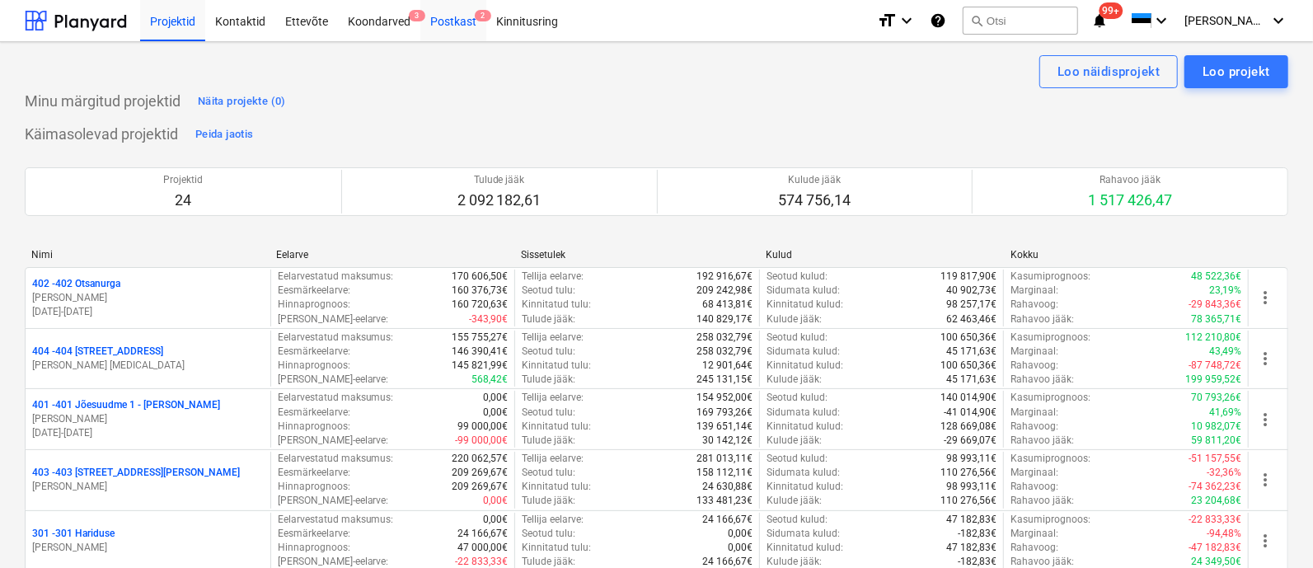
click at [447, 19] on div "Postkast 2" at bounding box center [453, 20] width 66 height 42
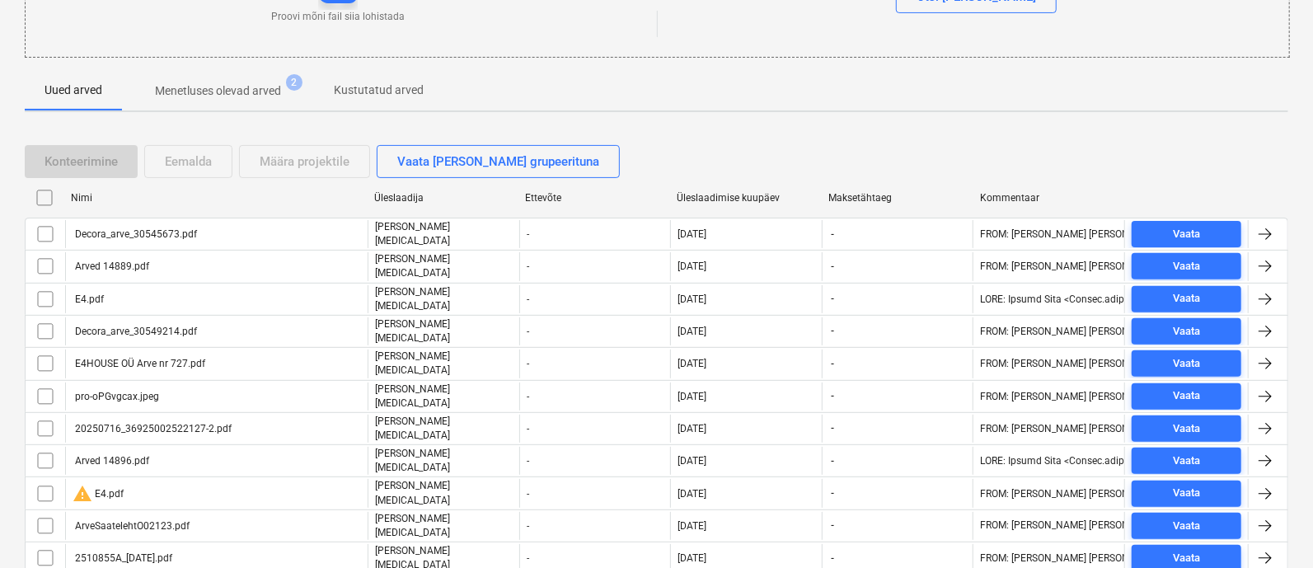
scroll to position [243, 0]
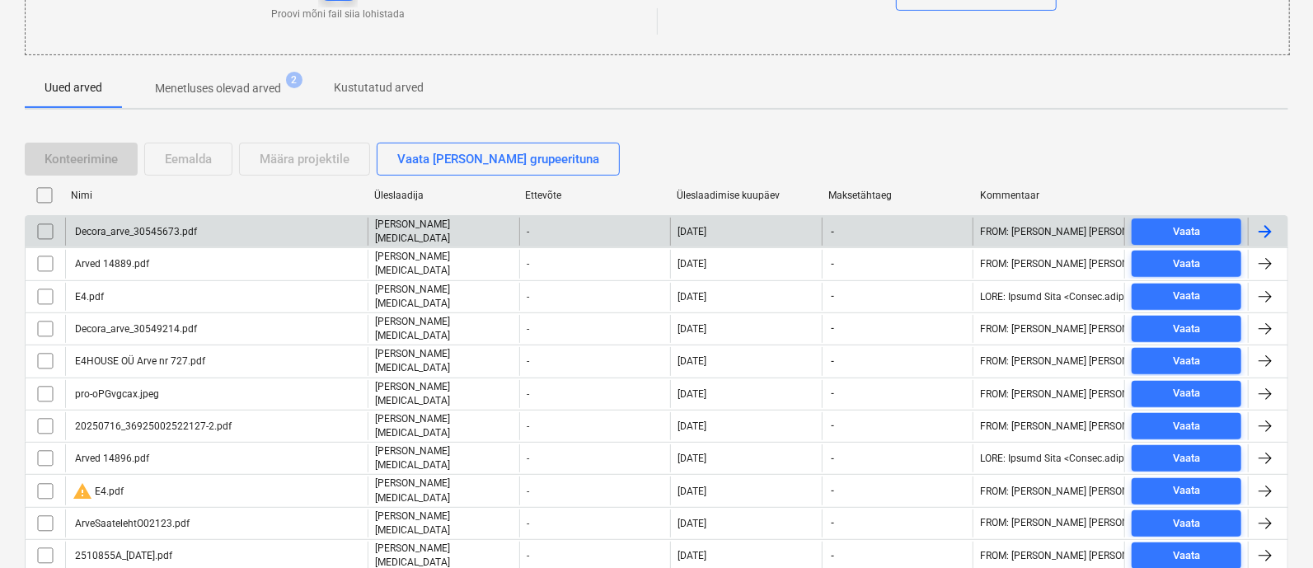
click at [158, 227] on div "Decora_arve_30545673.pdf" at bounding box center [135, 232] width 124 height 12
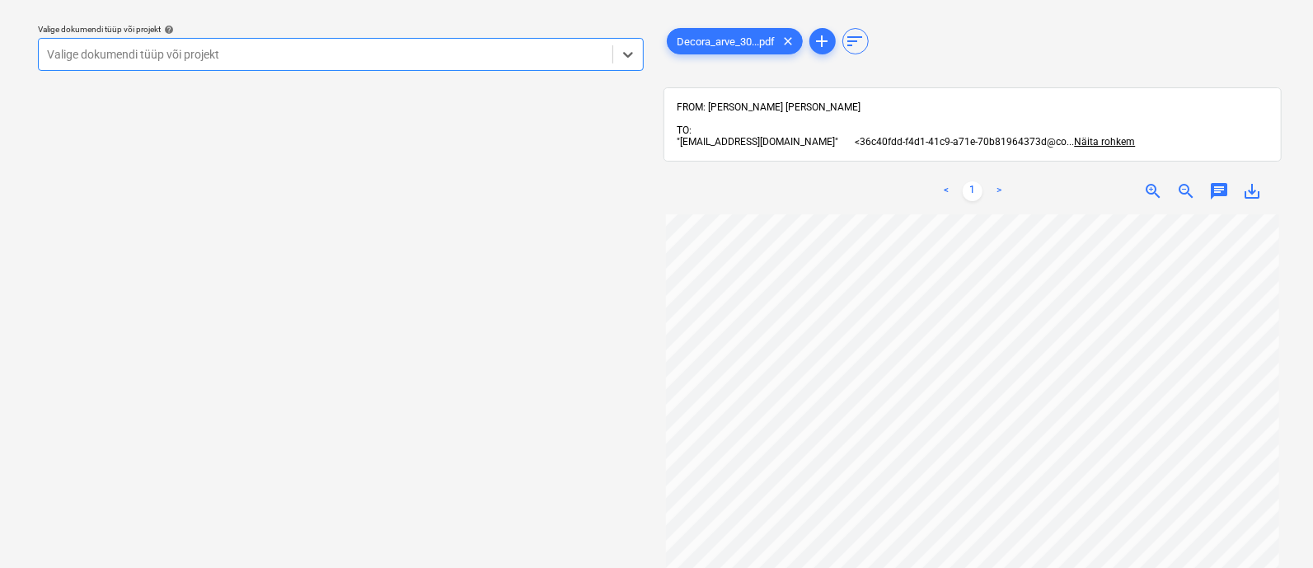
scroll to position [69, 0]
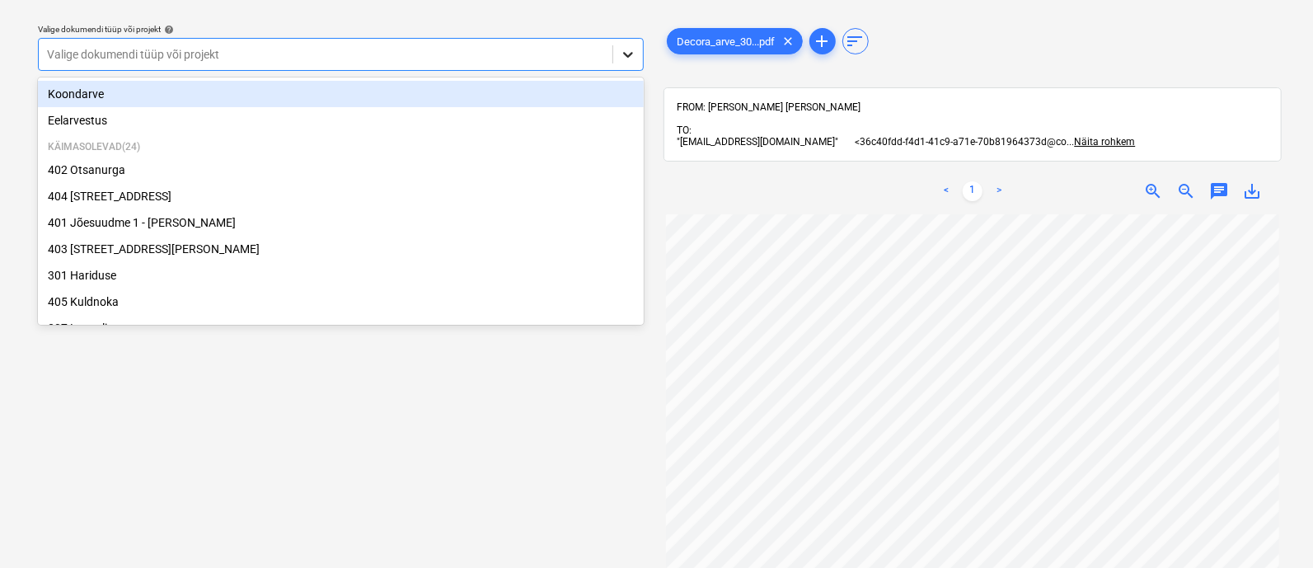
click at [624, 61] on icon at bounding box center [628, 54] width 16 height 16
click at [341, 96] on div "Koondarve" at bounding box center [341, 94] width 606 height 26
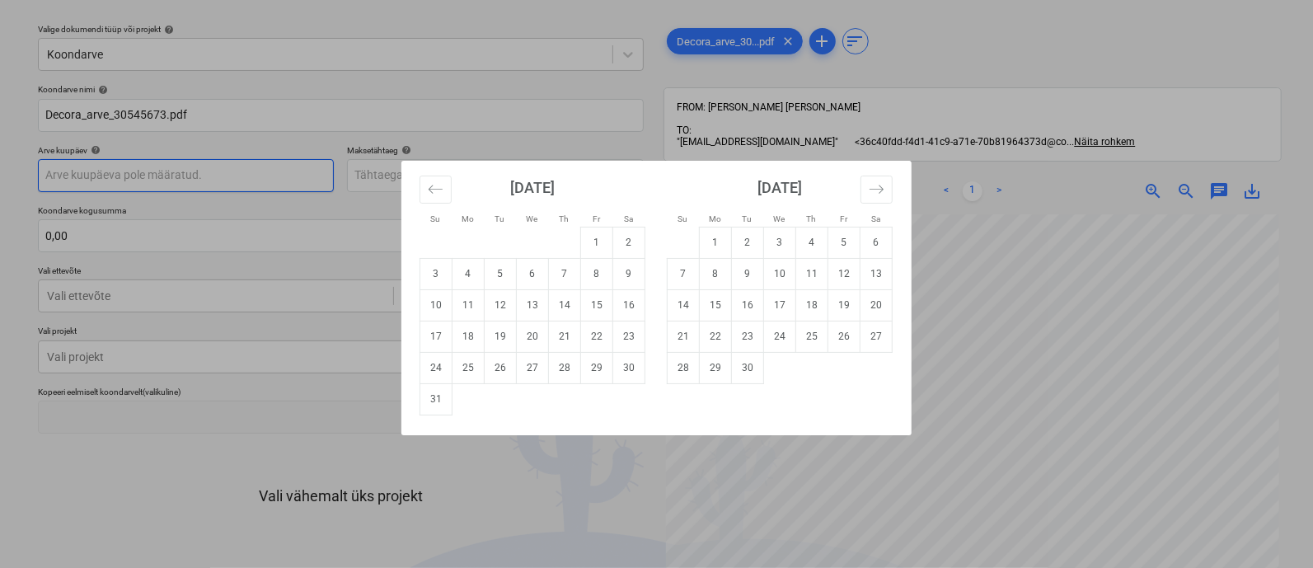
click at [217, 174] on body "Projektid Kontaktid Ettevõte Koondarved 3 Postkast 2 Kinnitusring format_size k…" at bounding box center [656, 239] width 1313 height 568
click at [418, 188] on div "[DATE] 1 2 3 4 5 6 7 8 9 10 11 12 13 14 15 16 17 18 19 20 21 22 23 24 25 26 27 …" at bounding box center [532, 288] width 247 height 255
click at [439, 190] on icon "Move backward to switch to the previous month." at bounding box center [436, 189] width 16 height 16
click at [503, 307] on td "15" at bounding box center [501, 304] width 32 height 31
type input "[DATE]"
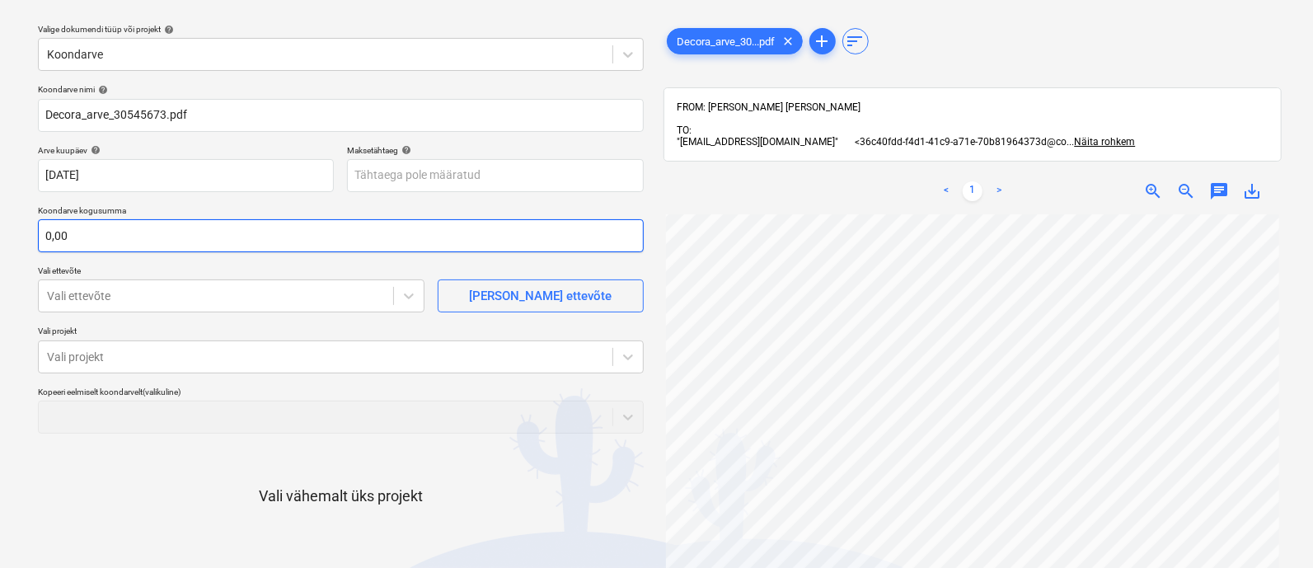
scroll to position [243, 3]
click at [228, 225] on input "text" at bounding box center [341, 235] width 606 height 33
type input "738,77"
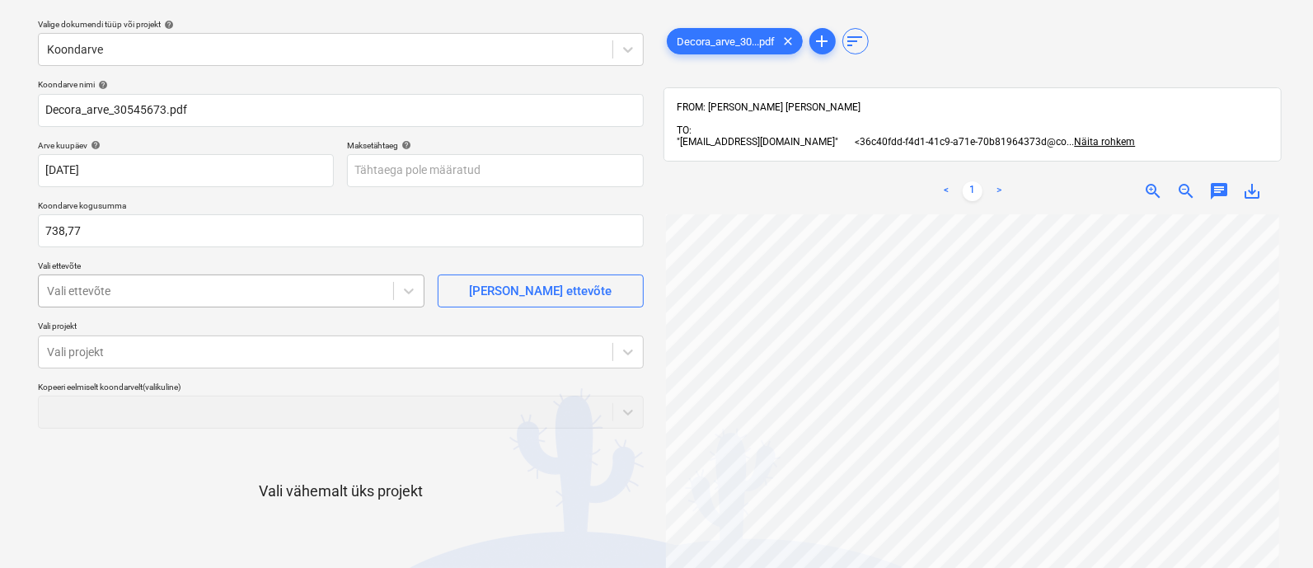
click at [216, 303] on div "Vali ettevõte" at bounding box center [216, 290] width 354 height 23
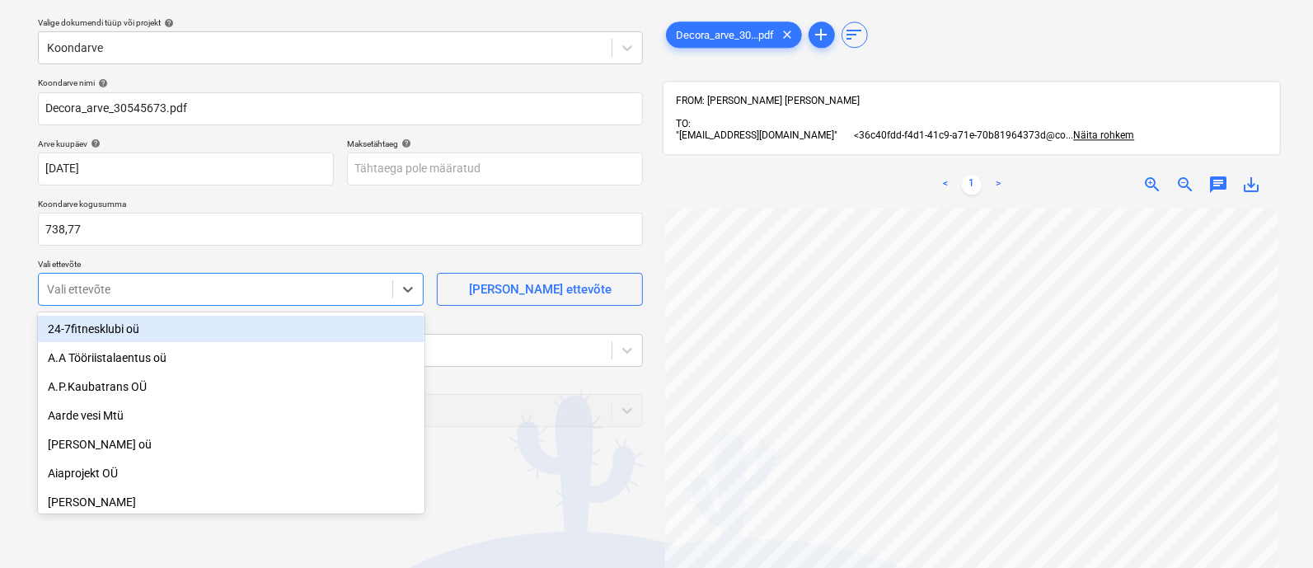
scroll to position [53, 0]
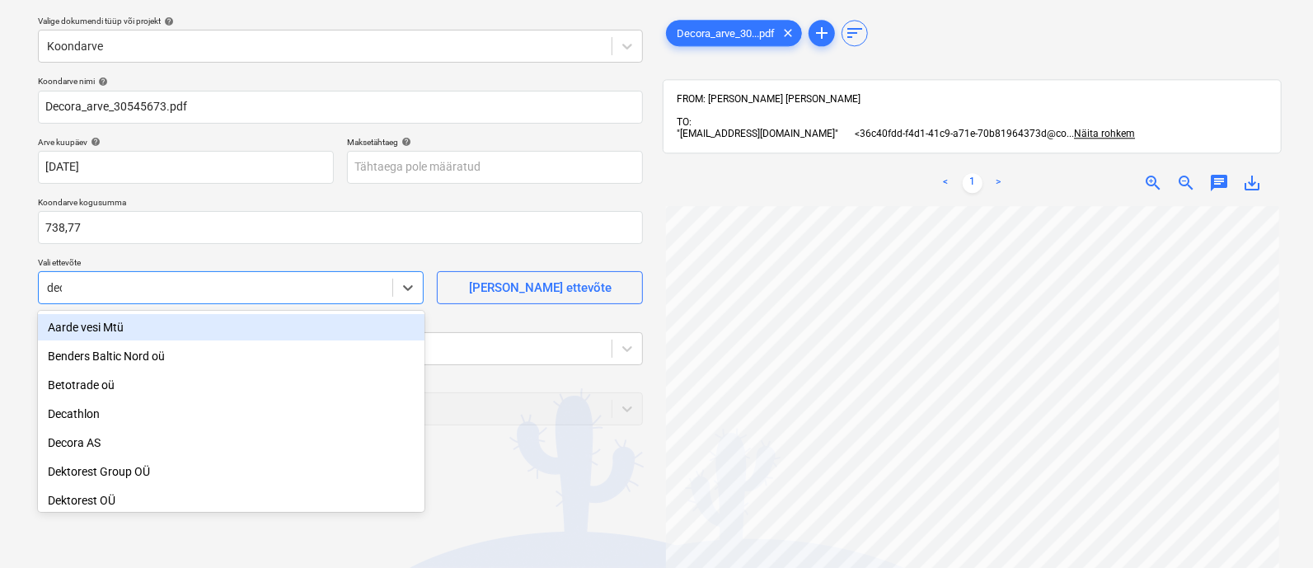
type input "deco"
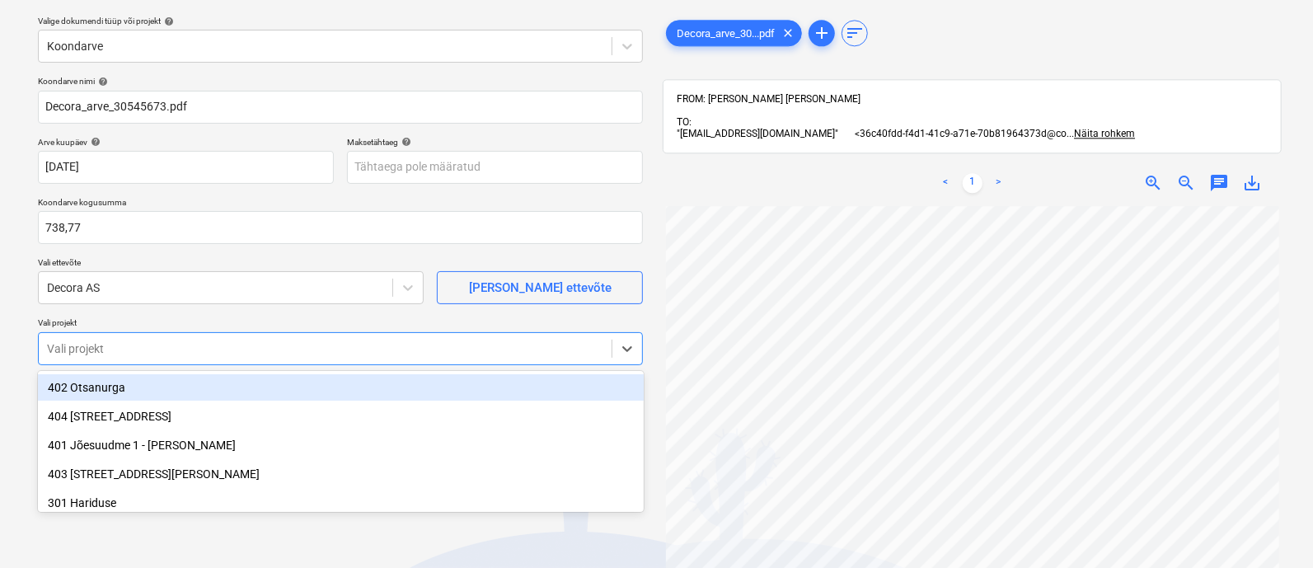
scroll to position [113, 0]
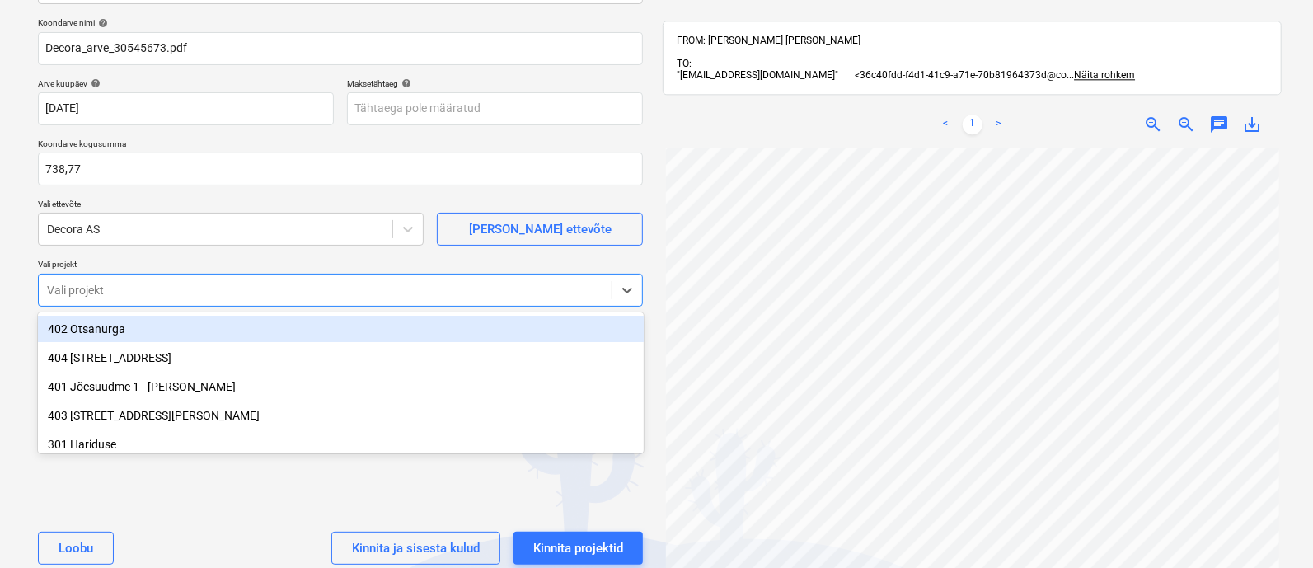
click at [194, 345] on body "Projektid Kontaktid Ettevõte Koondarved 3 Postkast 2 Kinnitusring format_size k…" at bounding box center [656, 173] width 1313 height 568
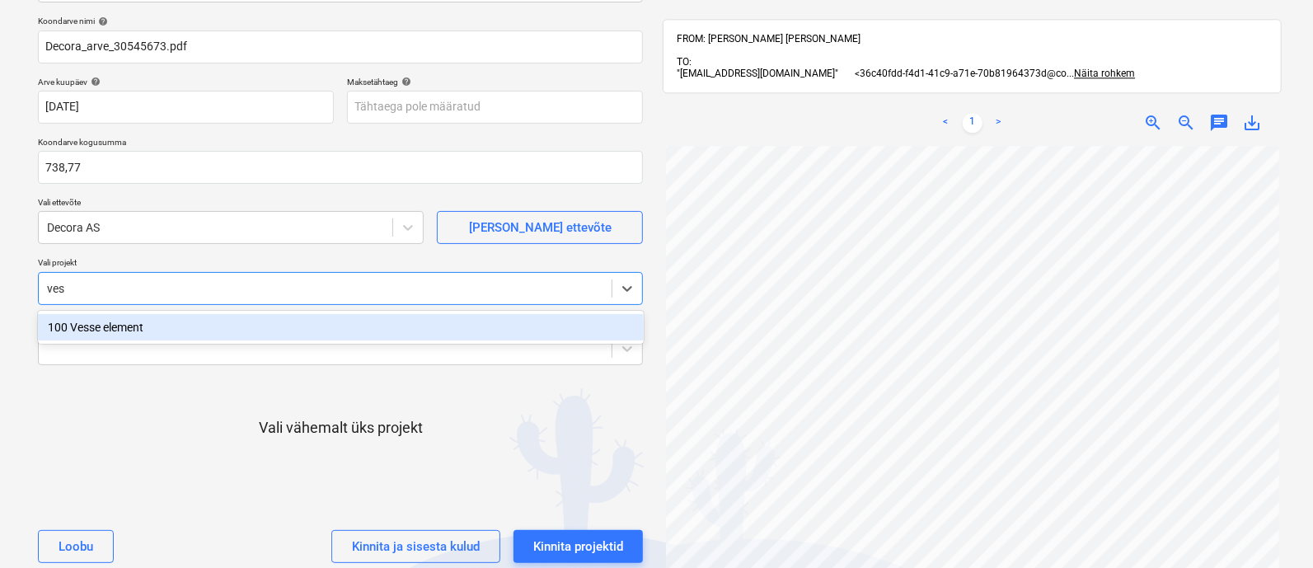
type input "[PERSON_NAME]"
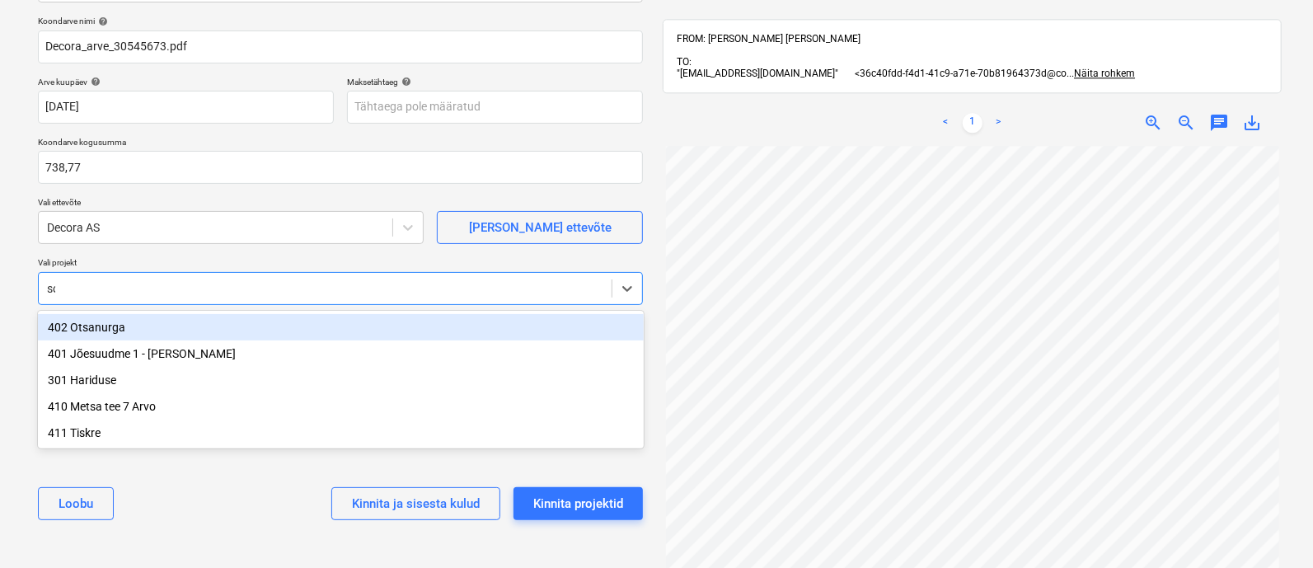
type input "soo"
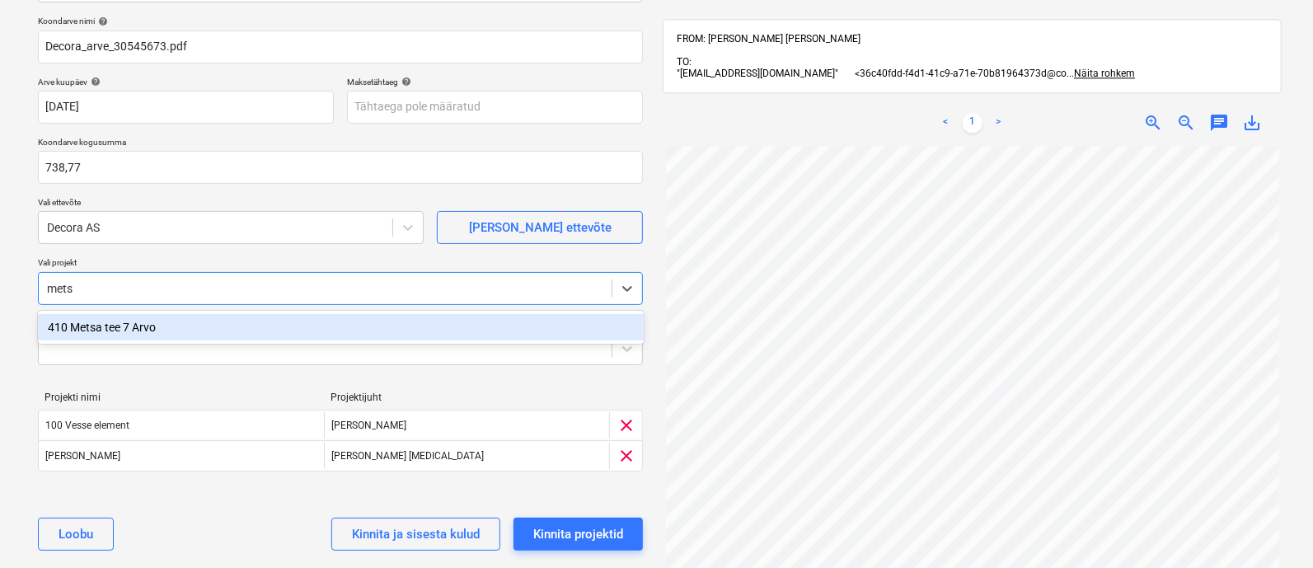
type input "metsa"
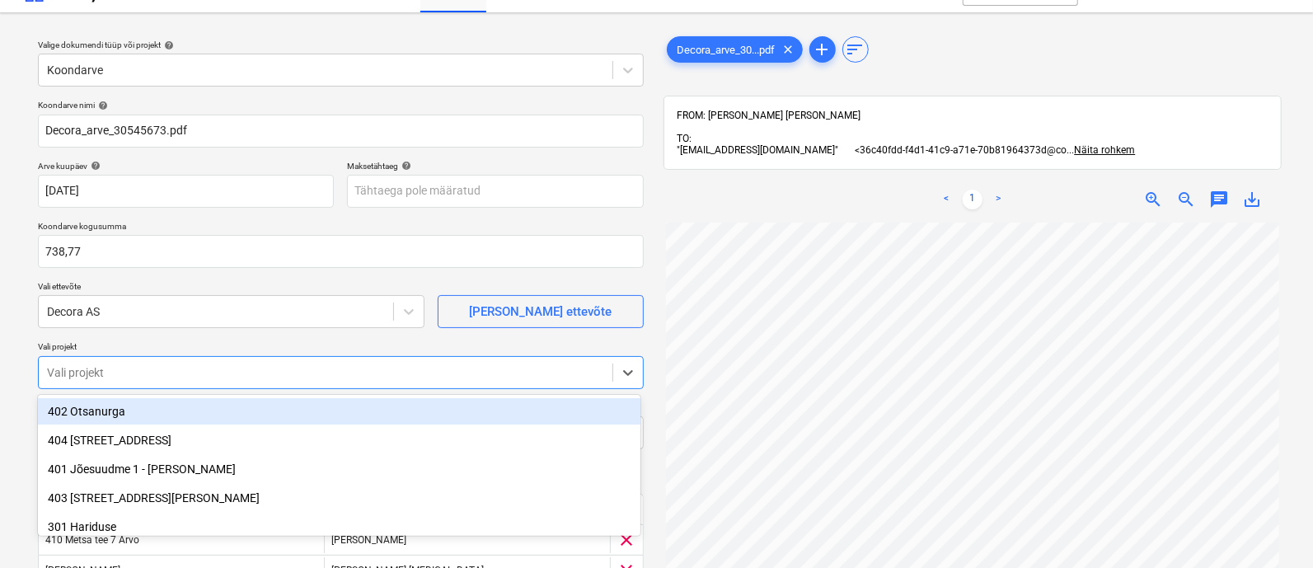
scroll to position [28, 0]
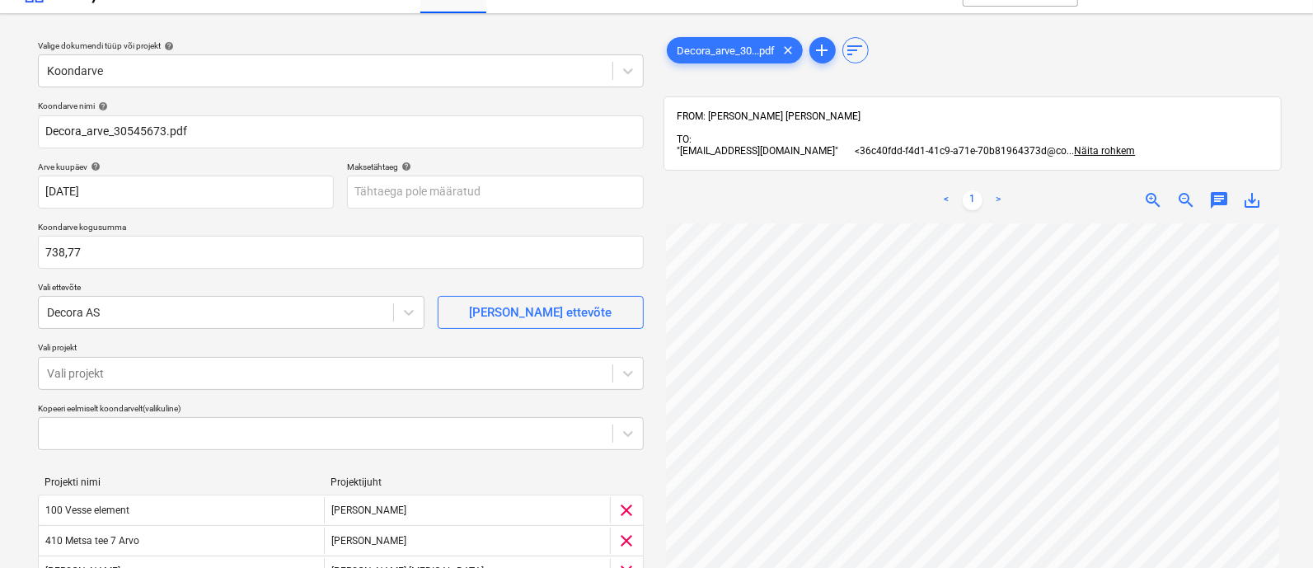
click at [441, 337] on div "Koondarve nimi help Decora_arve_30545673.pdf Arve kuupäev help [DATE] 15.07.202…" at bounding box center [340, 390] width 619 height 592
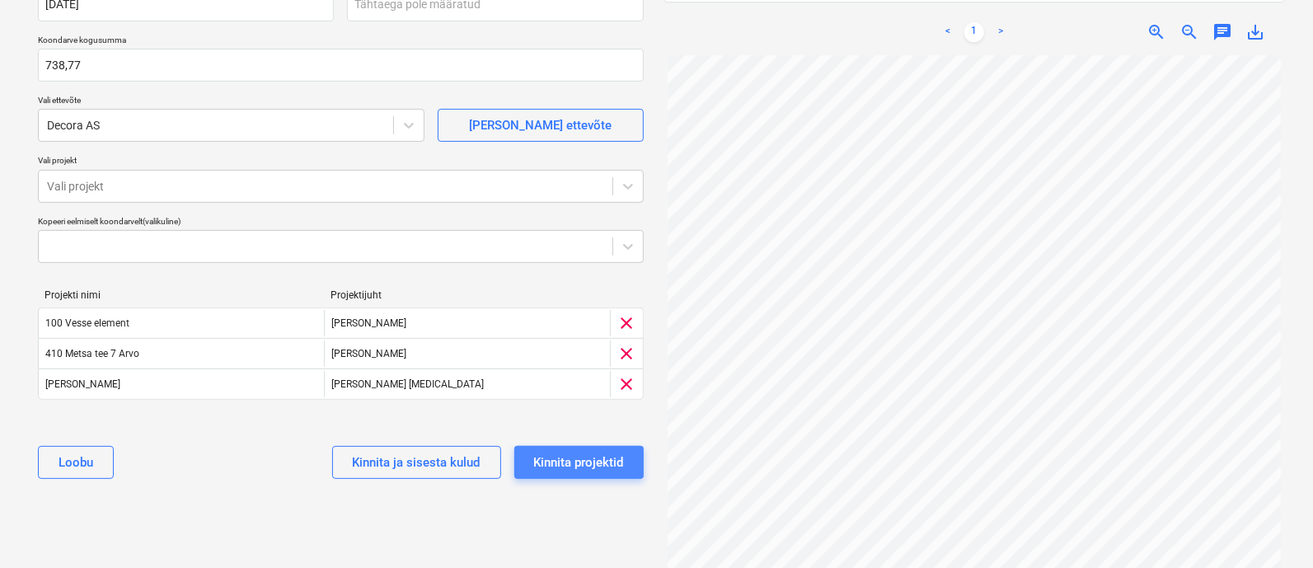
click at [557, 458] on div "Kinnita projektid" at bounding box center [579, 462] width 90 height 21
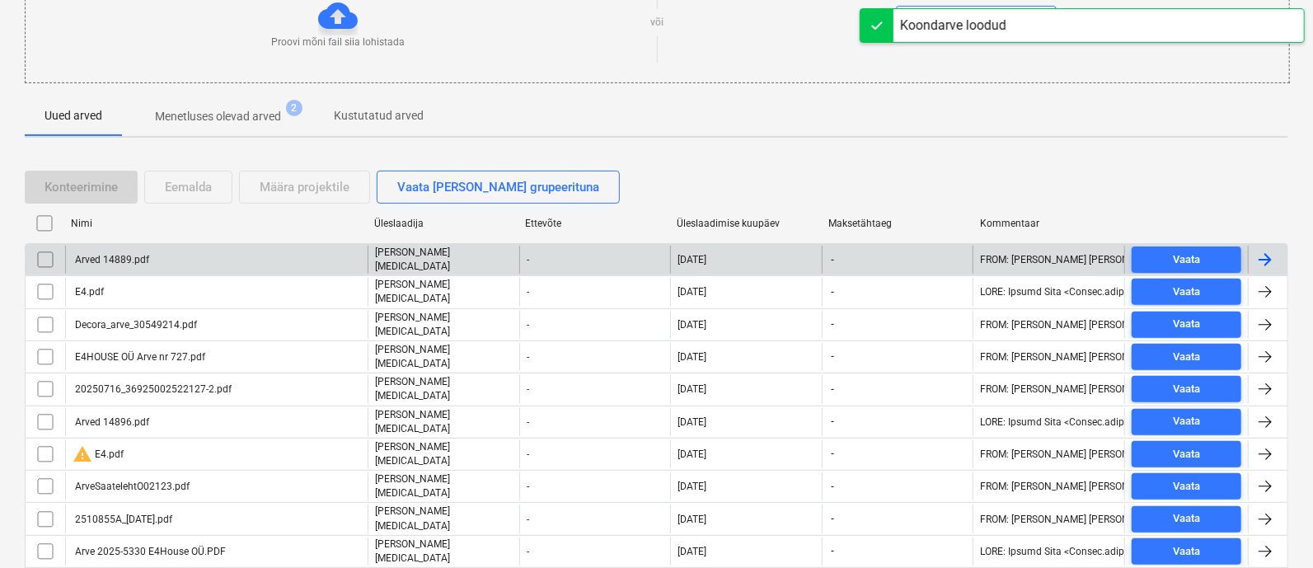
click at [227, 262] on div "Arved 14889.pdf" at bounding box center [216, 260] width 303 height 28
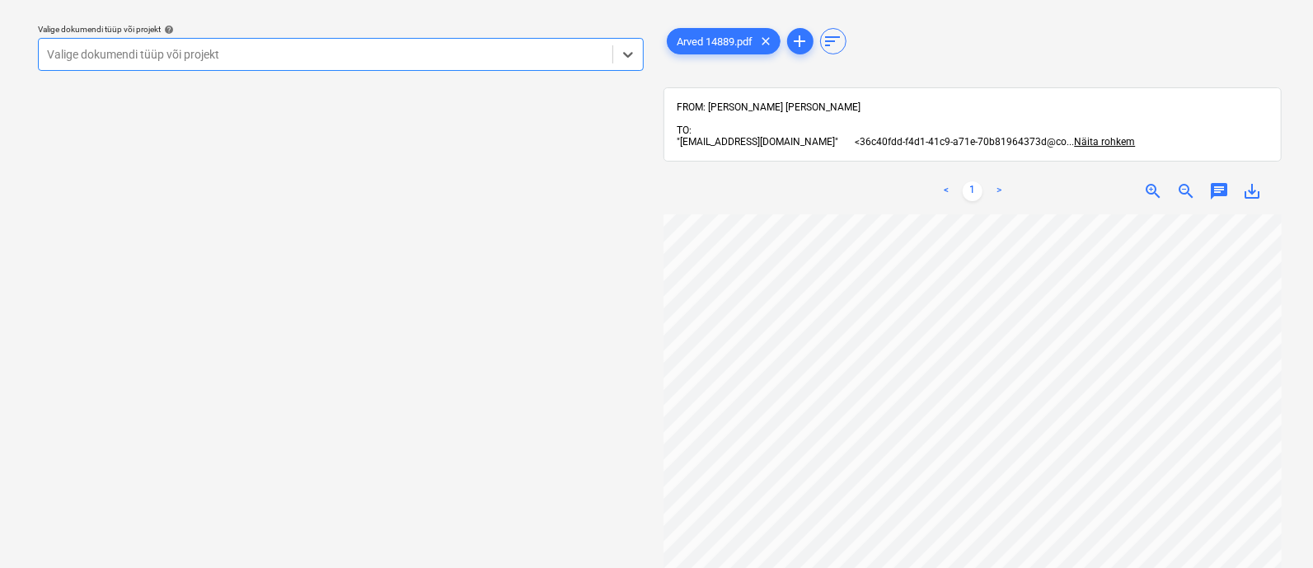
scroll to position [13, 0]
click at [317, 57] on div at bounding box center [325, 54] width 557 height 16
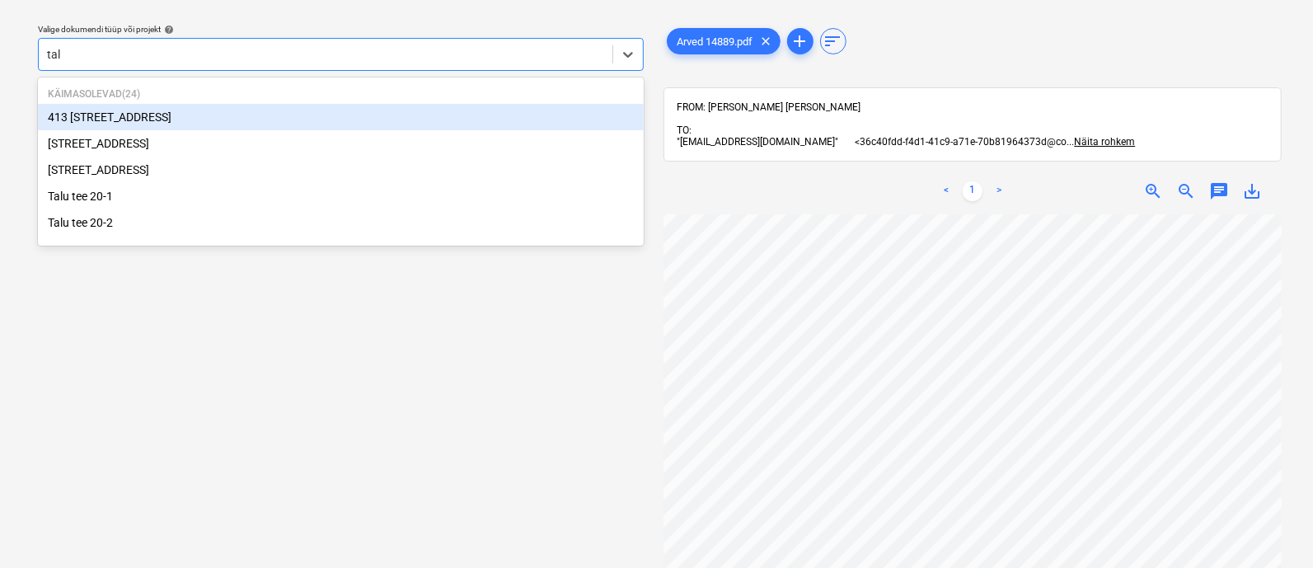
type input "talu"
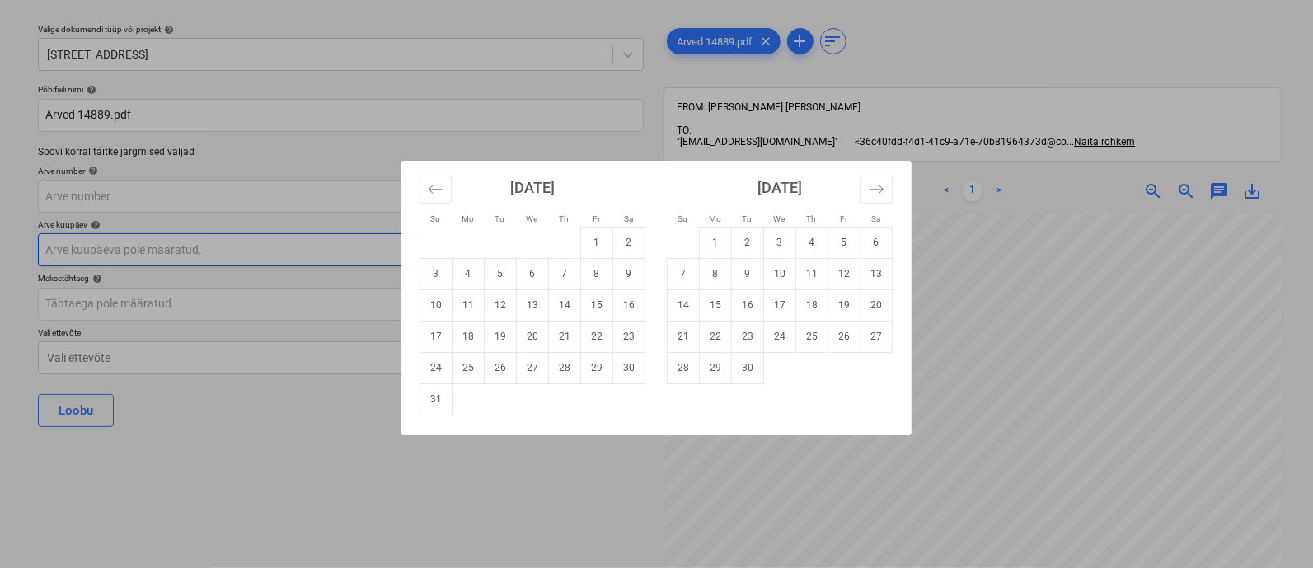
click at [231, 251] on body "Projektid Kontaktid Ettevõte Koondarved 4 Postkast 2 Kinnitusring format_size k…" at bounding box center [656, 239] width 1313 height 568
click at [431, 193] on icon "Move backward to switch to the previous month." at bounding box center [436, 189] width 16 height 16
click at [505, 311] on td "15" at bounding box center [501, 304] width 32 height 31
type input "[DATE]"
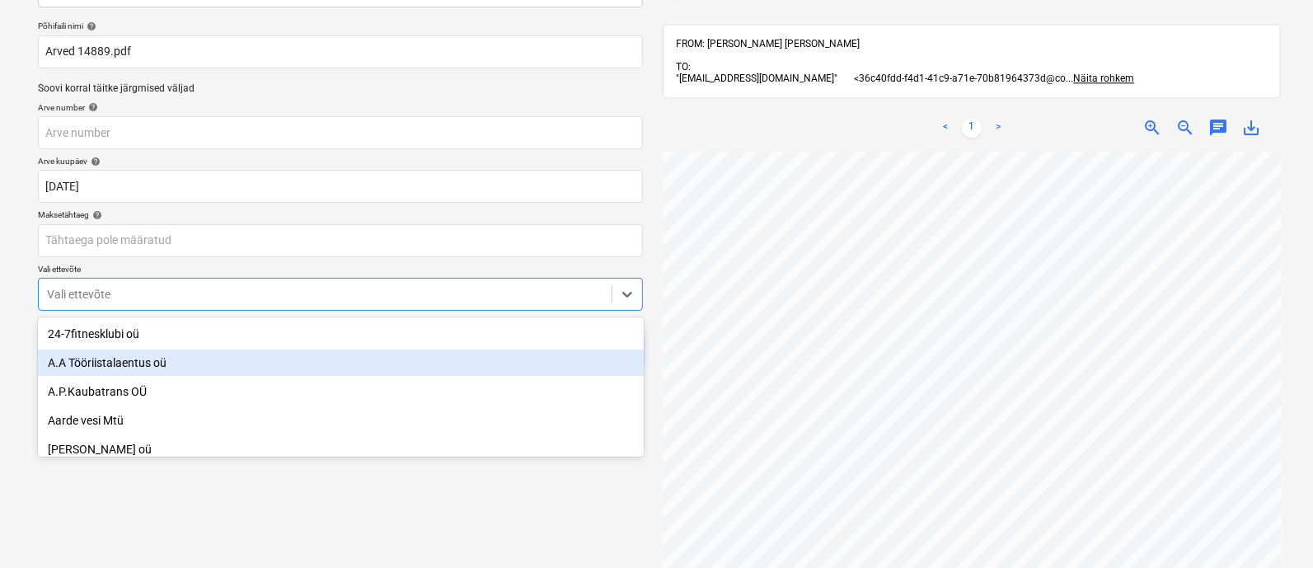
click at [414, 357] on body "Projektid Kontaktid Ettevõte Koondarved 4 Postkast 2 Kinnitusring format_size k…" at bounding box center [656, 176] width 1313 height 568
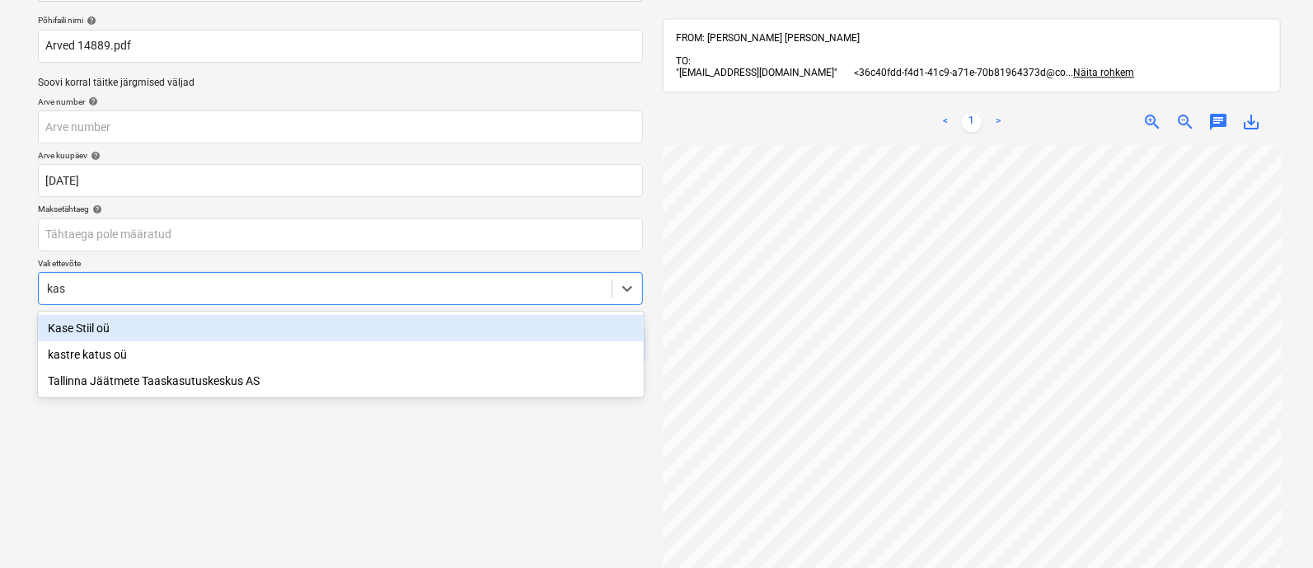
type input "kase"
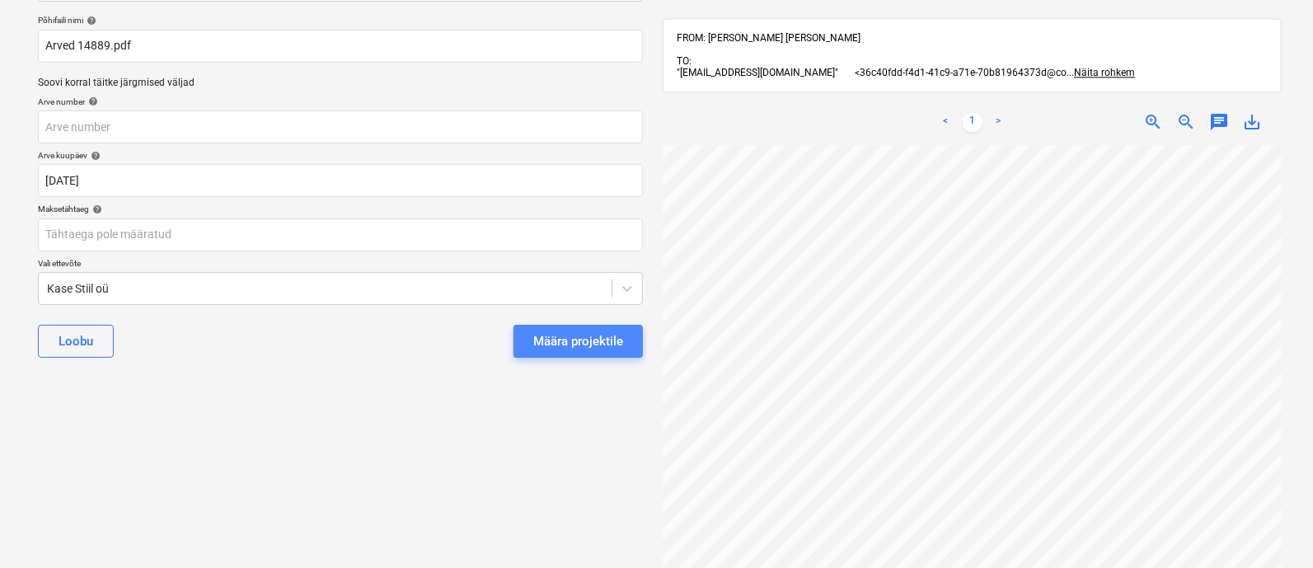
click at [565, 331] on div "Määra projektile" at bounding box center [578, 341] width 90 height 21
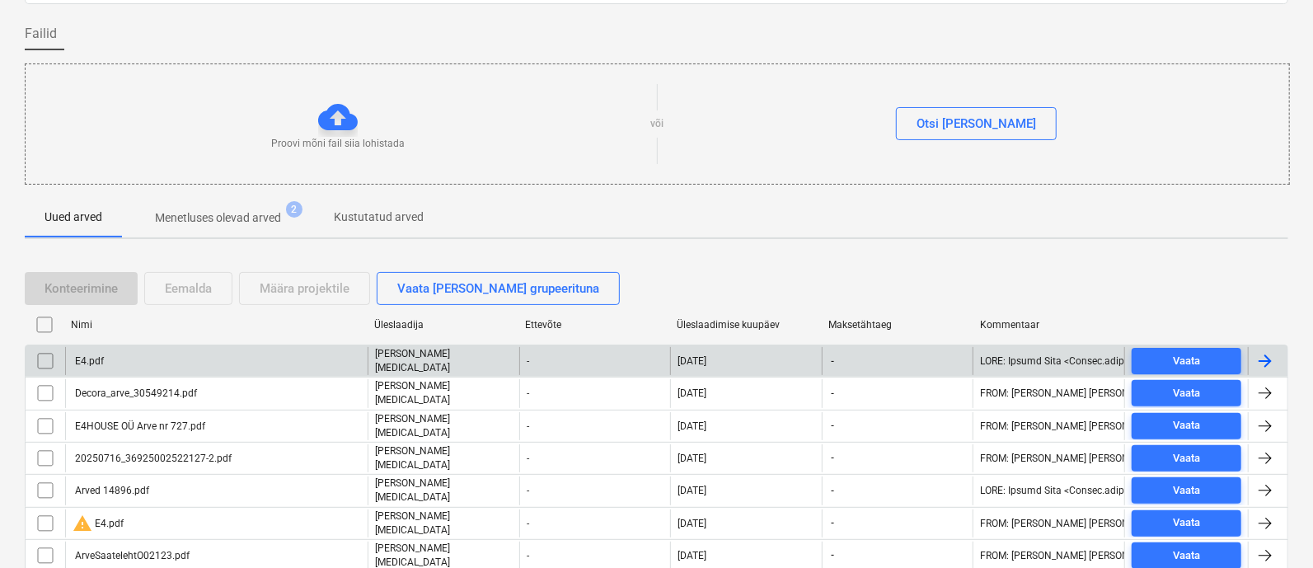
click at [238, 359] on div "E4.pdf" at bounding box center [216, 361] width 303 height 28
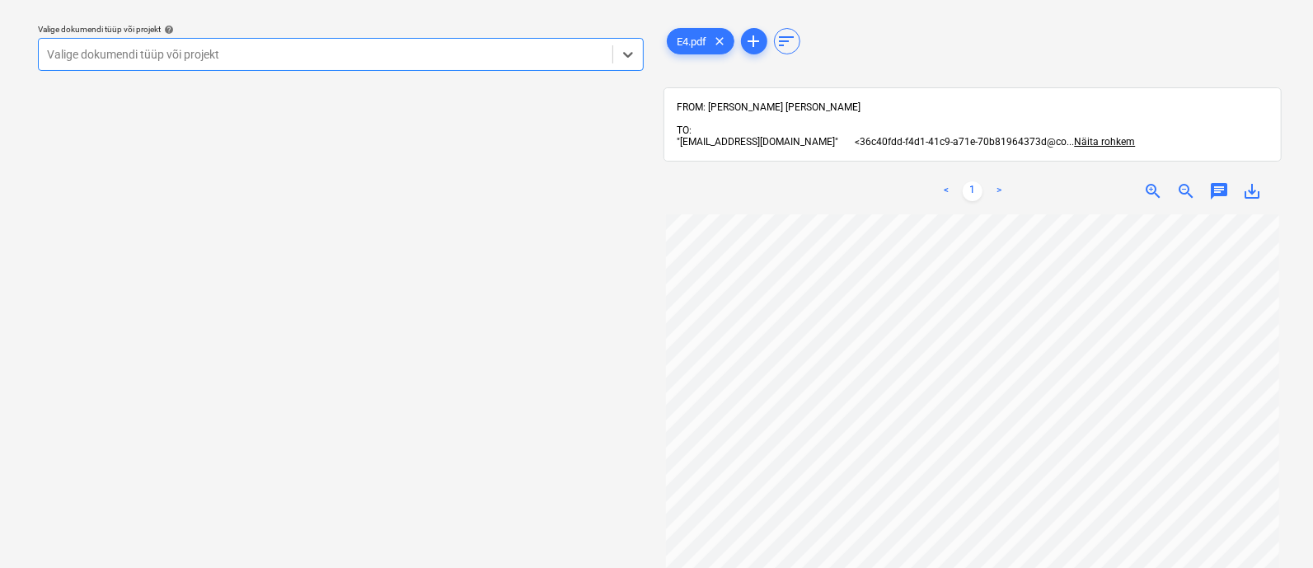
click at [237, 47] on div at bounding box center [325, 54] width 557 height 16
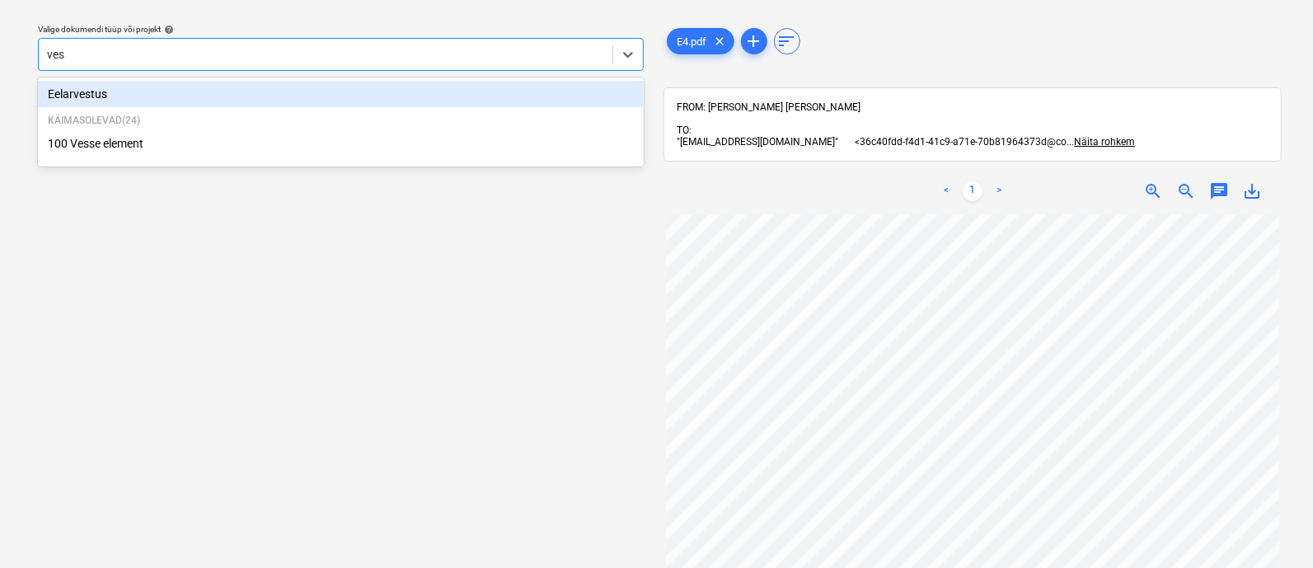
type input "[PERSON_NAME]"
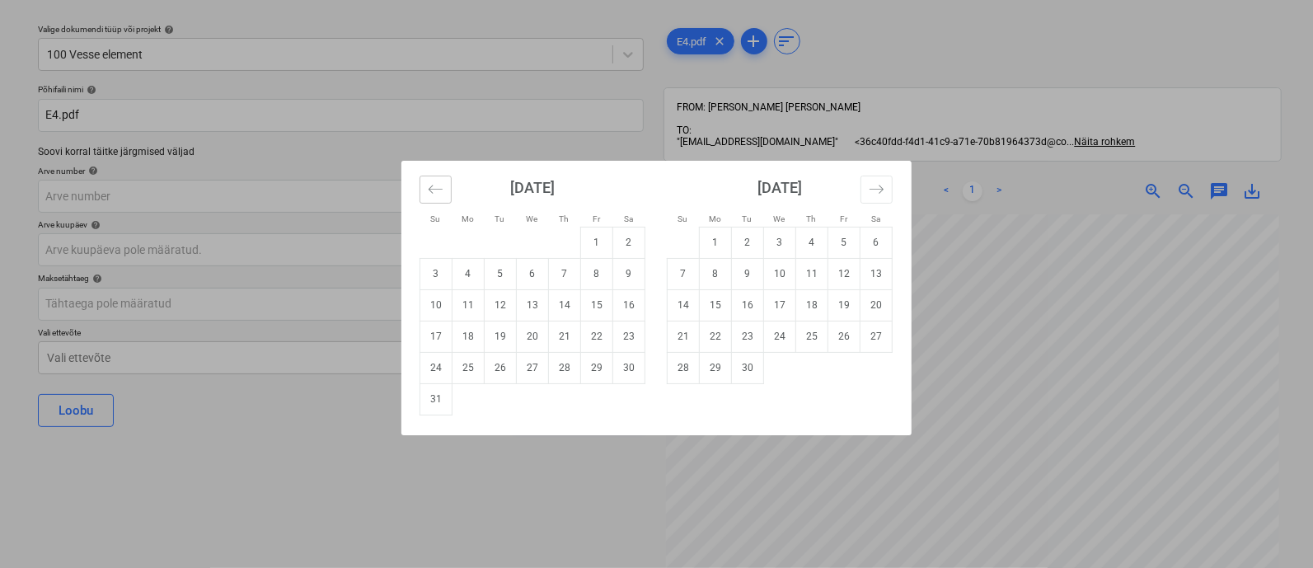
click at [434, 189] on icon "Move backward to switch to the previous month." at bounding box center [436, 189] width 16 height 16
click at [540, 305] on td "16" at bounding box center [533, 304] width 32 height 31
type input "[DATE]"
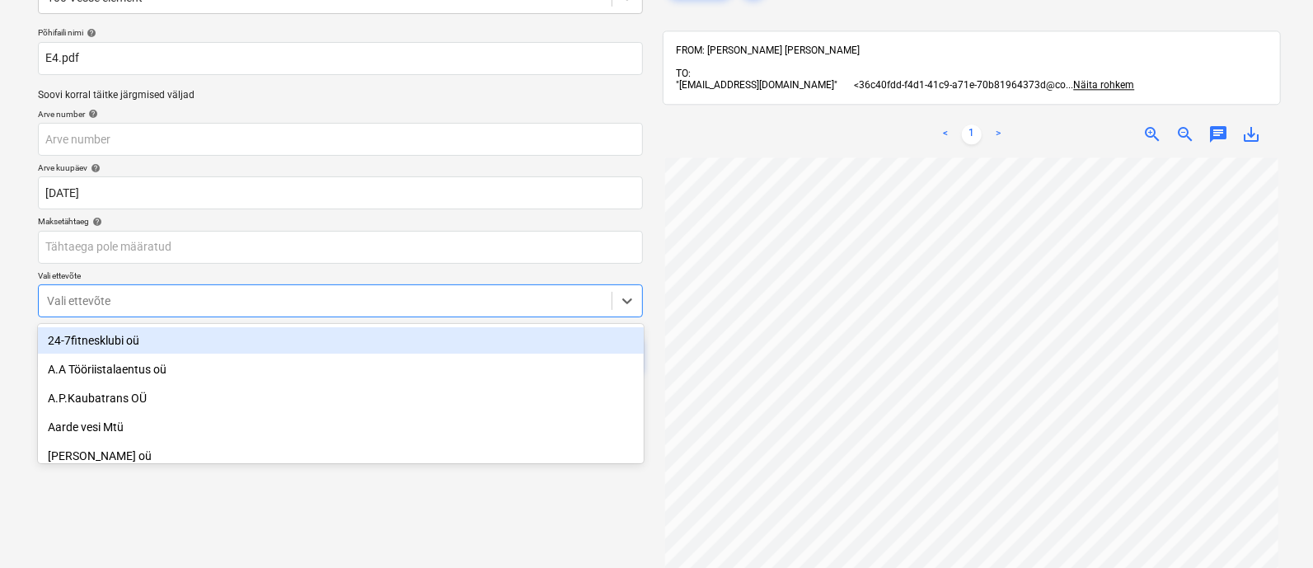
scroll to position [114, 0]
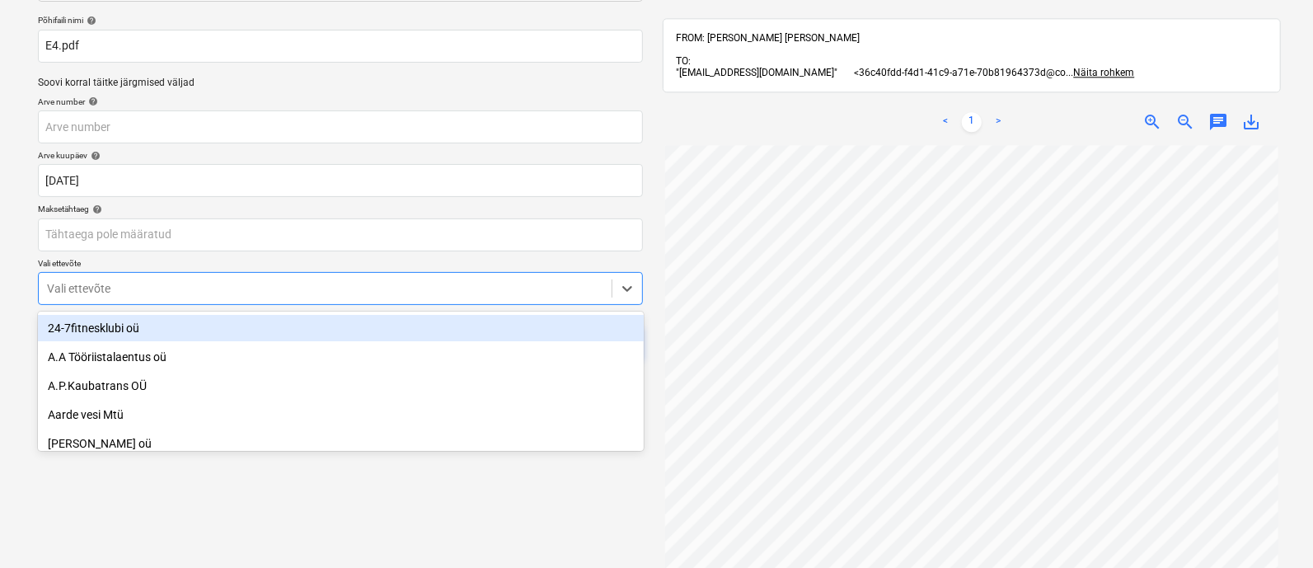
click at [411, 358] on body "Projektid Kontaktid Ettevõte Koondarved 4 Postkast 2 Kinnitusring format_size k…" at bounding box center [656, 170] width 1313 height 568
type input "rut"
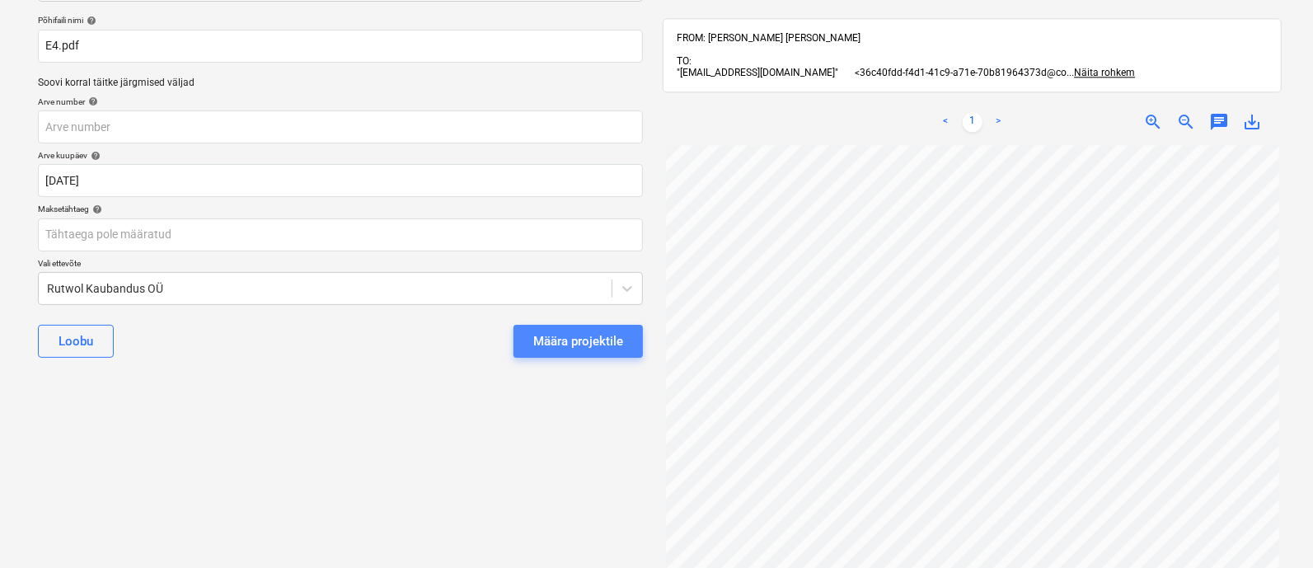
click at [563, 337] on div "Määra projektile" at bounding box center [578, 341] width 90 height 21
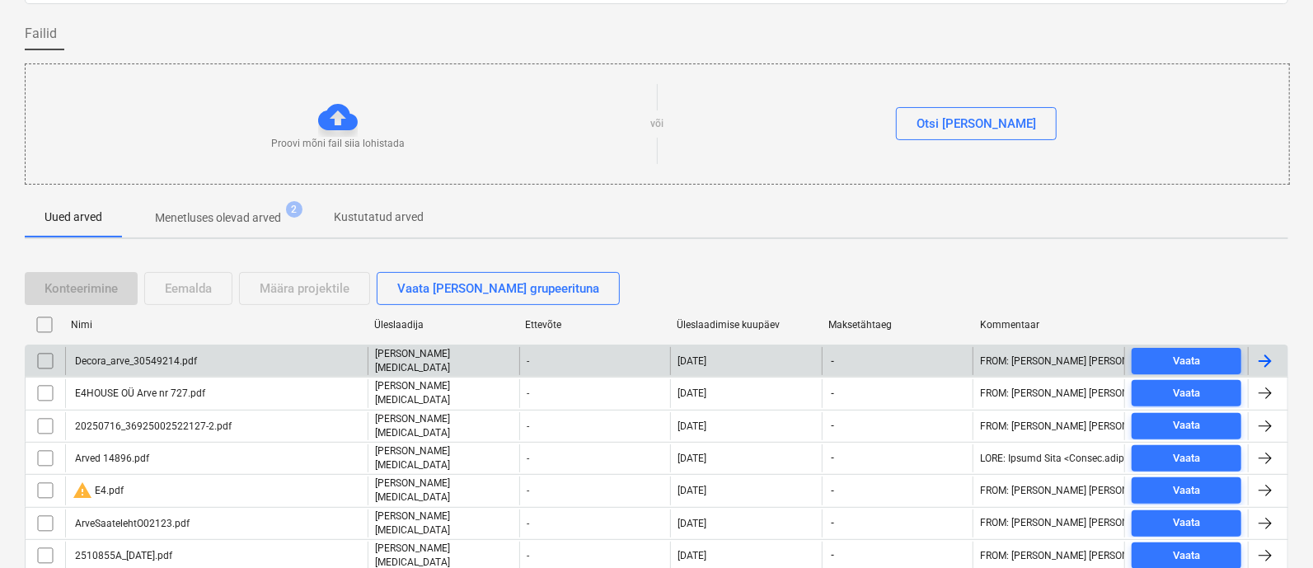
click at [254, 364] on div "Decora_arve_30549214.pdf" at bounding box center [216, 361] width 303 height 28
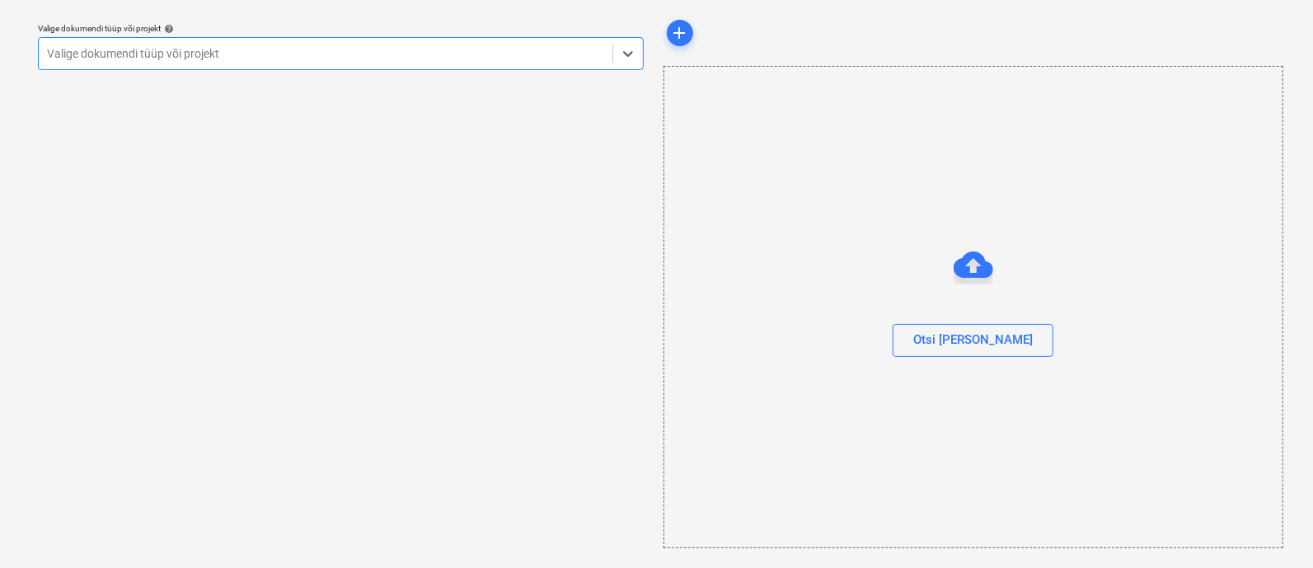
scroll to position [45, 0]
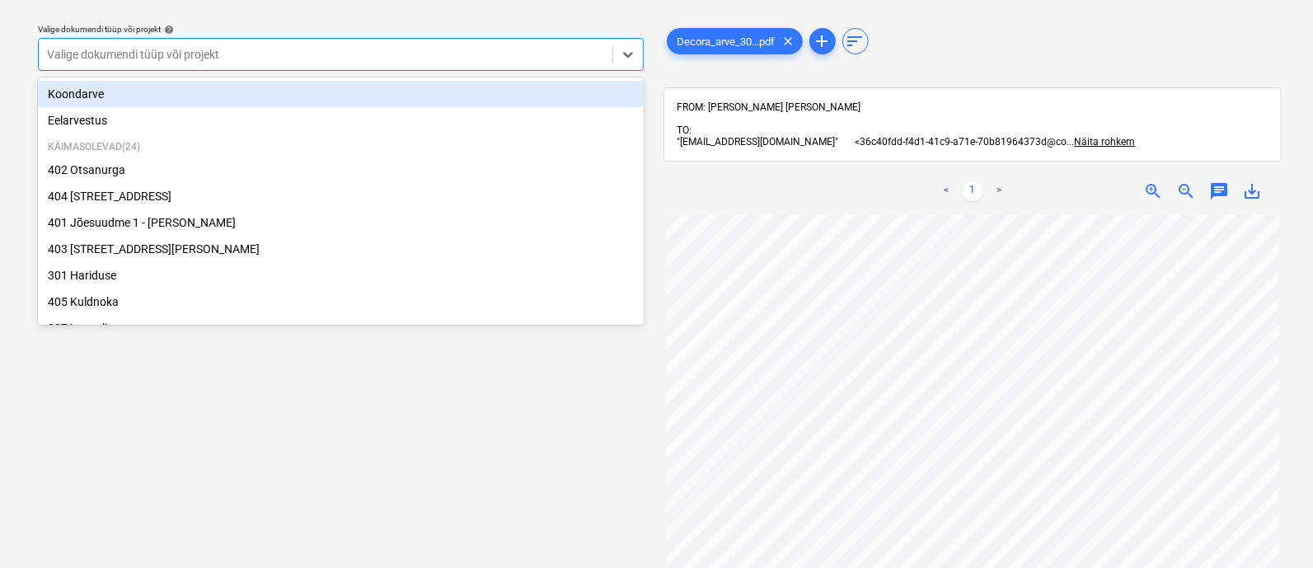
click at [298, 49] on div at bounding box center [325, 54] width 557 height 16
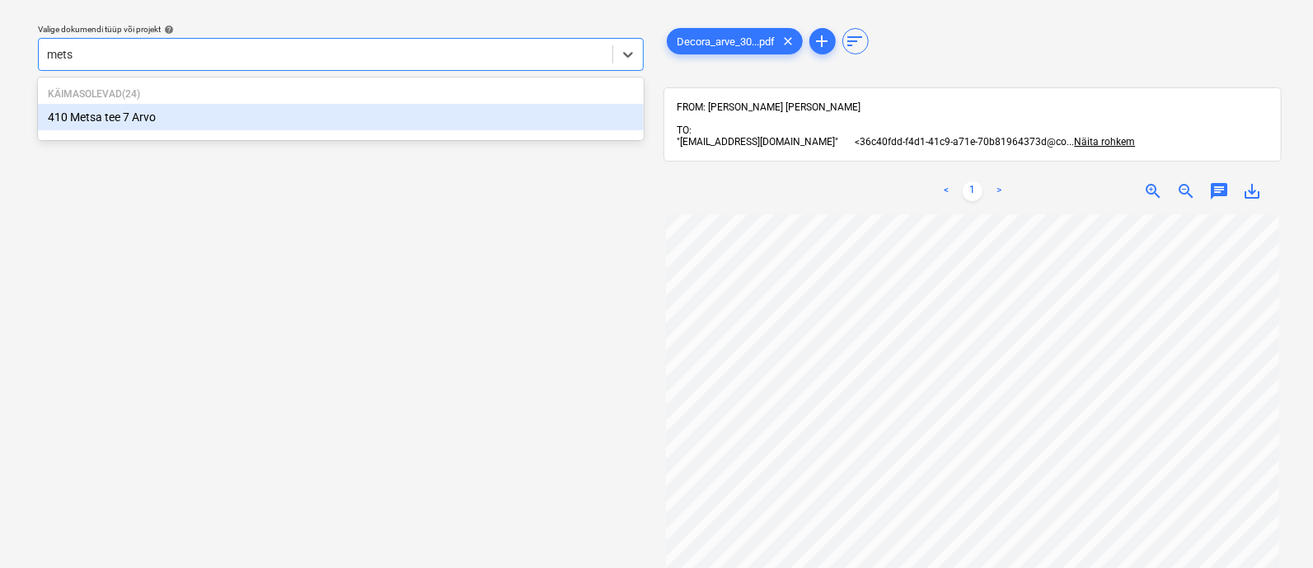
type input "metsa"
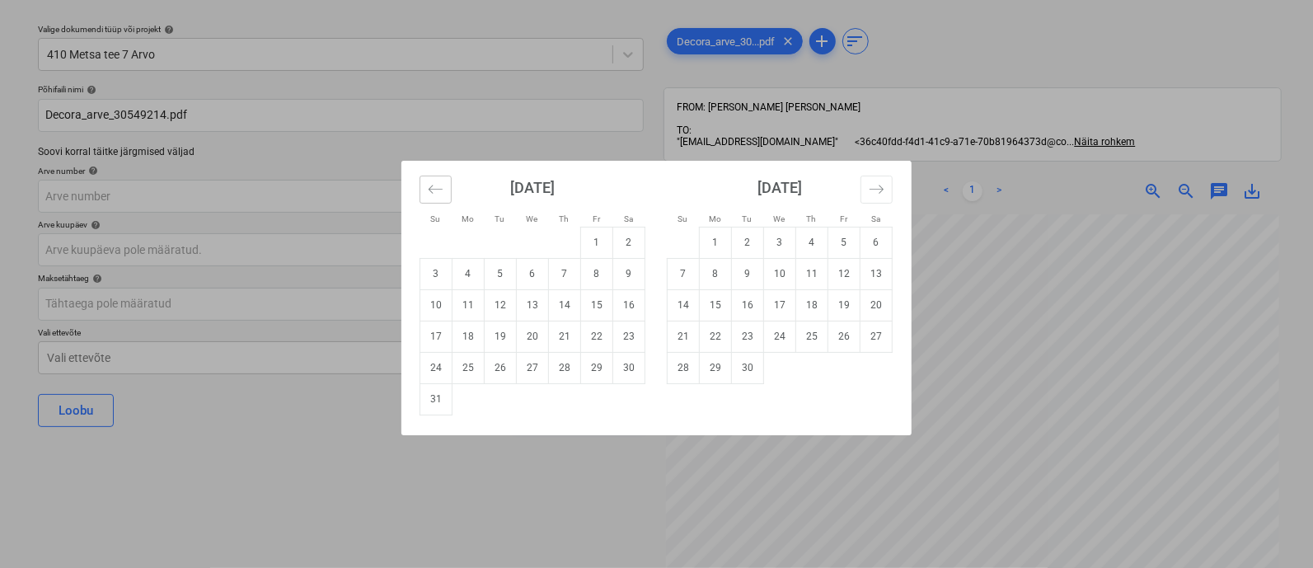
click at [432, 185] on icon "Move backward to switch to the previous month." at bounding box center [436, 189] width 16 height 16
click at [533, 306] on td "16" at bounding box center [533, 304] width 32 height 31
type input "[DATE]"
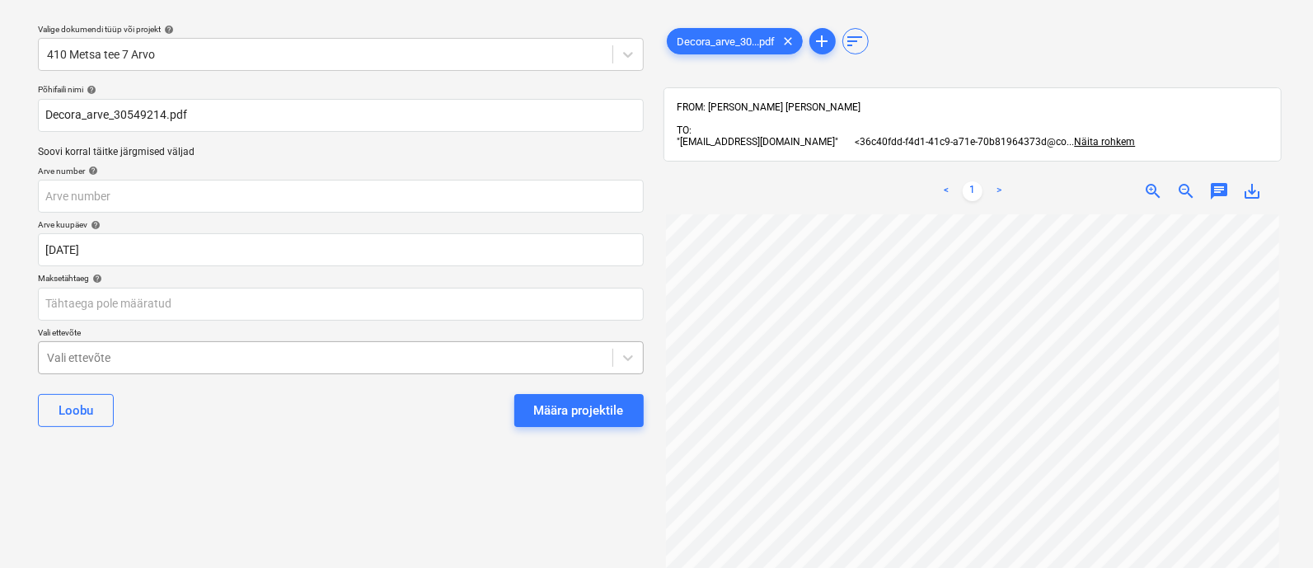
click at [437, 340] on body "Projektid Kontaktid Ettevõte Koondarved 4 Postkast 2 Kinnitusring format_size k…" at bounding box center [656, 239] width 1313 height 568
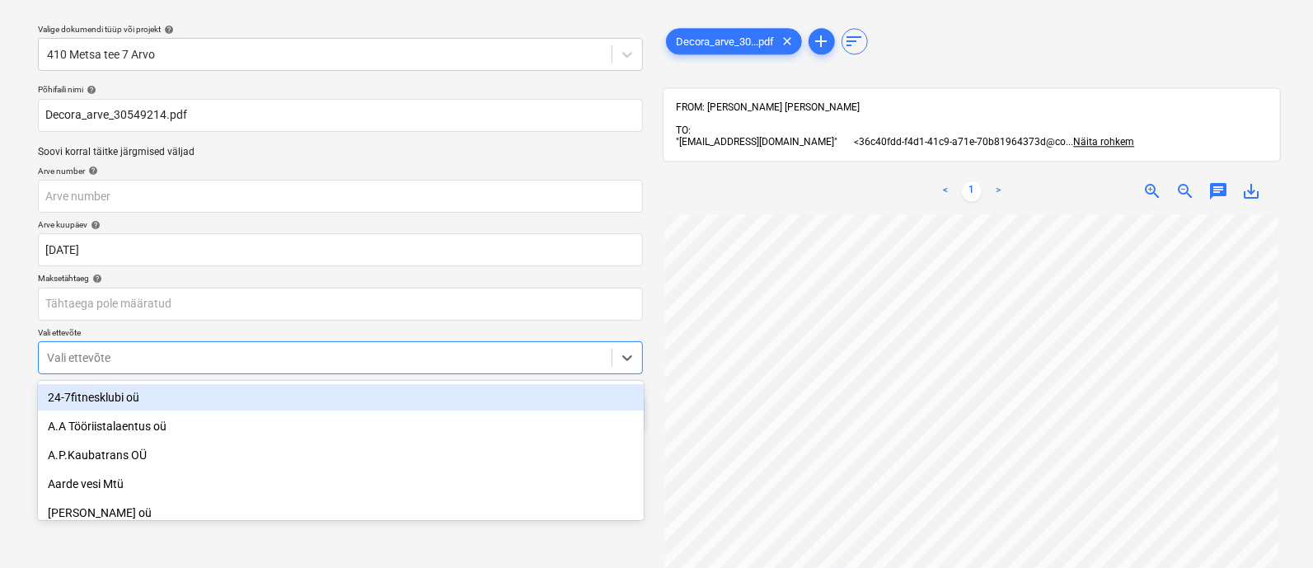
scroll to position [114, 0]
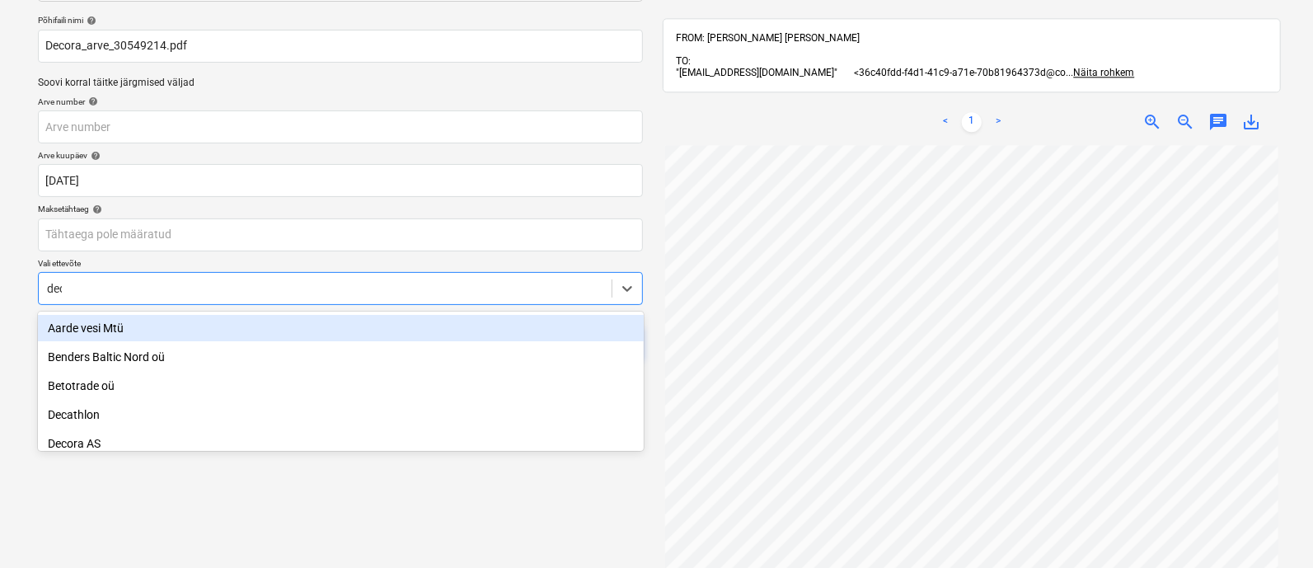
type input "deco"
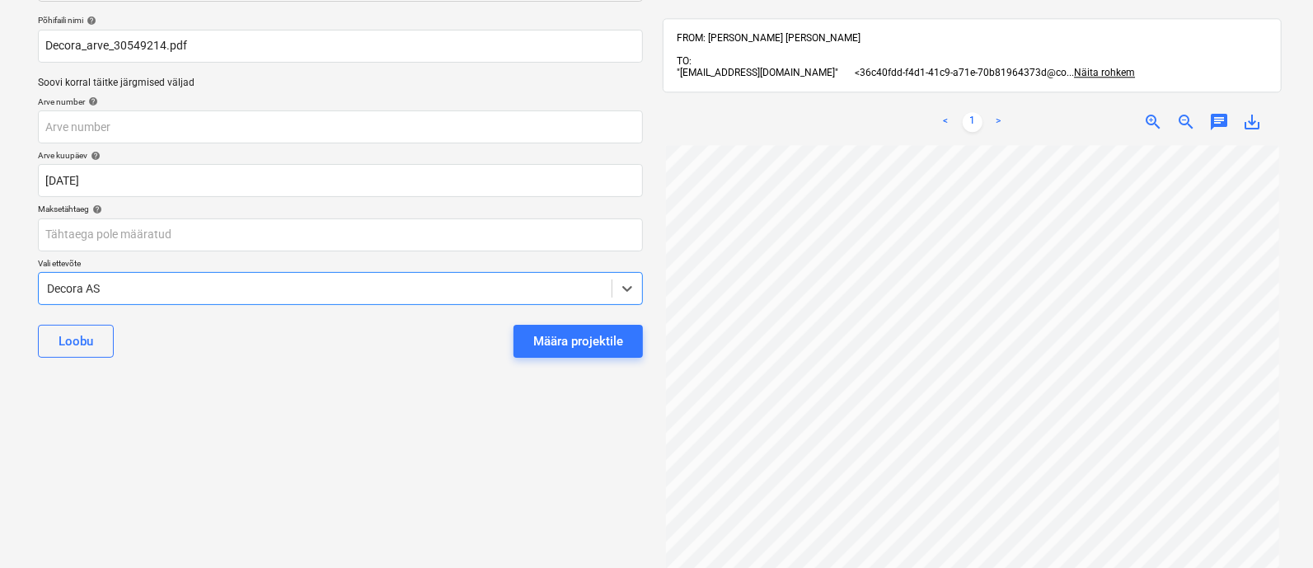
click at [558, 336] on div "Määra projektile" at bounding box center [578, 341] width 90 height 21
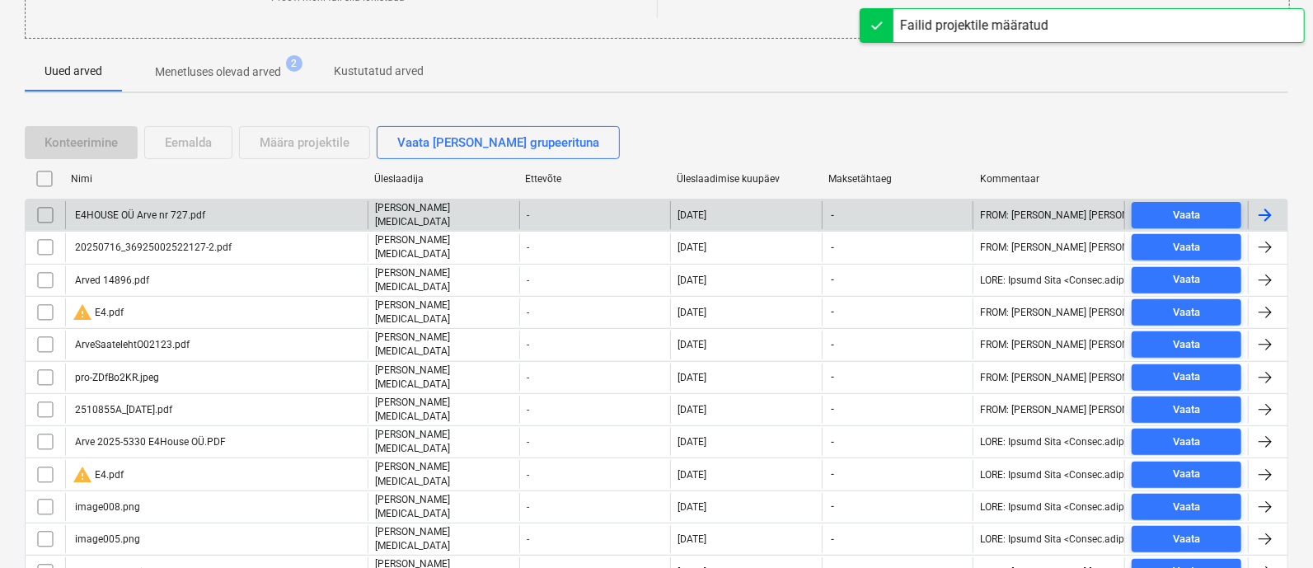
click at [227, 212] on div "E4HOUSE OÜ Arve nr 727.pdf" at bounding box center [216, 215] width 303 height 28
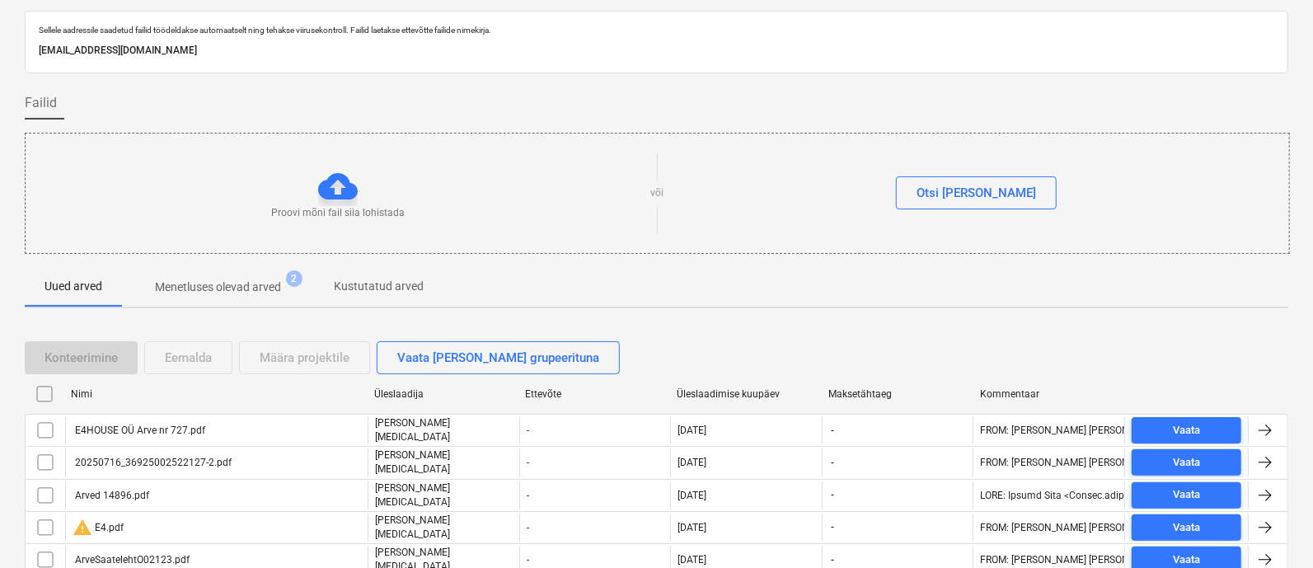
scroll to position [260, 0]
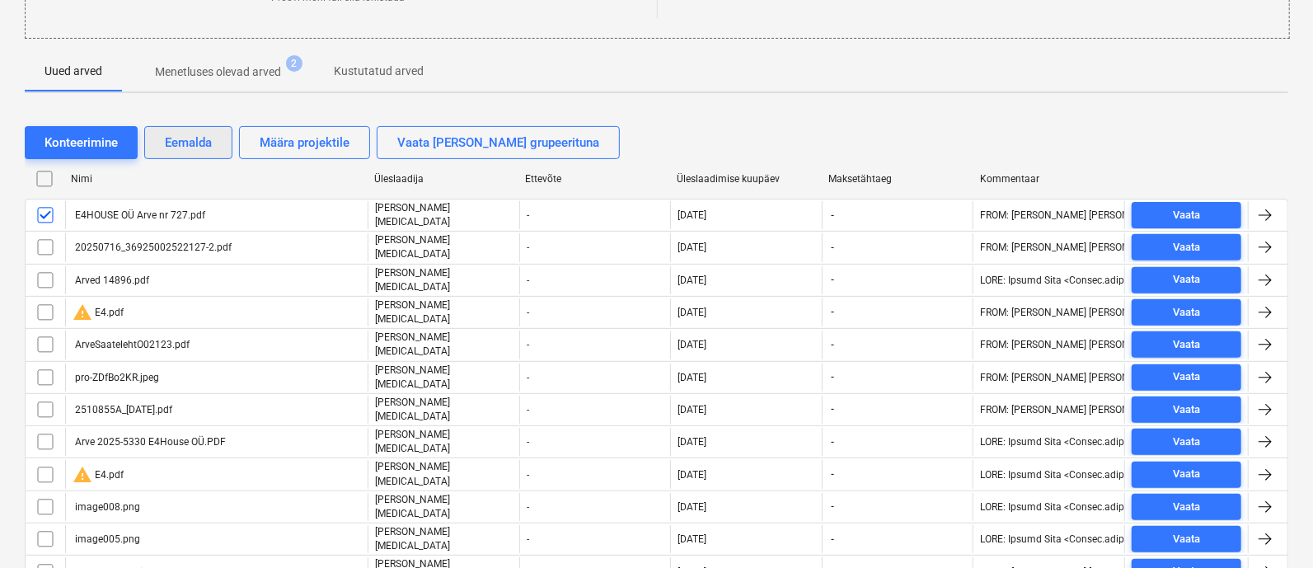
click at [193, 139] on div "Eemalda" at bounding box center [188, 142] width 47 height 21
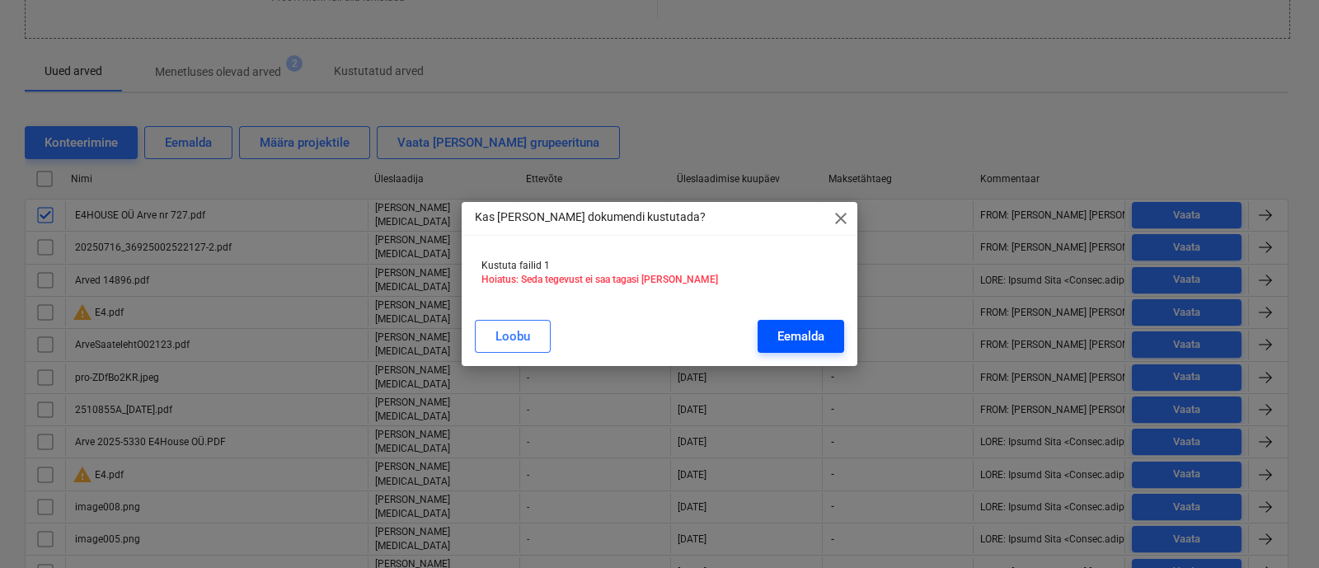
click at [804, 326] on div "Eemalda" at bounding box center [800, 336] width 47 height 21
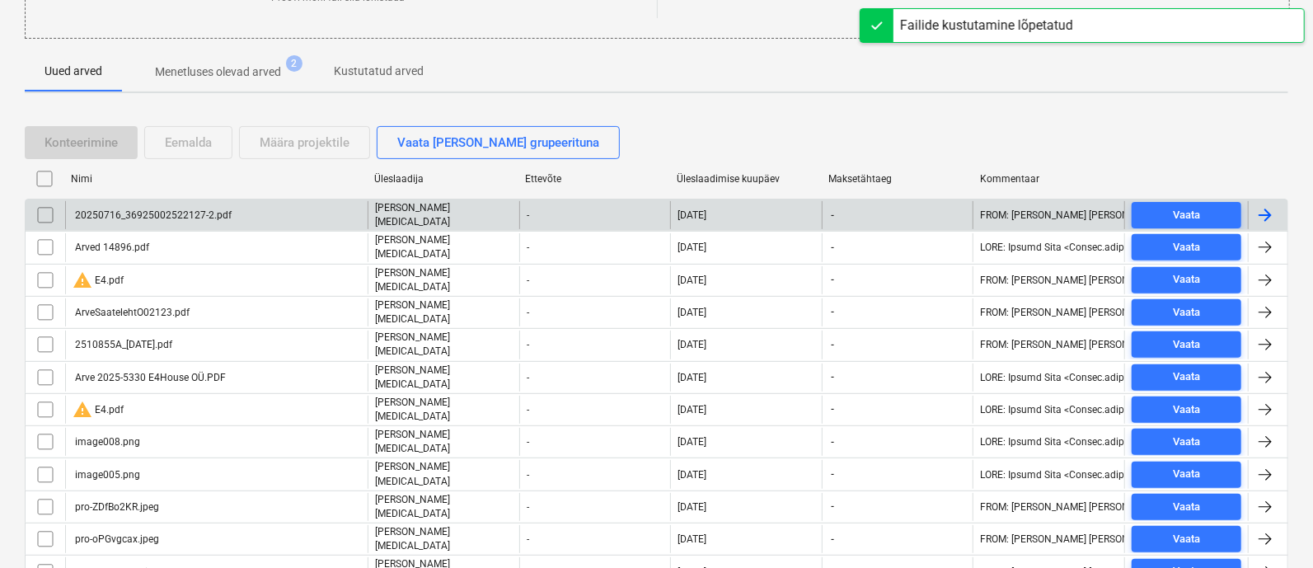
click at [165, 204] on div "20250716_36925002522127-2.pdf" at bounding box center [216, 215] width 303 height 28
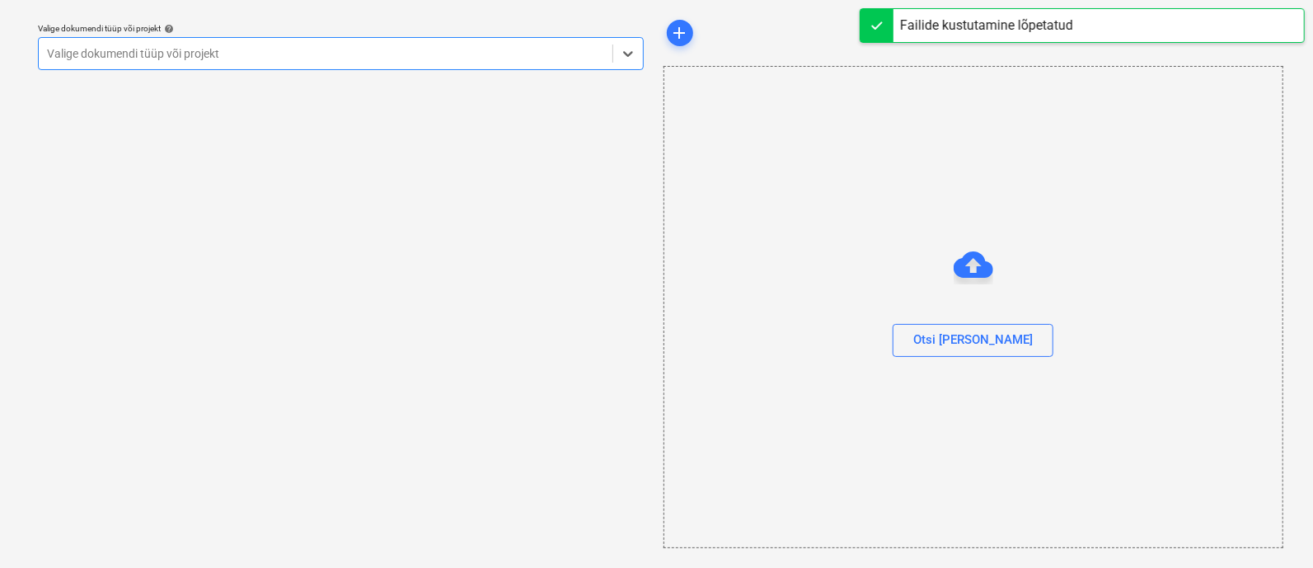
scroll to position [45, 0]
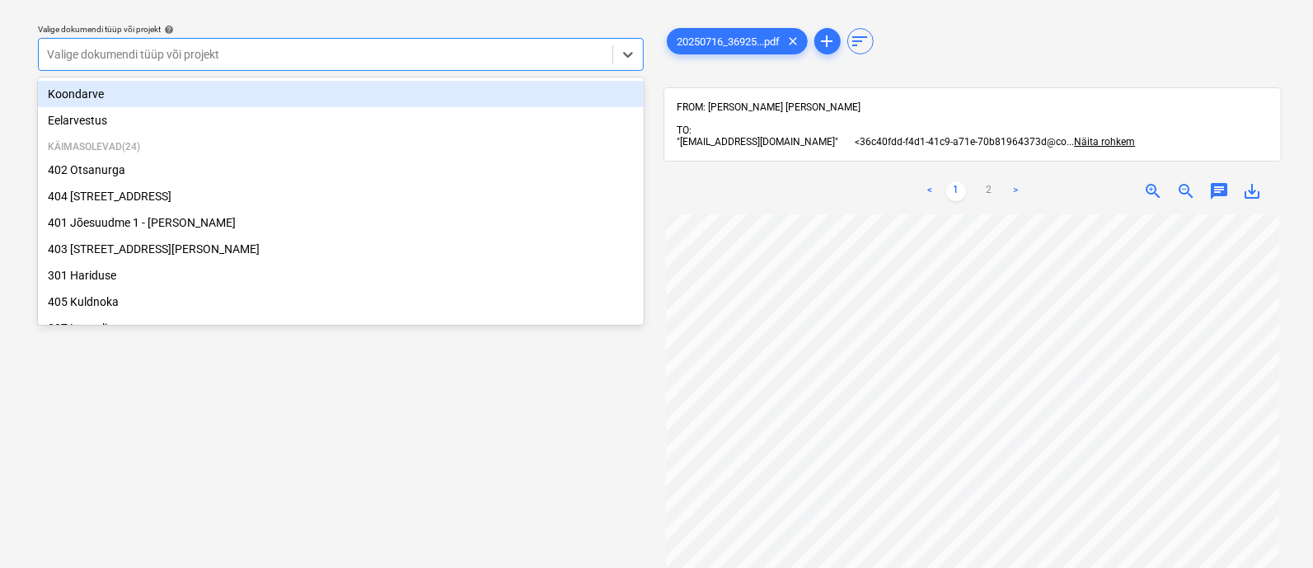
click at [272, 49] on div at bounding box center [325, 54] width 557 height 16
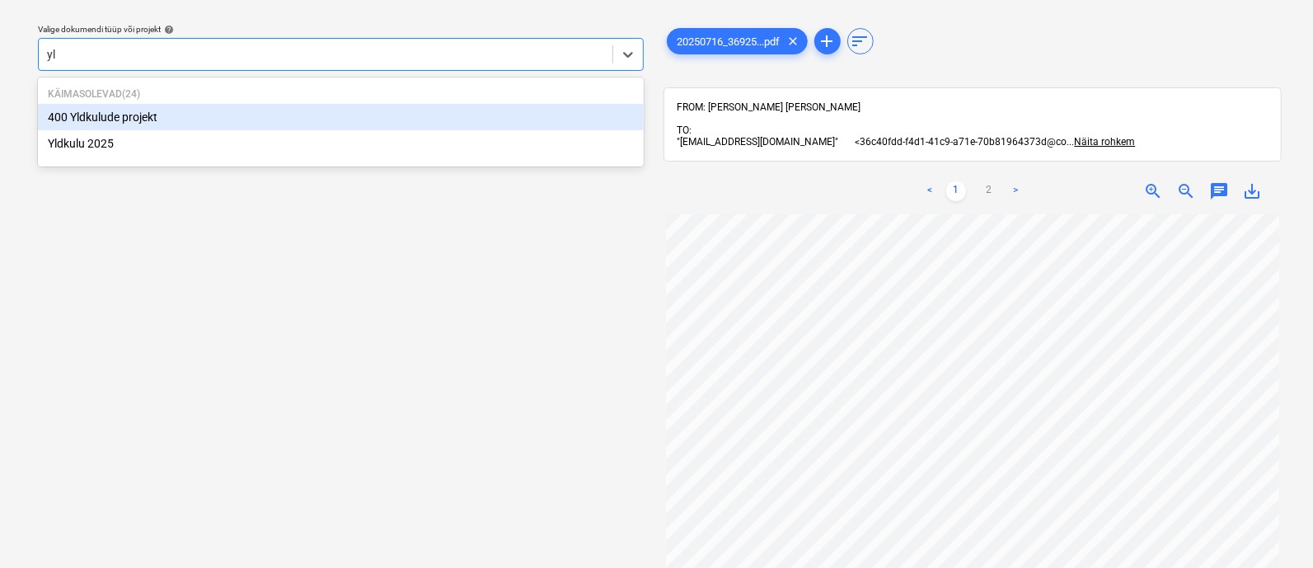
type input "yld"
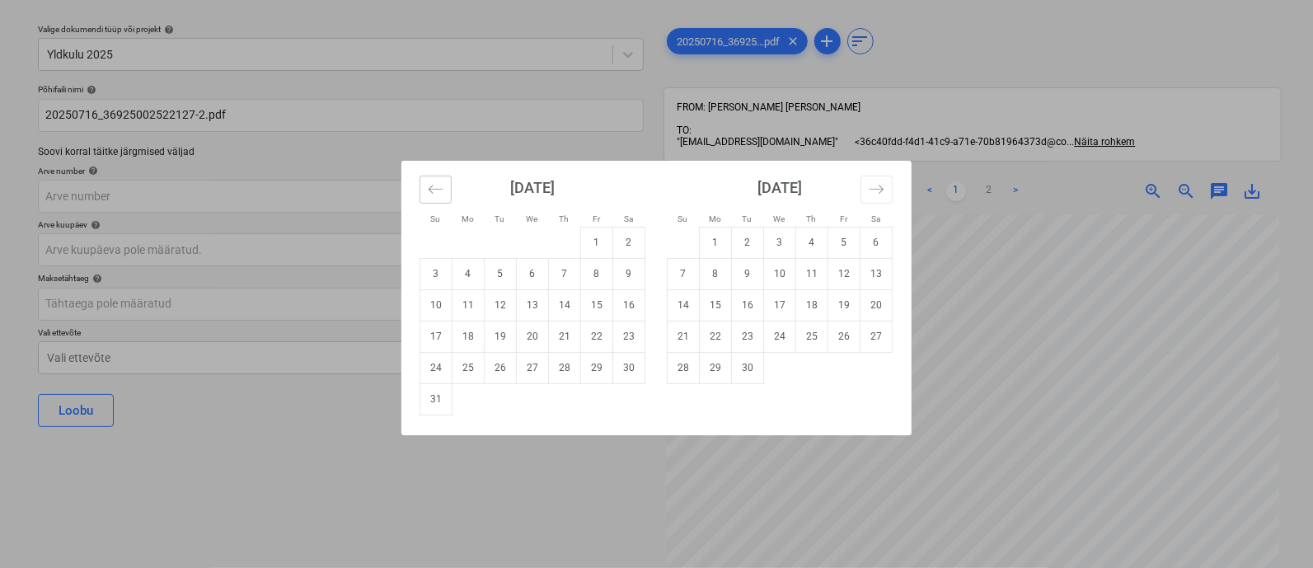
click at [433, 185] on icon "Move backward to switch to the previous month." at bounding box center [436, 189] width 14 height 8
click at [527, 297] on td "16" at bounding box center [533, 304] width 32 height 31
type input "[DATE]"
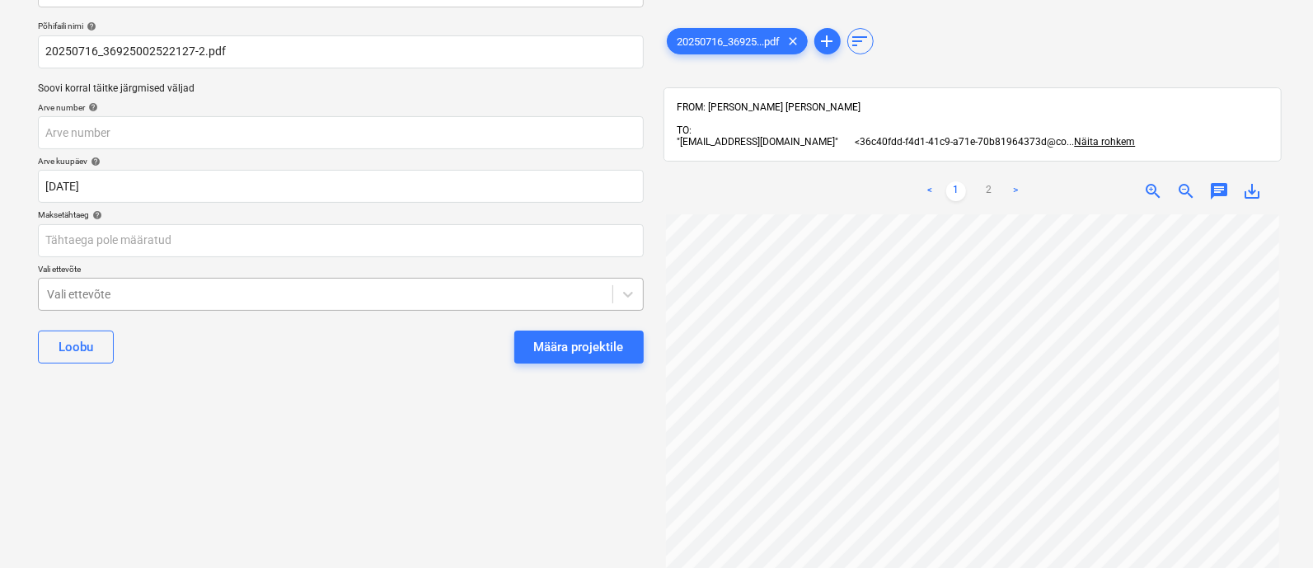
click at [343, 348] on body "Projektid Kontaktid Ettevõte Koondarved 4 Postkast 2 Kinnitusring format_size k…" at bounding box center [656, 176] width 1313 height 568
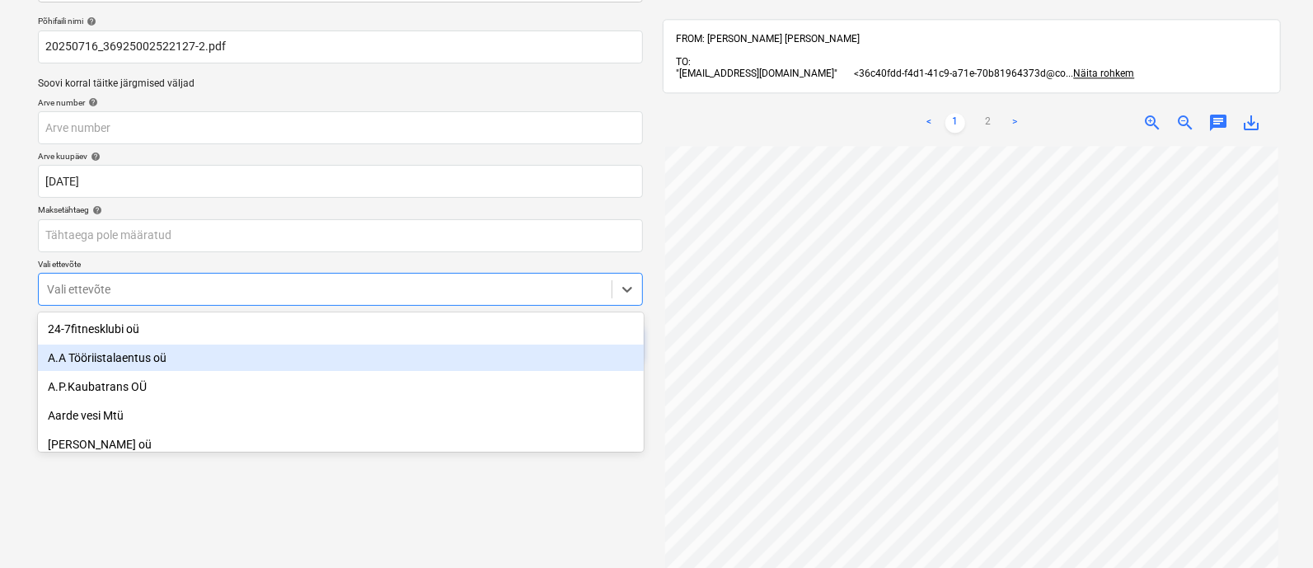
scroll to position [114, 0]
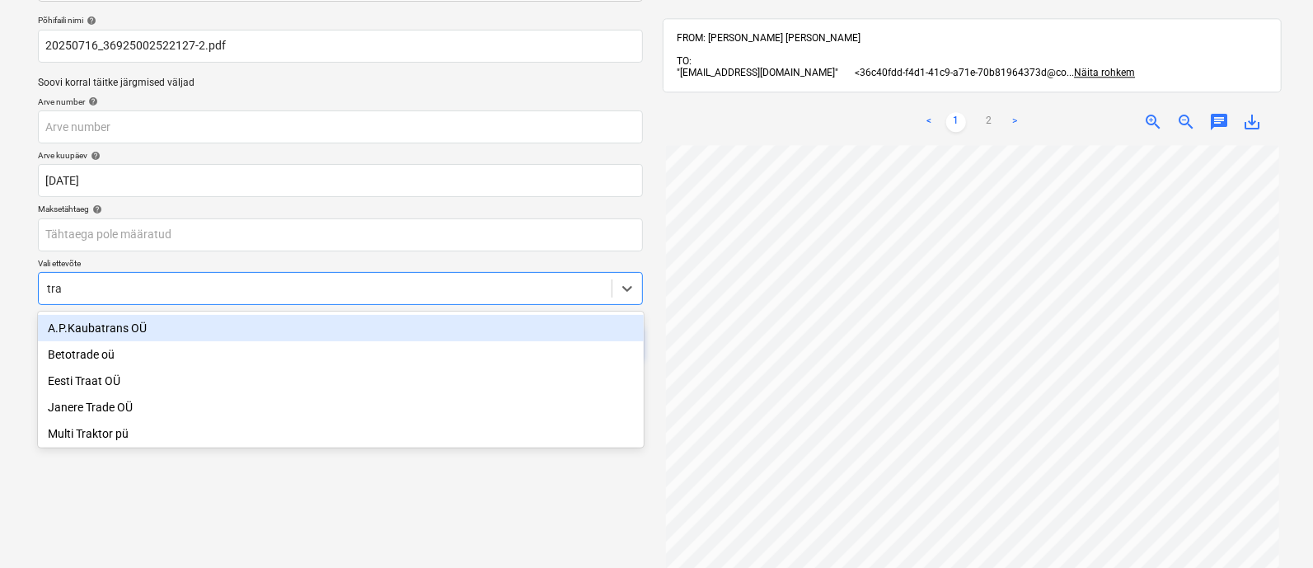
type input "[PERSON_NAME]"
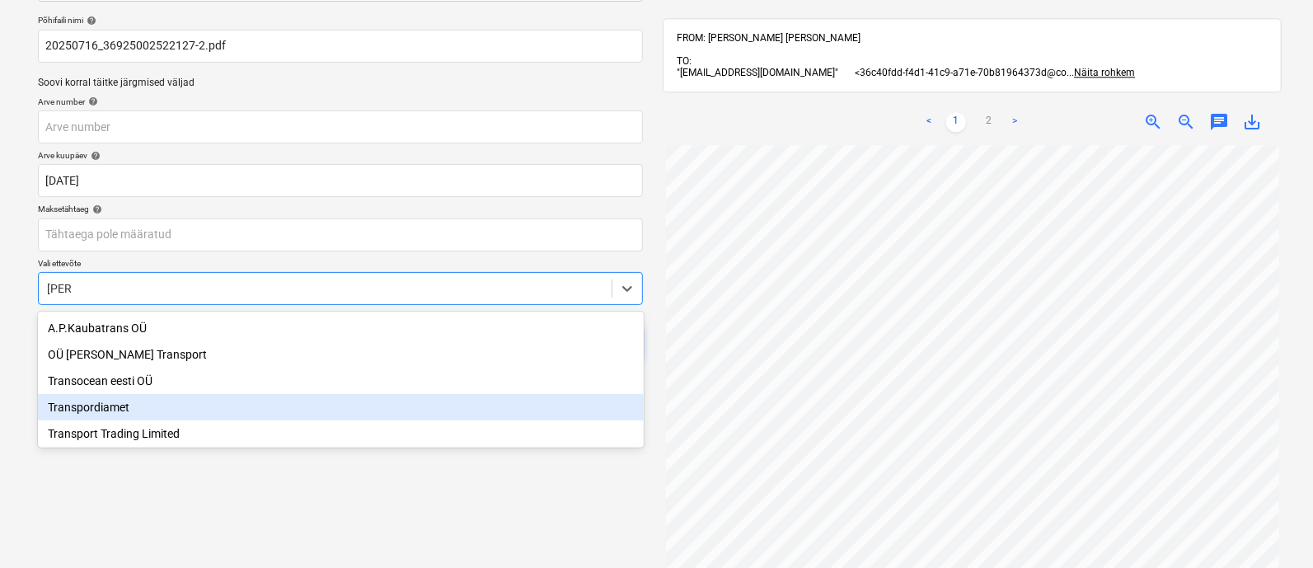
click at [228, 411] on div "Transpordiamet" at bounding box center [341, 407] width 606 height 26
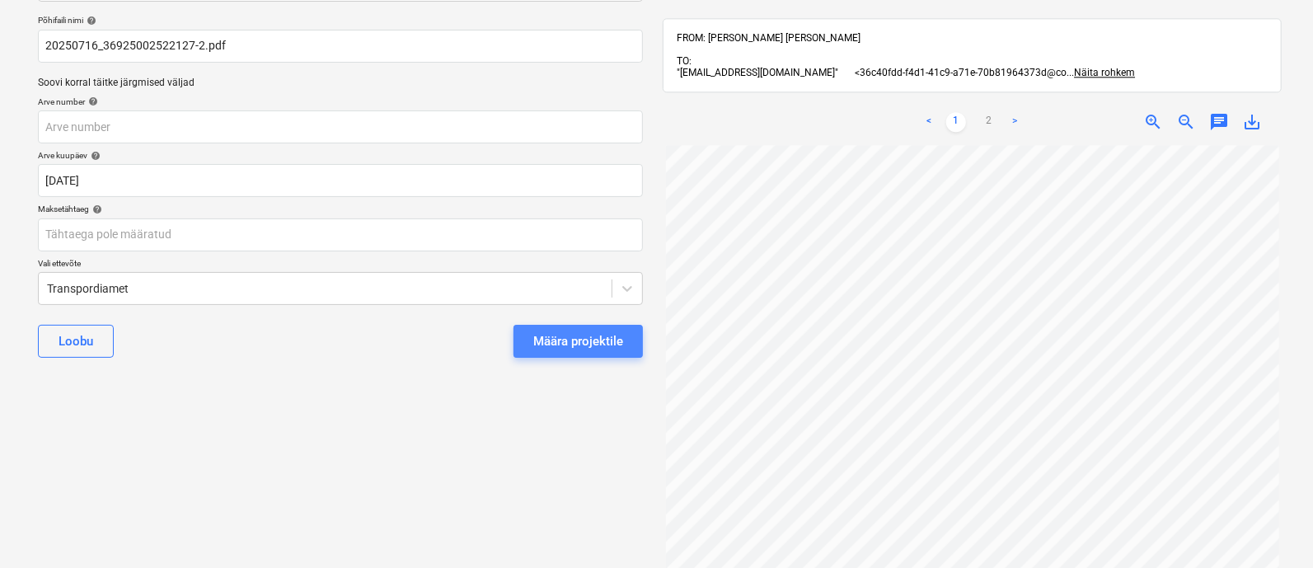
click at [561, 336] on div "Määra projektile" at bounding box center [578, 341] width 90 height 21
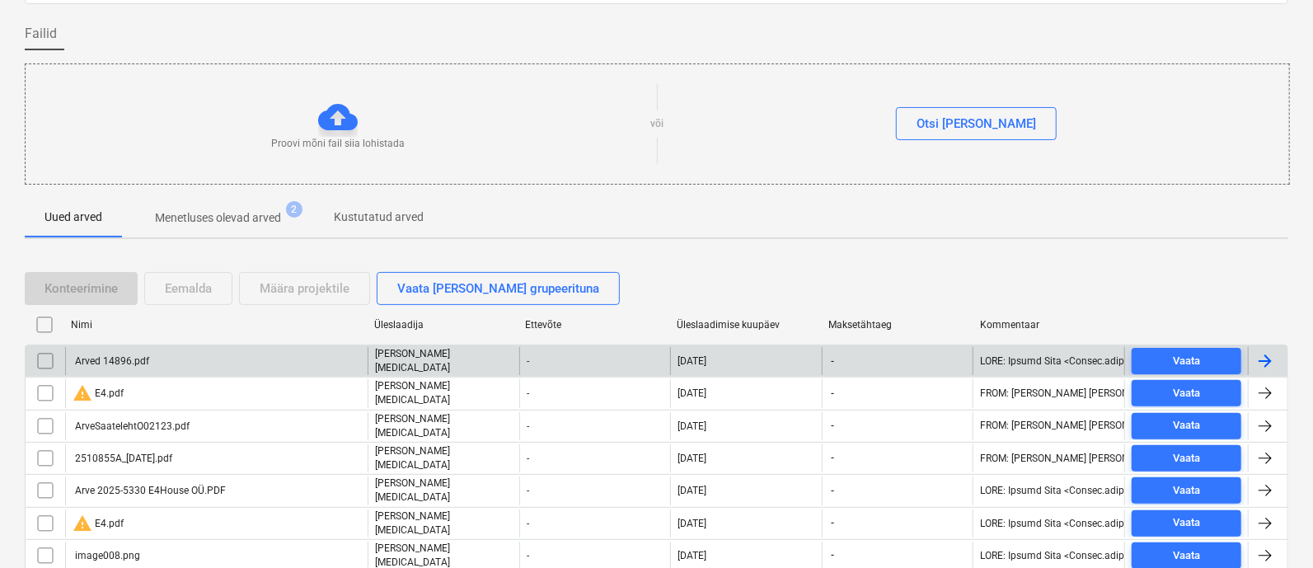
click at [202, 352] on div "Arved 14896.pdf" at bounding box center [216, 361] width 303 height 28
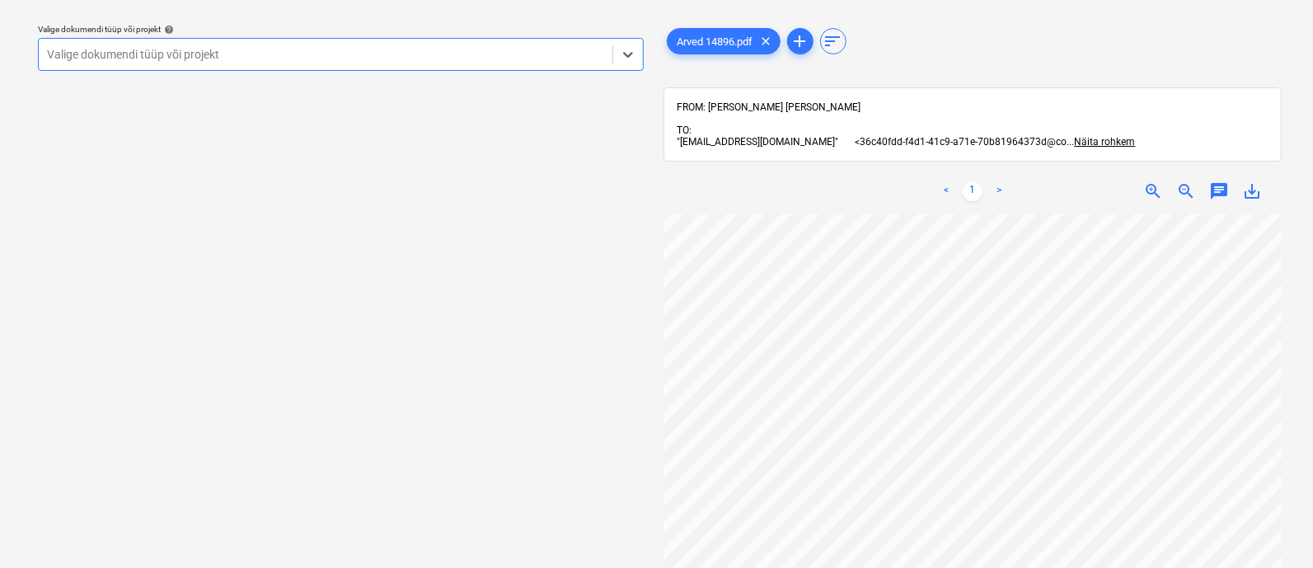
scroll to position [98, 0]
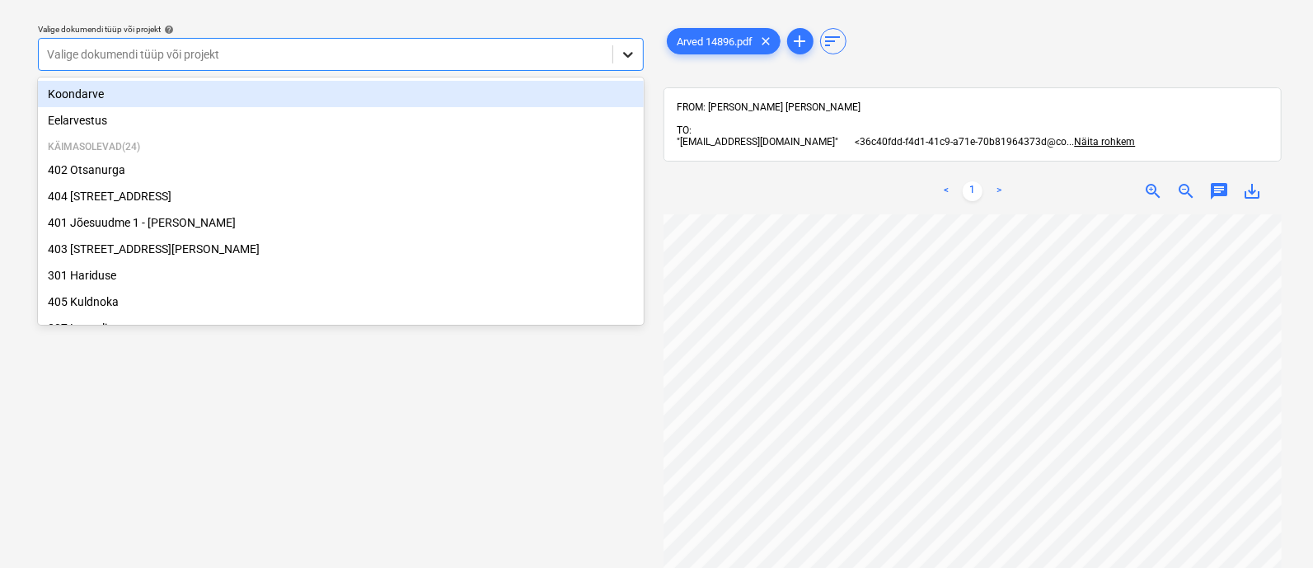
click at [631, 49] on icon at bounding box center [628, 54] width 16 height 16
click at [397, 96] on div "Koondarve" at bounding box center [341, 94] width 606 height 26
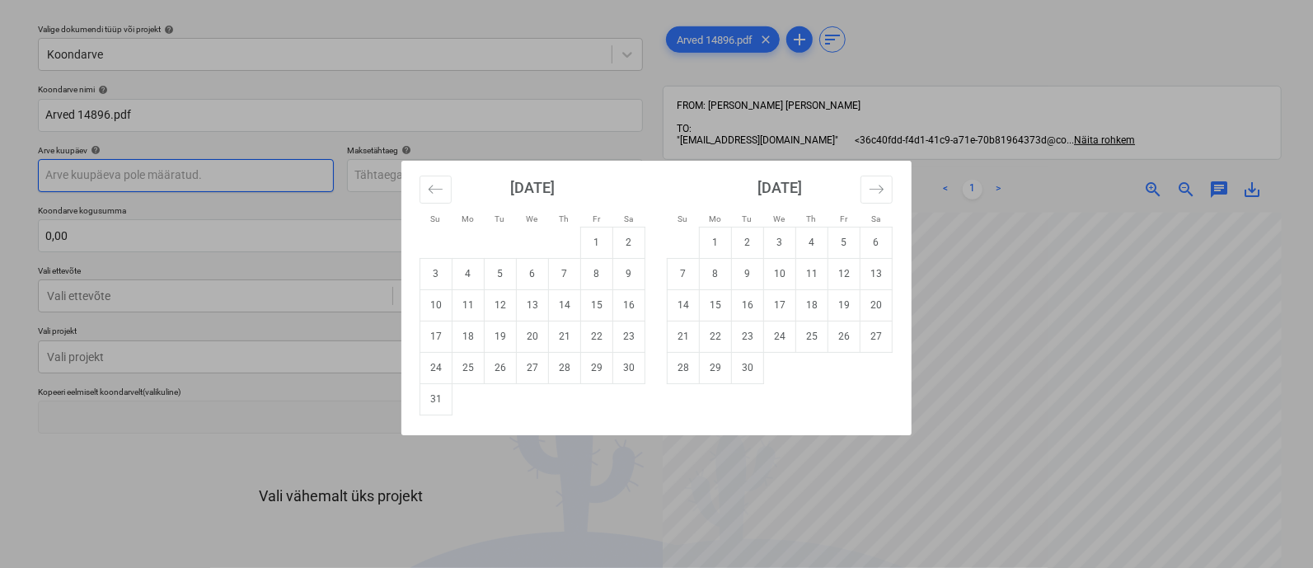
click at [268, 171] on body "Projektid Kontaktid Ettevõte Koondarved 4 Postkast 2 Kinnitusring format_size k…" at bounding box center [656, 239] width 1313 height 568
click at [444, 185] on button "Move backward to switch to the previous month." at bounding box center [436, 190] width 32 height 28
click at [528, 306] on td "16" at bounding box center [533, 304] width 32 height 31
type input "[DATE]"
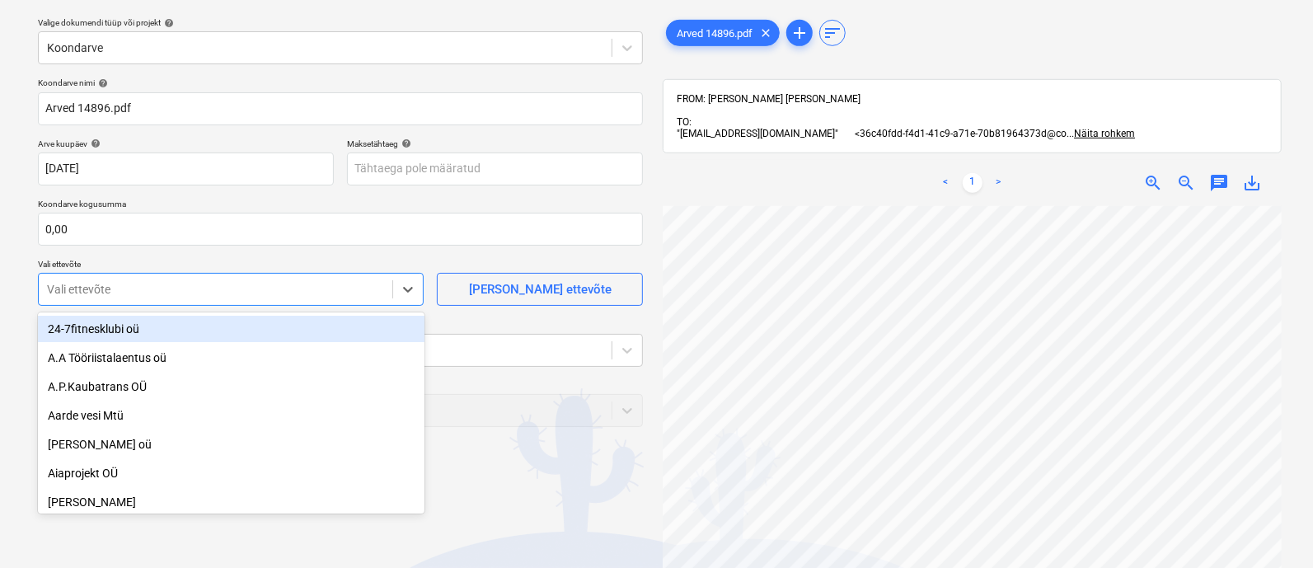
click at [350, 308] on div "Koondarve nimi help [PERSON_NAME] 14896.pdf Arve kuupäev help [DATE] 16.07.2025…" at bounding box center [340, 358] width 618 height 574
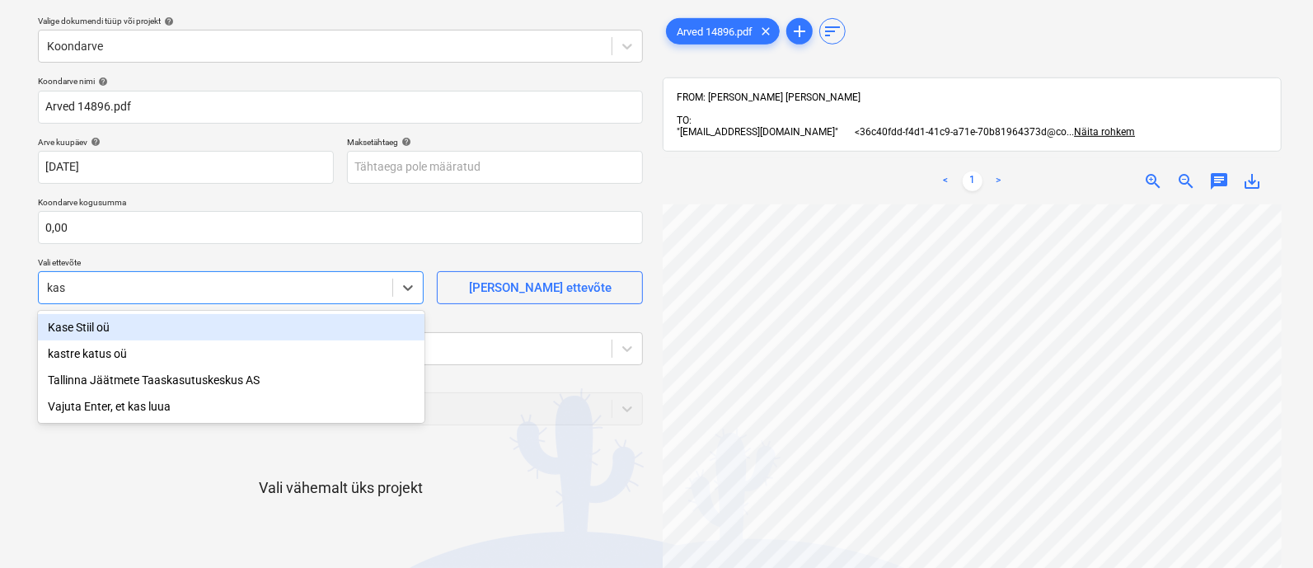
type input "kase"
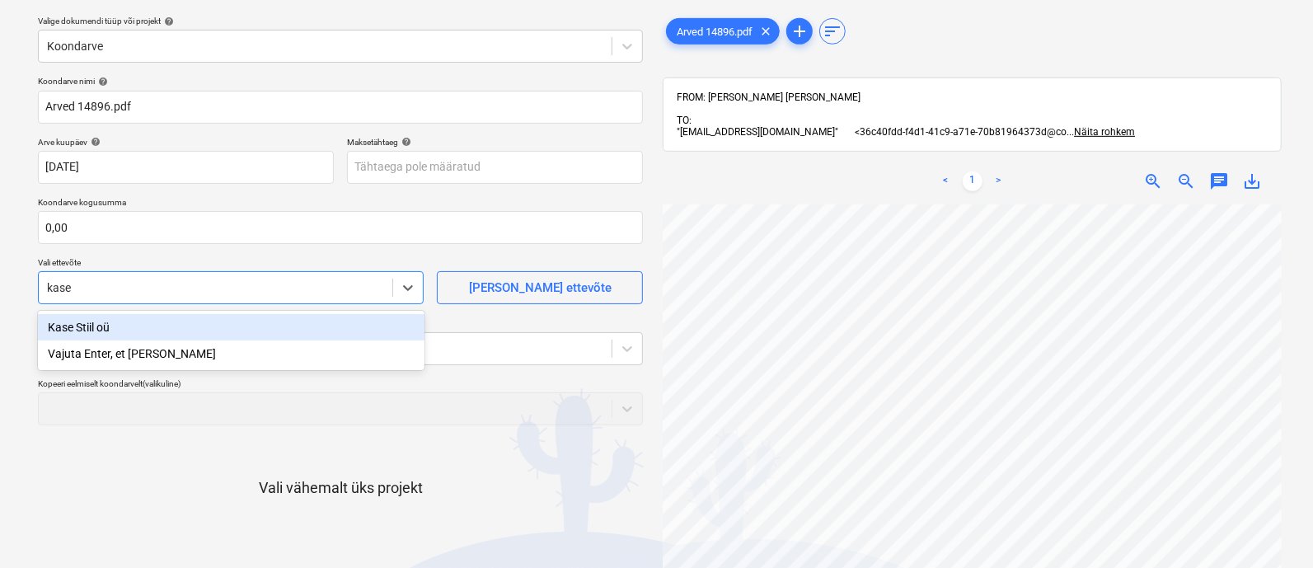
click at [309, 330] on div "Kase Stiil oü" at bounding box center [231, 327] width 387 height 26
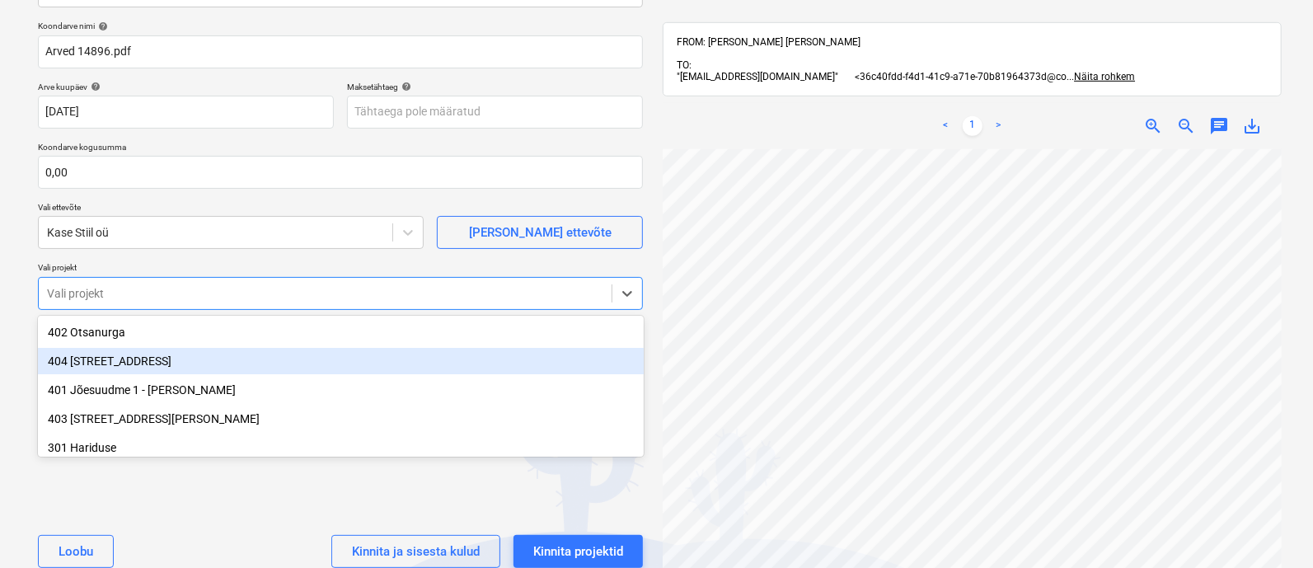
click at [279, 358] on body "Projektid Kontaktid Ettevõte Koondarved 4 Postkast 2 Kinnitusring format_size k…" at bounding box center [656, 176] width 1313 height 568
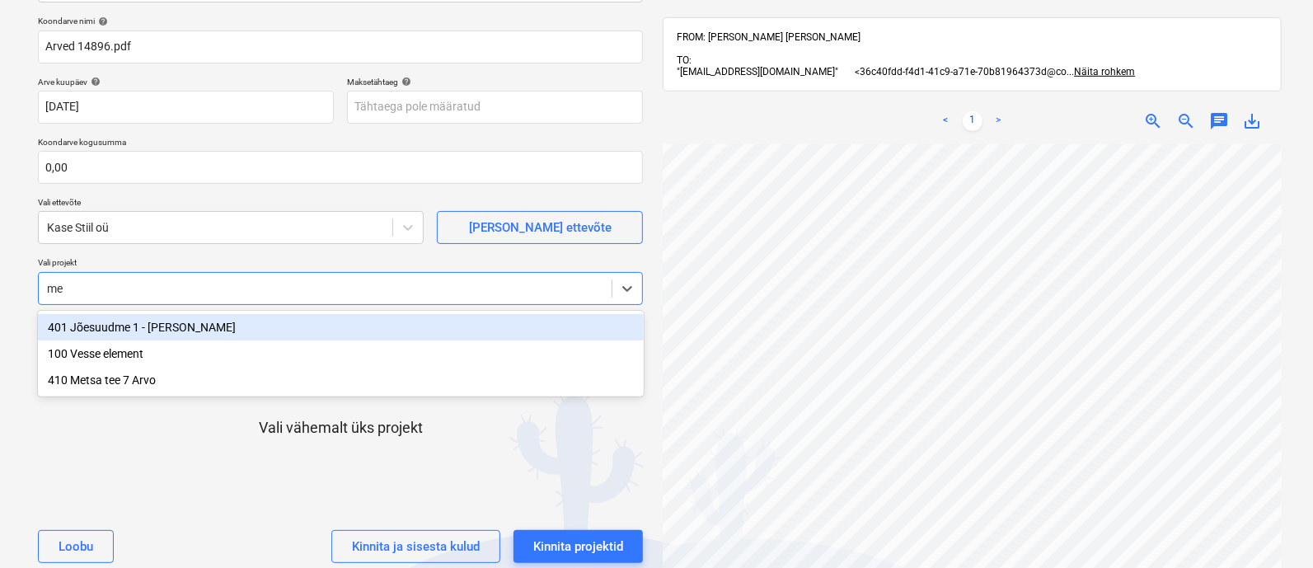
type input "met"
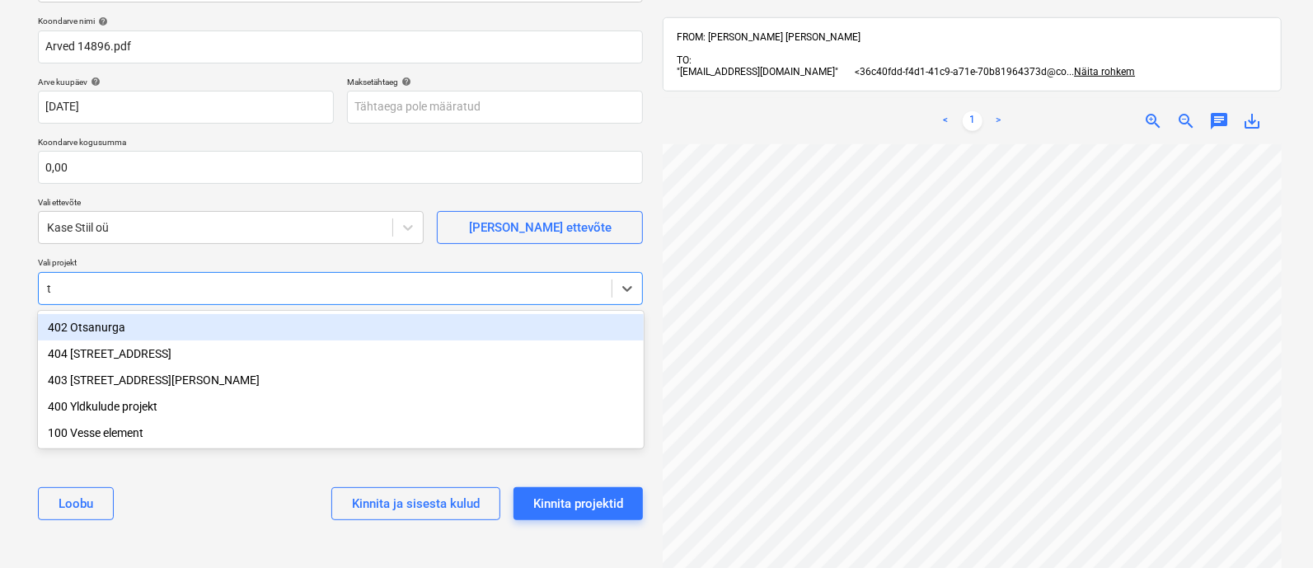
type input "ta"
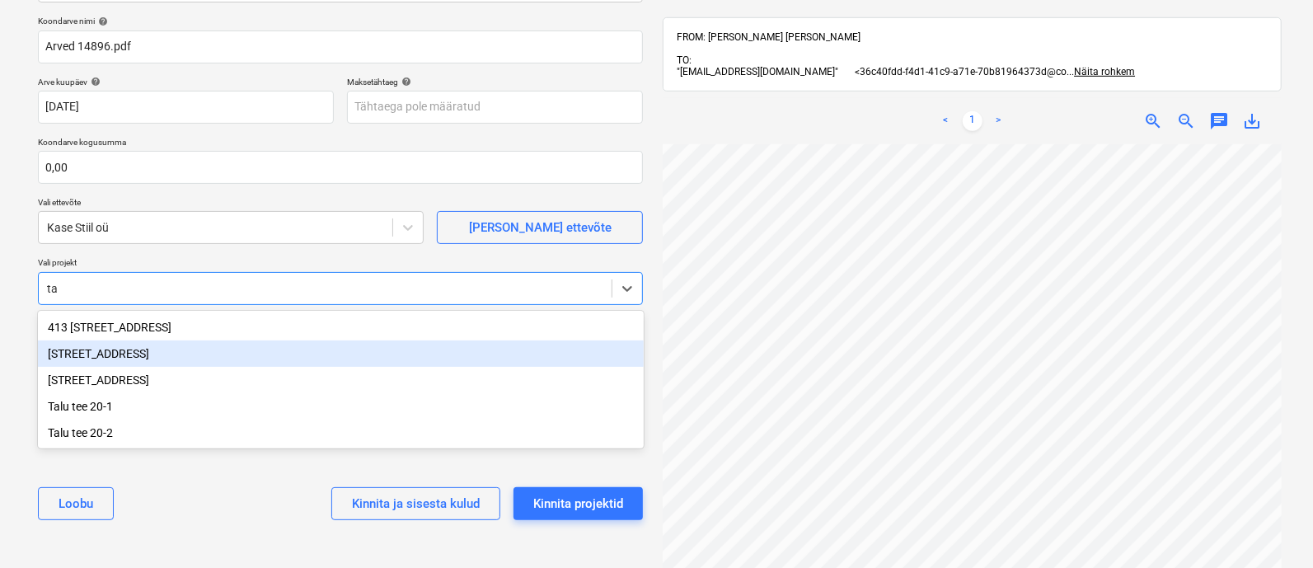
click at [239, 352] on div "[STREET_ADDRESS]" at bounding box center [341, 353] width 606 height 26
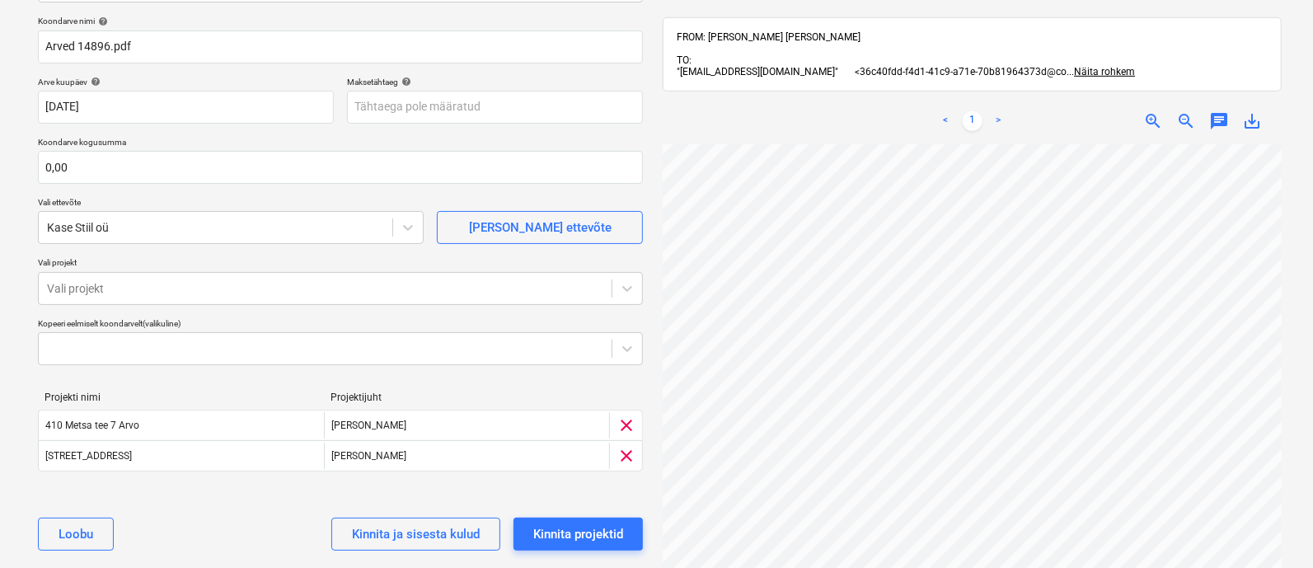
click at [12, 350] on div "Valige dokumendi tüüp või projekt help Koondarve Koondarve nimi help Arved 1489…" at bounding box center [656, 306] width 1313 height 754
click at [444, 536] on div "Kinnita ja sisesta kulud" at bounding box center [416, 533] width 128 height 21
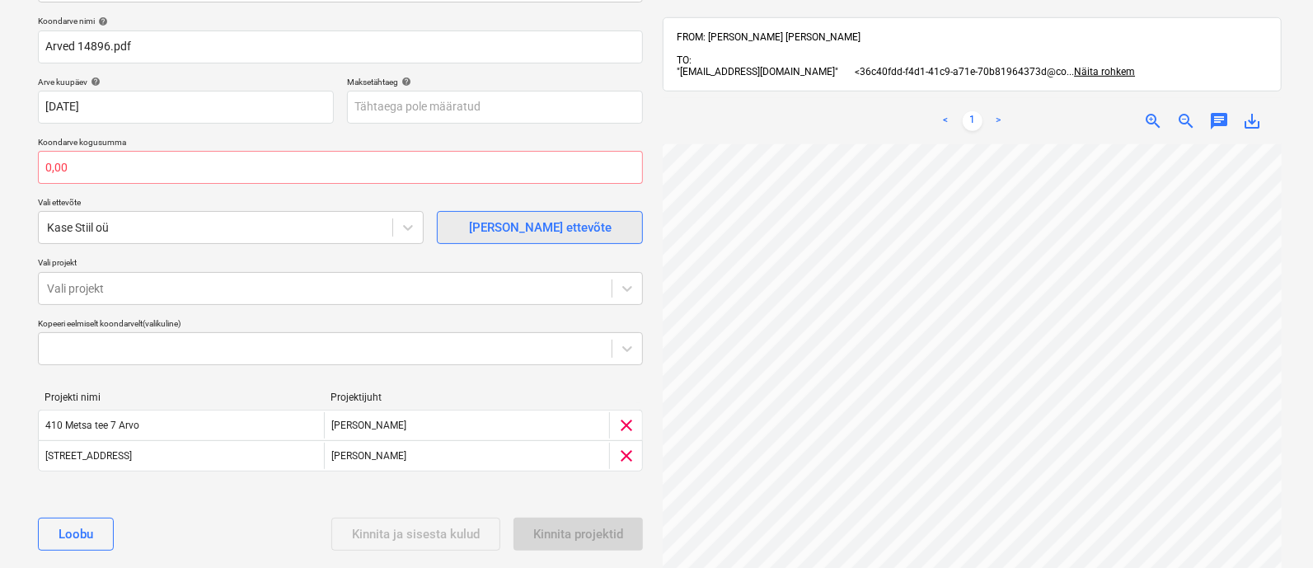
scroll to position [306, 0]
click at [251, 164] on input "text" at bounding box center [340, 167] width 605 height 33
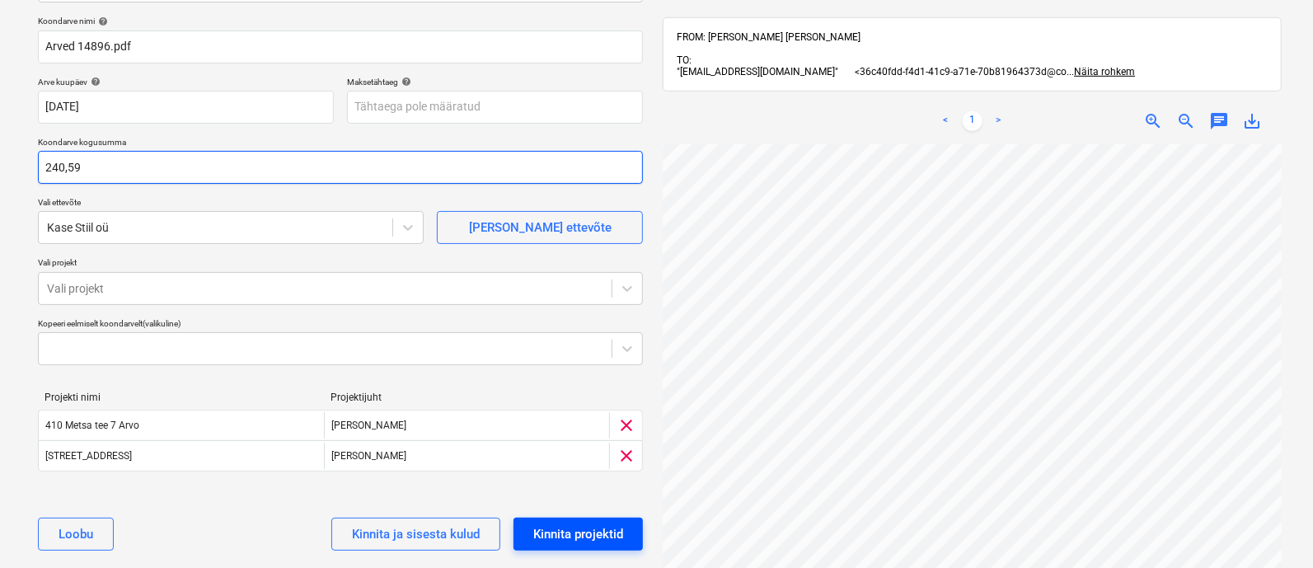
type input "240,59"
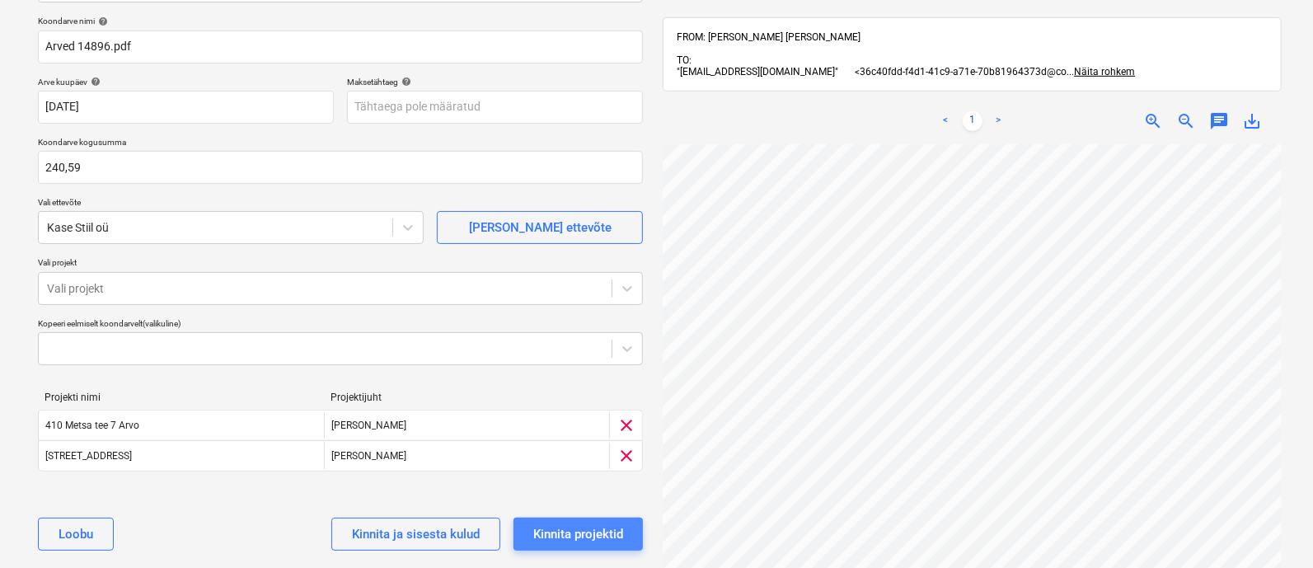
click at [566, 521] on button "Kinnita projektid" at bounding box center [578, 534] width 129 height 33
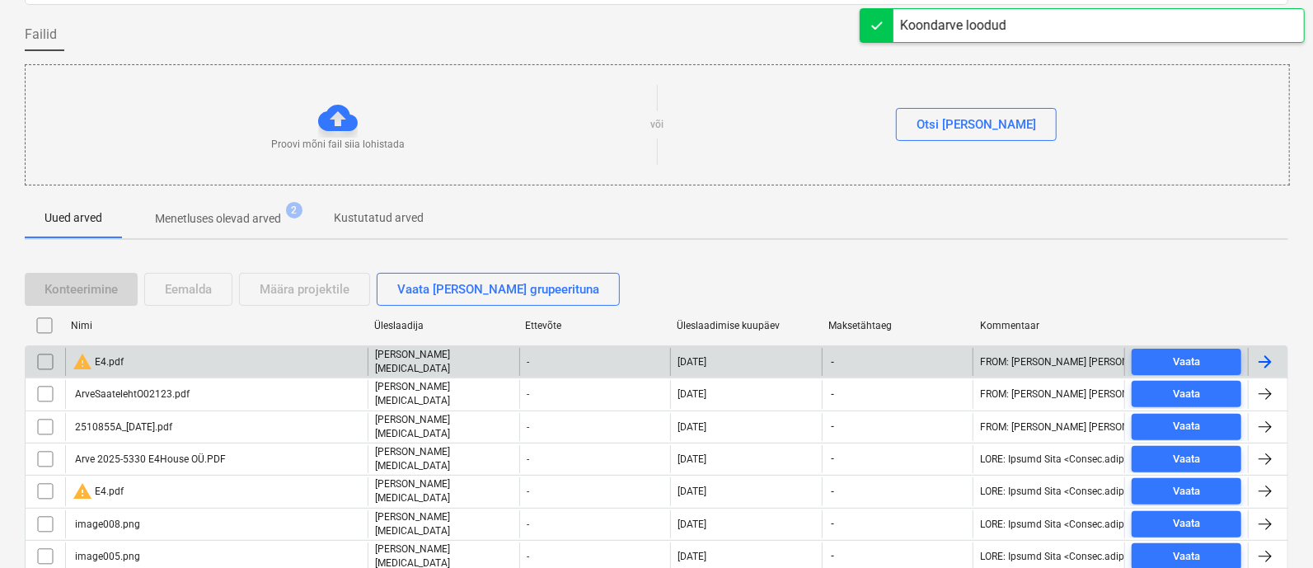
click at [255, 352] on div "warning E4.pdf" at bounding box center [216, 362] width 303 height 28
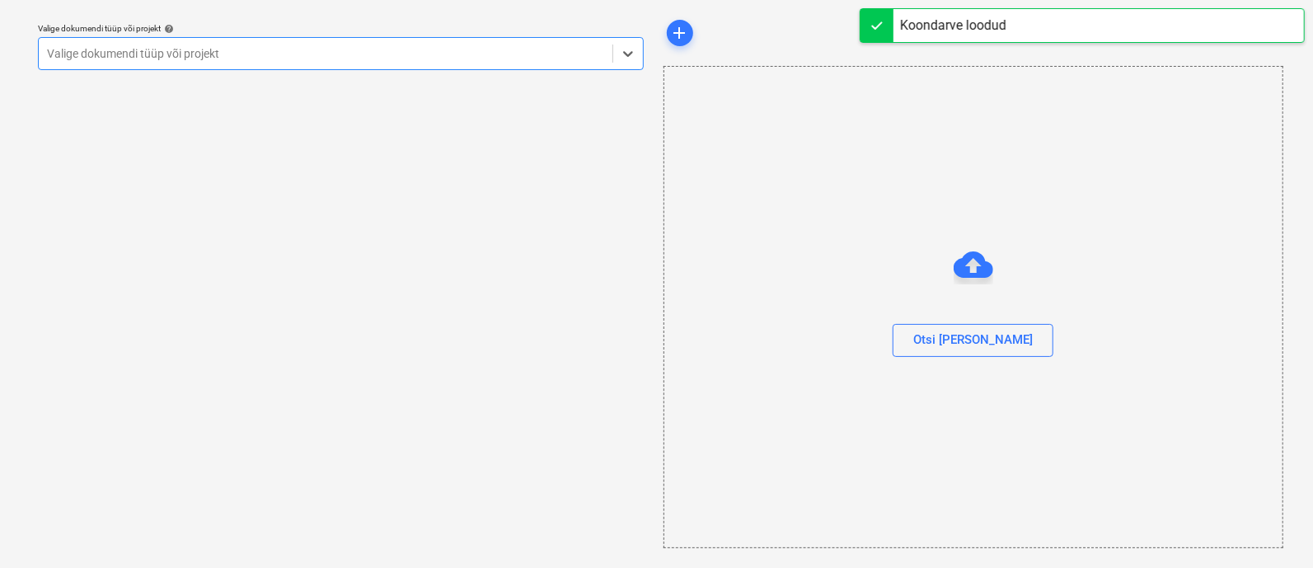
scroll to position [45, 0]
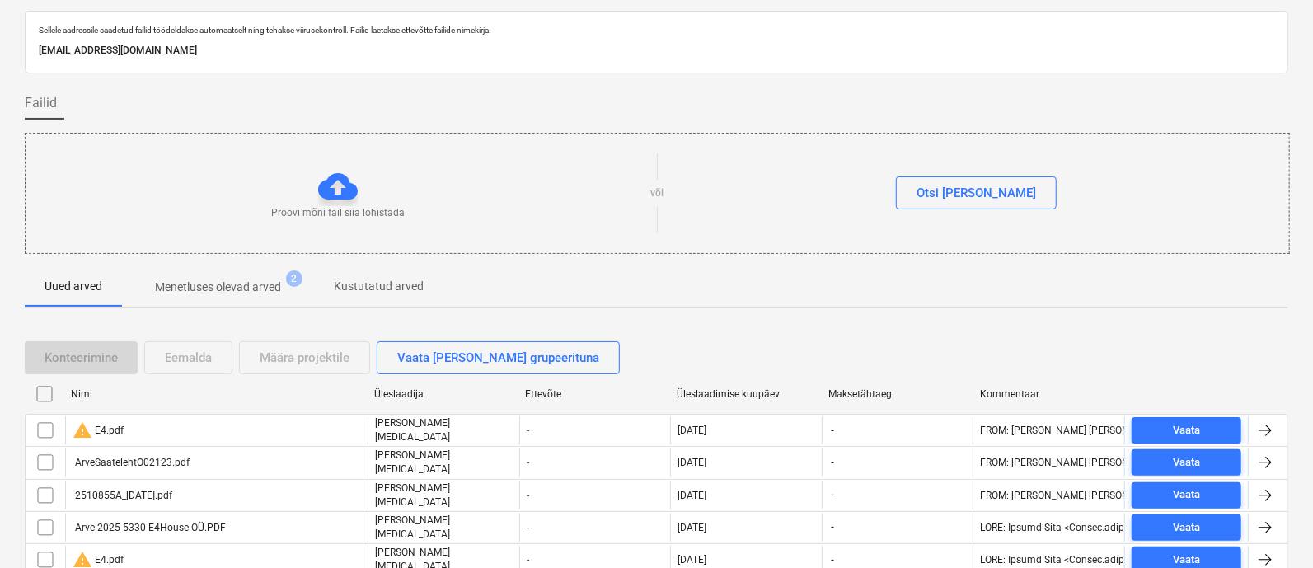
scroll to position [113, 0]
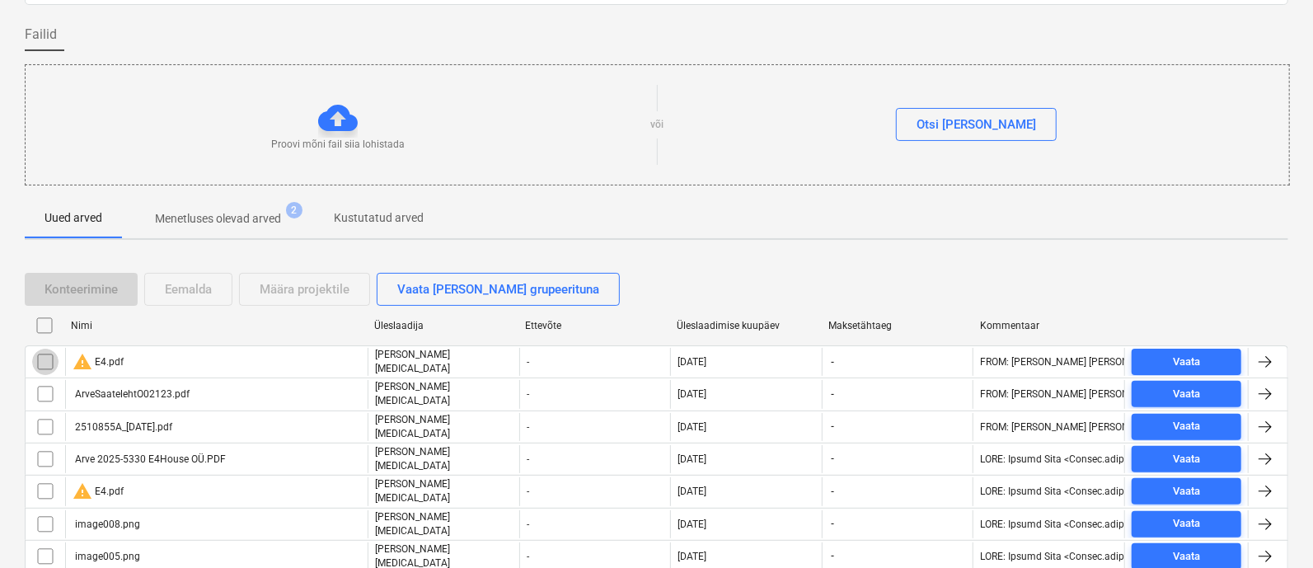
click at [49, 354] on input "checkbox" at bounding box center [45, 362] width 26 height 26
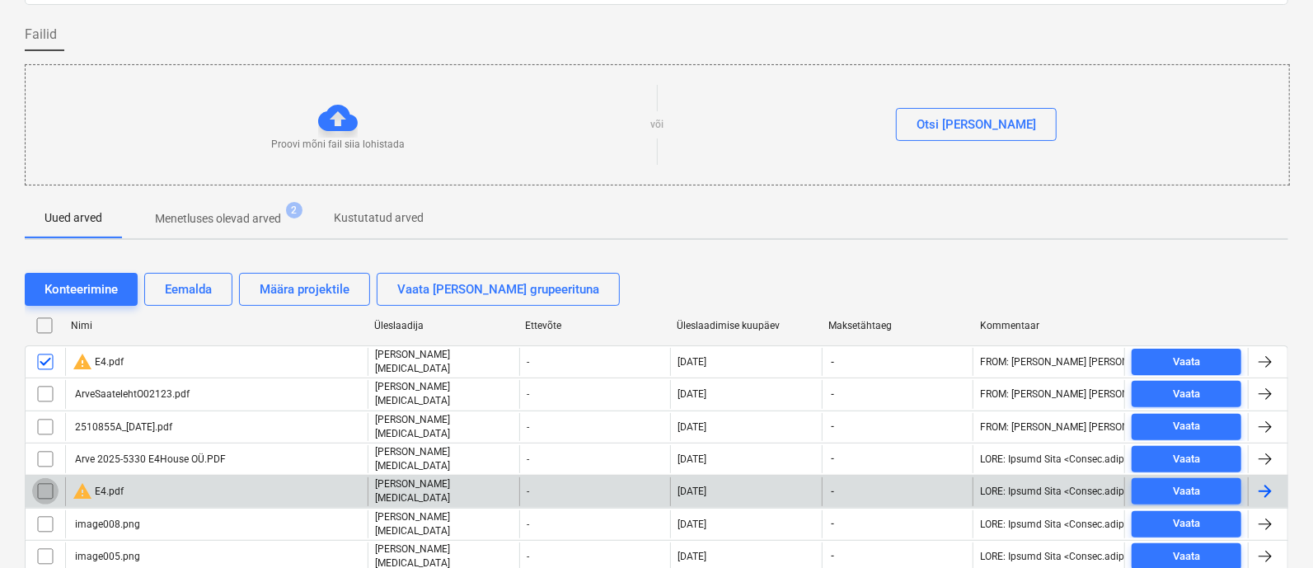
click at [45, 480] on input "checkbox" at bounding box center [45, 491] width 26 height 26
click at [185, 288] on div "Eemalda" at bounding box center [188, 289] width 47 height 21
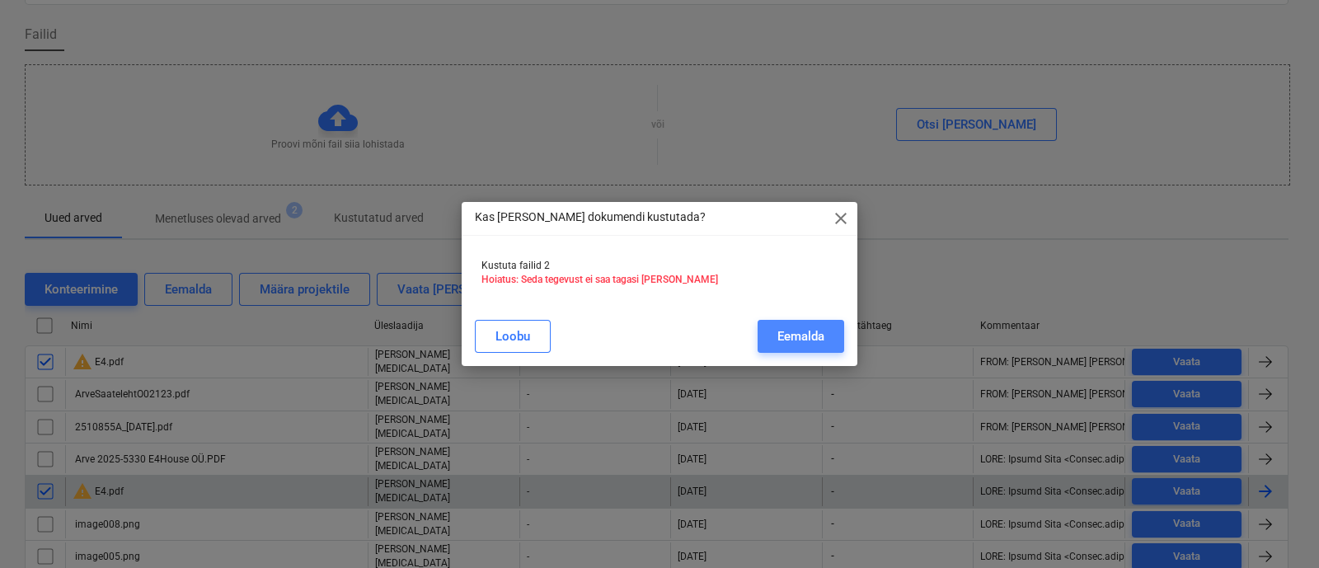
click at [779, 332] on div "Eemalda" at bounding box center [800, 336] width 47 height 21
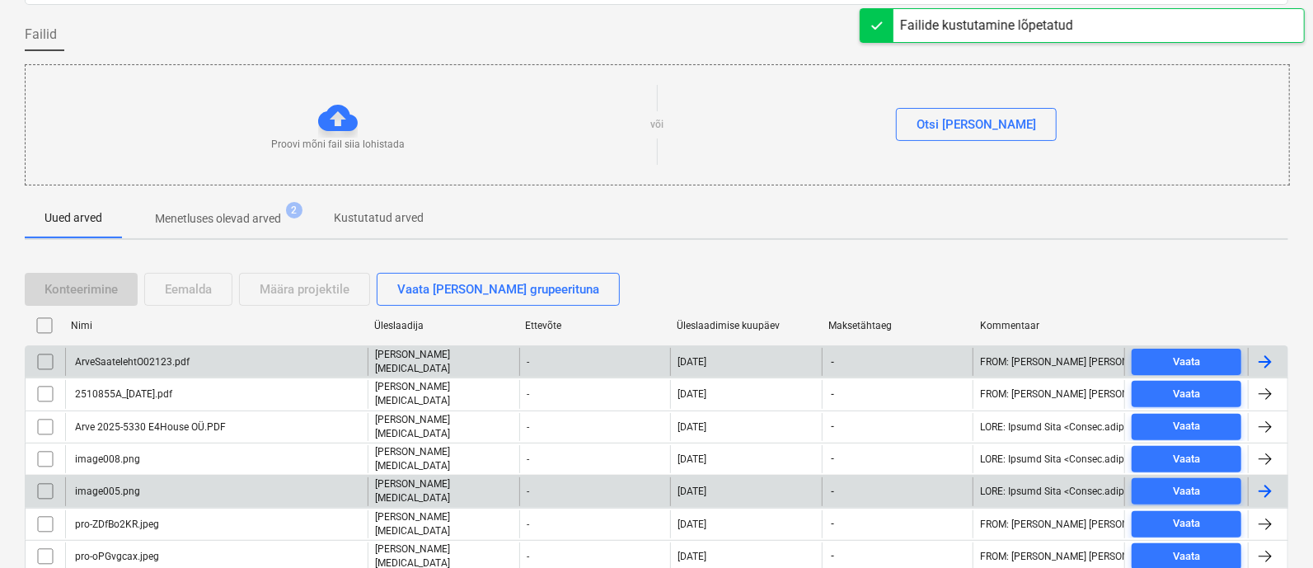
click at [144, 357] on div "ArveSaatelehtO02123.pdf" at bounding box center [131, 362] width 117 height 12
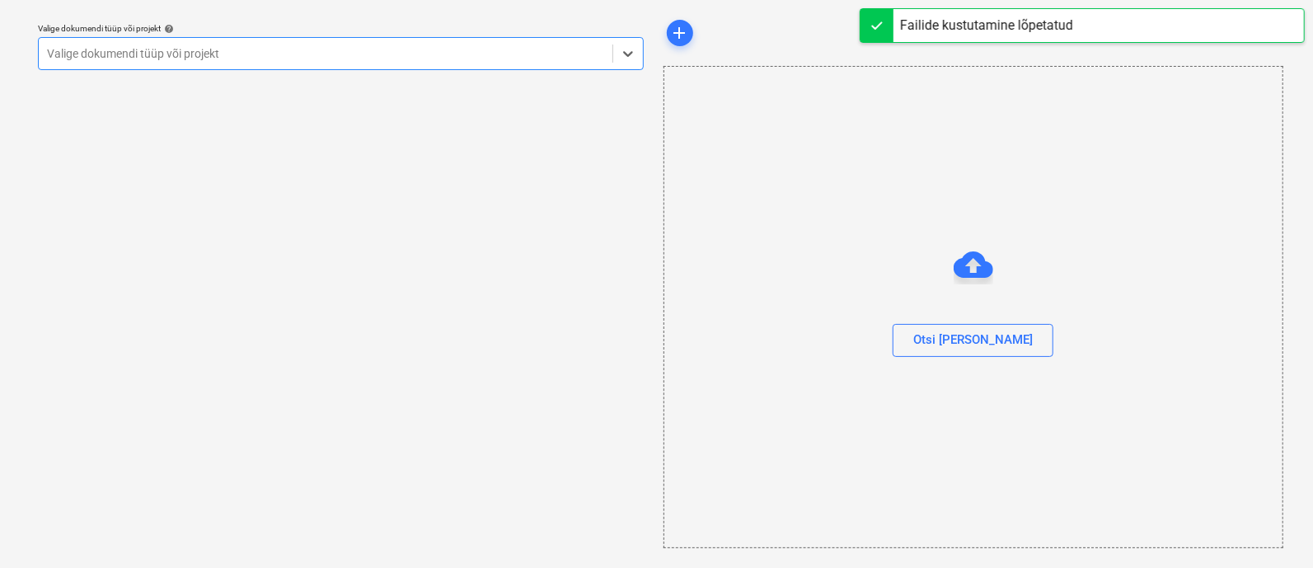
scroll to position [45, 0]
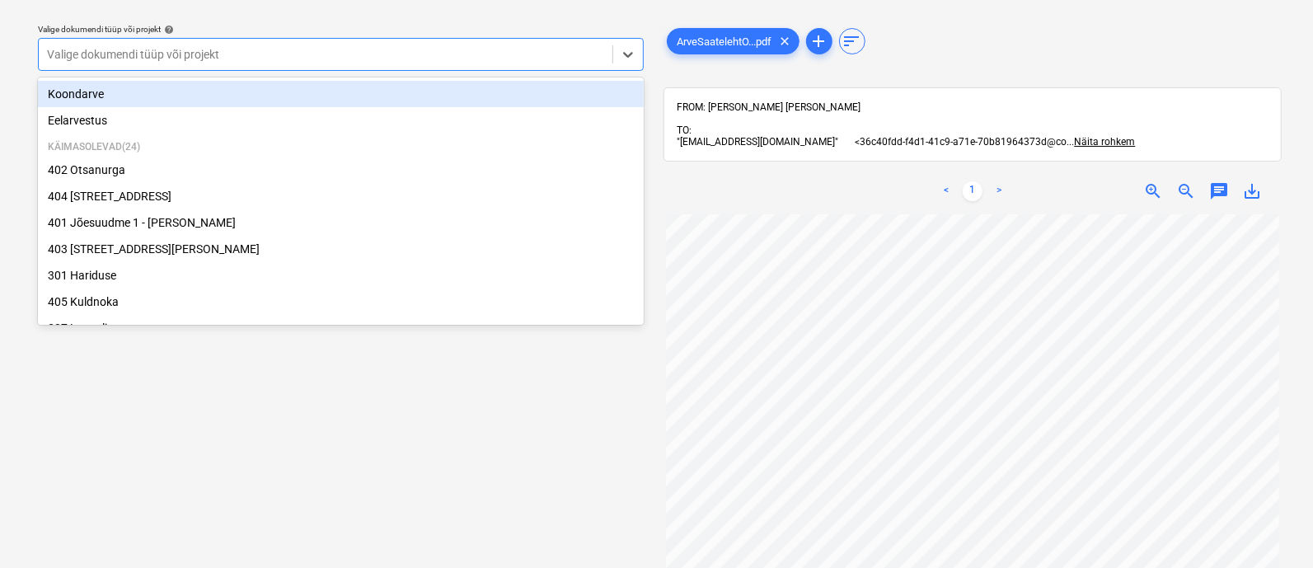
click at [107, 50] on div at bounding box center [325, 54] width 557 height 16
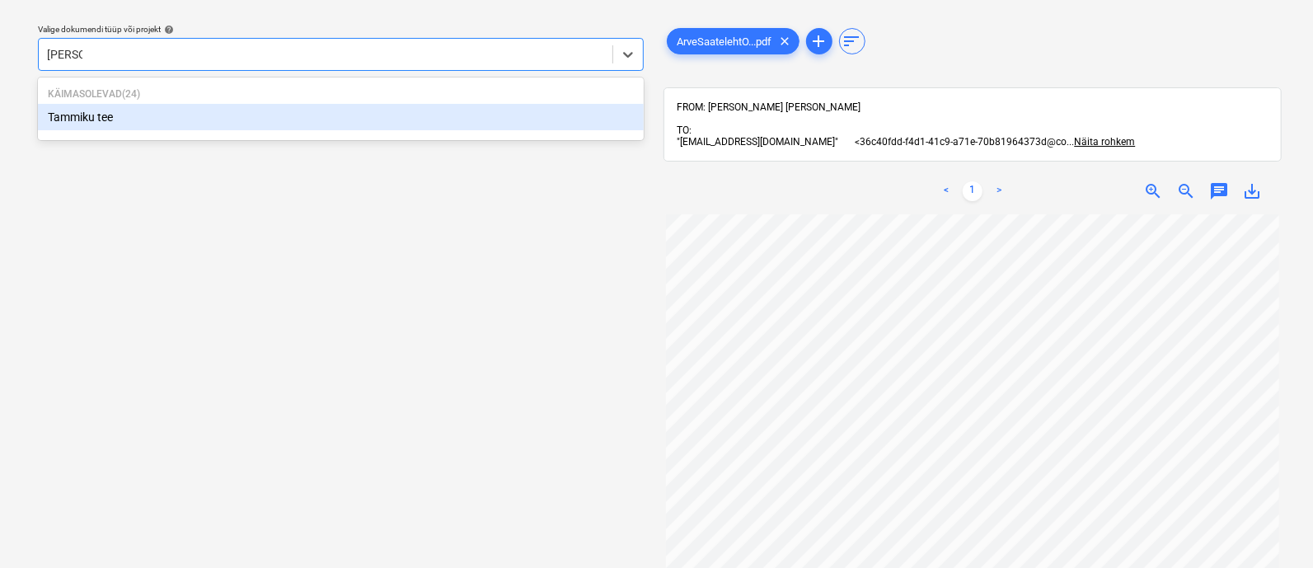
type input "tammik"
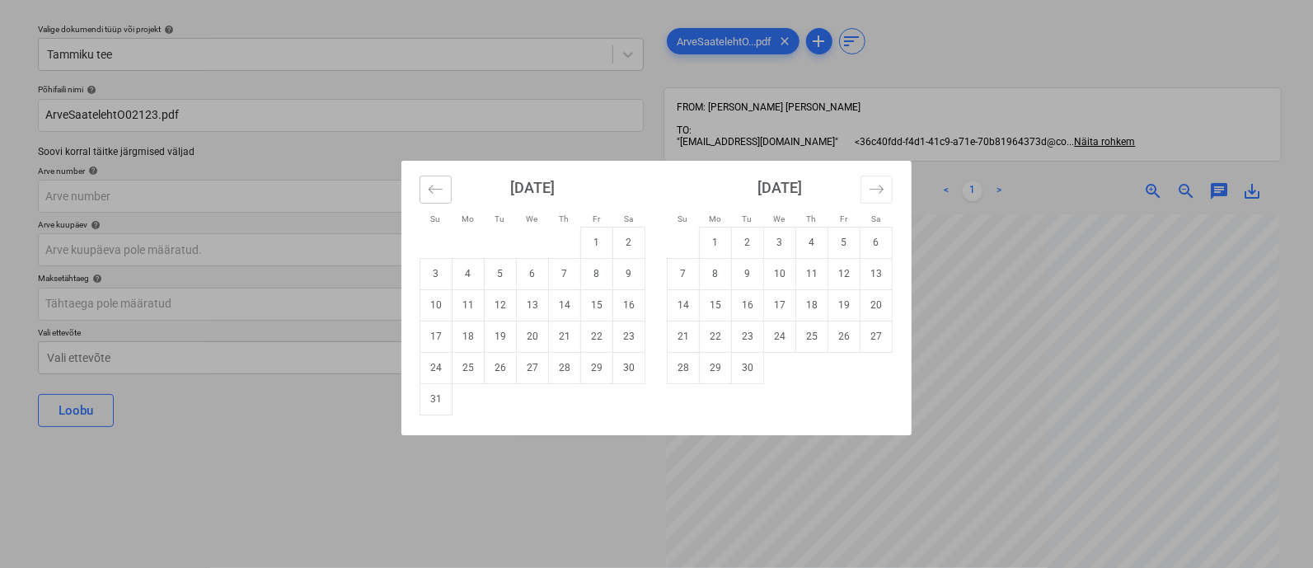
click at [441, 181] on icon "Move backward to switch to the previous month." at bounding box center [436, 189] width 16 height 16
click at [563, 312] on td "17" at bounding box center [565, 304] width 32 height 31
type input "[DATE]"
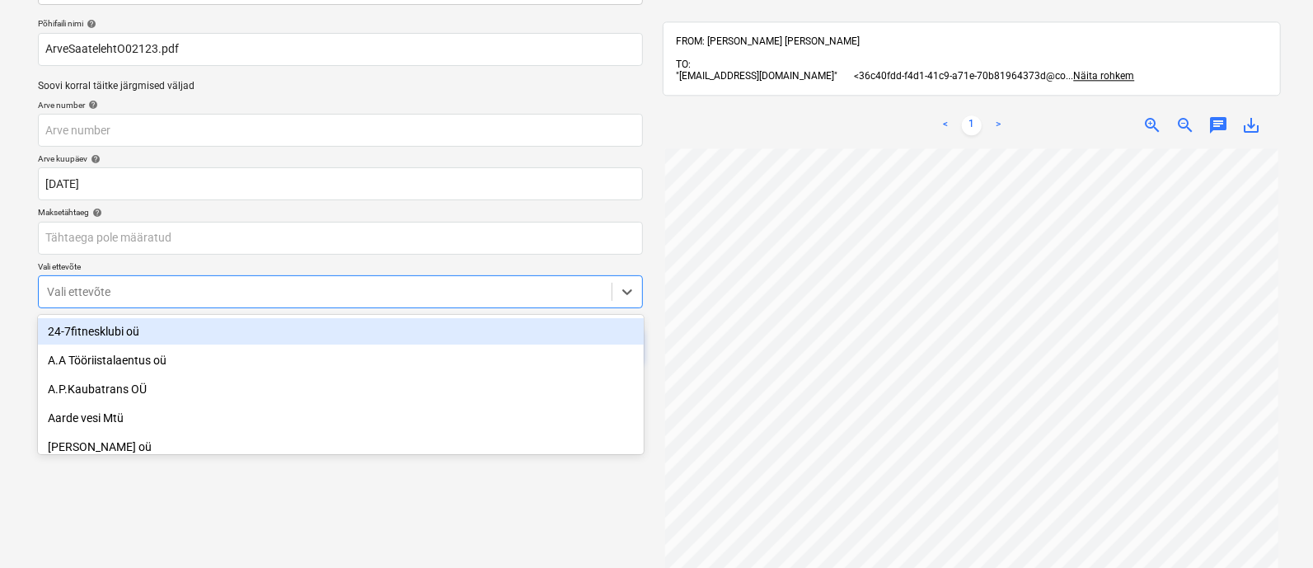
click at [339, 360] on body "Projektid Kontaktid Ettevõte Koondarved 4 Postkast 2 Kinnitusring format_size k…" at bounding box center [656, 174] width 1313 height 568
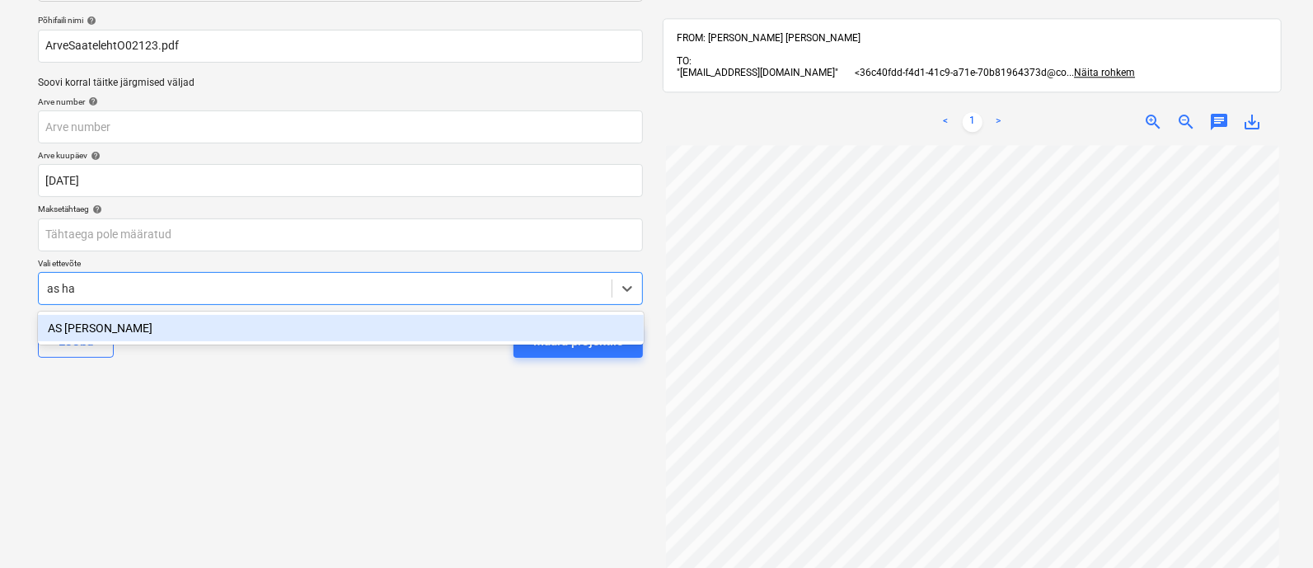
type input "as har"
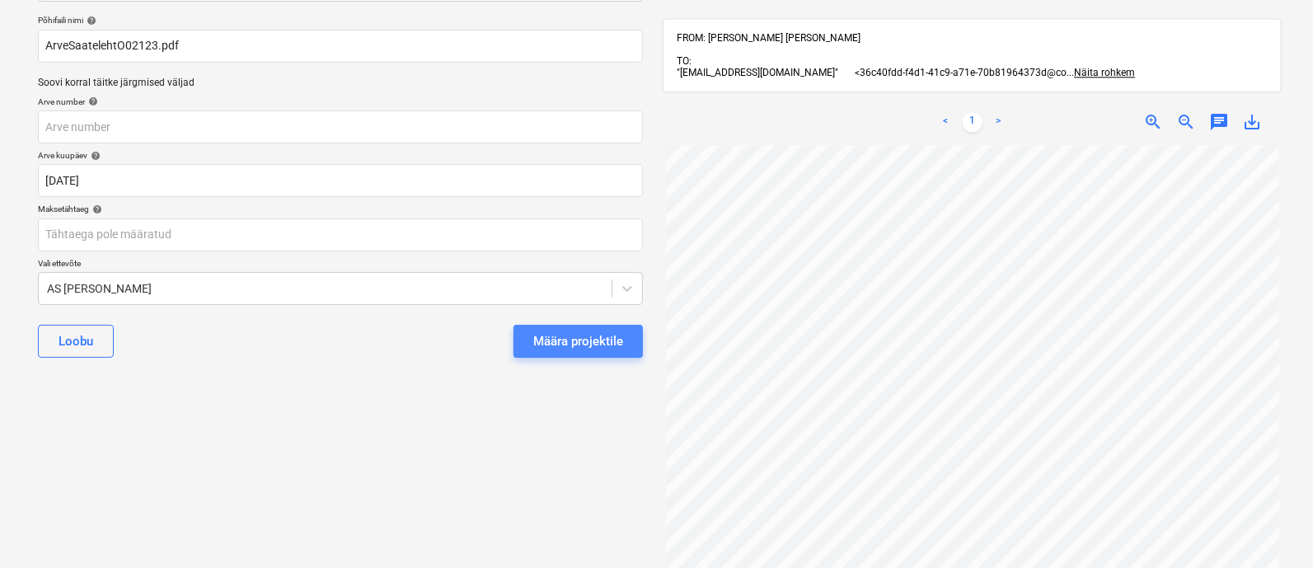
click at [579, 339] on div "Määra projektile" at bounding box center [578, 341] width 90 height 21
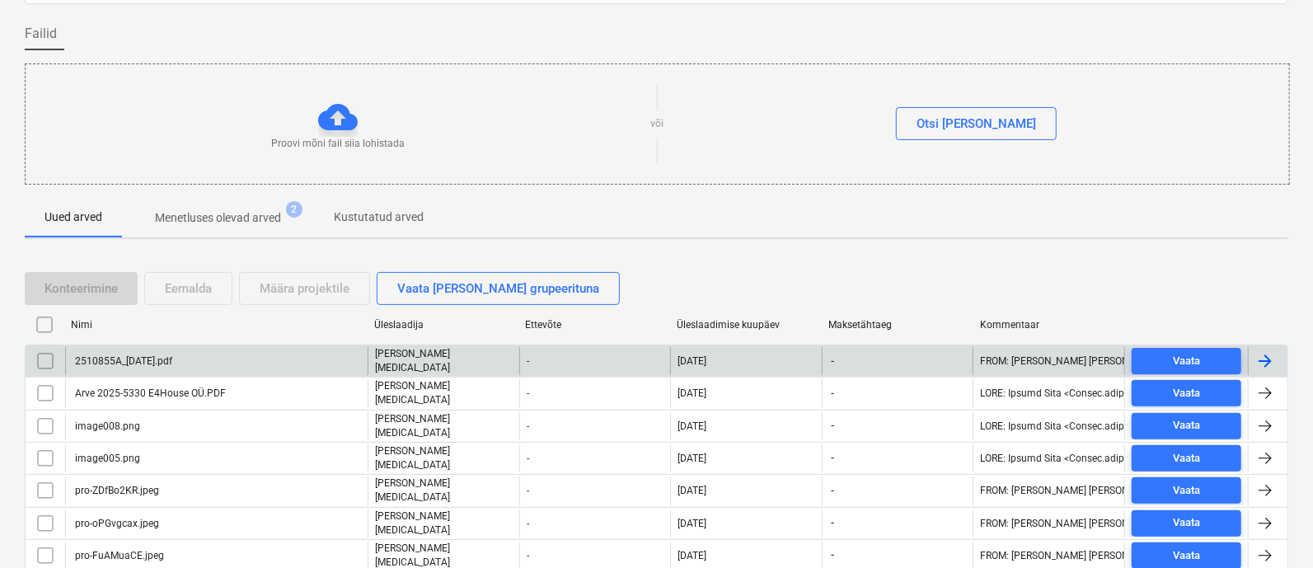
click at [216, 359] on div "2510855A_[DATE].pdf" at bounding box center [216, 361] width 303 height 28
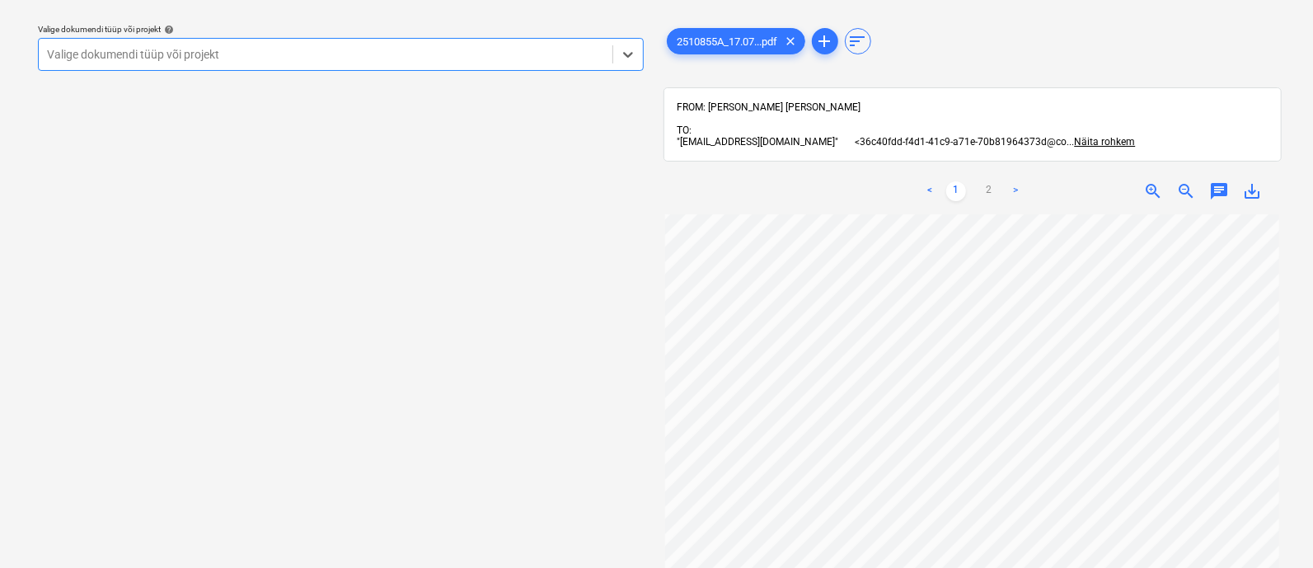
scroll to position [98, 0]
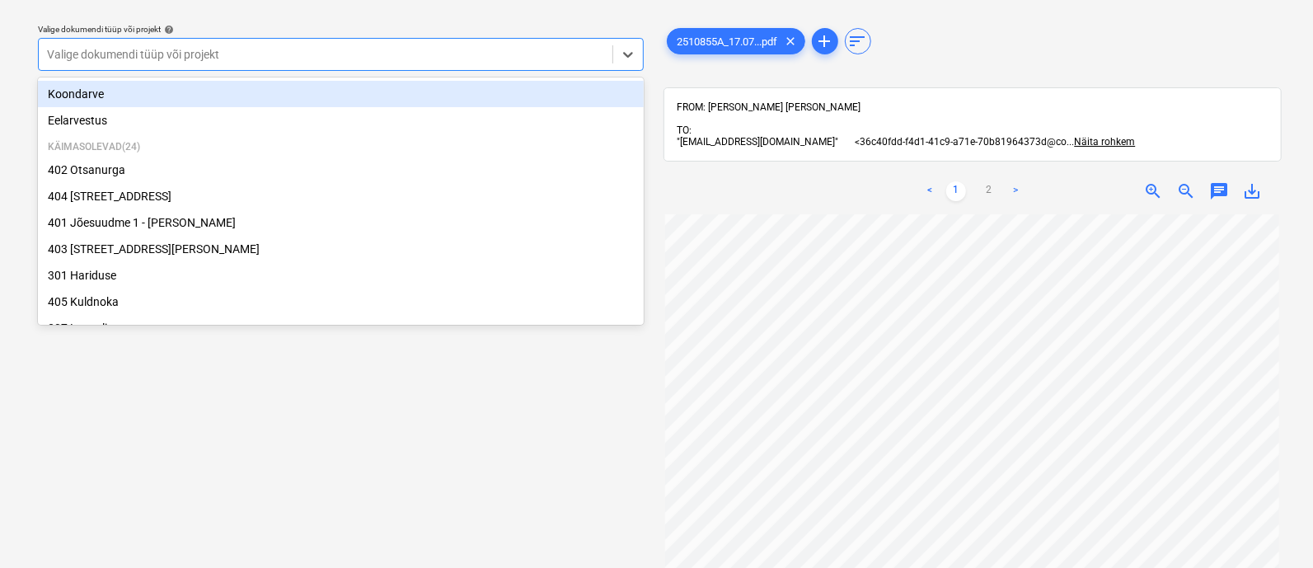
click at [246, 52] on div at bounding box center [325, 54] width 557 height 16
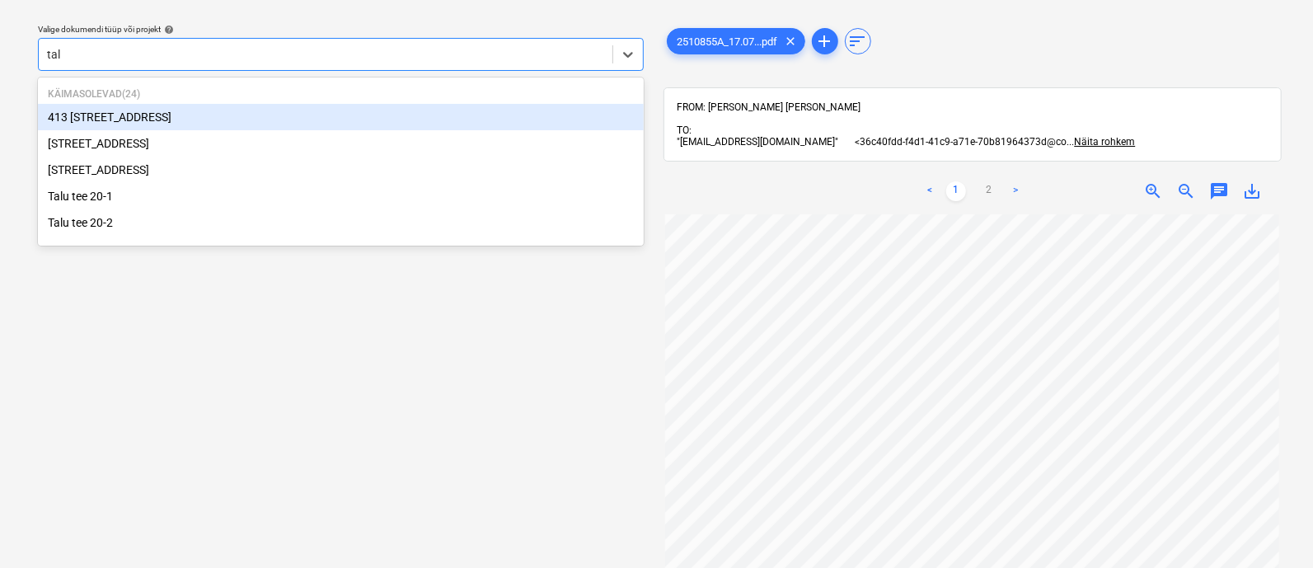
type input "talu"
click at [147, 112] on div "[STREET_ADDRESS]" at bounding box center [341, 117] width 606 height 26
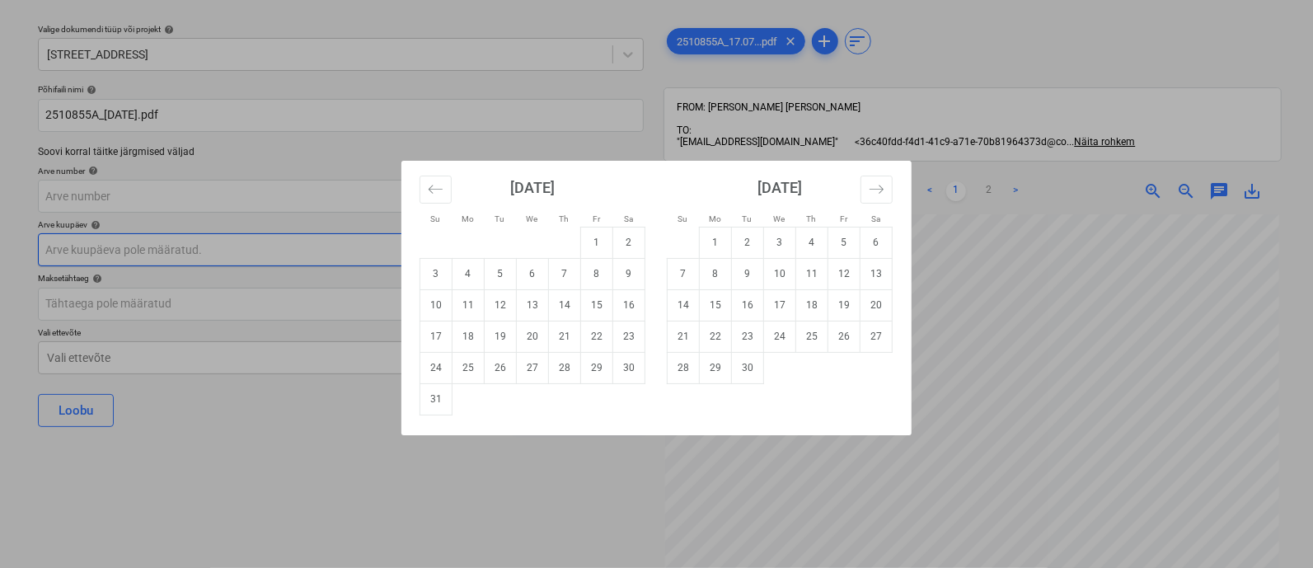
click at [187, 259] on body "Projektid Kontaktid Ettevõte Koondarved 4 Postkast 2 Kinnitusring format_size k…" at bounding box center [656, 239] width 1313 height 568
click at [443, 184] on icon "Move backward to switch to the previous month." at bounding box center [436, 189] width 16 height 16
click at [561, 300] on td "17" at bounding box center [565, 304] width 32 height 31
type input "[DATE]"
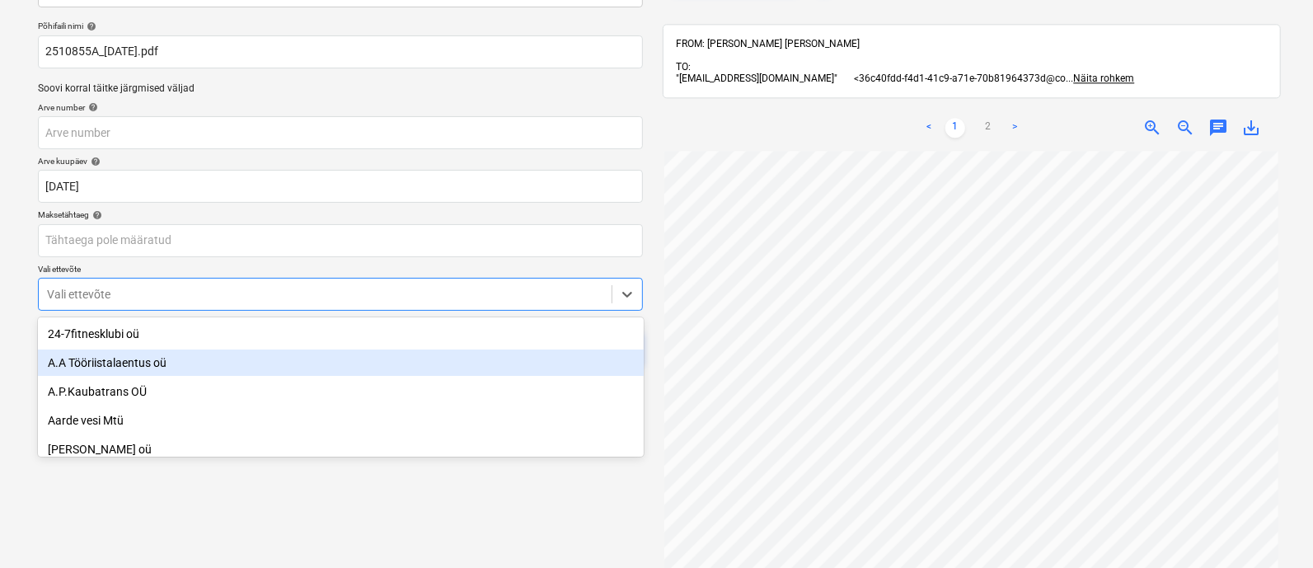
click at [303, 356] on body "Projektid Kontaktid Ettevõte Koondarved 4 Postkast 2 Kinnitusring format_size k…" at bounding box center [656, 176] width 1313 height 568
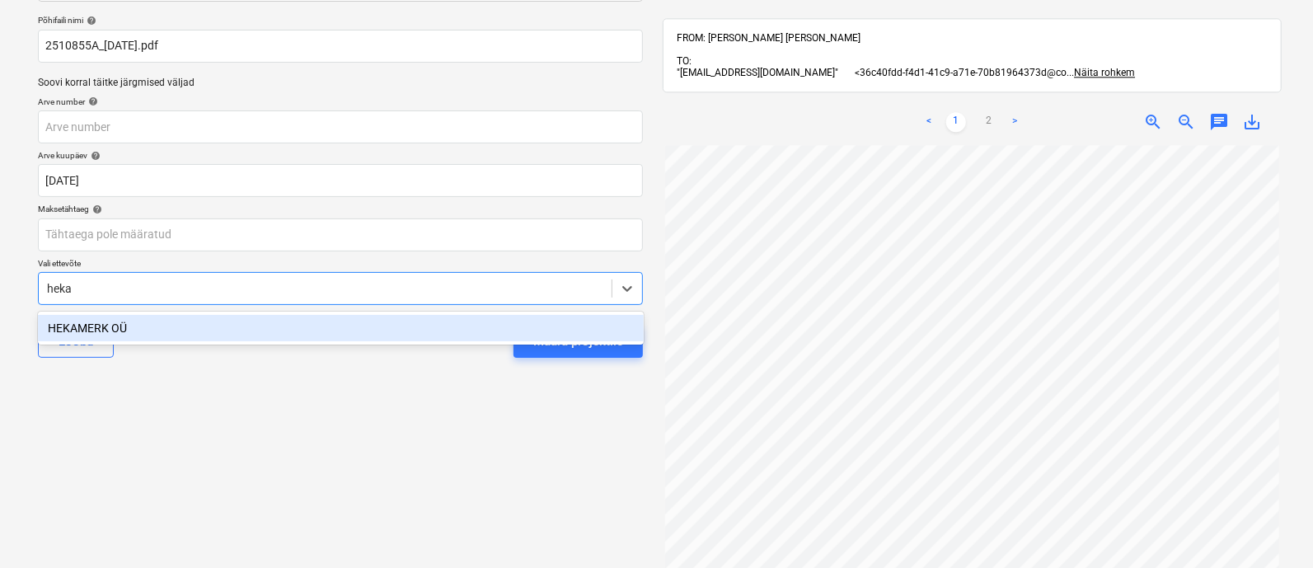
type input "hekam"
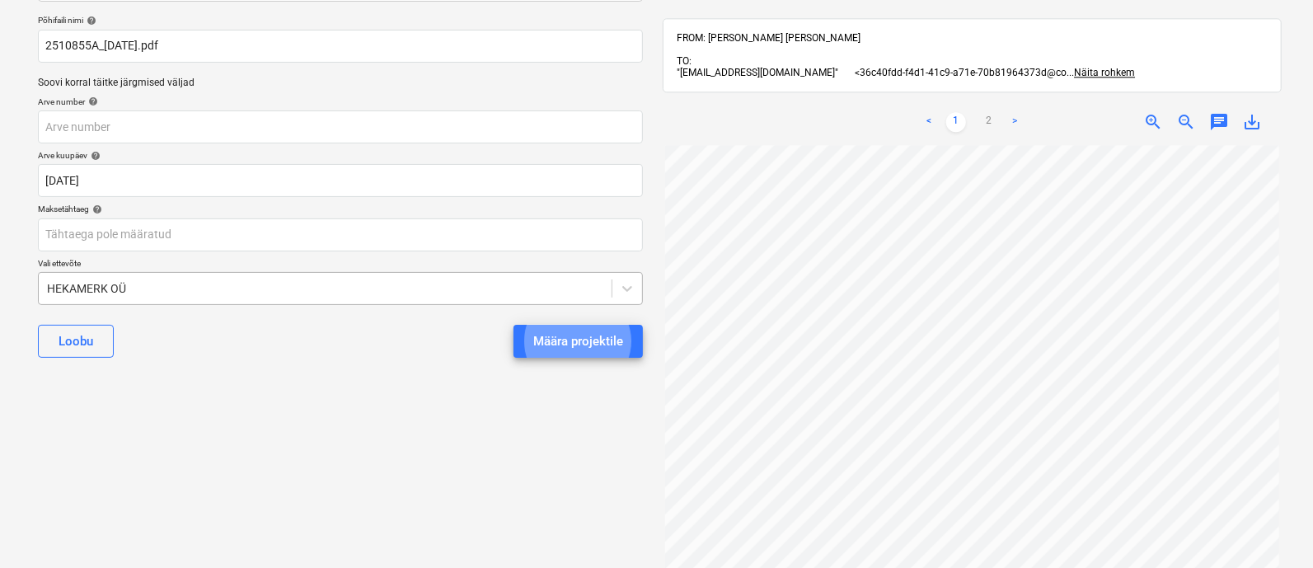
click at [514, 325] on button "Määra projektile" at bounding box center [578, 341] width 129 height 33
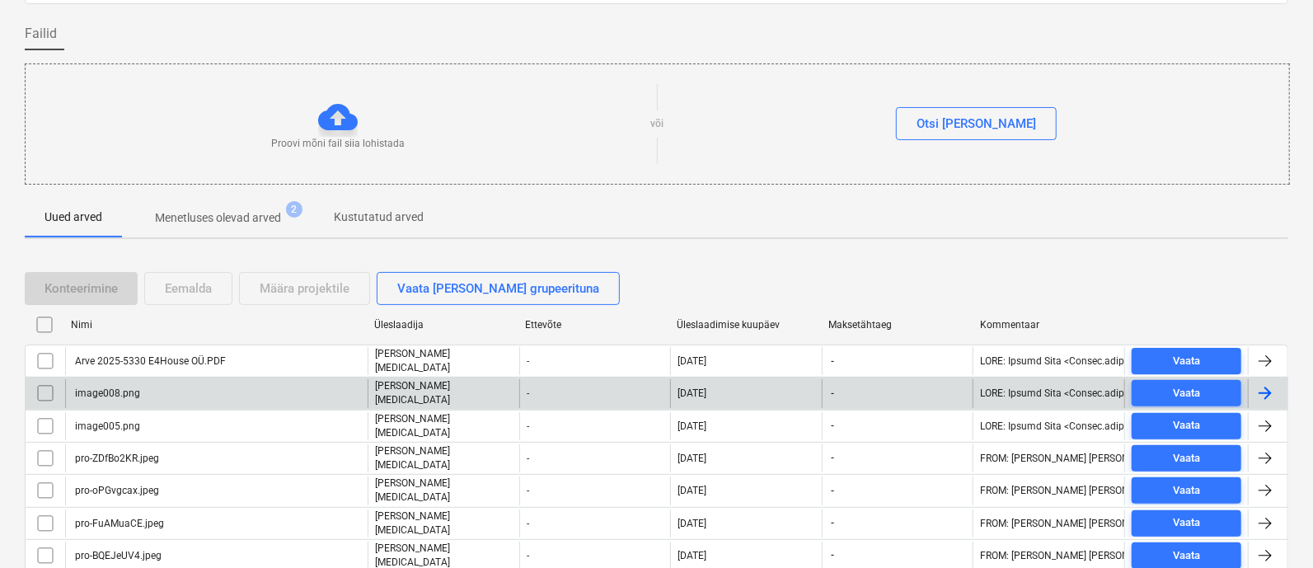
click at [178, 387] on div "image008.png" at bounding box center [216, 393] width 303 height 28
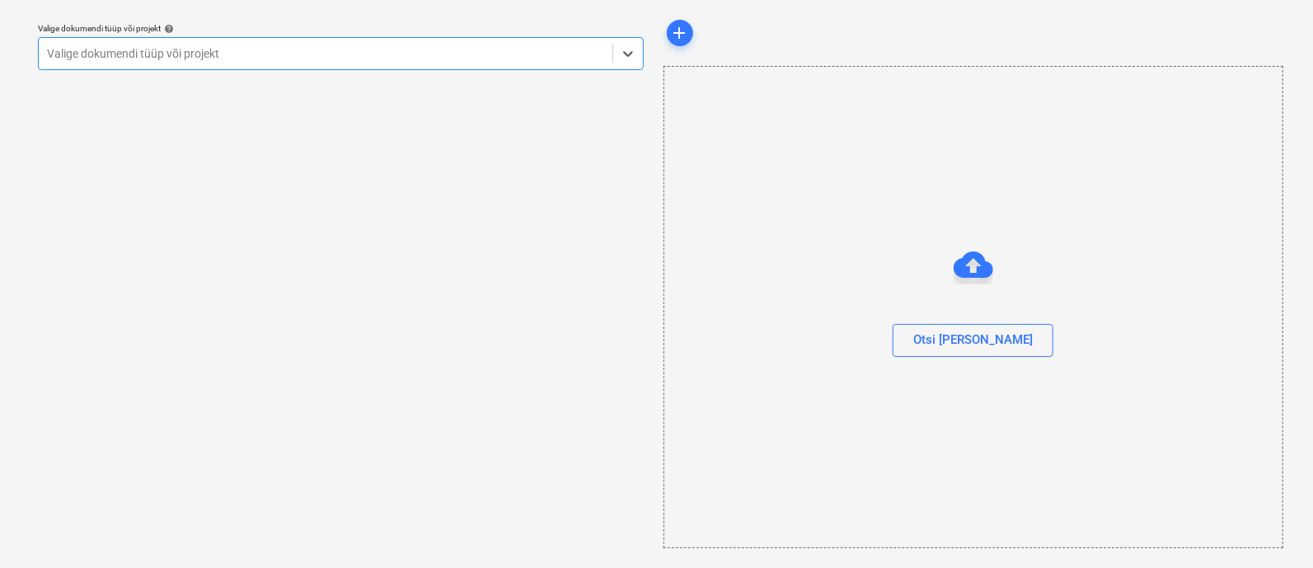
scroll to position [45, 0]
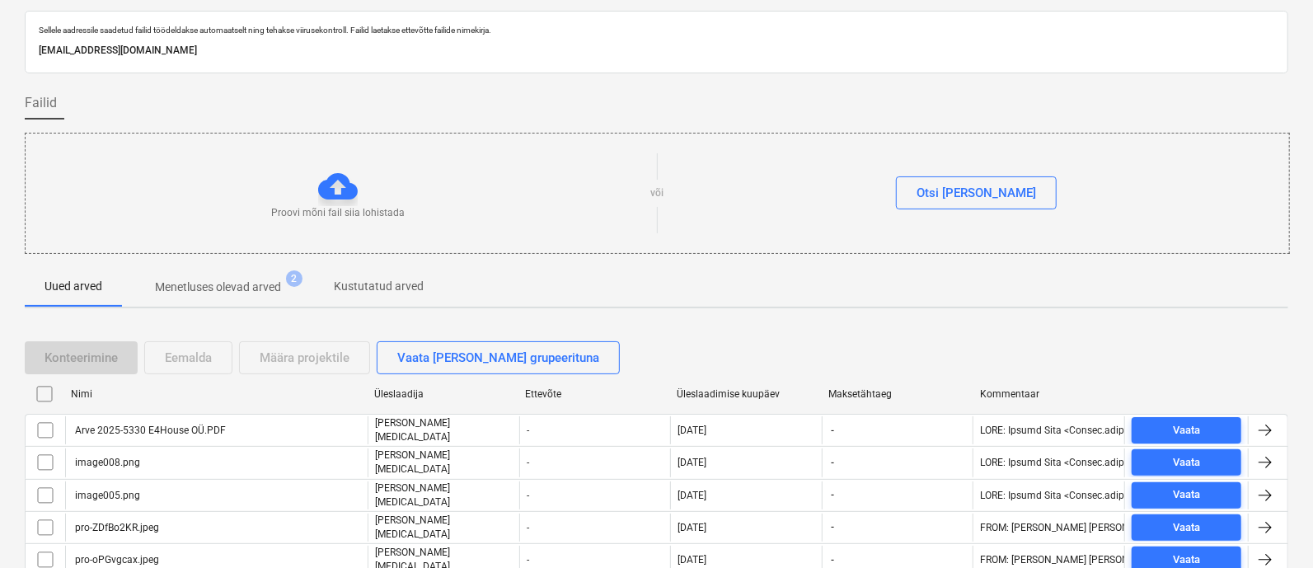
scroll to position [114, 0]
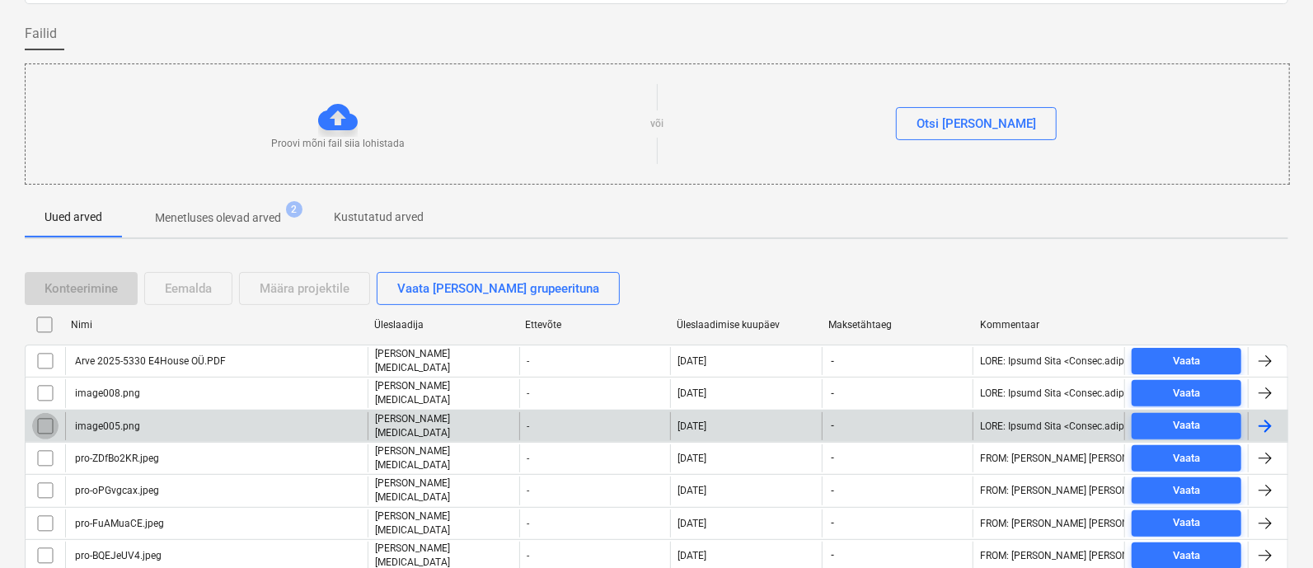
click at [47, 422] on input "checkbox" at bounding box center [45, 426] width 26 height 26
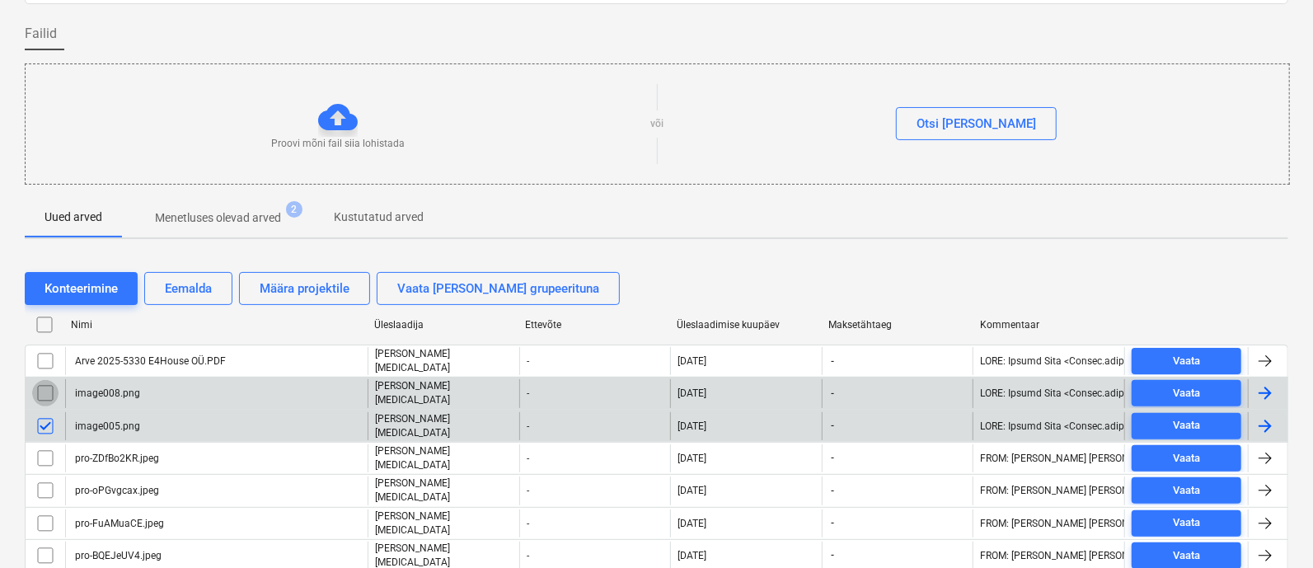
click at [49, 389] on input "checkbox" at bounding box center [45, 393] width 26 height 26
click at [180, 290] on div "Eemalda" at bounding box center [188, 288] width 47 height 21
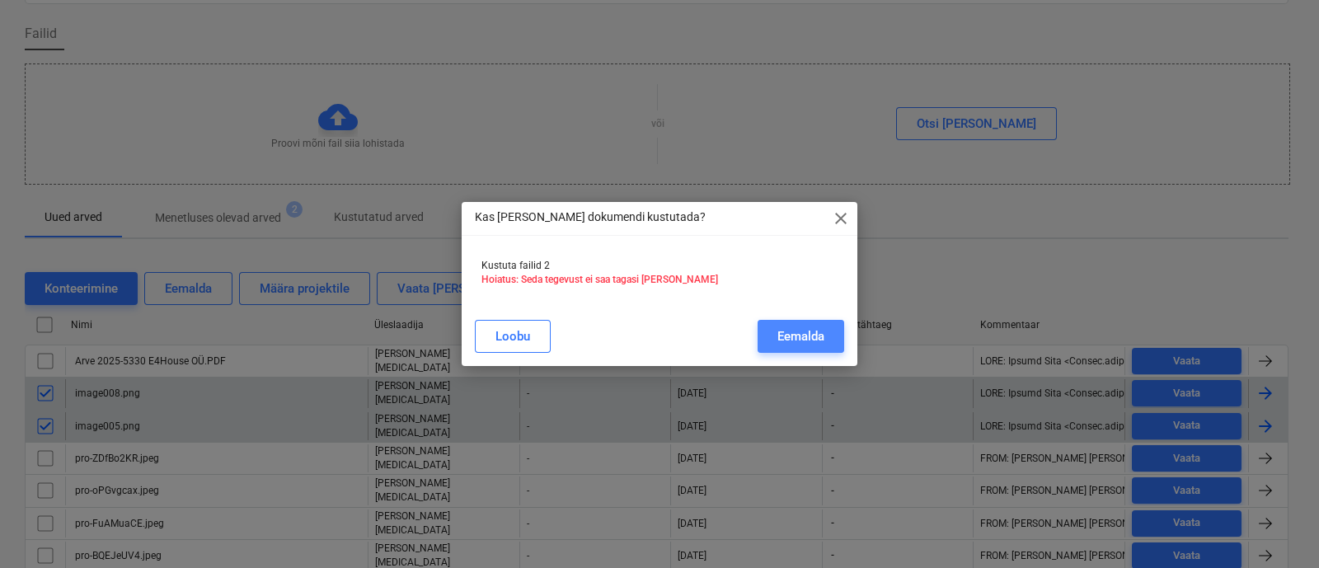
click at [797, 336] on div "Eemalda" at bounding box center [800, 336] width 47 height 21
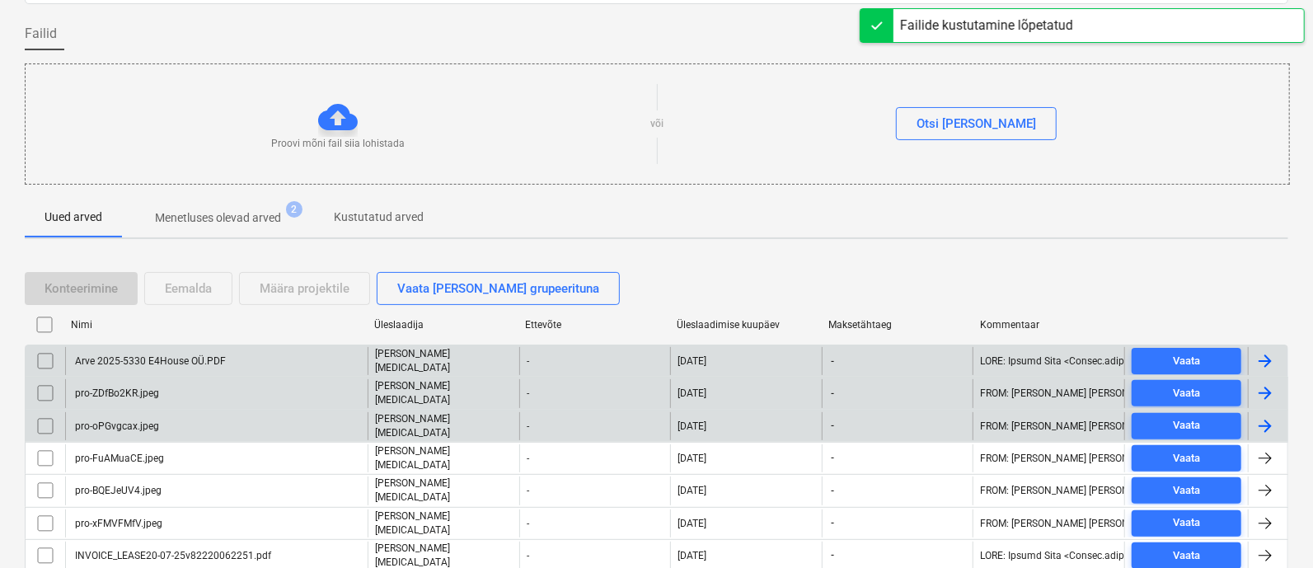
click at [142, 355] on div "Arve 2025-5330 E4House OÜ.PDF" at bounding box center [149, 361] width 153 height 12
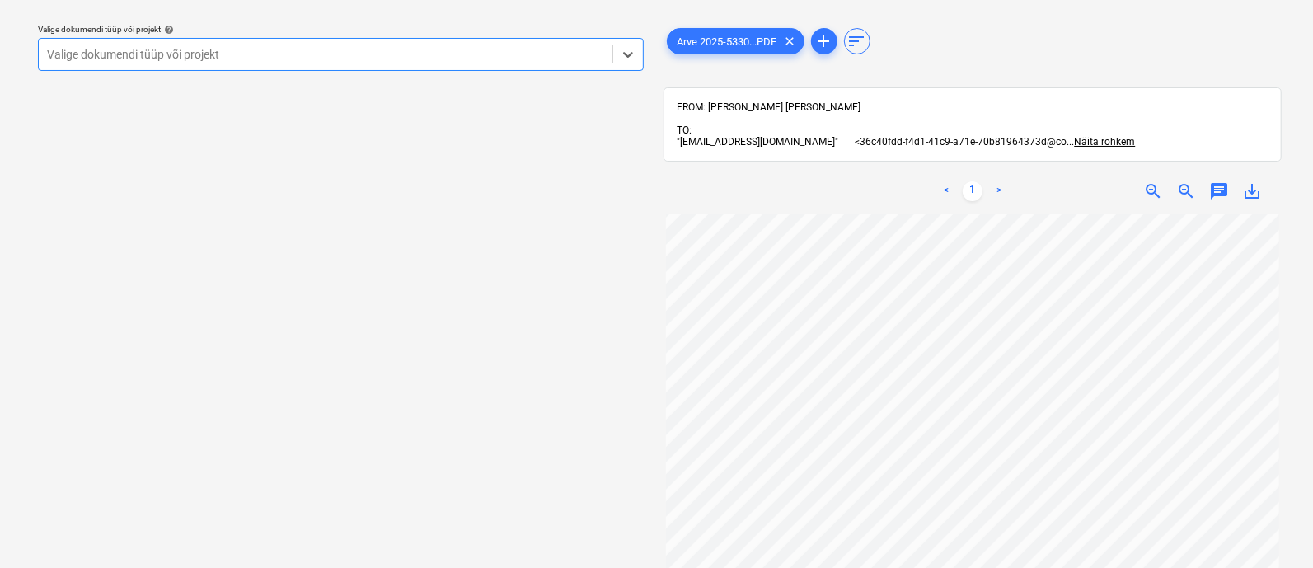
scroll to position [0, 3]
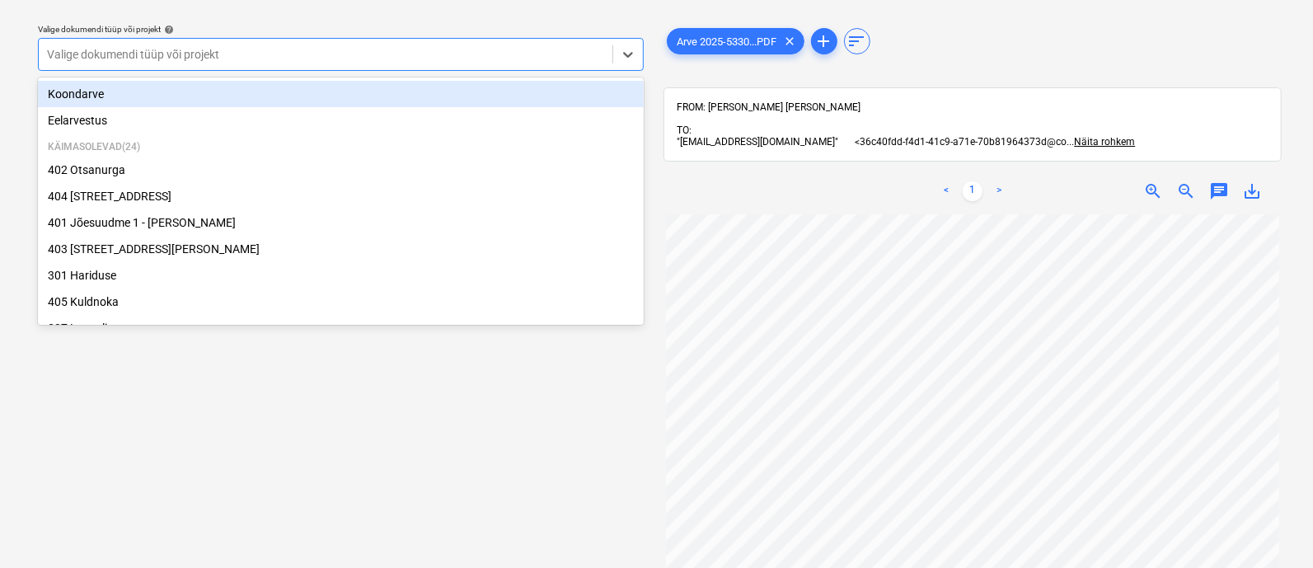
click at [352, 47] on div at bounding box center [325, 54] width 557 height 16
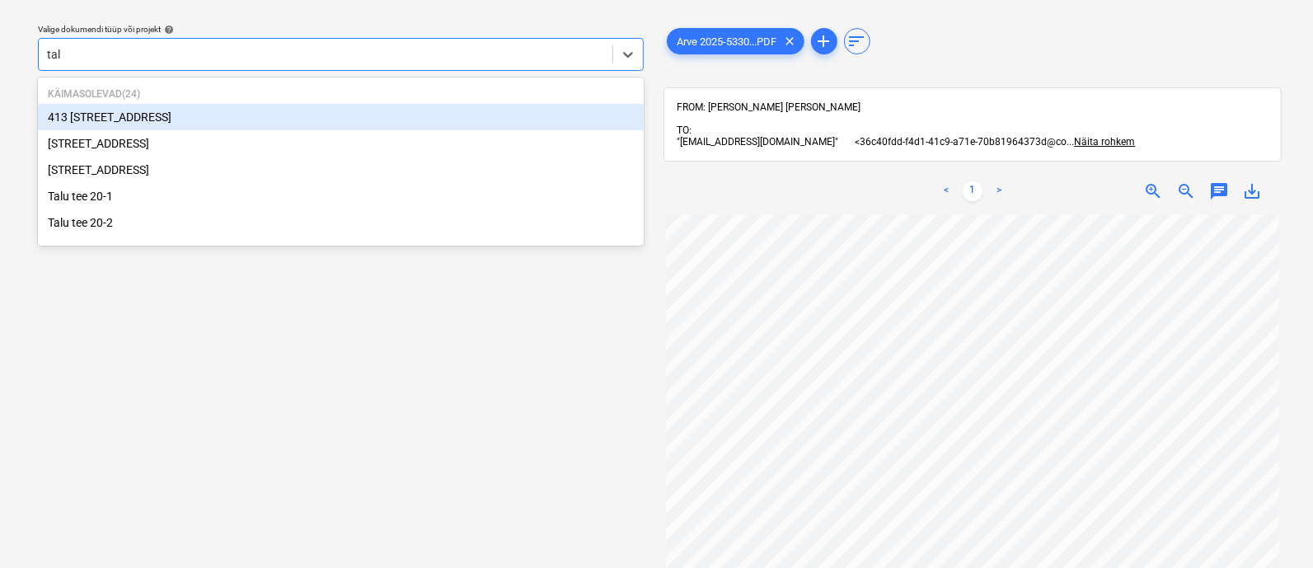
type input "talu"
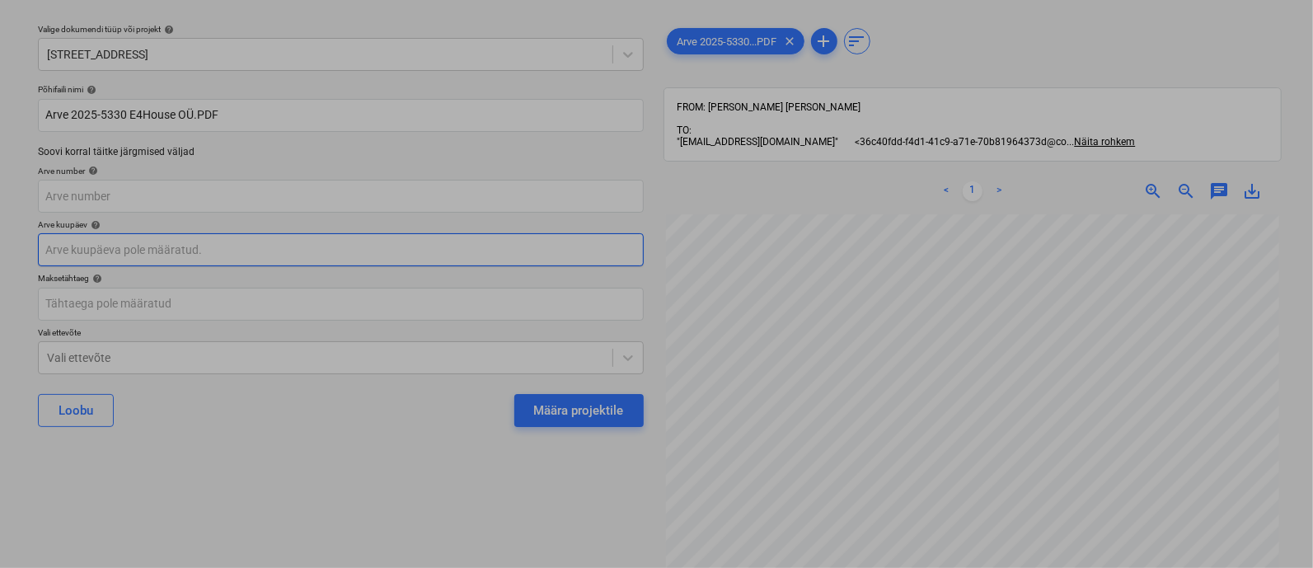
click at [218, 260] on body "Projektid Kontaktid Ettevõte Koondarved 4 Postkast 2 Kinnitusring format_size k…" at bounding box center [656, 239] width 1313 height 568
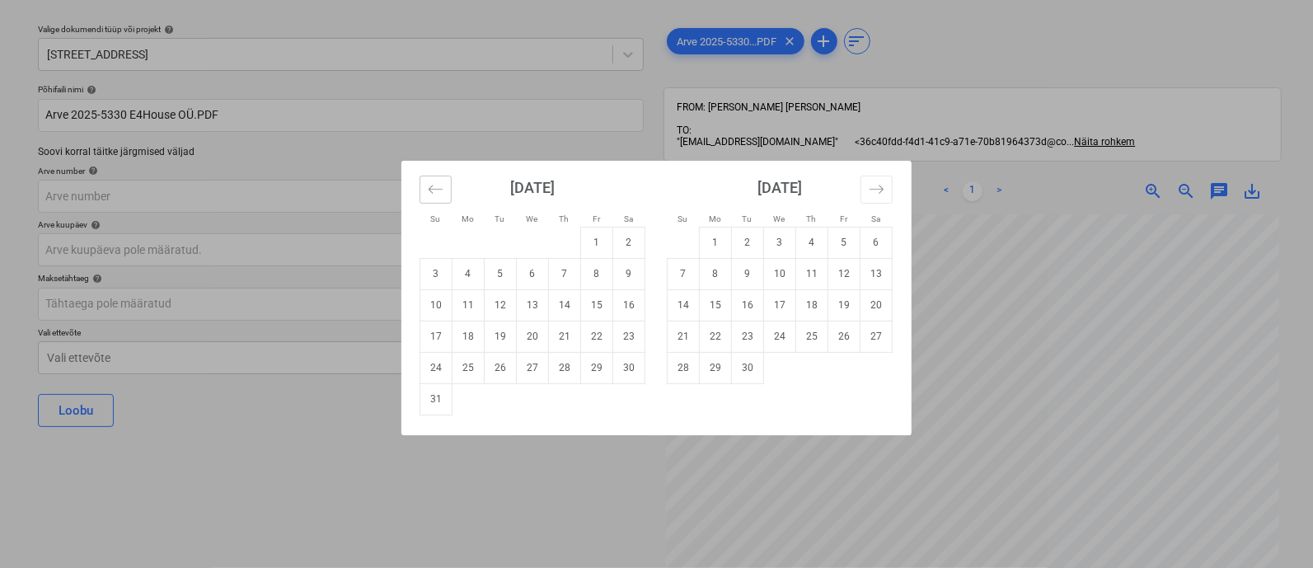
click at [437, 185] on icon "Move backward to switch to the previous month." at bounding box center [436, 189] width 16 height 16
click at [631, 298] on td "19" at bounding box center [629, 304] width 32 height 31
type input "[DATE]"
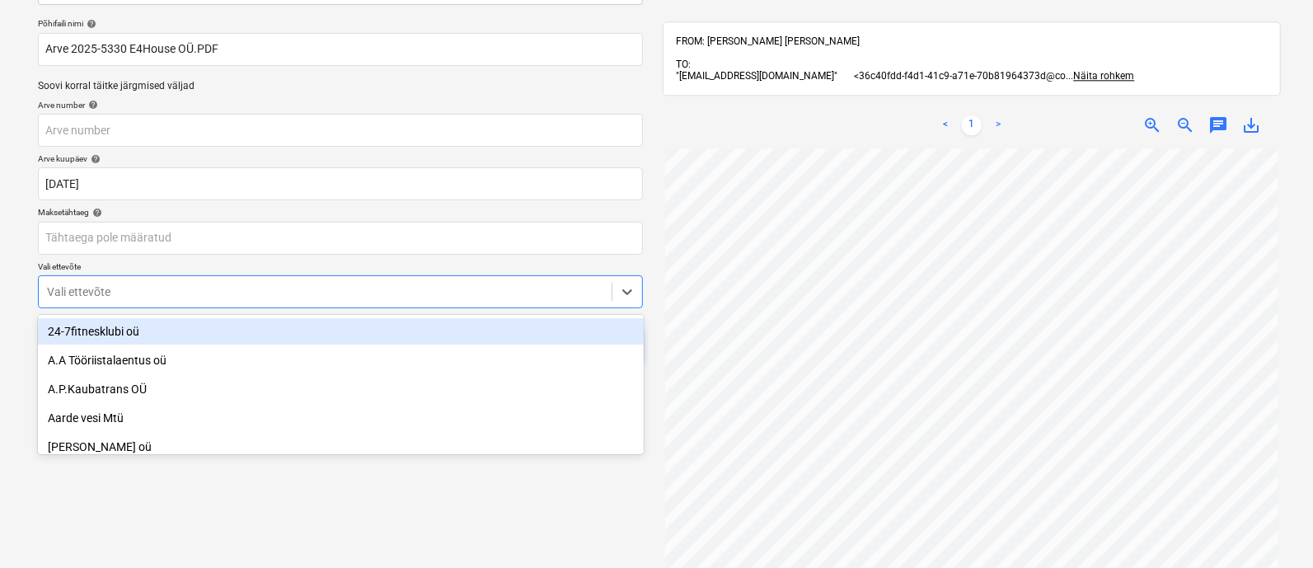
click at [383, 354] on body "Projektid Kontaktid Ettevõte Koondarved 4 Postkast 2 Kinnitusring format_size k…" at bounding box center [656, 174] width 1313 height 568
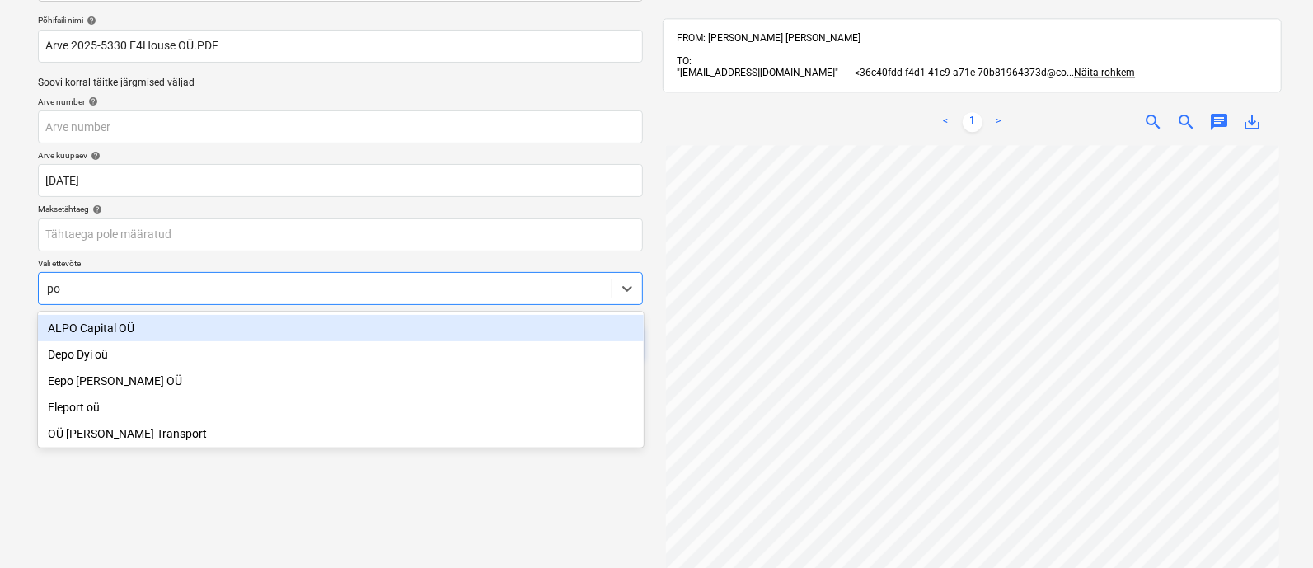
type input "pol"
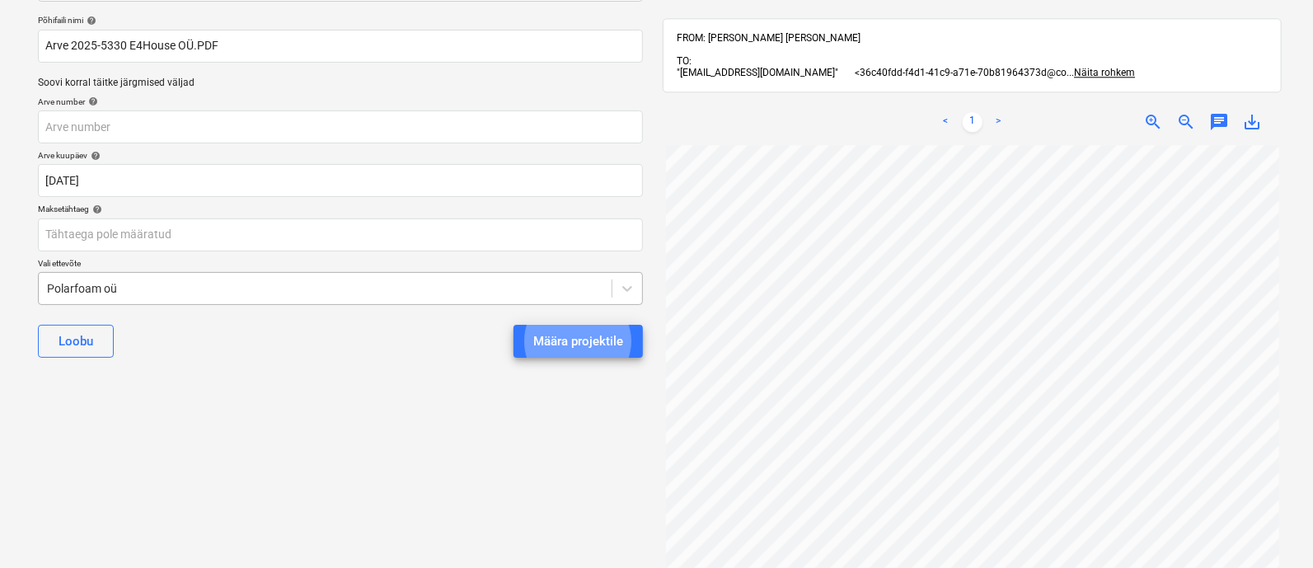
click at [514, 325] on button "Määra projektile" at bounding box center [578, 341] width 129 height 33
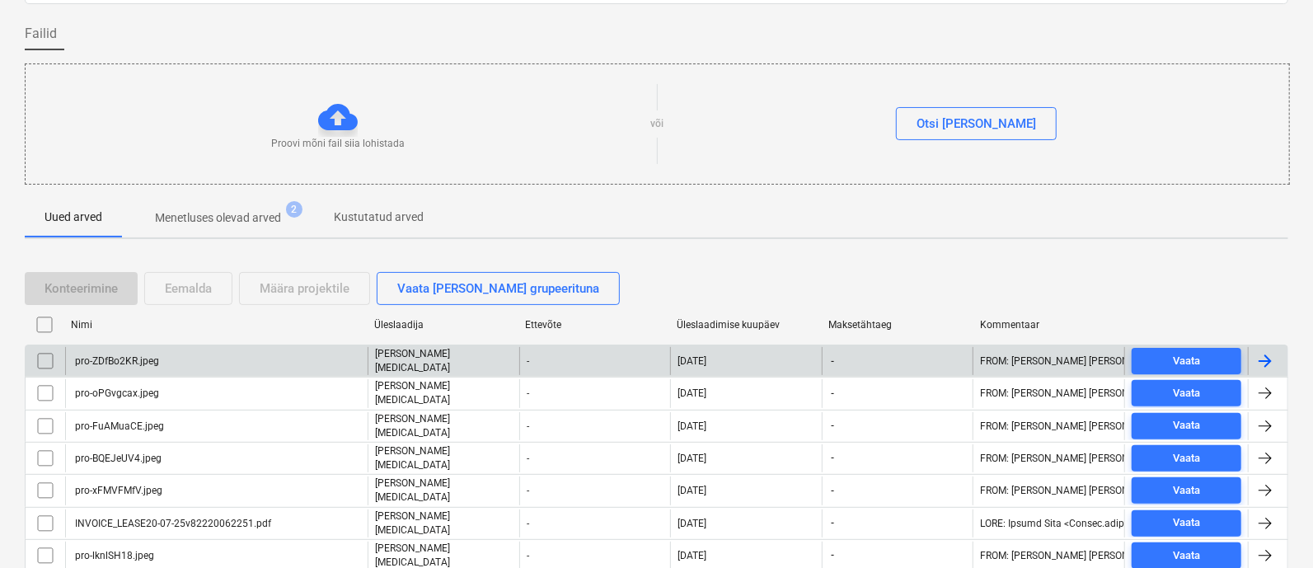
click at [284, 352] on div "pro-ZDfBo2KR.jpeg" at bounding box center [216, 361] width 303 height 28
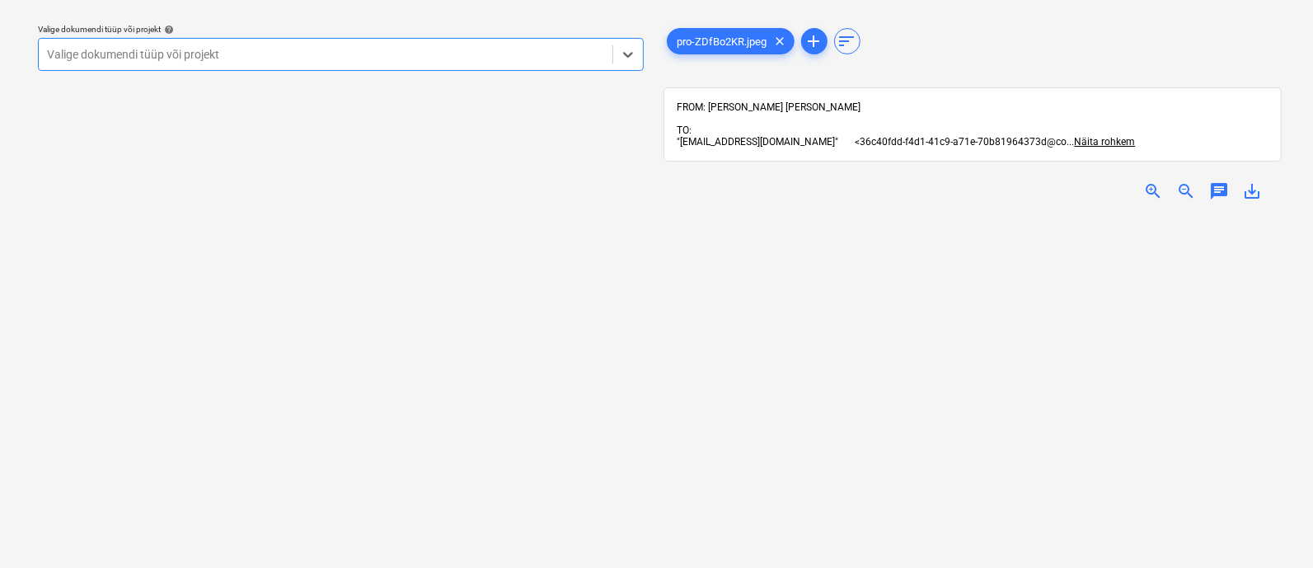
scroll to position [152, 0]
click at [288, 52] on div at bounding box center [325, 54] width 557 height 16
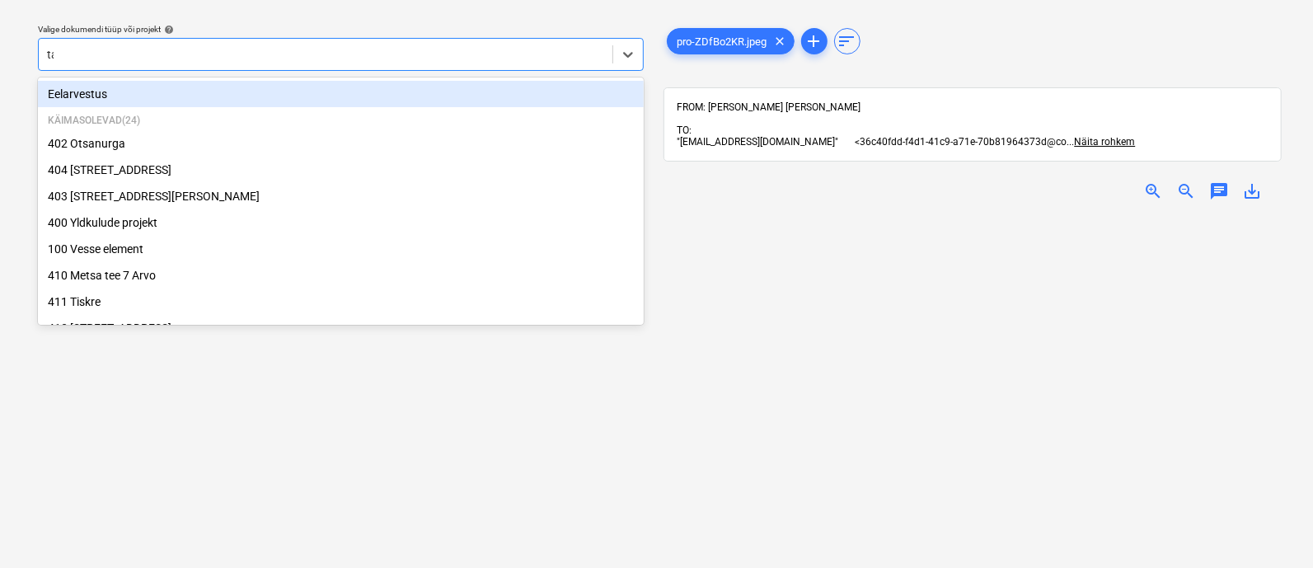
type input "tal"
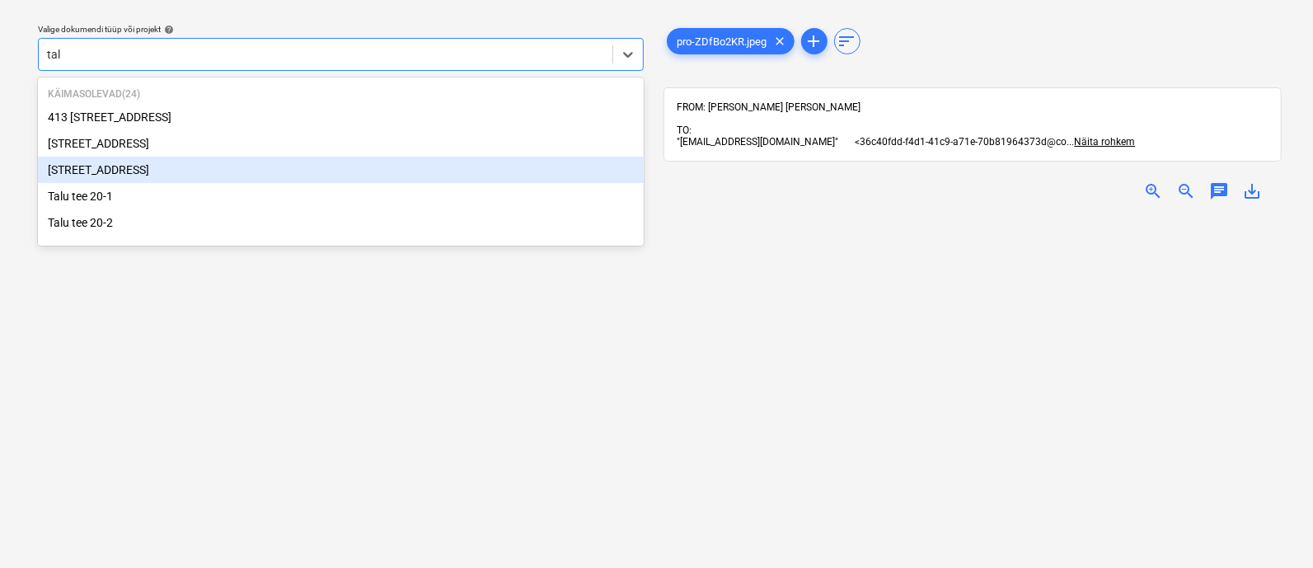
click at [192, 169] on div "[STREET_ADDRESS]" at bounding box center [341, 170] width 606 height 26
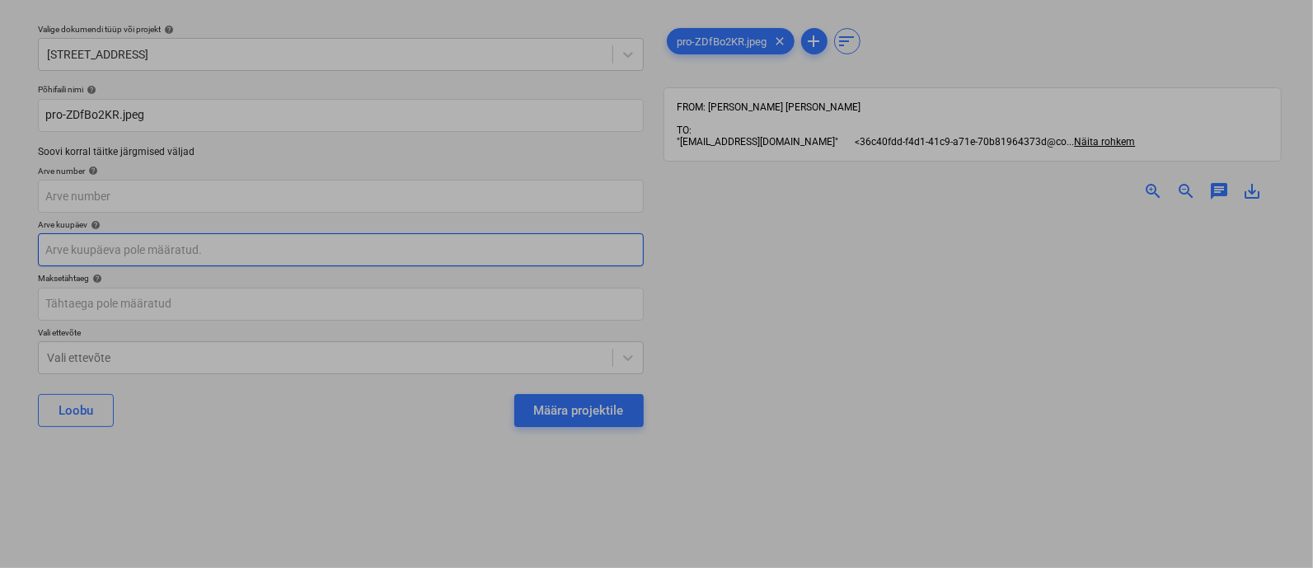
click at [165, 255] on body "Projektid Kontaktid Ettevõte Koondarved 4 Postkast 2 Kinnitusring format_size k…" at bounding box center [656, 239] width 1313 height 568
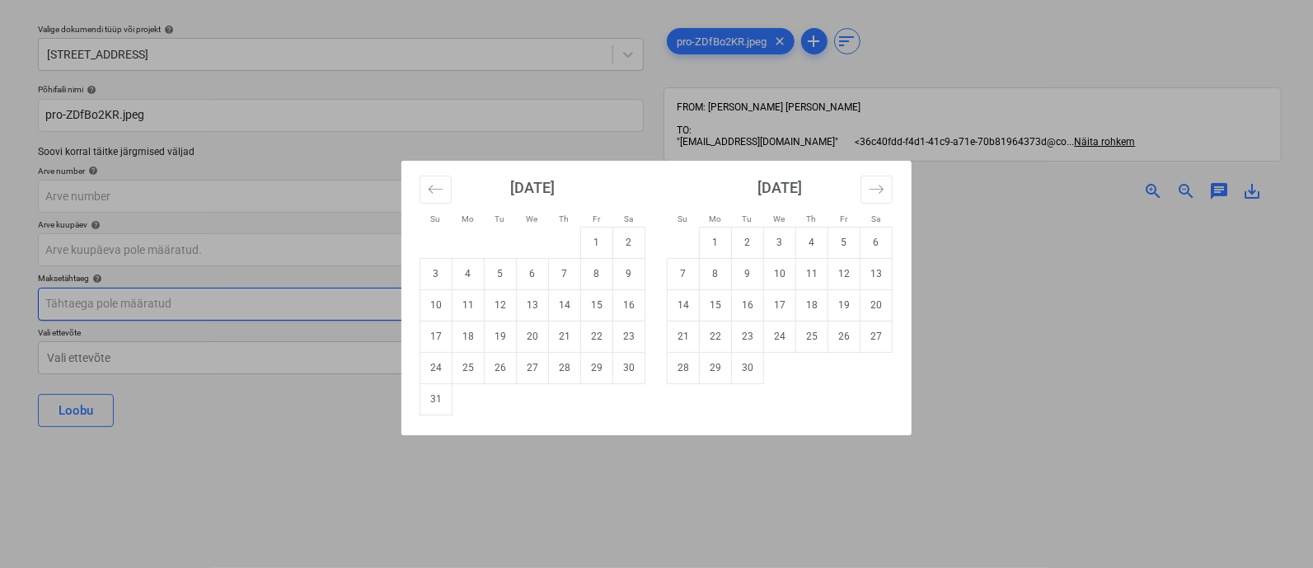
click at [429, 303] on td "10" at bounding box center [436, 304] width 32 height 31
type input "[DATE]"
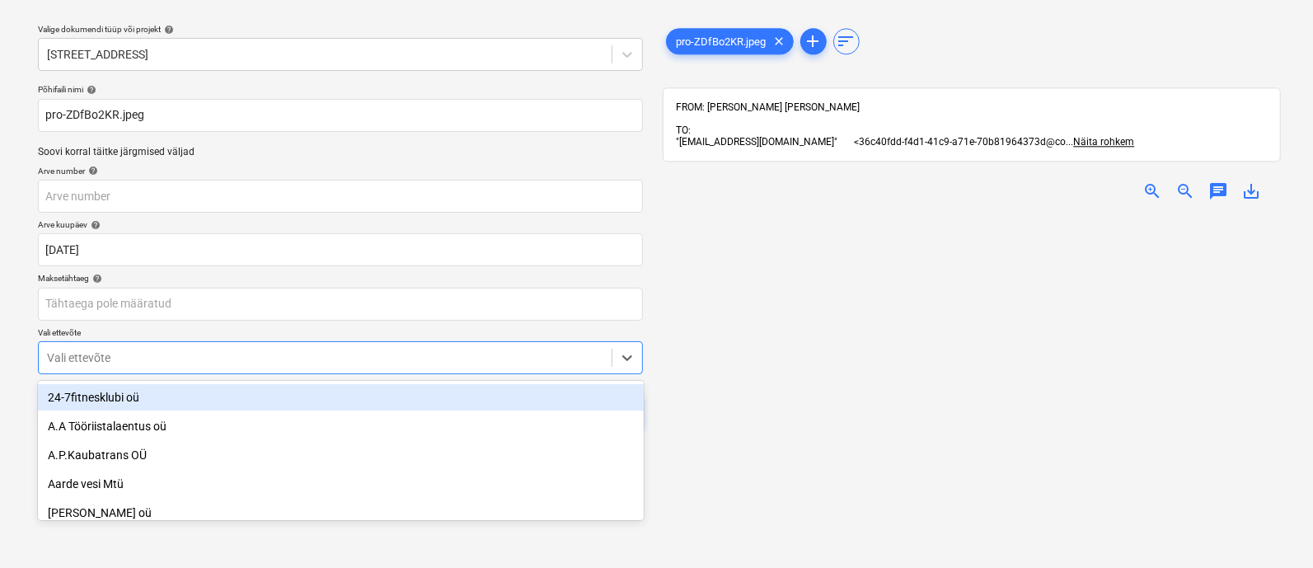
click at [330, 359] on body "Projektid Kontaktid Ettevõte Koondarved 4 Postkast 2 Kinnitusring format_size k…" at bounding box center [656, 239] width 1313 height 568
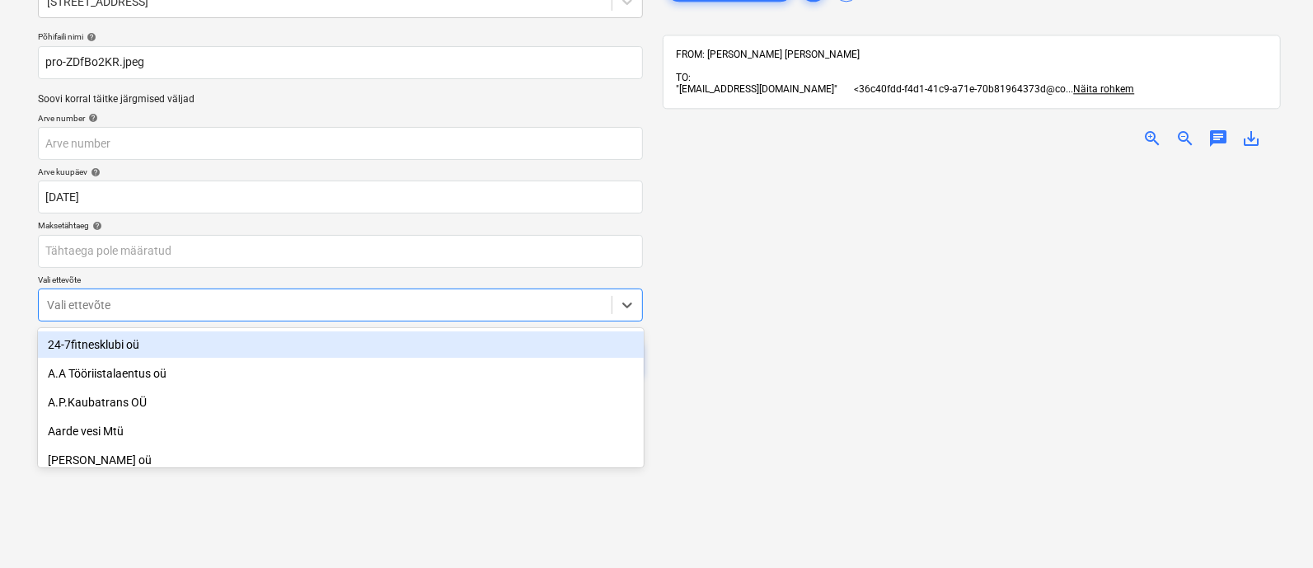
scroll to position [114, 0]
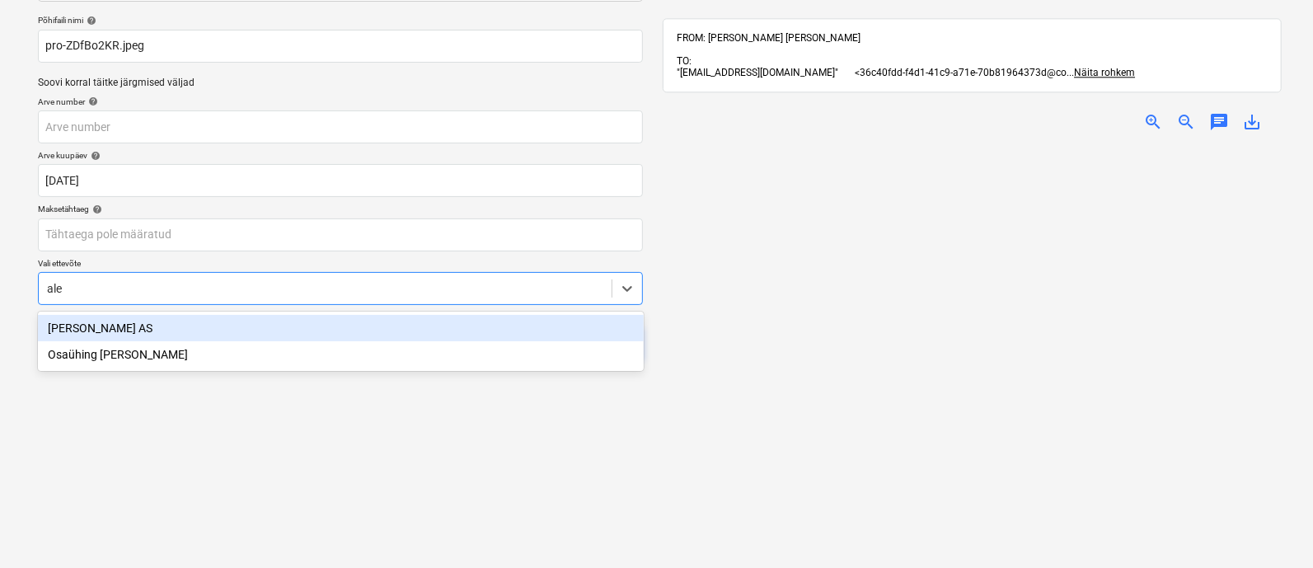
type input "[PERSON_NAME]"
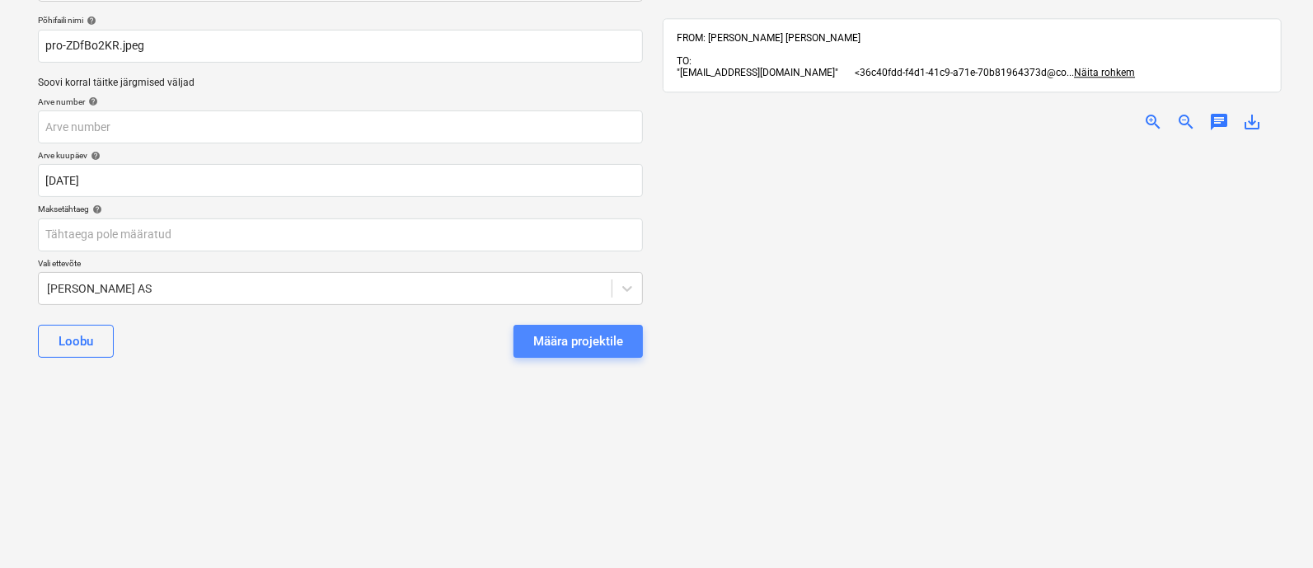
click at [570, 331] on div "Määra projektile" at bounding box center [578, 341] width 90 height 21
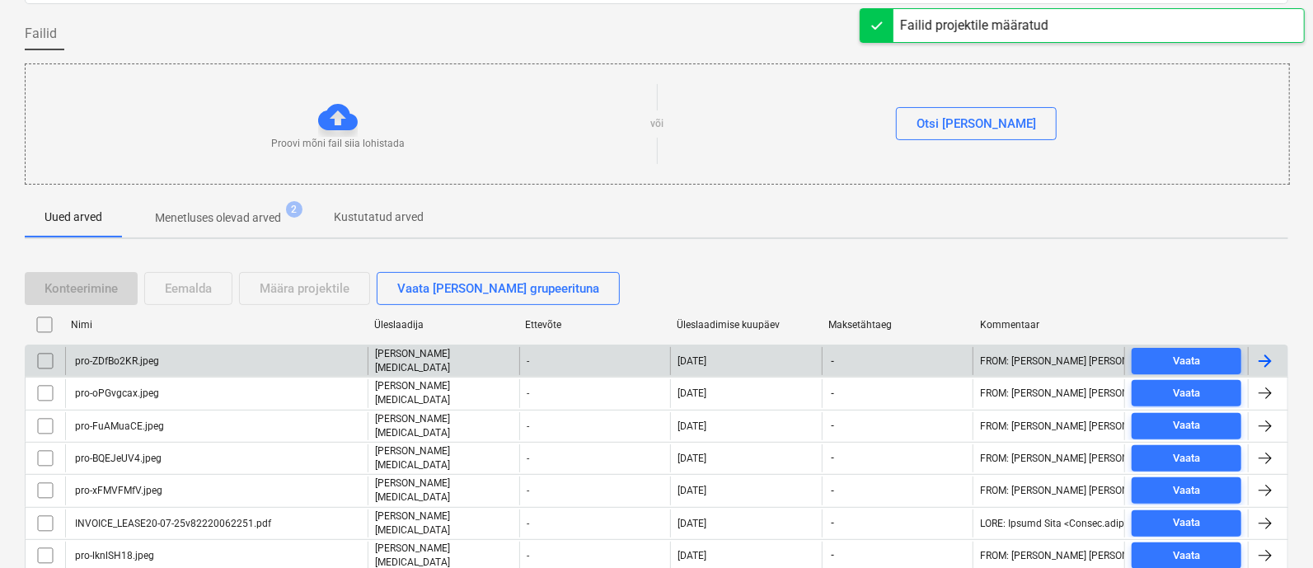
click at [231, 356] on div "pro-ZDfBo2KR.jpeg" at bounding box center [216, 361] width 303 height 28
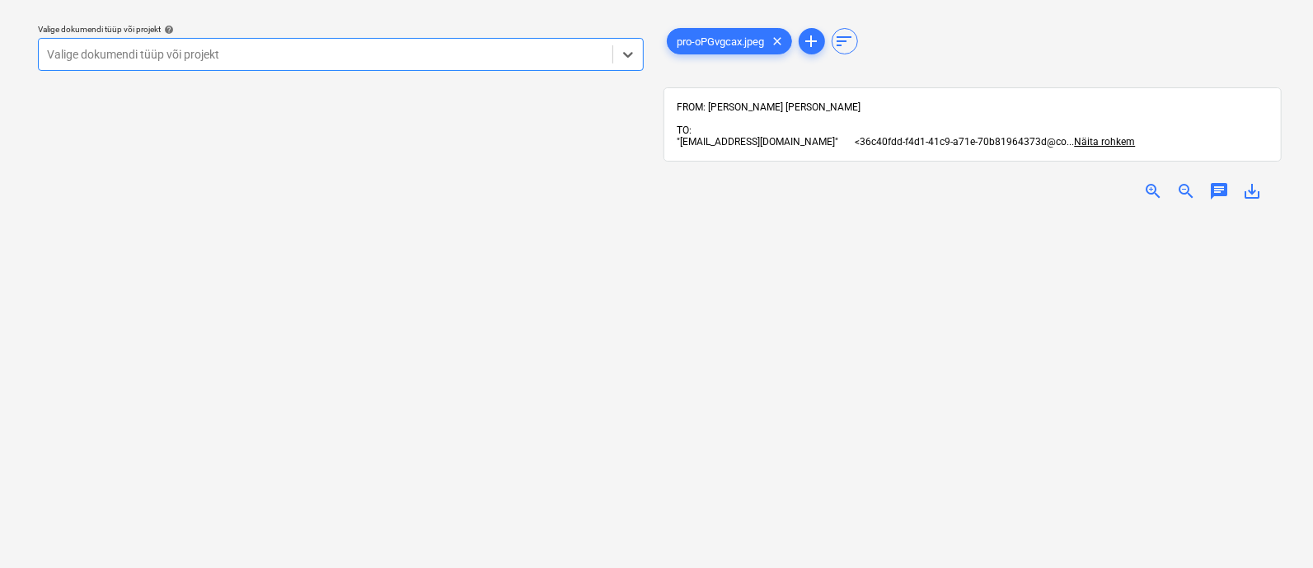
scroll to position [49, 0]
click at [233, 59] on div at bounding box center [325, 54] width 557 height 16
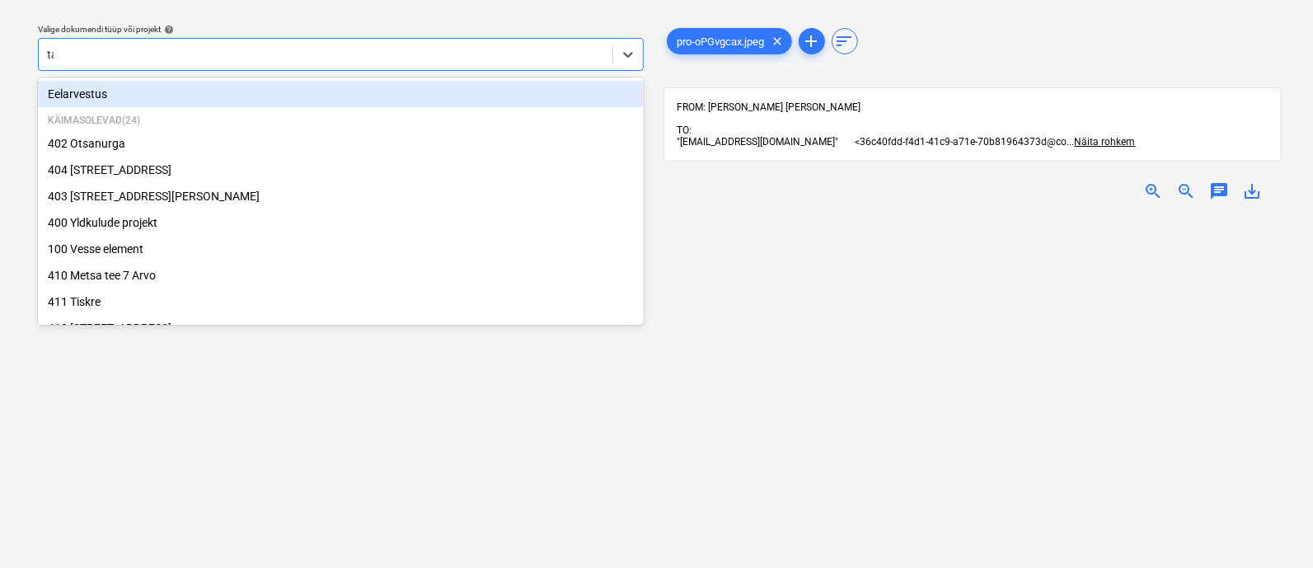
type input "tal"
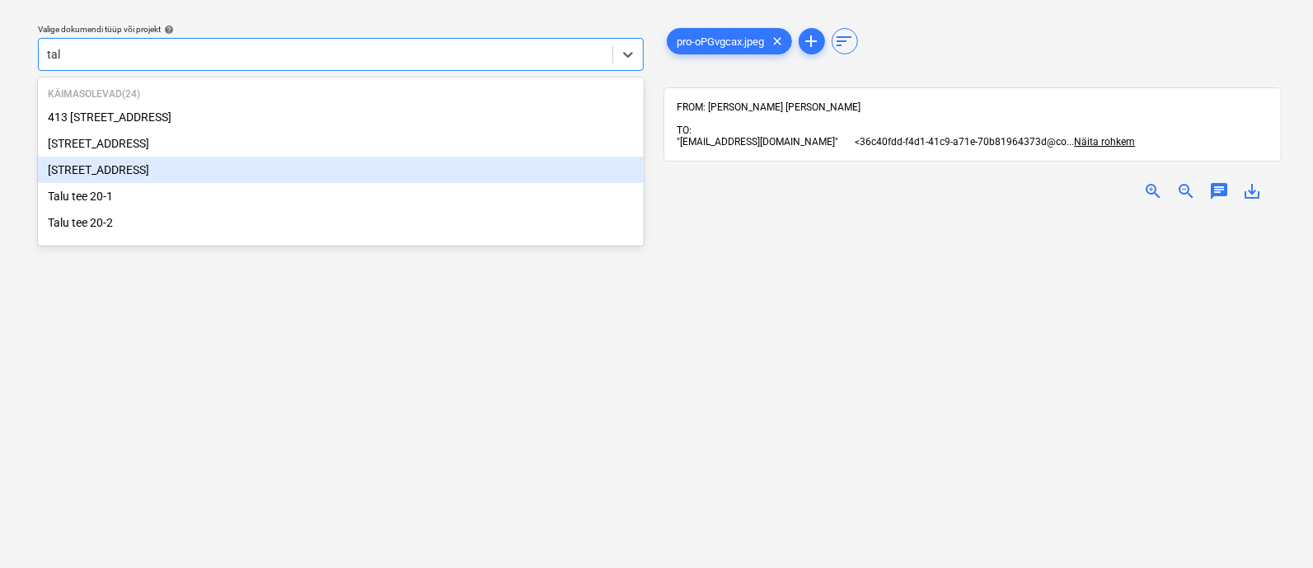
click at [148, 180] on div "[STREET_ADDRESS]" at bounding box center [341, 170] width 606 height 26
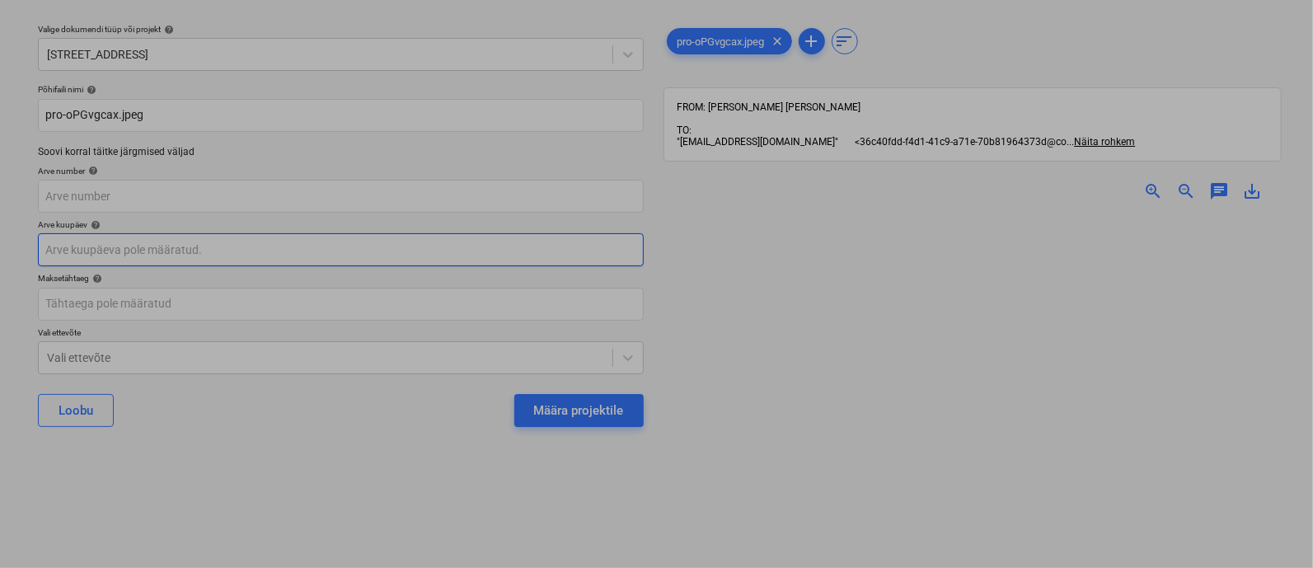
click at [148, 246] on body "Projektid Kontaktid Ettevõte Koondarved 4 Postkast 2 Kinnitusring format_size k…" at bounding box center [656, 239] width 1313 height 568
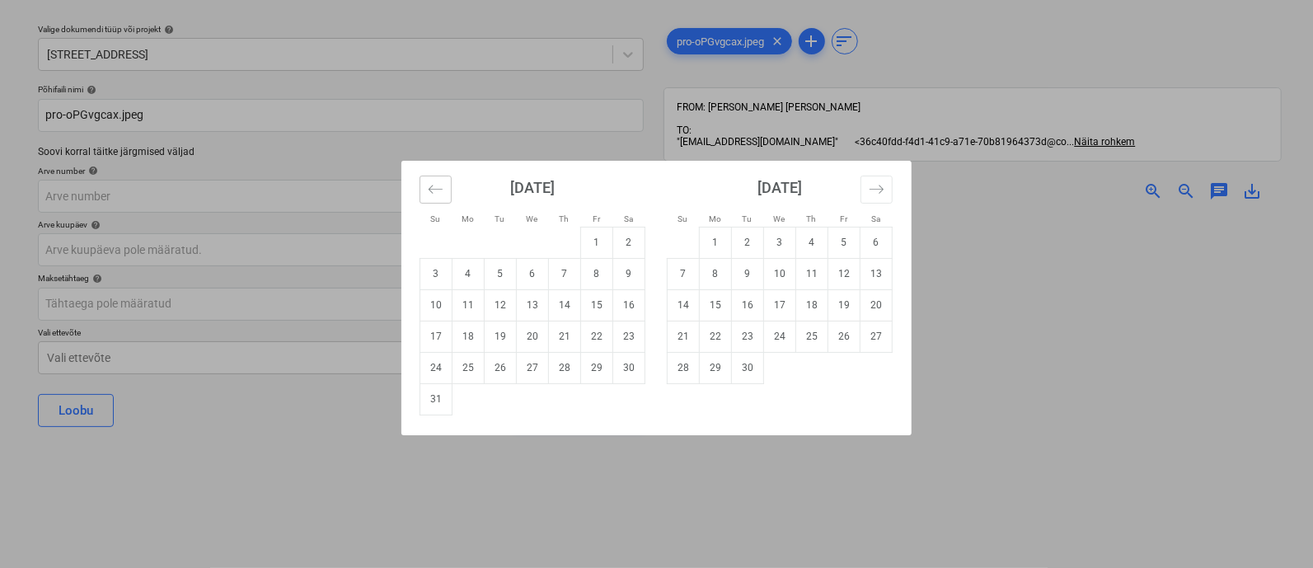
click at [437, 179] on button "Move backward to switch to the previous month." at bounding box center [436, 190] width 32 height 28
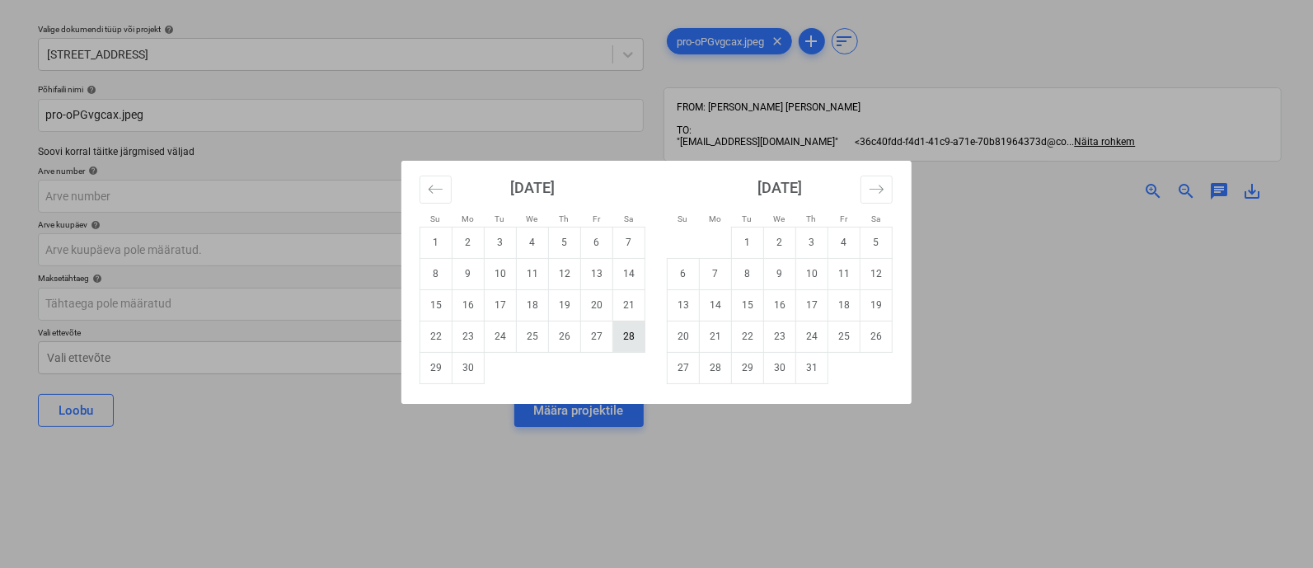
click at [622, 329] on td "28" at bounding box center [629, 336] width 32 height 31
type input "[DATE]"
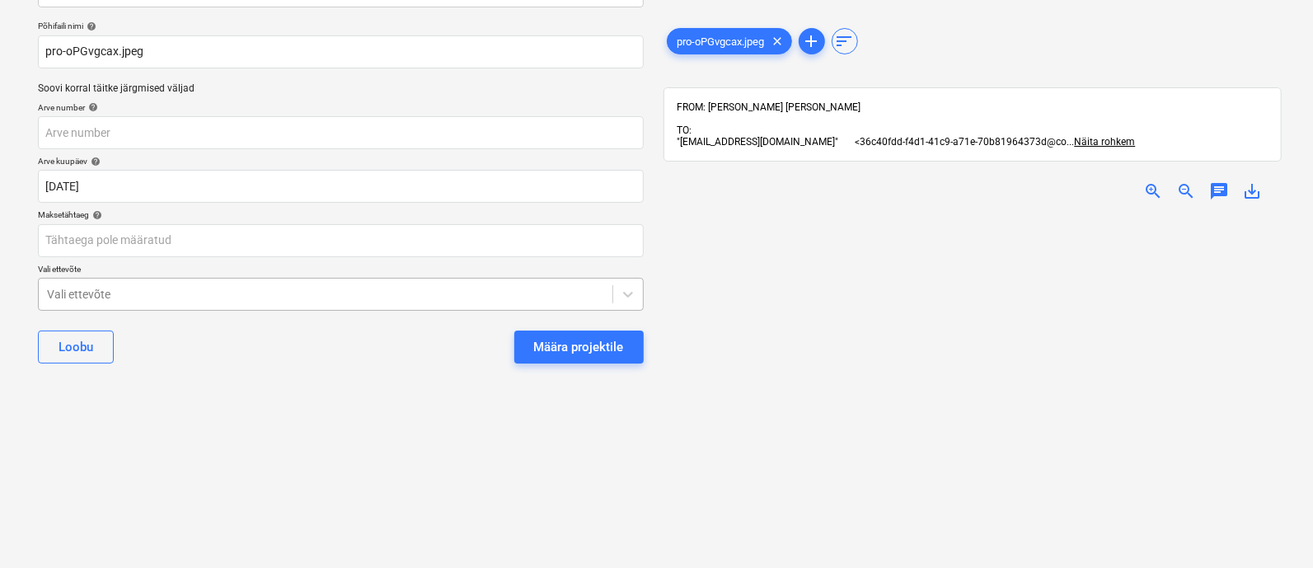
click at [387, 350] on body "Projektid Kontaktid Ettevõte Koondarved 4 Postkast 2 Kinnitusring format_size k…" at bounding box center [656, 176] width 1313 height 568
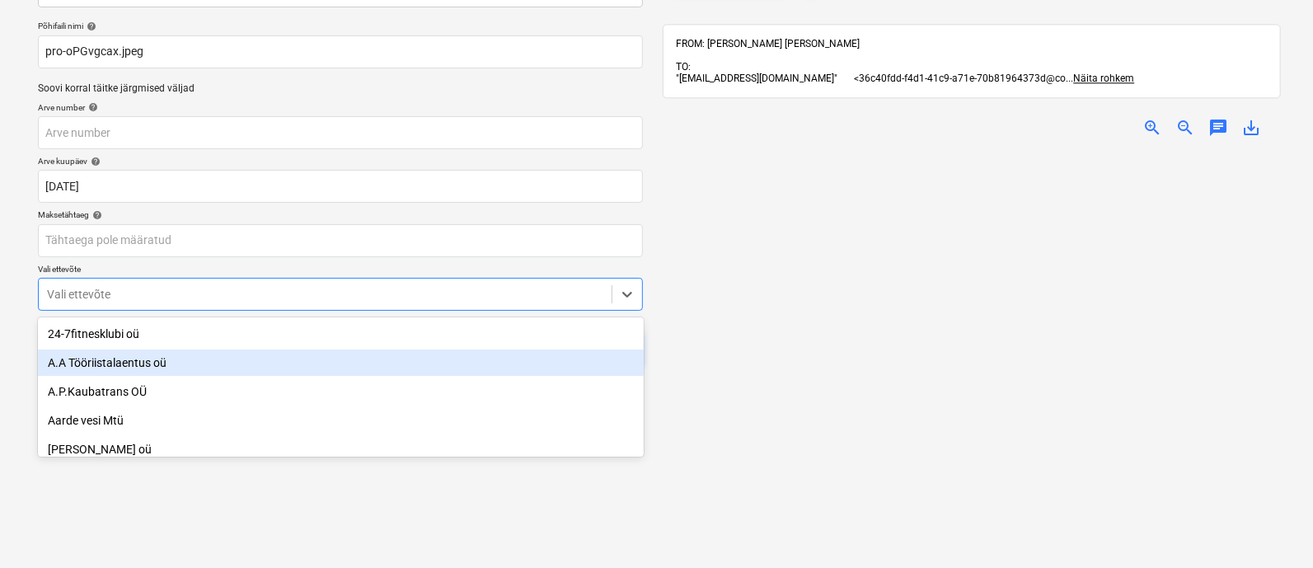
scroll to position [114, 0]
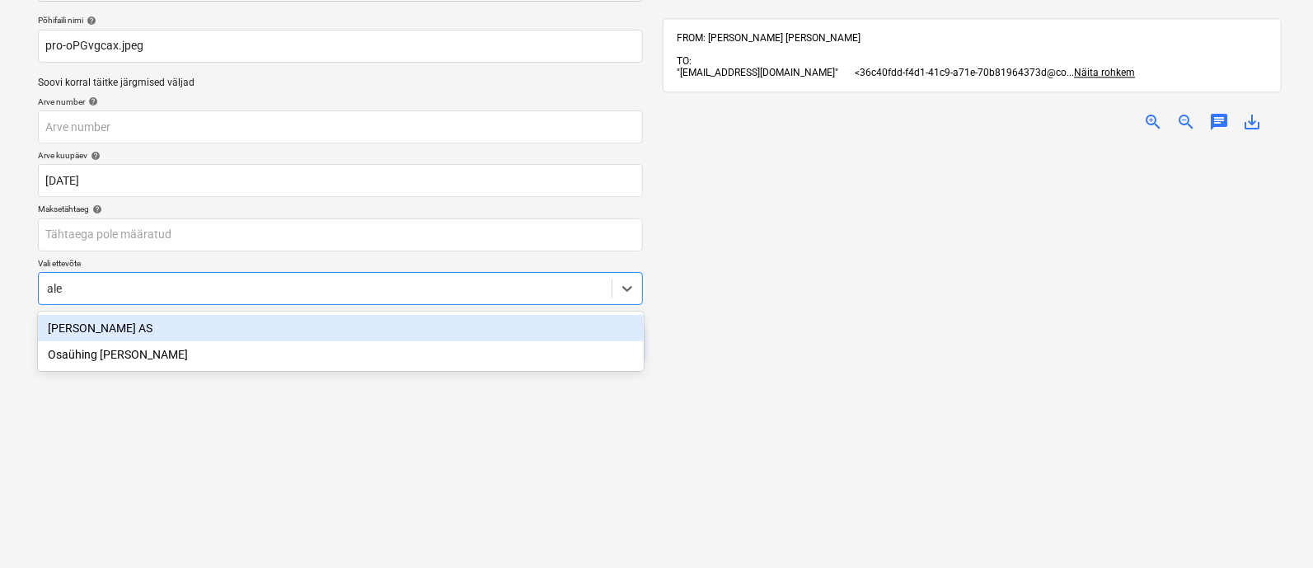
type input "[PERSON_NAME]"
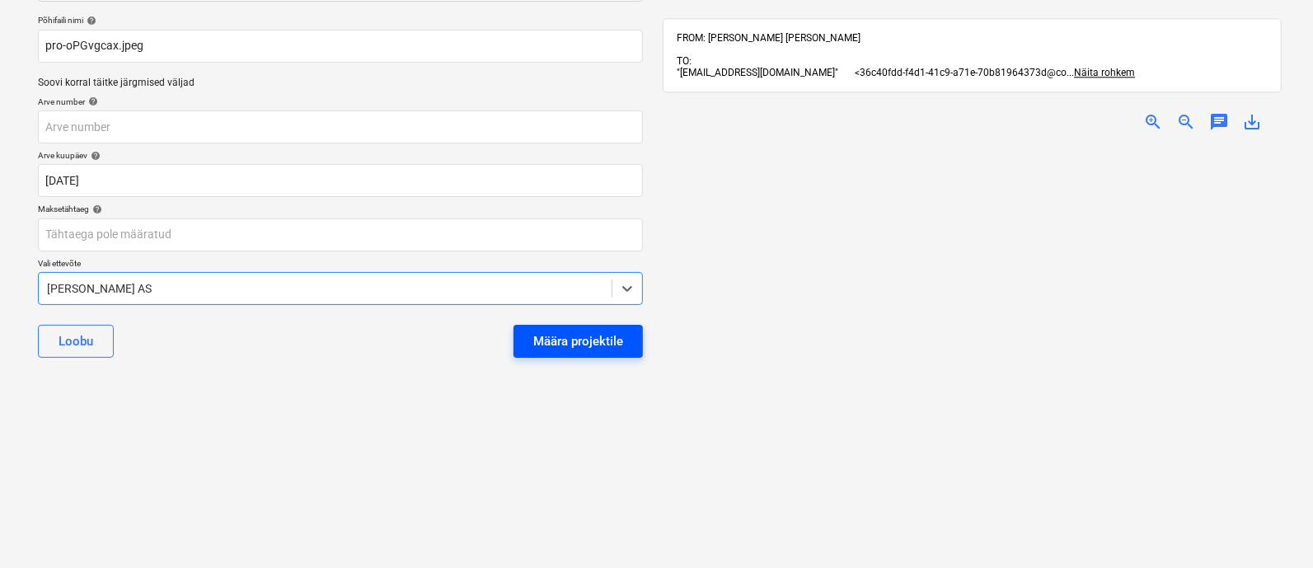
click at [585, 335] on div "Määra projektile" at bounding box center [578, 341] width 90 height 21
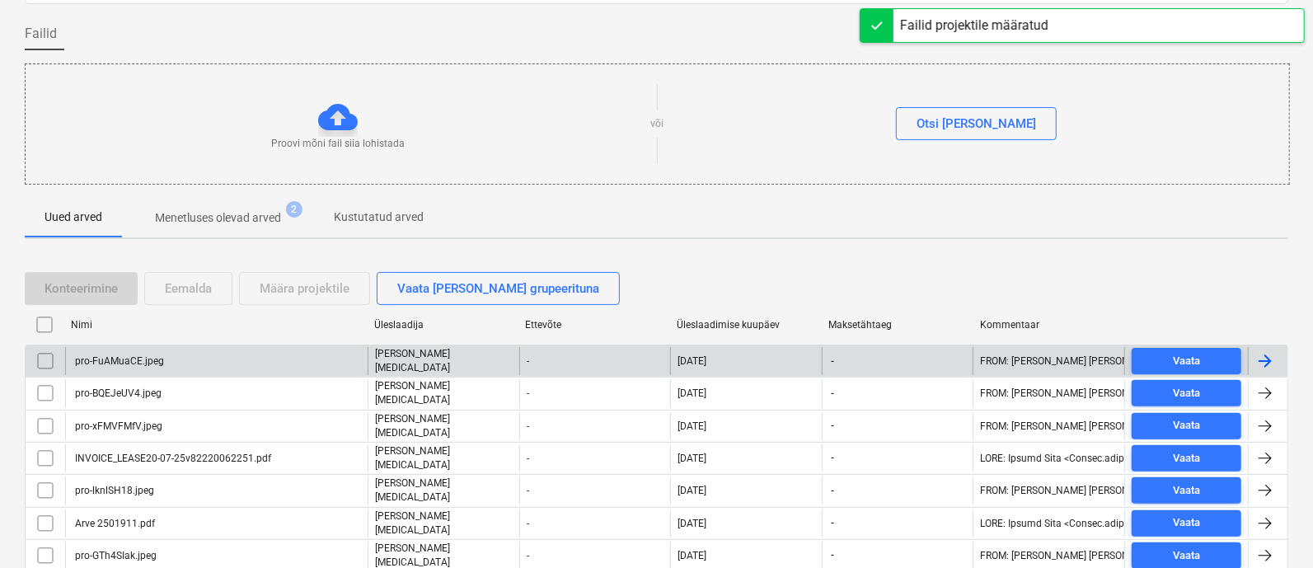
click at [195, 354] on div "pro-FuAMuaCE.jpeg" at bounding box center [216, 361] width 303 height 28
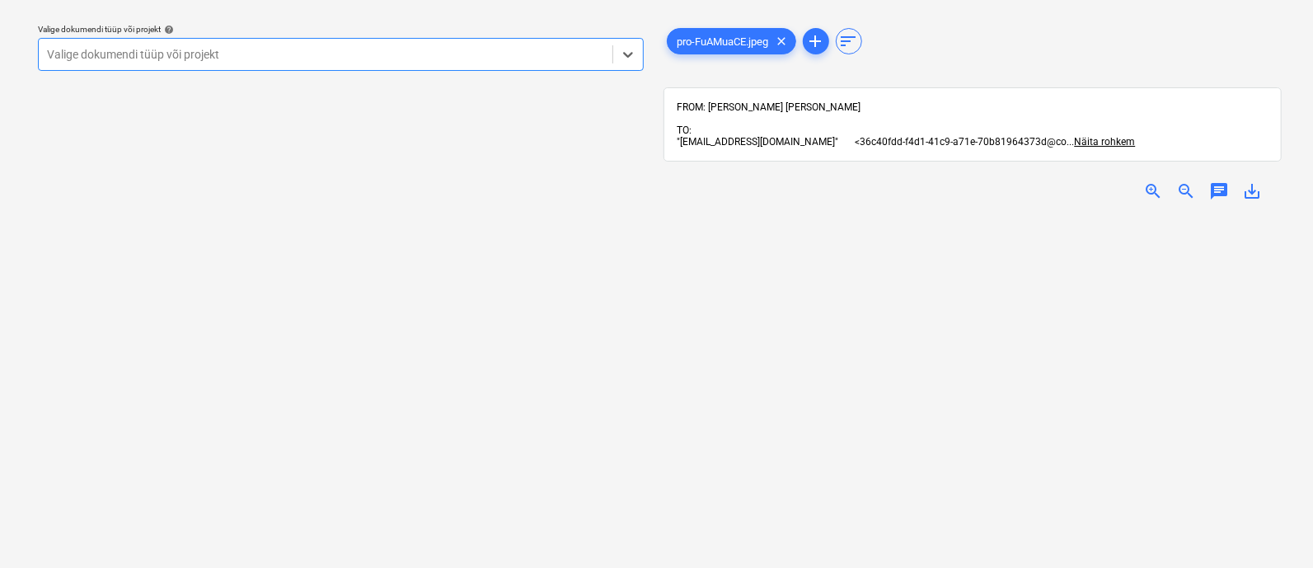
scroll to position [296, 0]
click at [190, 52] on div at bounding box center [325, 54] width 557 height 16
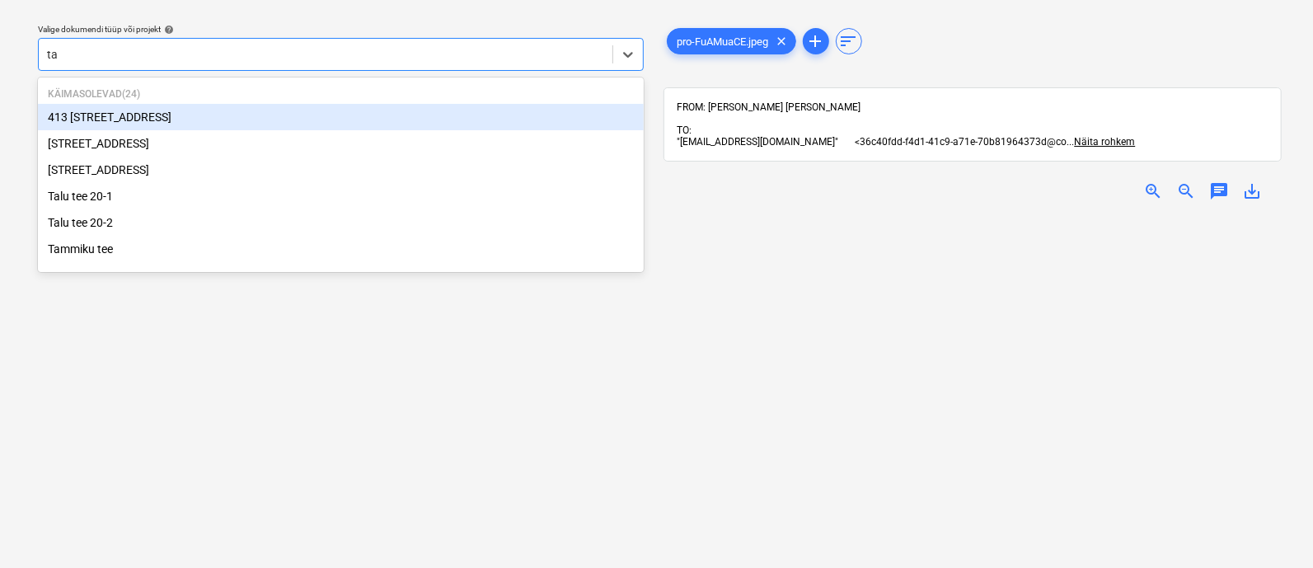
type input "tal"
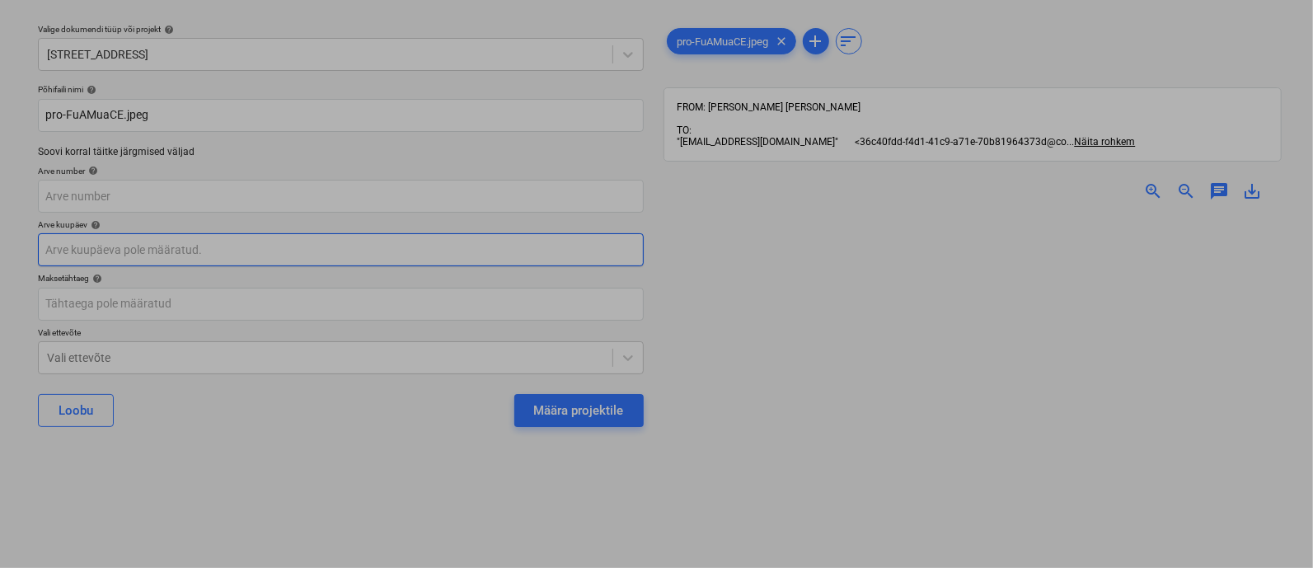
click at [157, 261] on body "Projektid Kontaktid Ettevõte Koondarved 4 Postkast 2 Kinnitusring format_size k…" at bounding box center [656, 239] width 1313 height 568
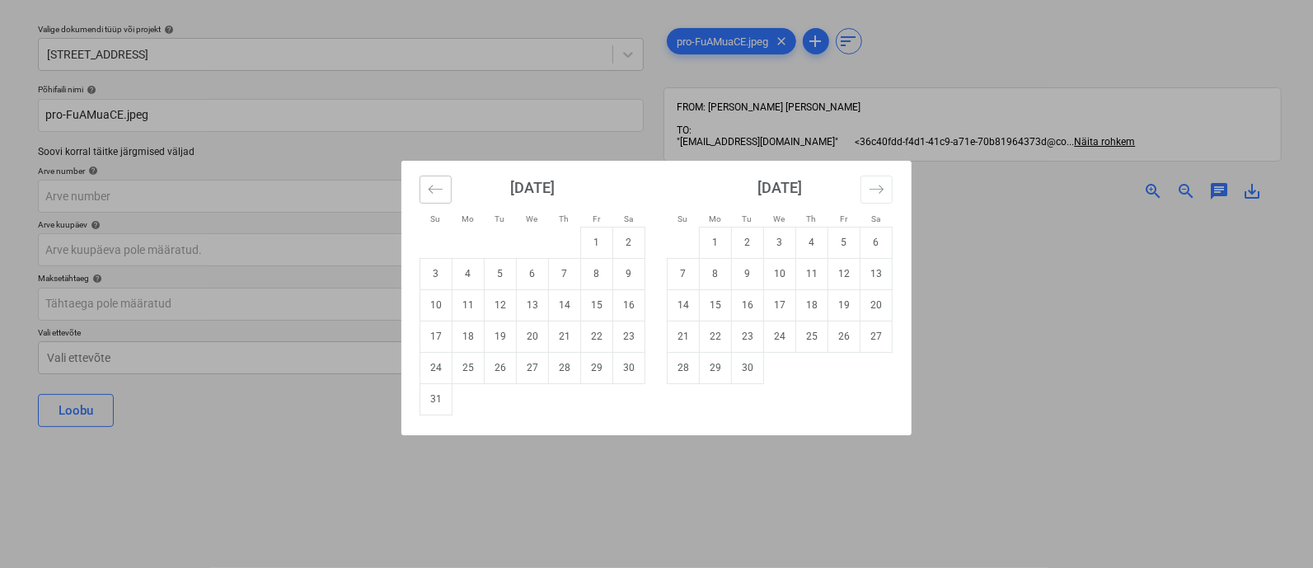
click at [437, 190] on icon "Move backward to switch to the previous month." at bounding box center [436, 189] width 16 height 16
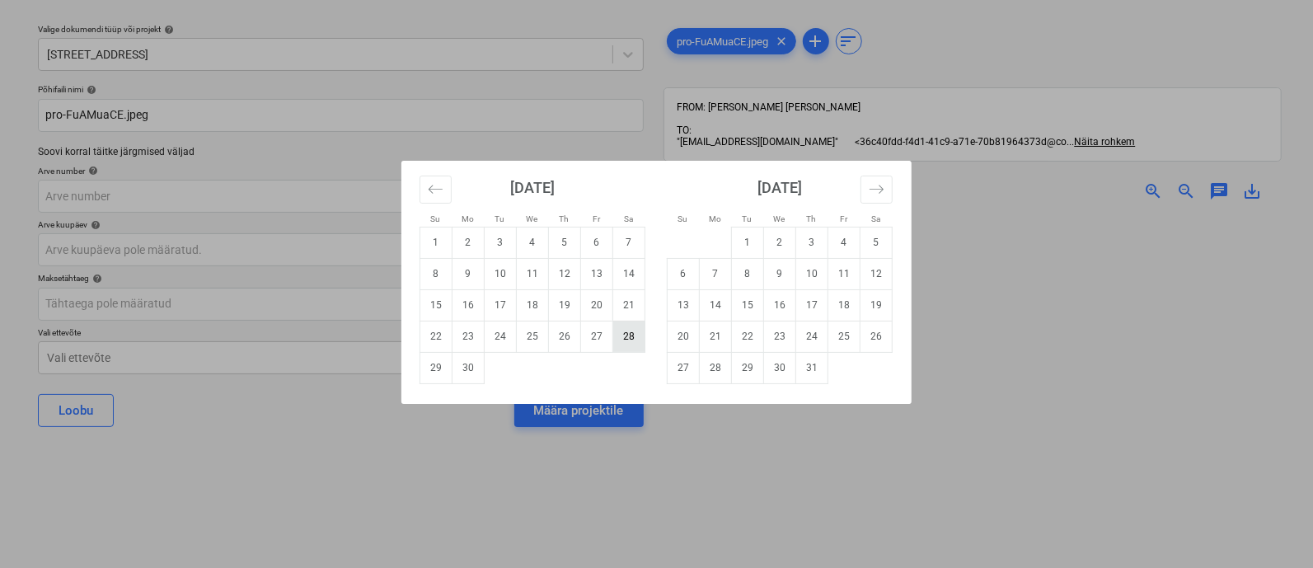
click at [623, 331] on td "28" at bounding box center [629, 336] width 32 height 31
type input "[DATE]"
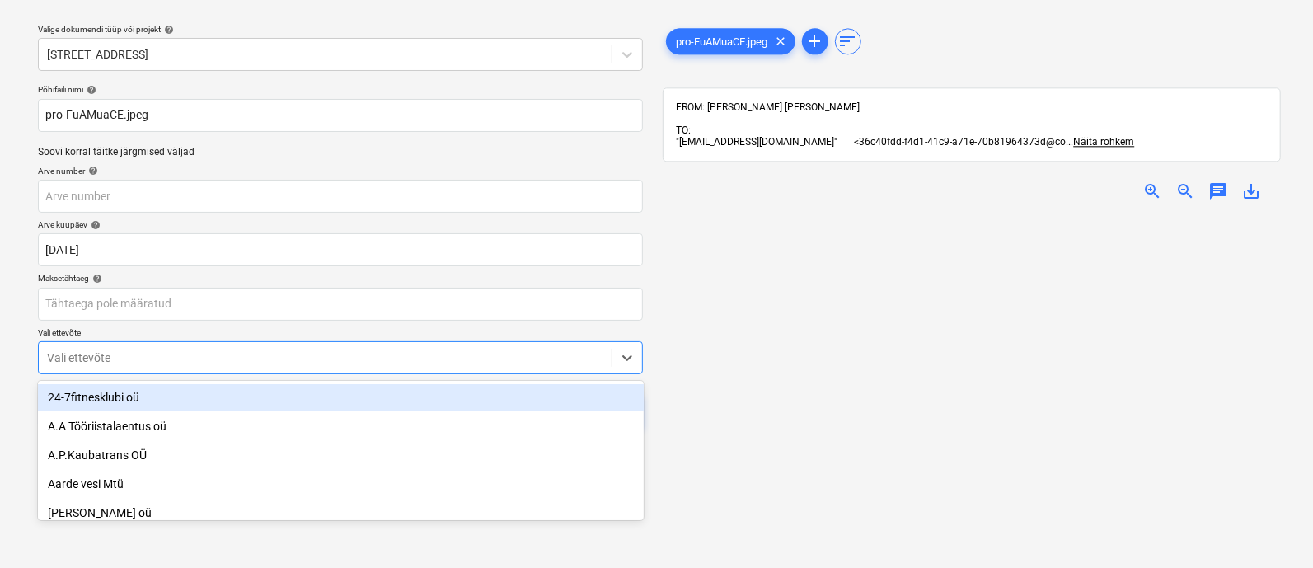
scroll to position [114, 0]
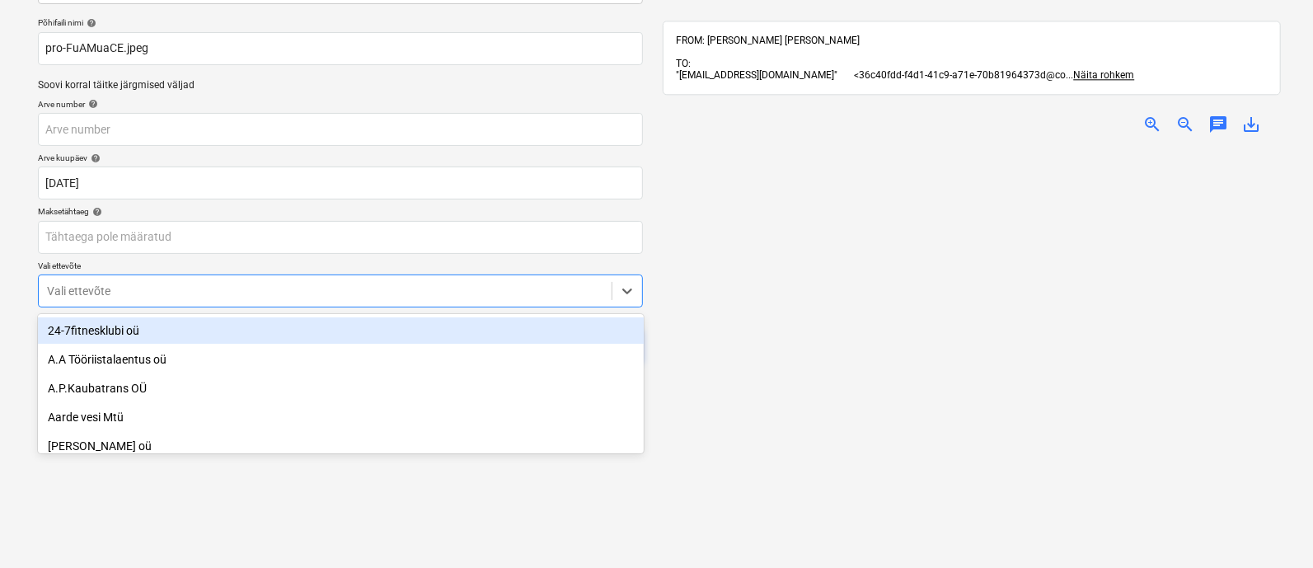
click at [420, 355] on body "Projektid Kontaktid Ettevõte Koondarved 4 Postkast 2 Kinnitusring format_size k…" at bounding box center [656, 173] width 1313 height 568
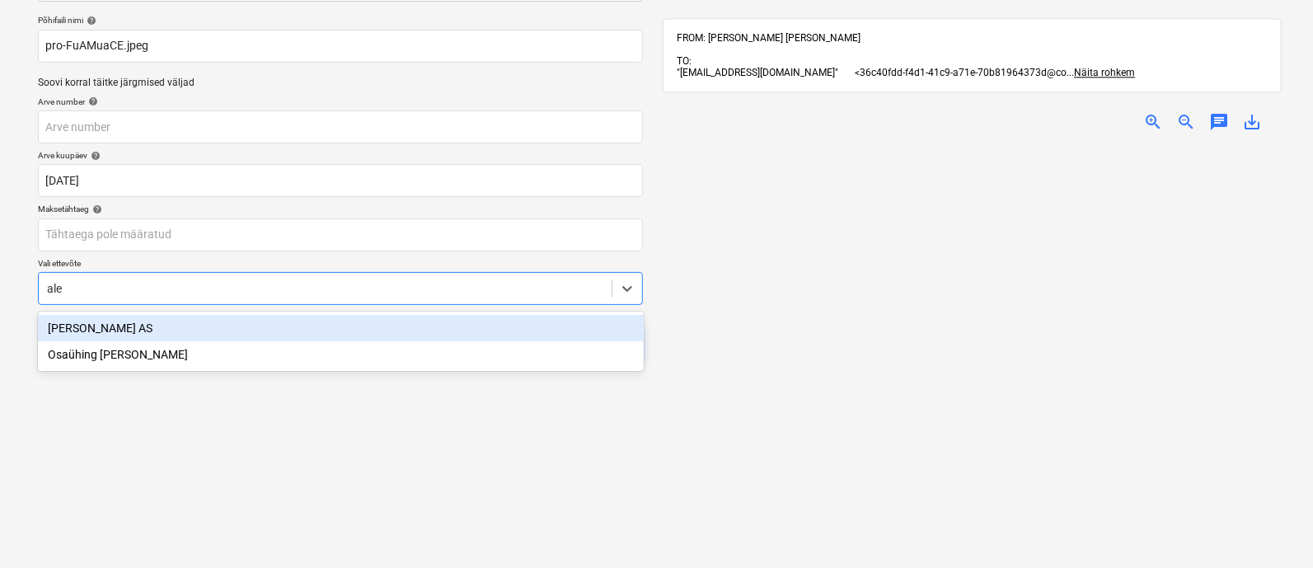
type input "[PERSON_NAME]"
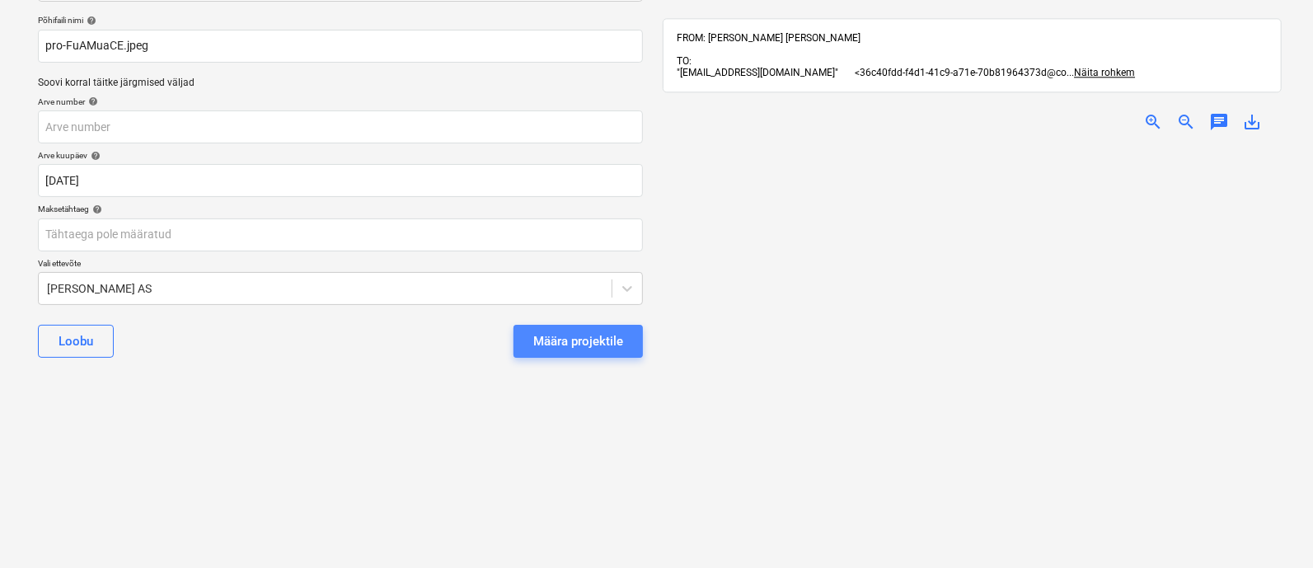
click at [583, 336] on div "Määra projektile" at bounding box center [578, 341] width 90 height 21
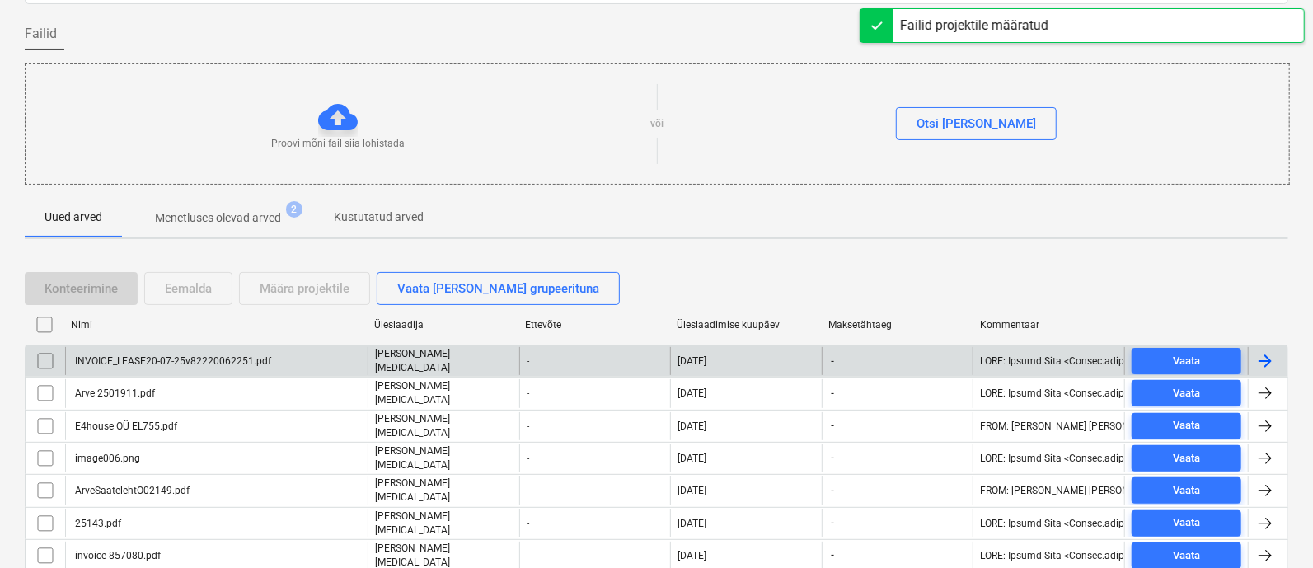
click at [218, 356] on div "INVOICE_LEASE20-07-25v82220062251.pdf" at bounding box center [172, 361] width 199 height 12
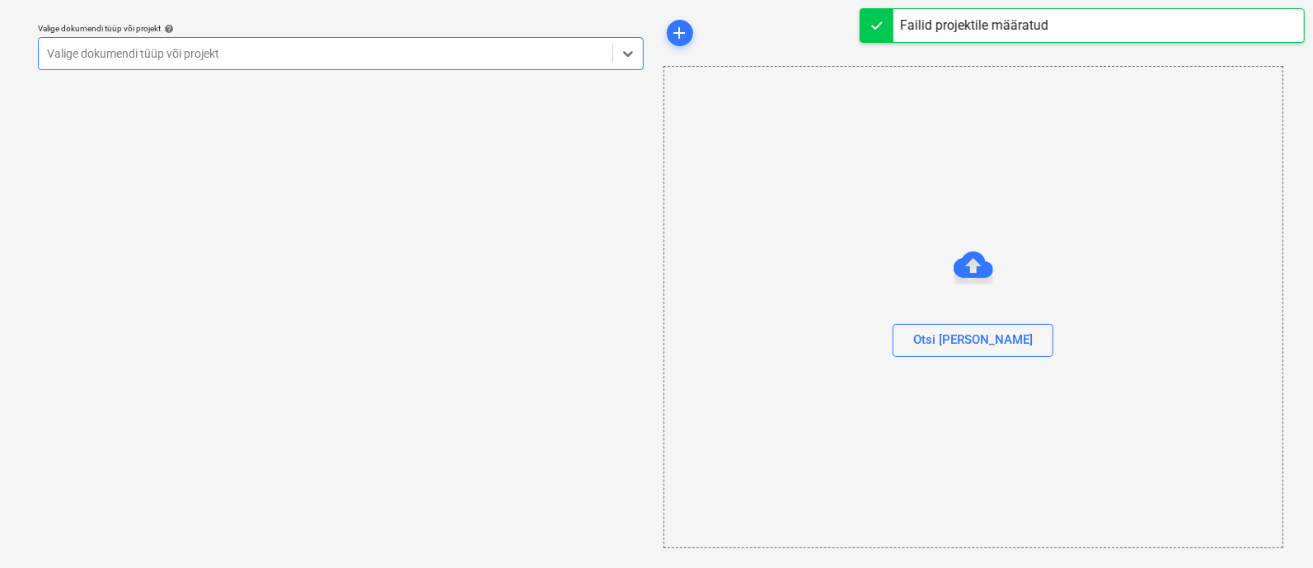
scroll to position [45, 0]
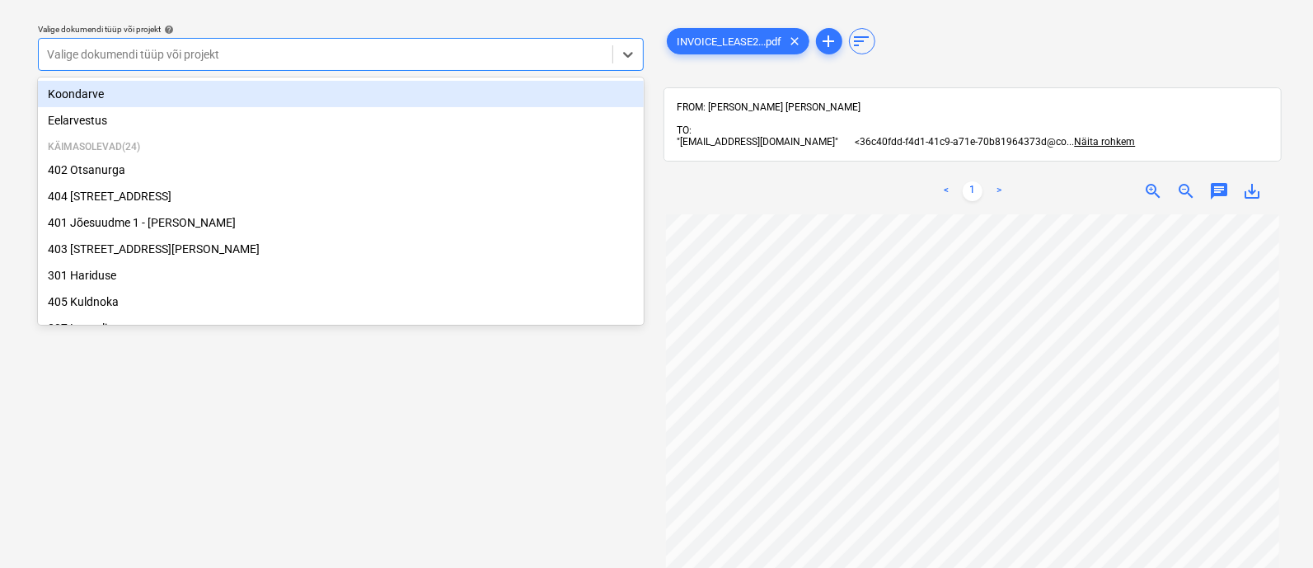
click at [212, 55] on div at bounding box center [325, 54] width 557 height 16
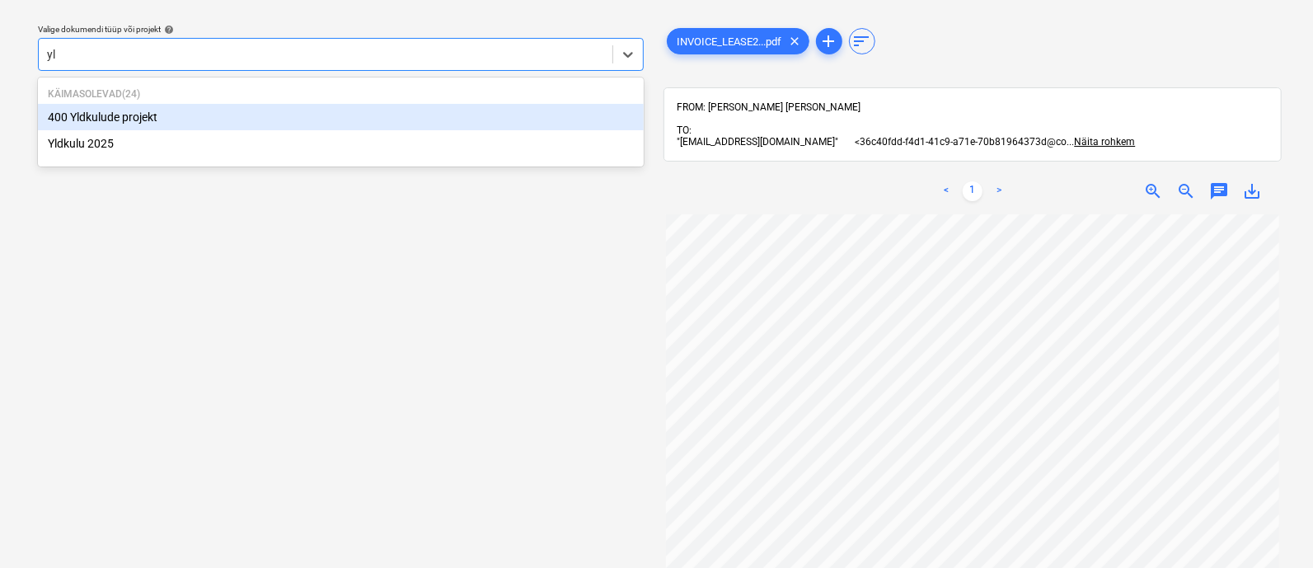
type input "yld"
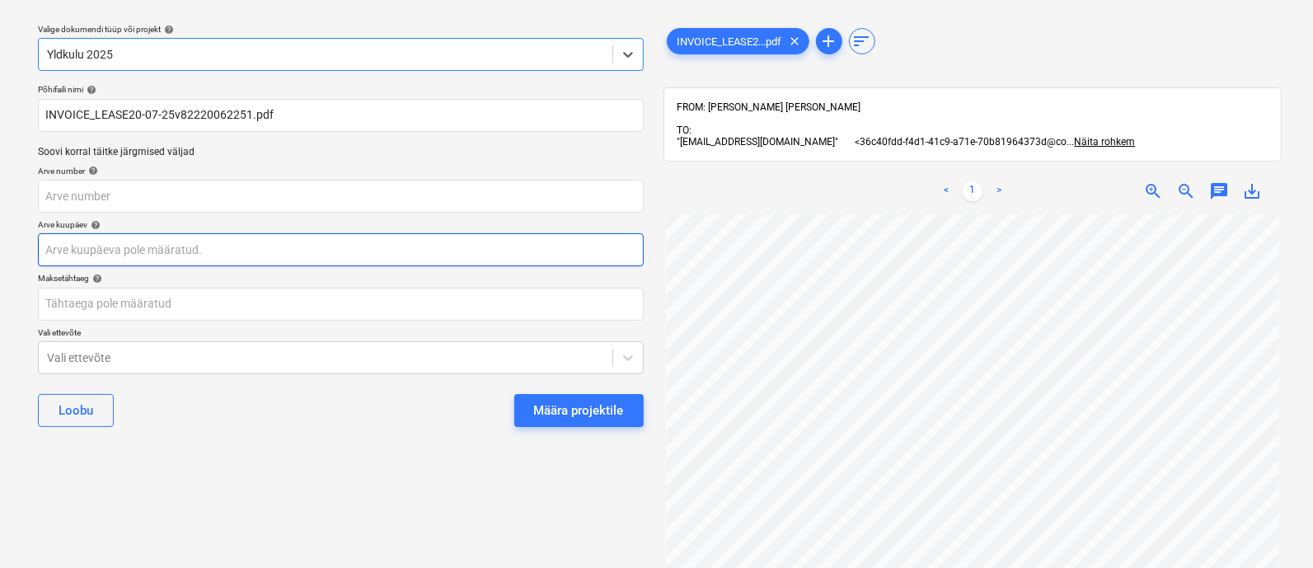
click at [164, 242] on body "Projektid Kontaktid Ettevõte Koondarved 4 Postkast 2 Kinnitusring format_size k…" at bounding box center [656, 239] width 1313 height 568
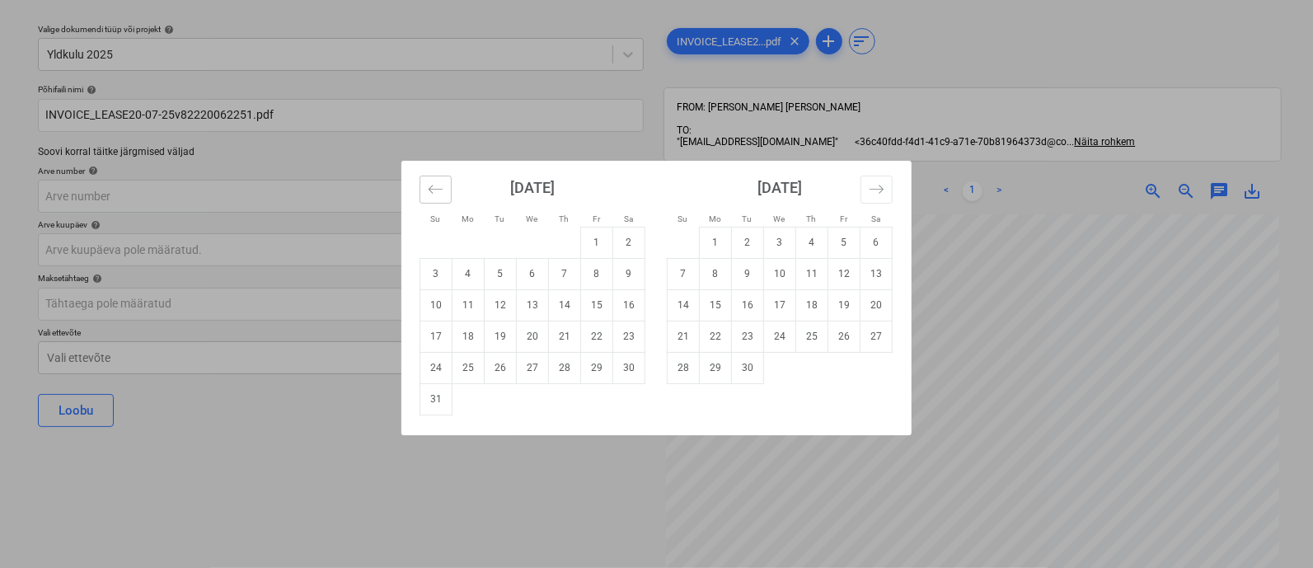
click at [436, 189] on icon "Move backward to switch to the previous month." at bounding box center [436, 189] width 16 height 16
click at [437, 335] on td "20" at bounding box center [436, 336] width 32 height 31
type input "[DATE]"
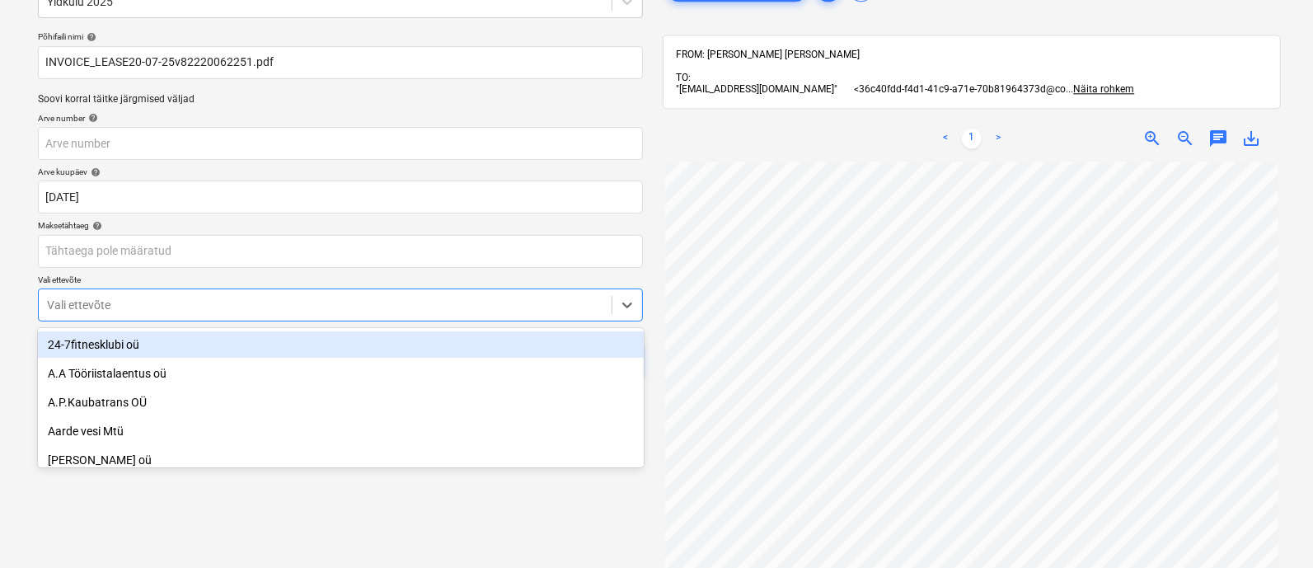
click at [309, 364] on body "Projektid Kontaktid Ettevõte Koondarved 4 Postkast 2 Kinnitusring format_size k…" at bounding box center [656, 187] width 1313 height 568
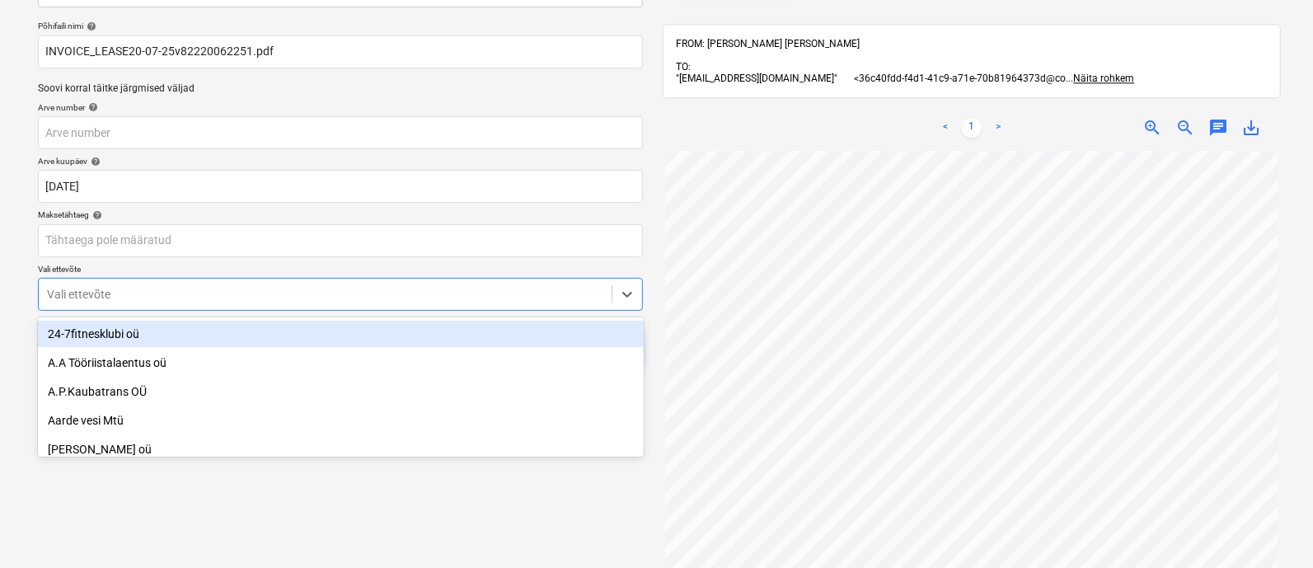
scroll to position [114, 0]
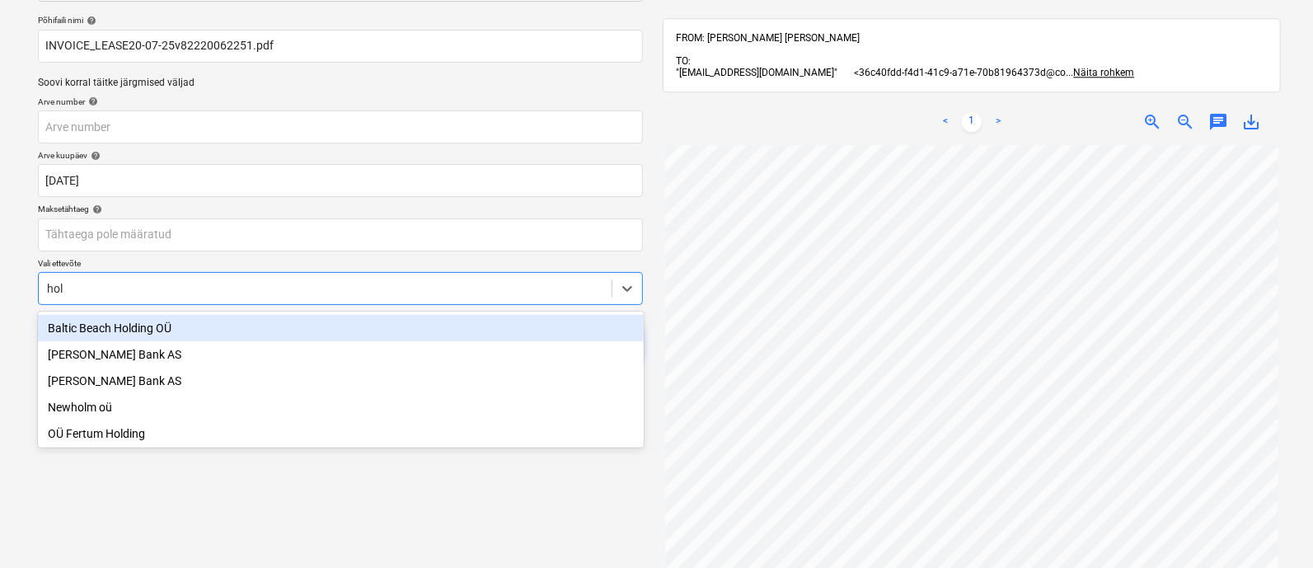
type input "[PERSON_NAME]"
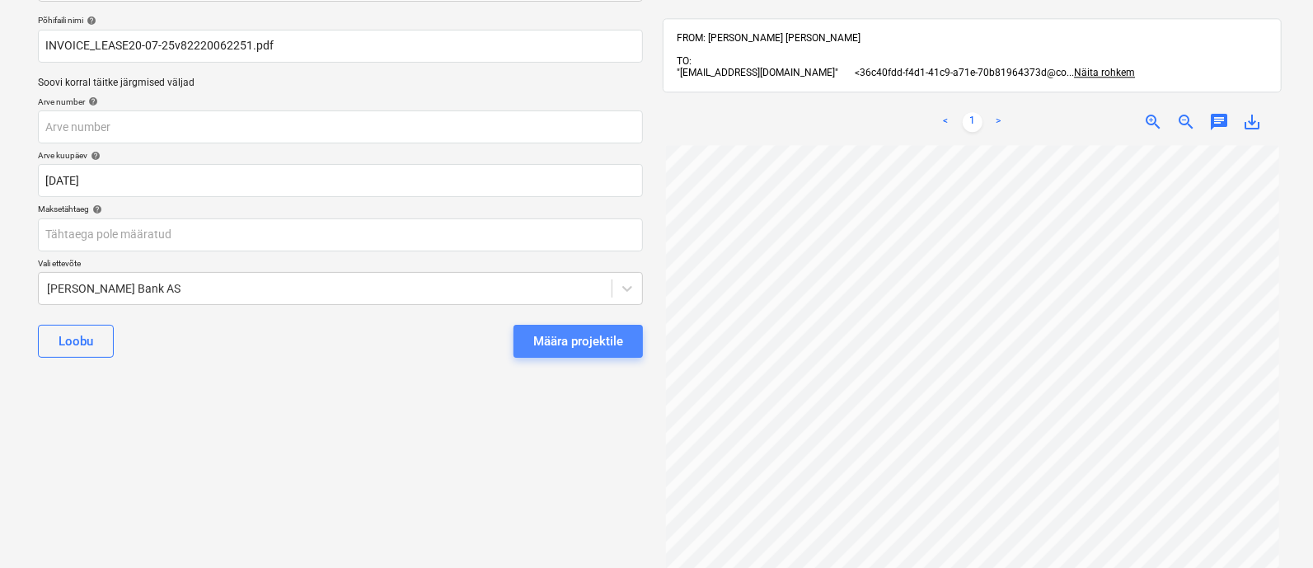
click at [589, 337] on div "Määra projektile" at bounding box center [578, 341] width 90 height 21
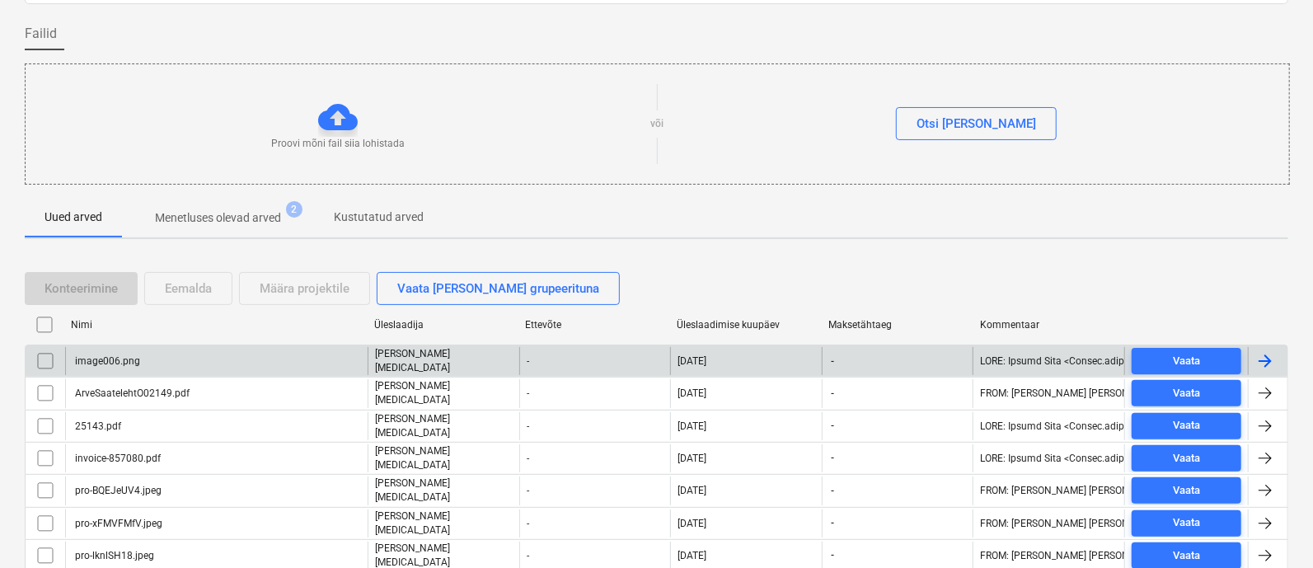
click at [124, 356] on div "image006.png" at bounding box center [107, 361] width 68 height 12
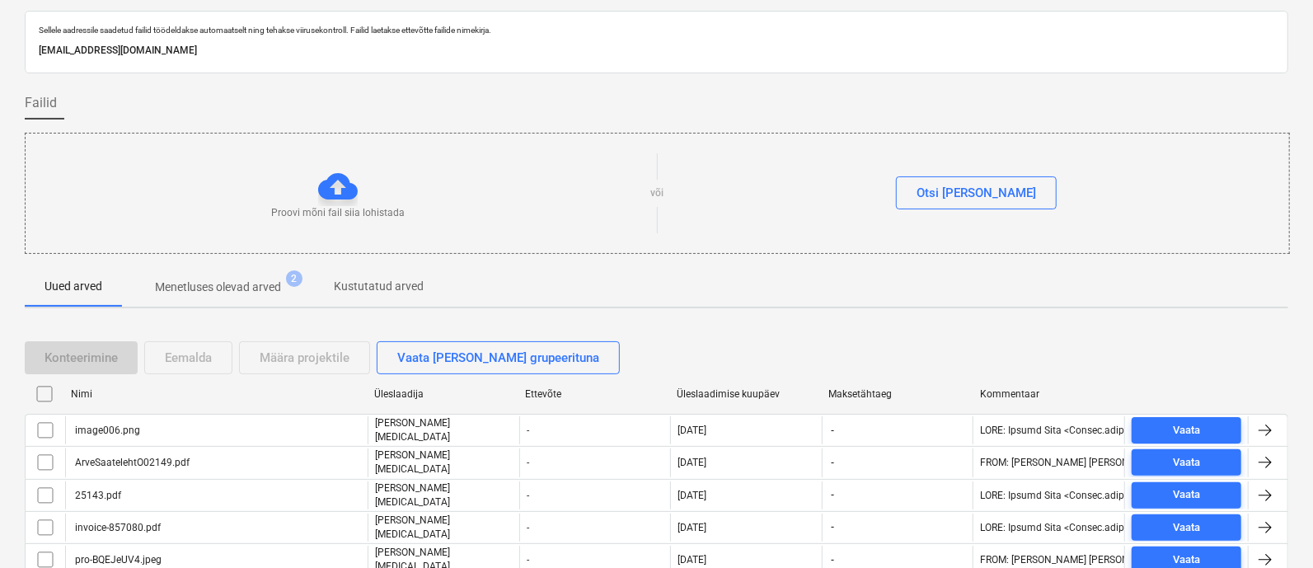
scroll to position [114, 0]
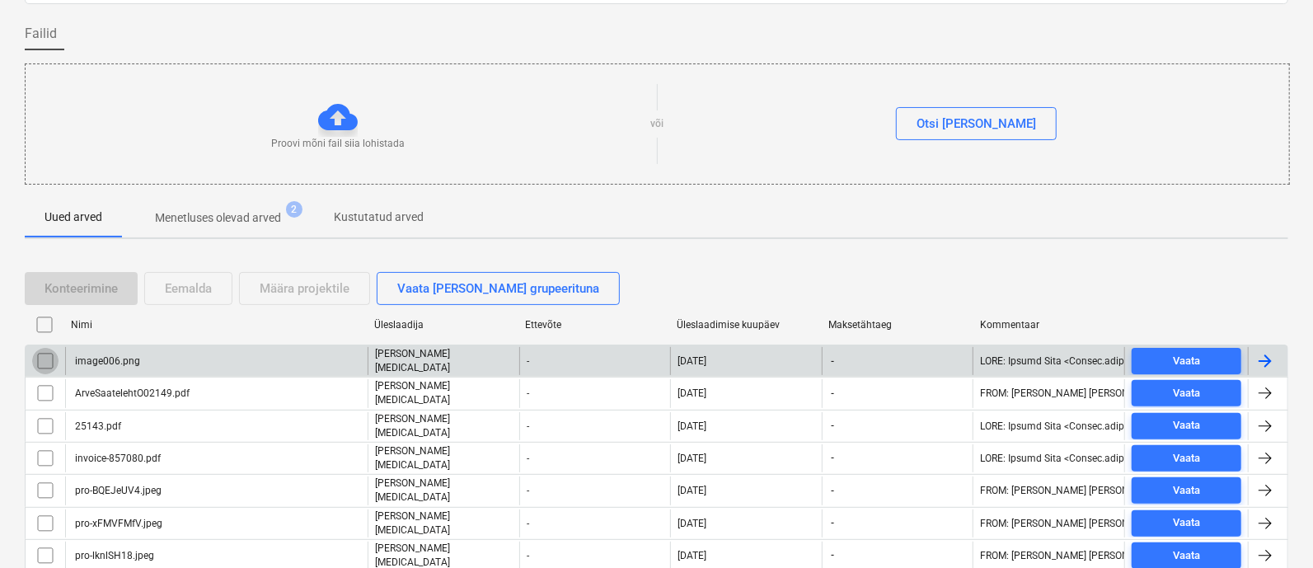
click at [45, 358] on input "checkbox" at bounding box center [45, 361] width 26 height 26
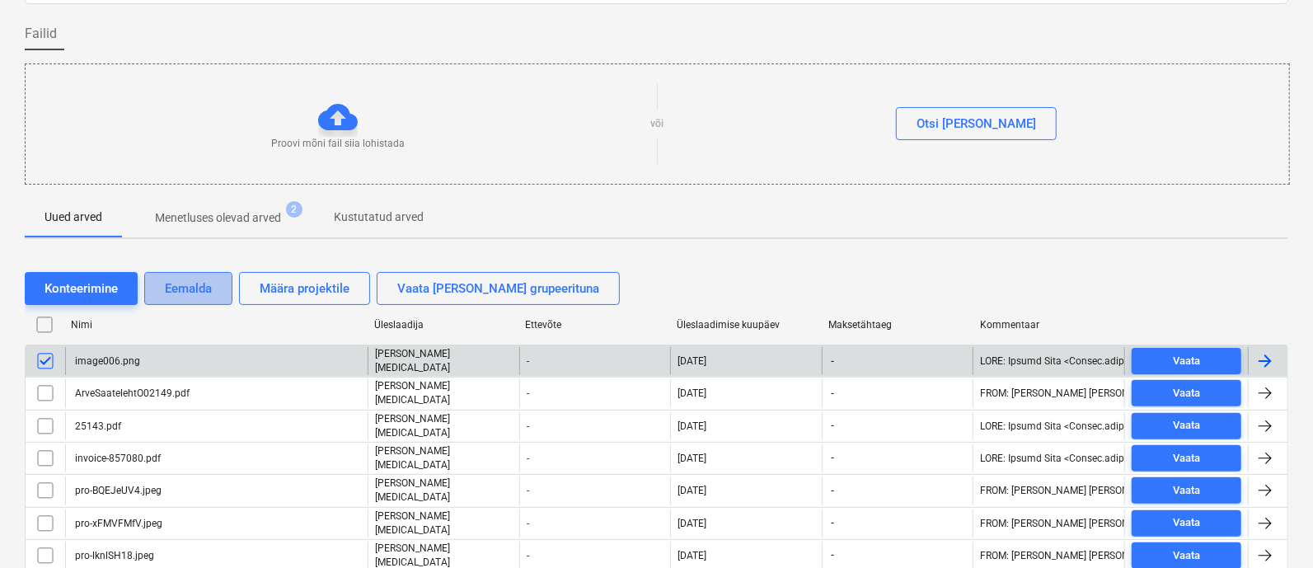
click at [185, 286] on div "Eemalda" at bounding box center [188, 288] width 47 height 21
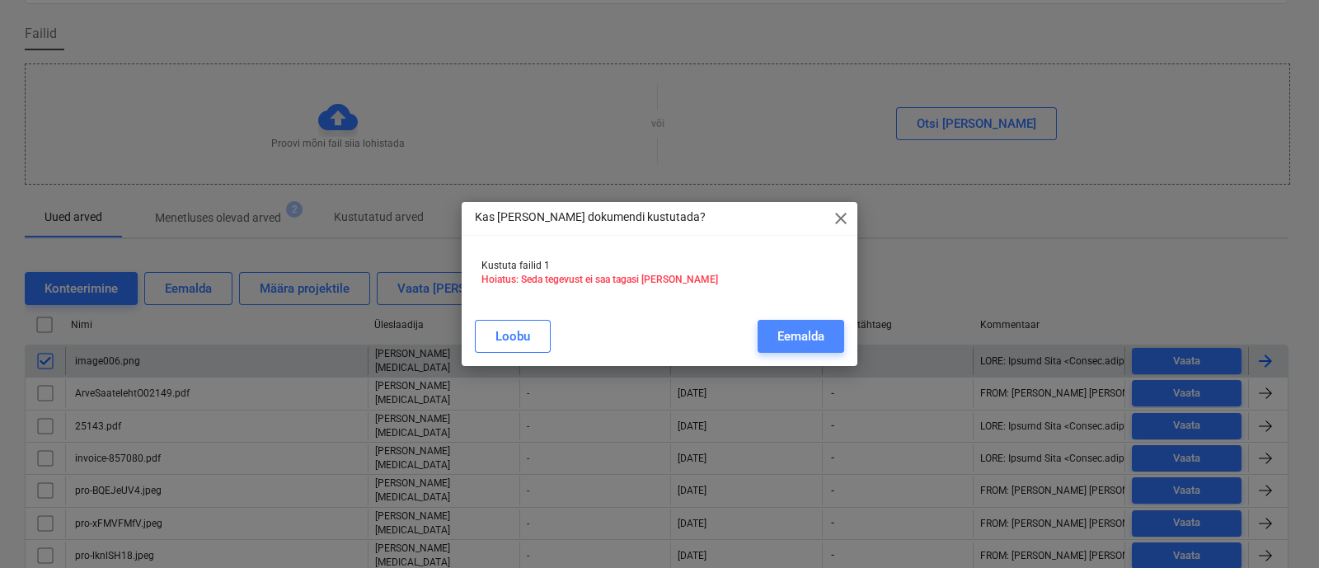
click at [780, 327] on div "Eemalda" at bounding box center [800, 336] width 47 height 21
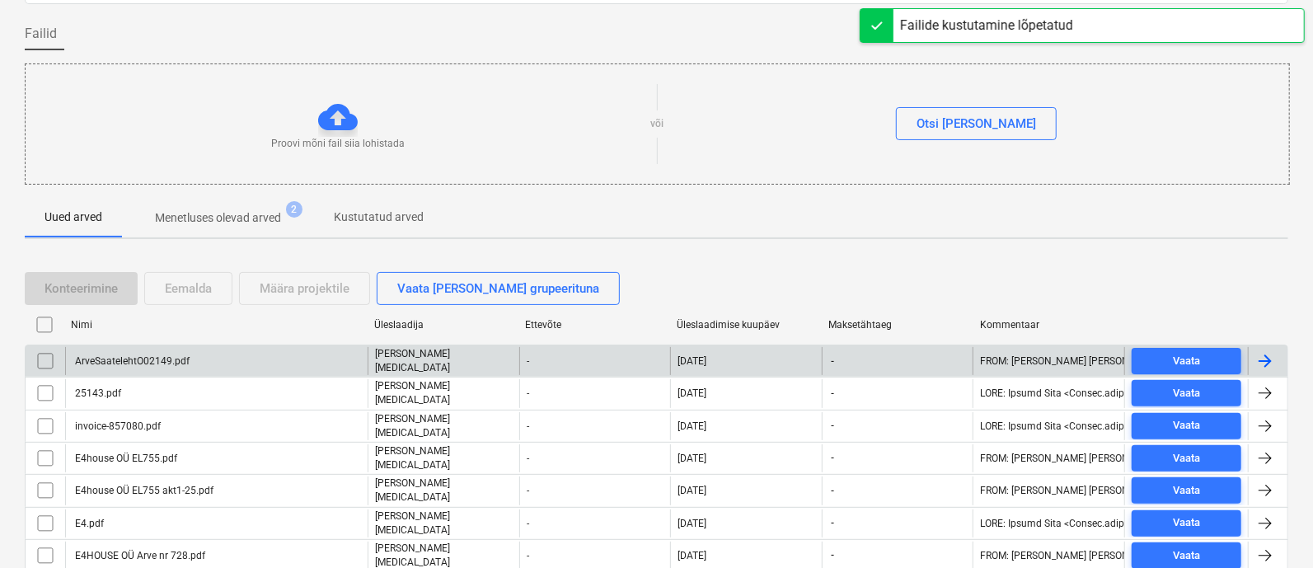
click at [144, 355] on div "ArveSaatelehtO02149.pdf" at bounding box center [131, 361] width 117 height 12
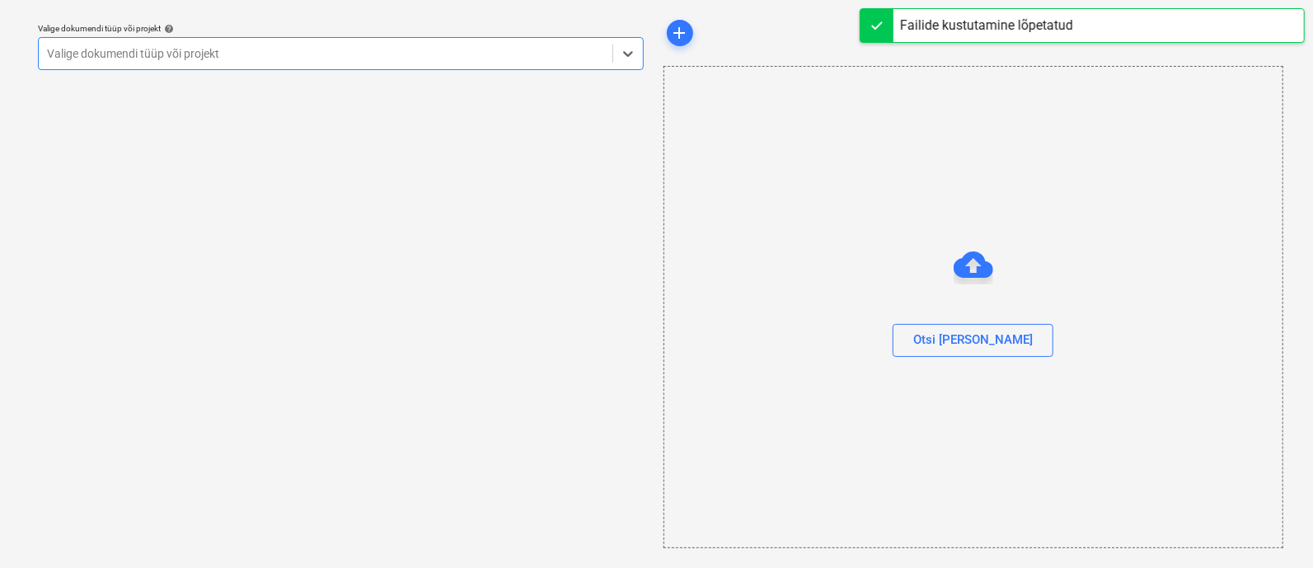
scroll to position [45, 0]
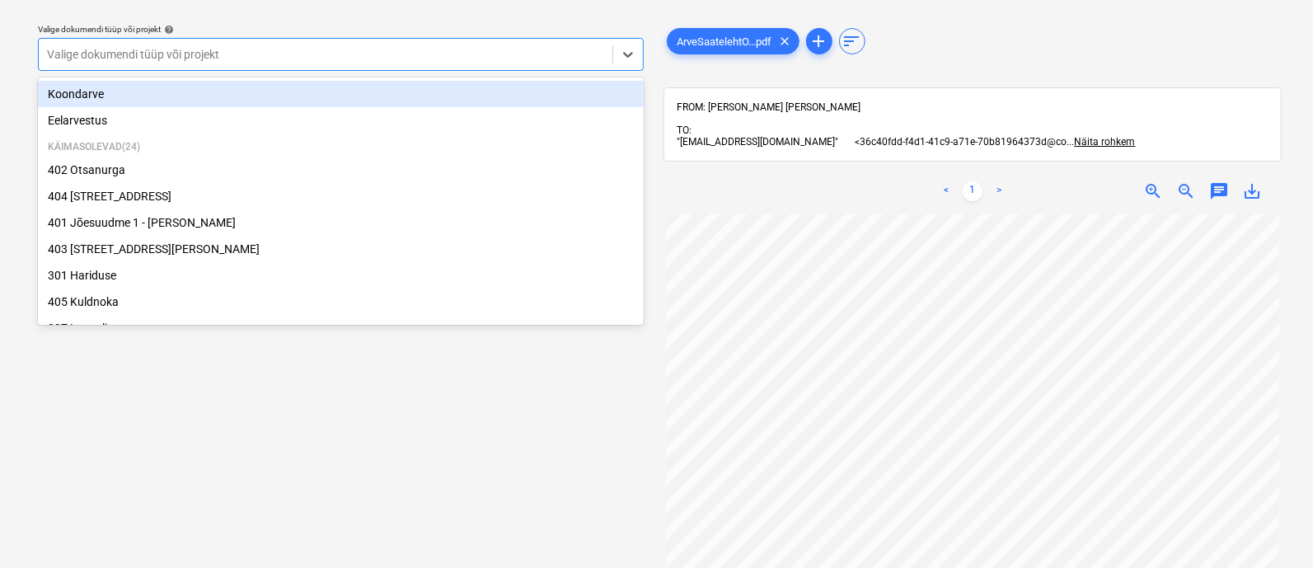
click at [243, 50] on div at bounding box center [325, 54] width 557 height 16
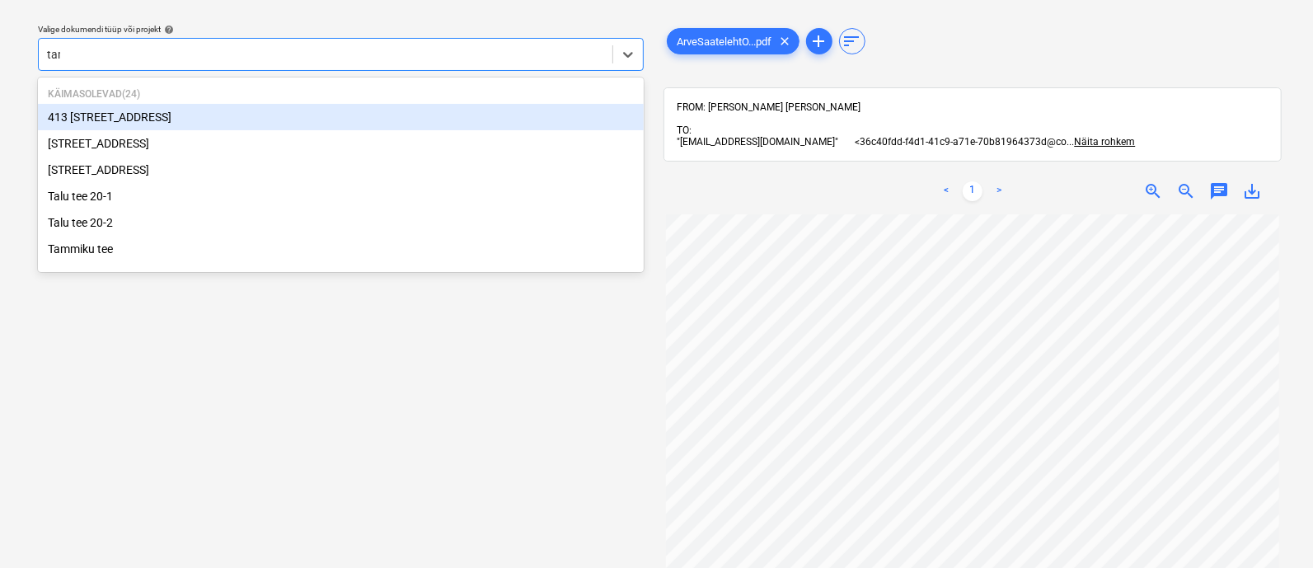
type input "tamm"
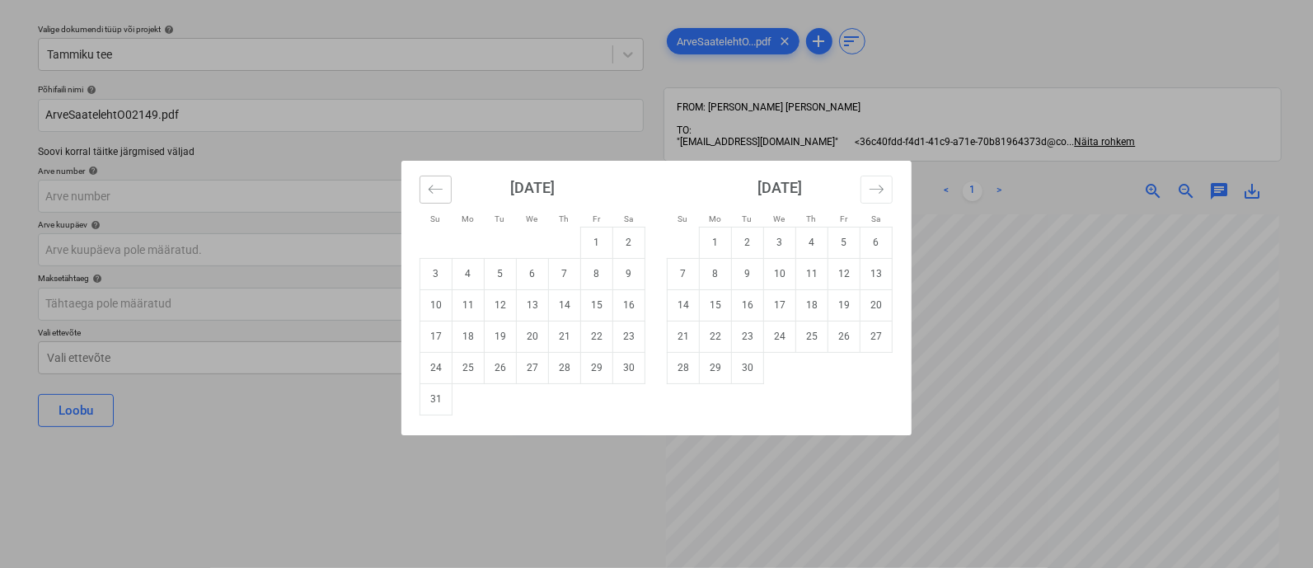
click at [440, 187] on icon "Move backward to switch to the previous month." at bounding box center [436, 189] width 16 height 16
click at [563, 294] on td "17" at bounding box center [565, 304] width 32 height 31
type input "[DATE]"
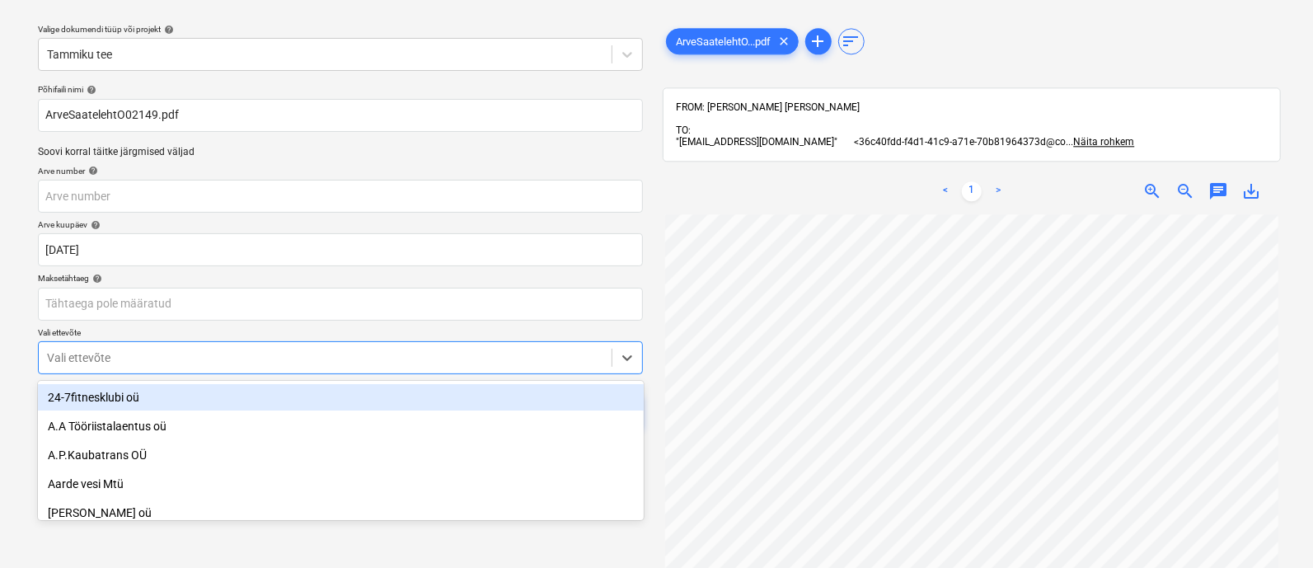
scroll to position [114, 0]
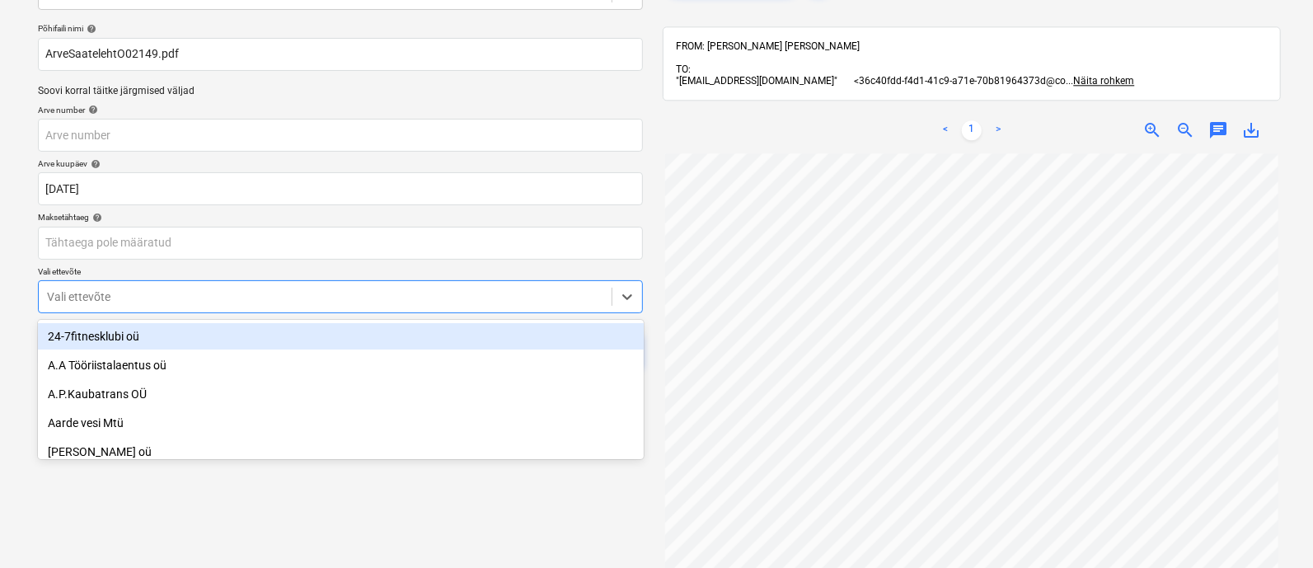
click at [383, 359] on body "Projektid Kontaktid Ettevõte Koondarved 4 Postkast 2 Kinnitusring format_size k…" at bounding box center [656, 178] width 1313 height 568
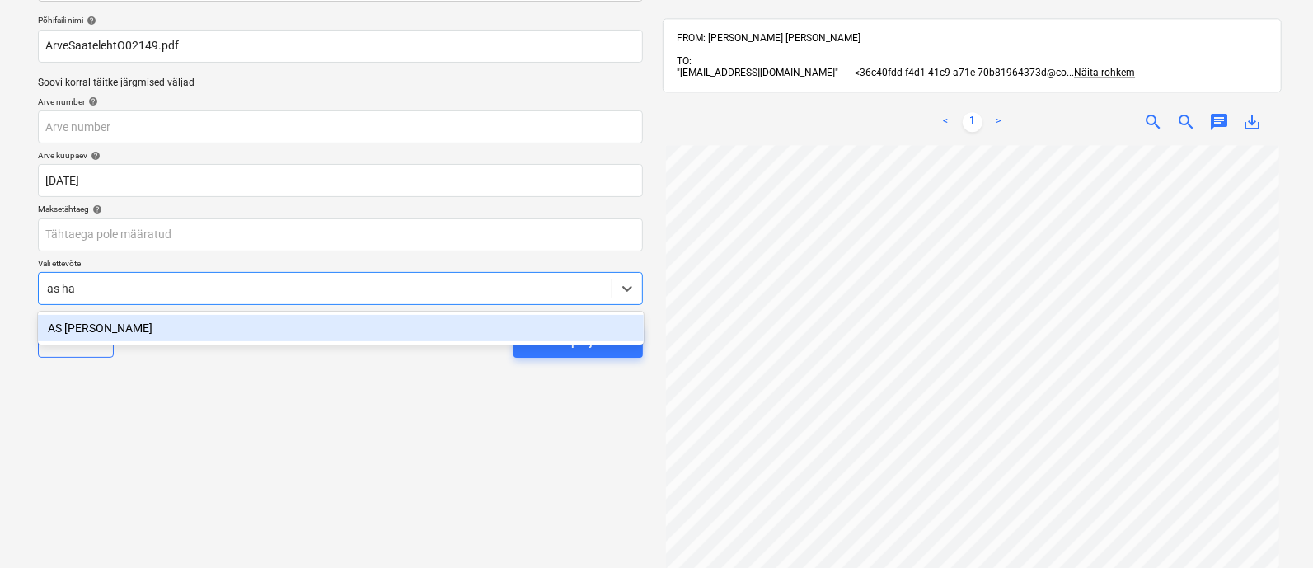
type input "as har"
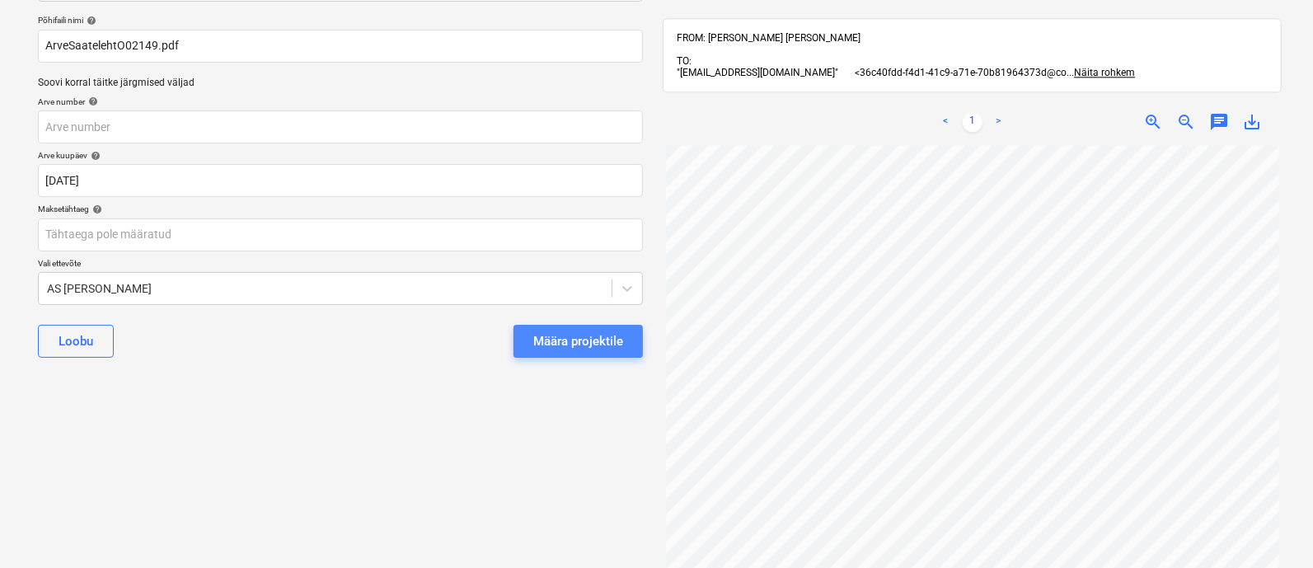
click at [573, 345] on div "Määra projektile" at bounding box center [578, 341] width 90 height 21
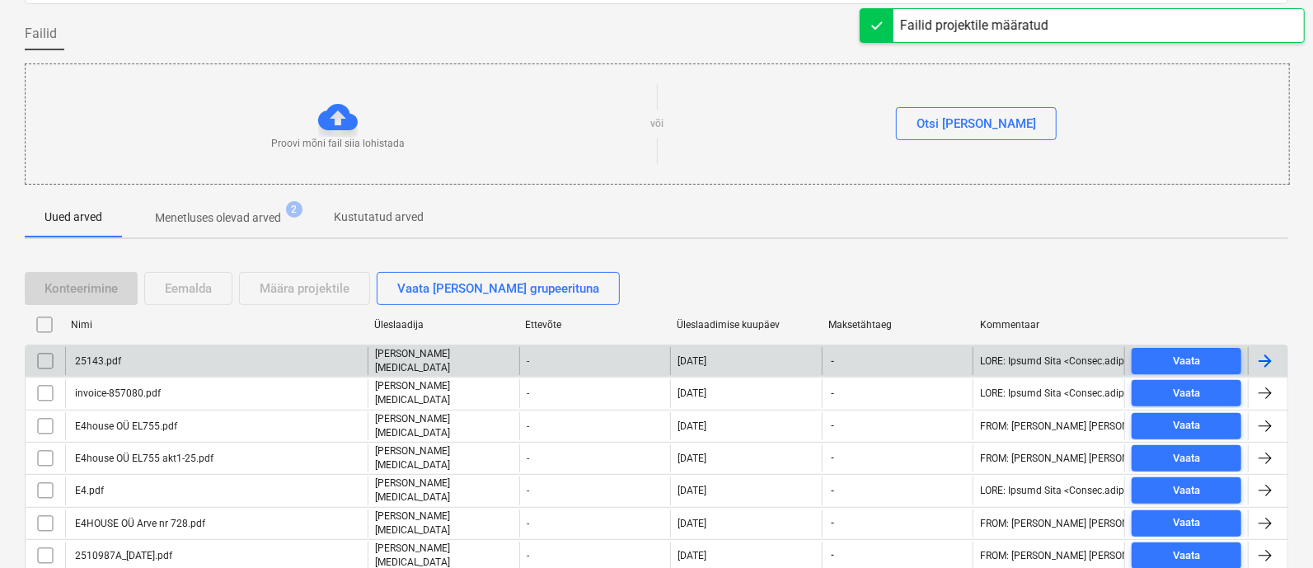
click at [196, 360] on div "25143.pdf" at bounding box center [216, 361] width 303 height 28
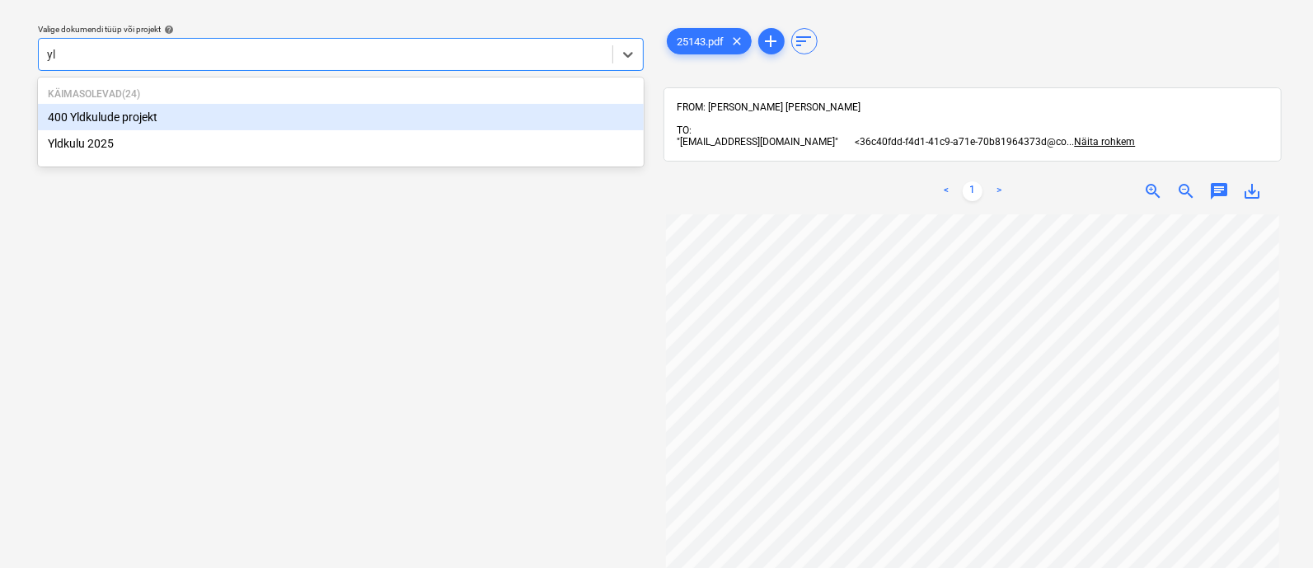
type input "yld"
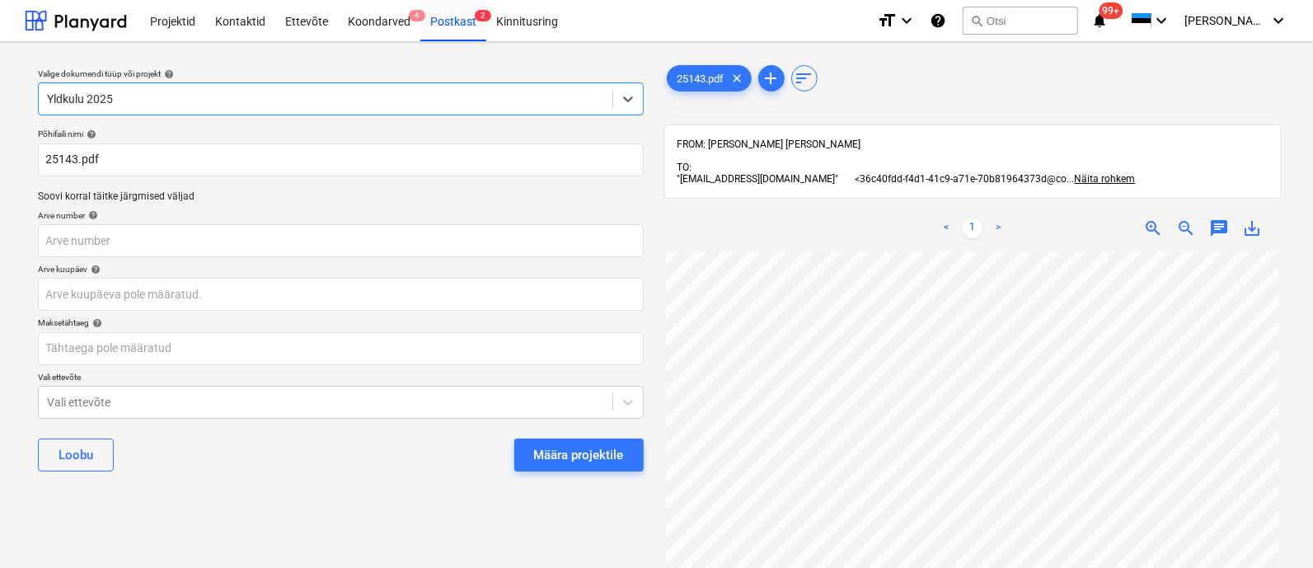
scroll to position [40, 0]
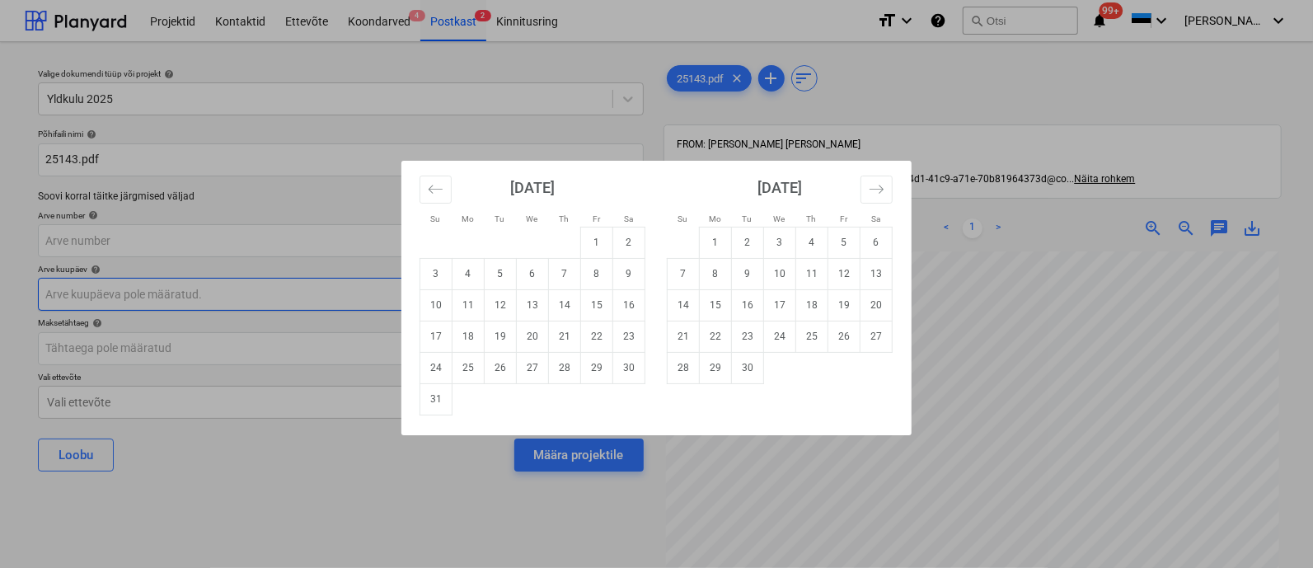
click at [181, 294] on body "Projektid Kontaktid Ettevõte Koondarved 4 Postkast 2 Kinnitusring format_size k…" at bounding box center [656, 284] width 1313 height 568
click at [438, 185] on icon "Move backward to switch to the previous month." at bounding box center [436, 189] width 16 height 16
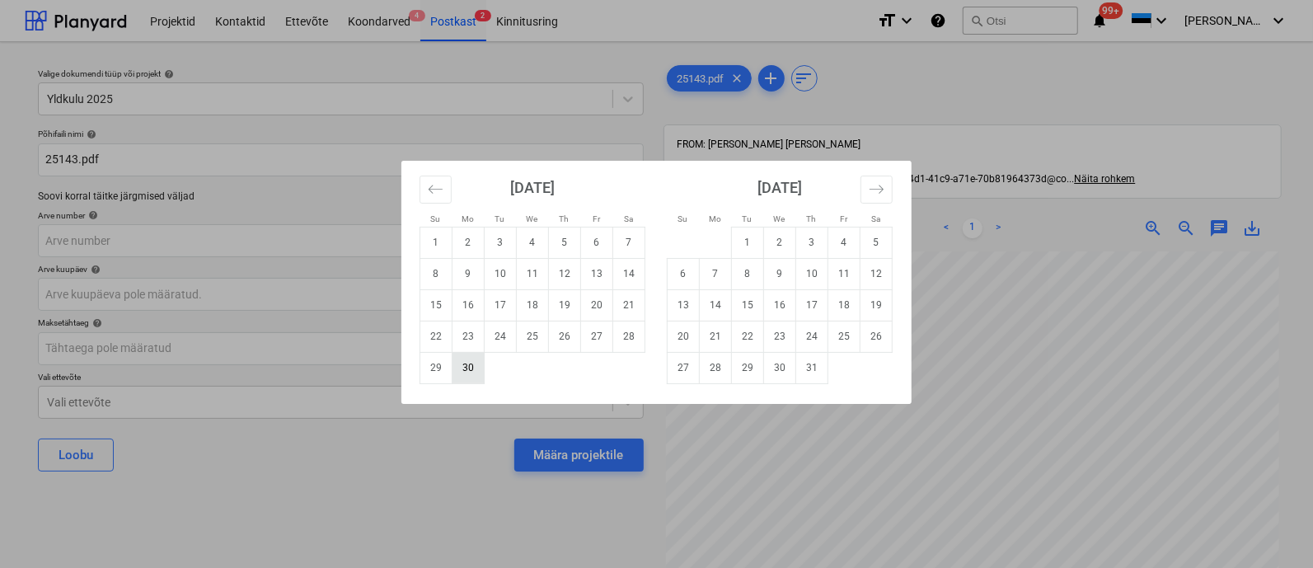
click at [467, 372] on td "30" at bounding box center [469, 367] width 32 height 31
type input "[DATE]"
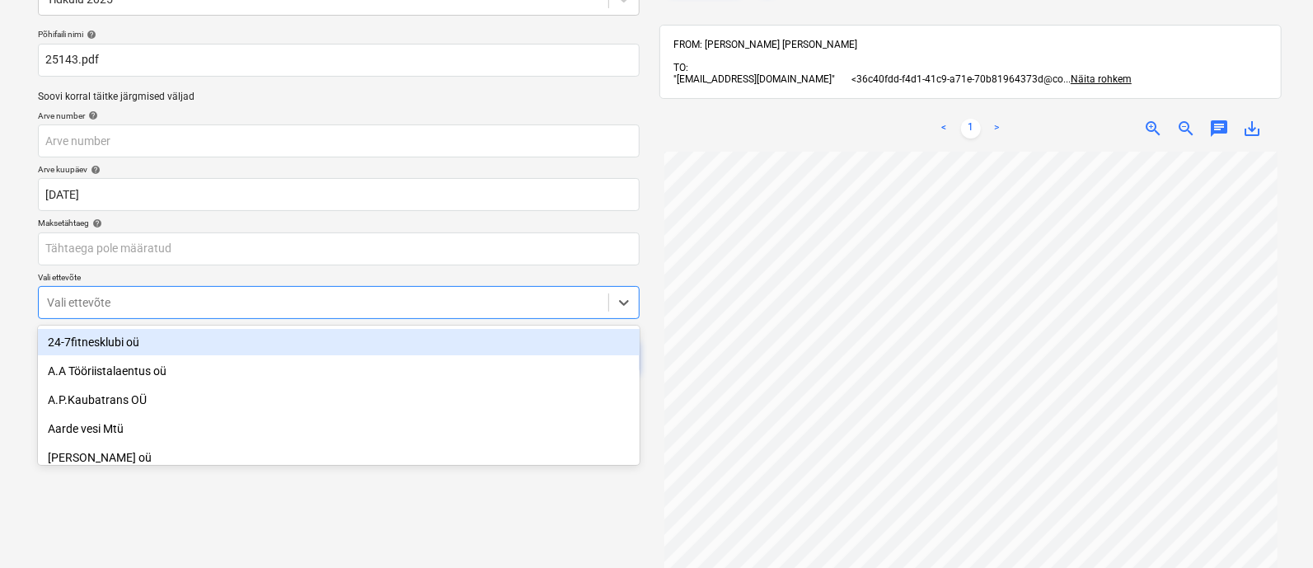
click at [427, 390] on body "Projektid Kontaktid Ettevõte Koondarved 4 Postkast 2 Kinnitusring format_size k…" at bounding box center [656, 184] width 1313 height 568
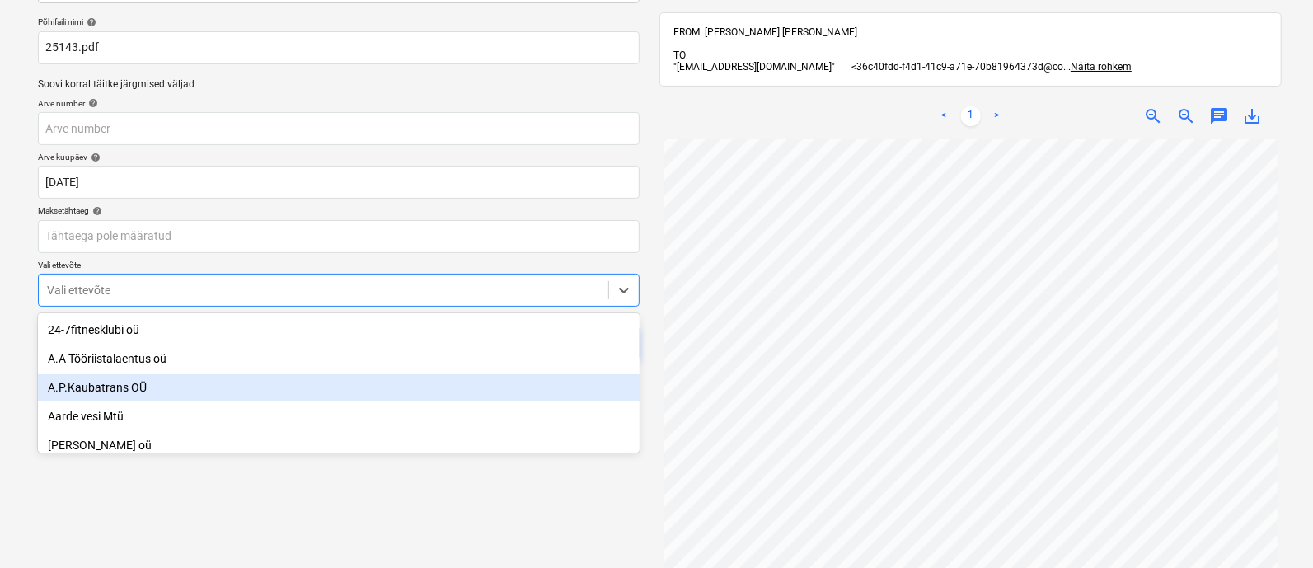
scroll to position [114, 0]
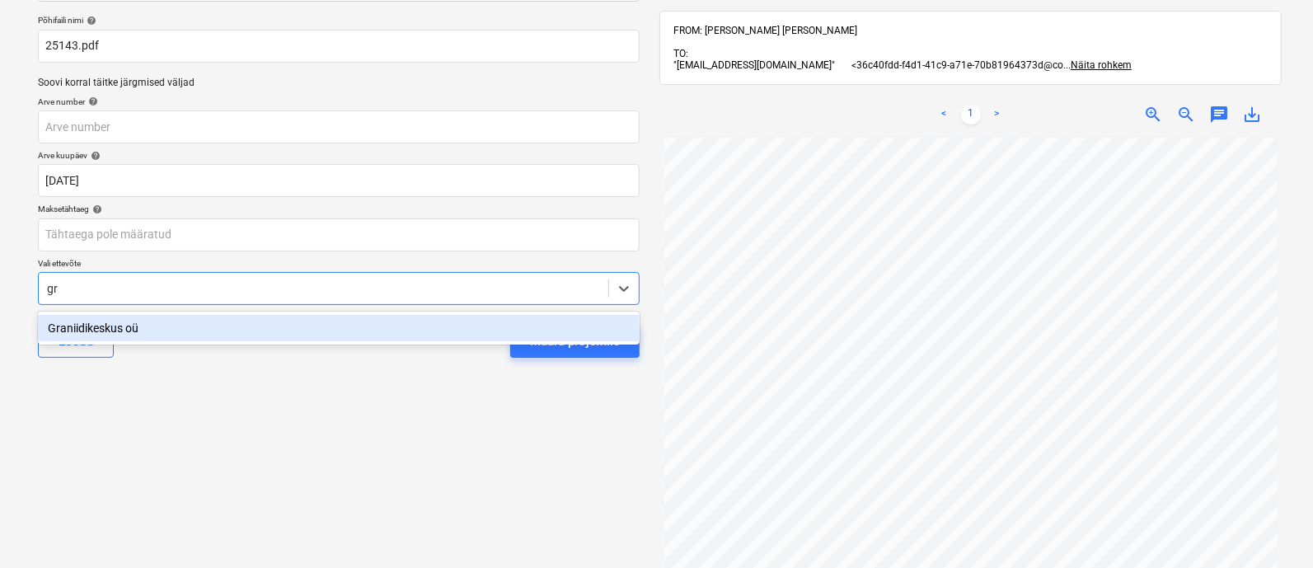
type input "g"
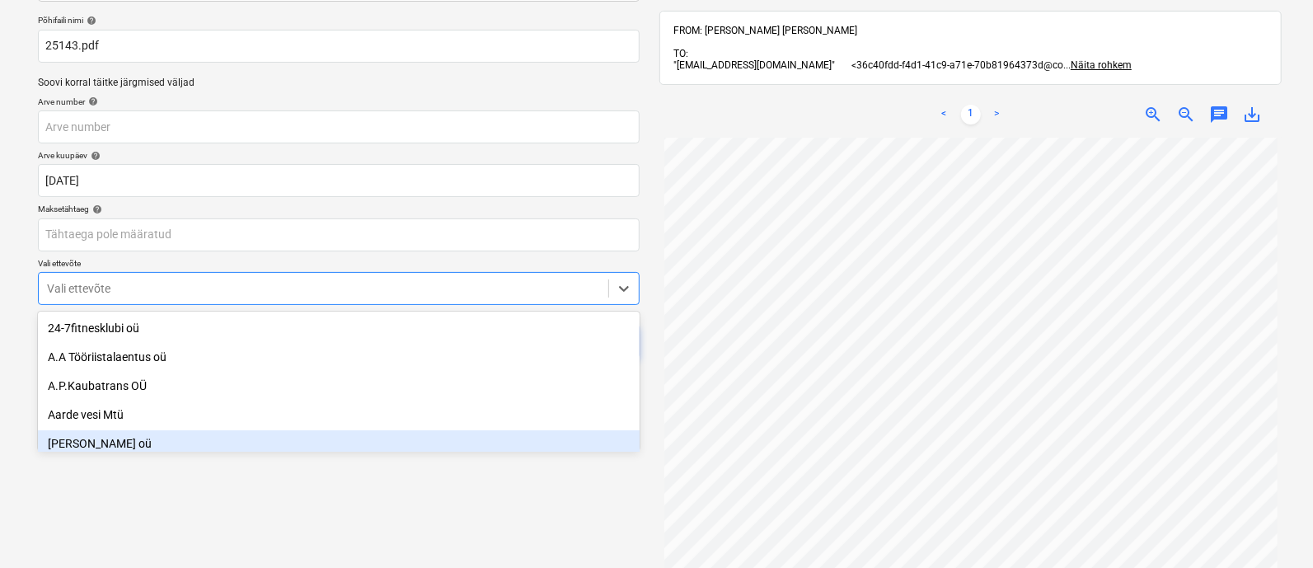
click at [444, 491] on div "Valige dokumendi tüüp või projekt help Yldkulu 2025 Põhifaili nimi help 25143.p…" at bounding box center [339, 299] width 628 height 716
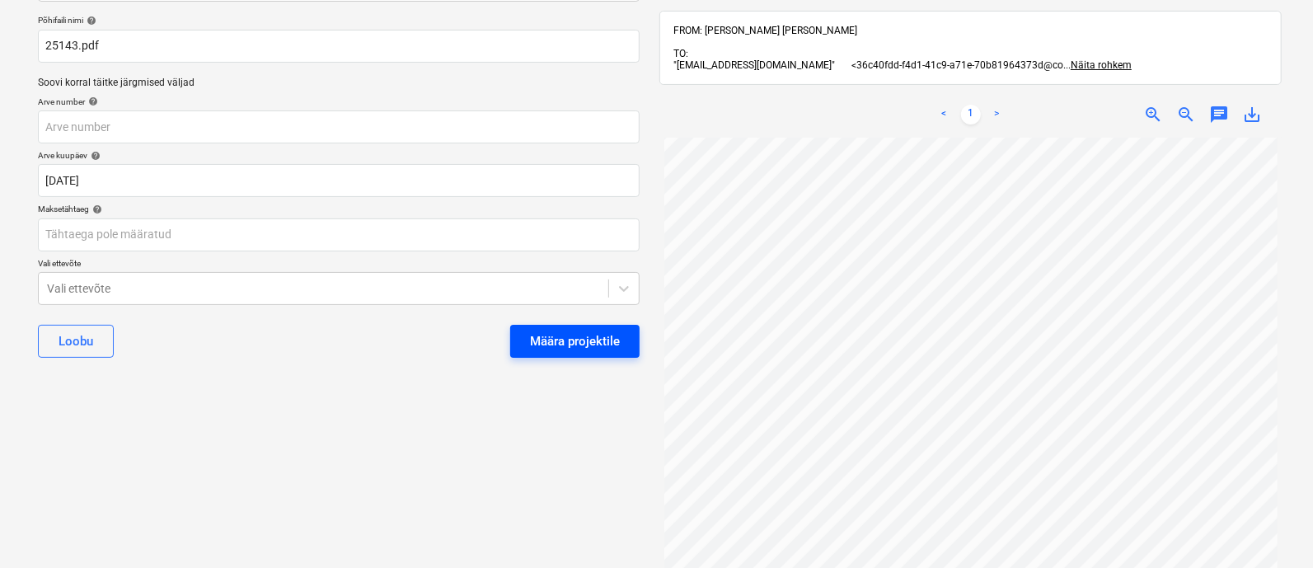
click at [570, 331] on div "Määra projektile" at bounding box center [575, 341] width 90 height 21
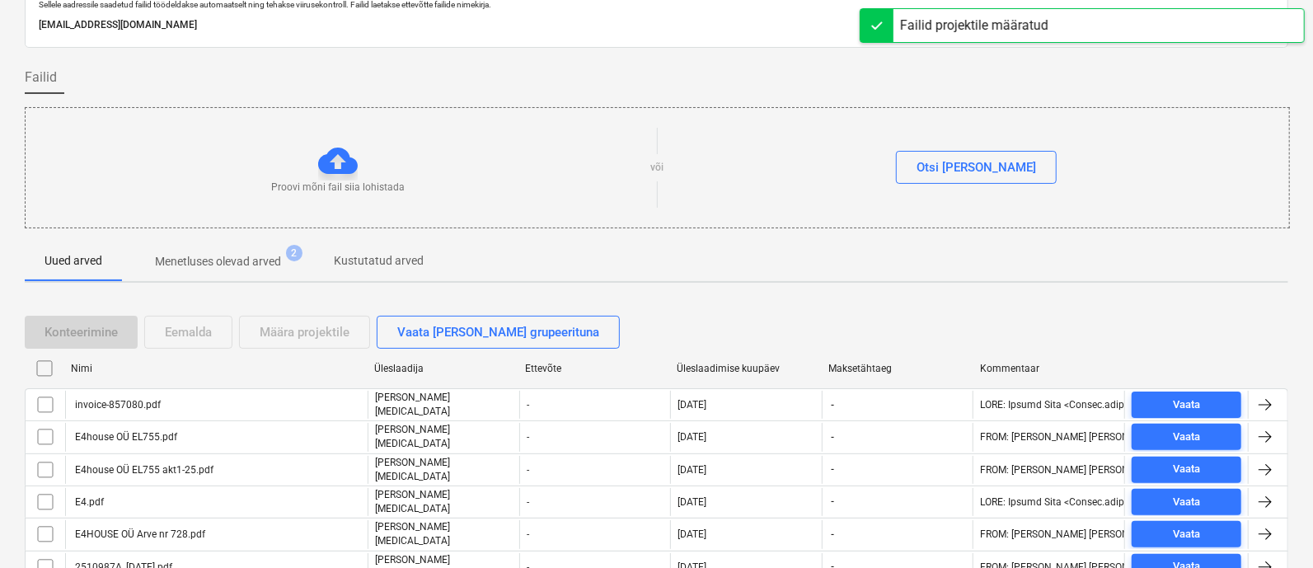
scroll to position [114, 0]
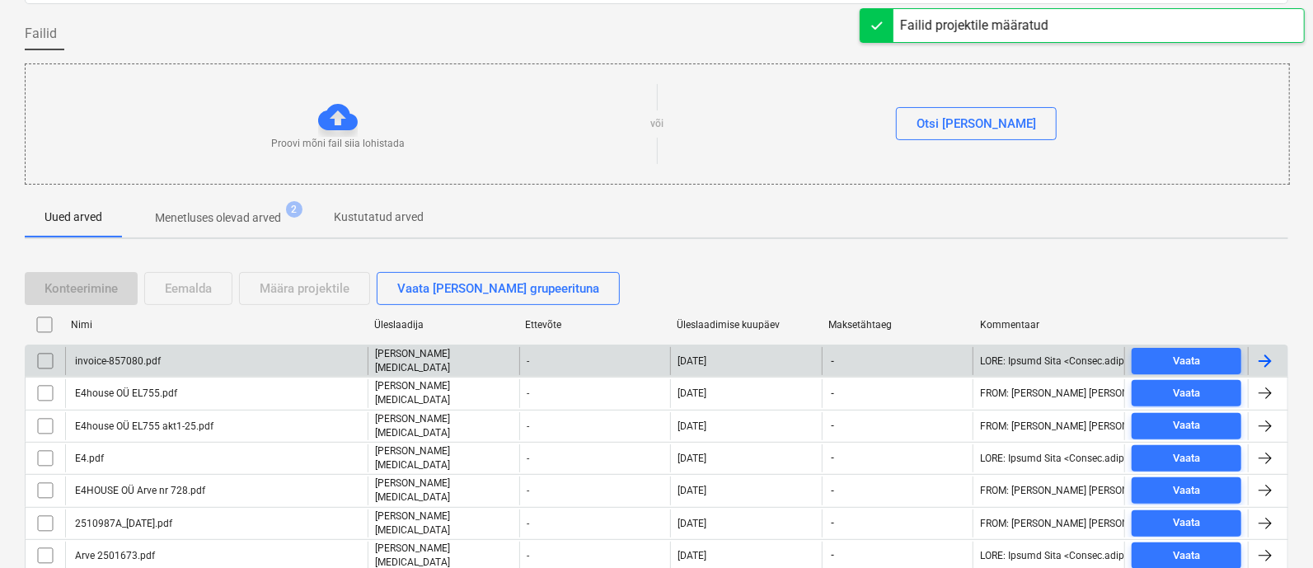
click at [301, 352] on div "invoice-857080.pdf" at bounding box center [216, 361] width 303 height 28
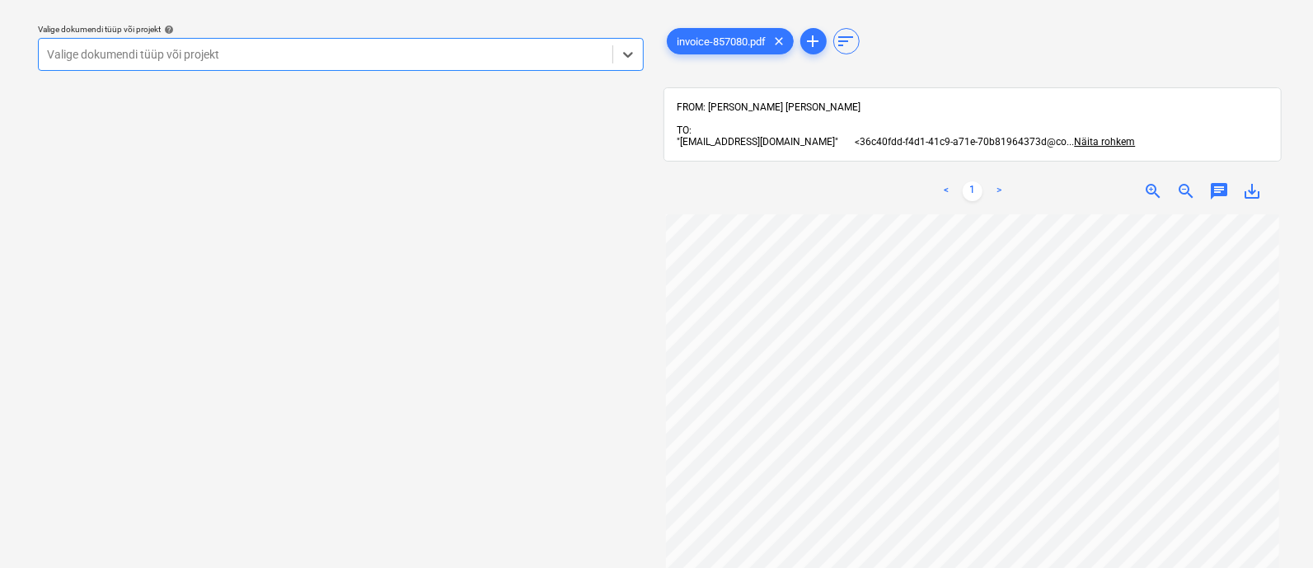
scroll to position [358, 0]
click at [313, 50] on div at bounding box center [325, 54] width 557 height 16
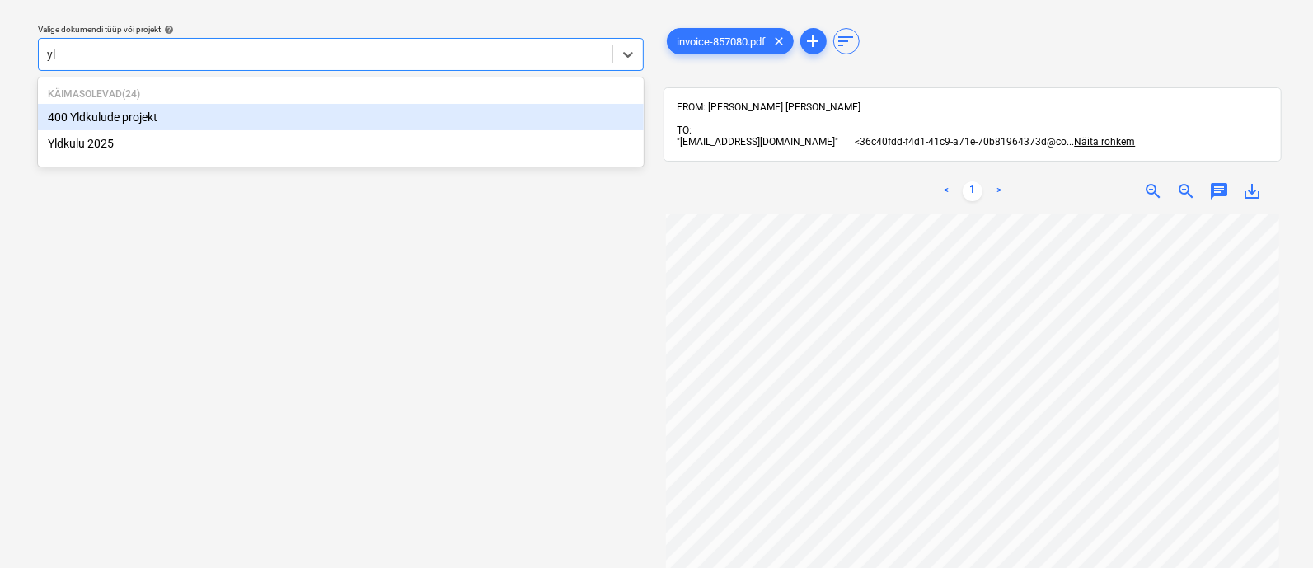
type input "yld"
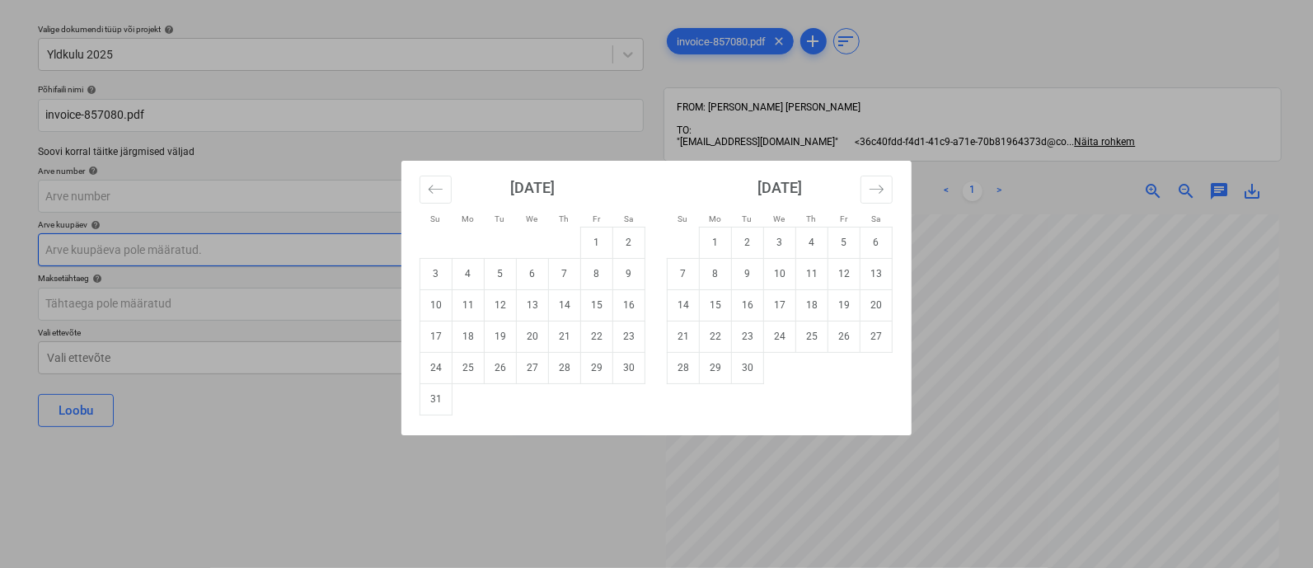
scroll to position [349, 0]
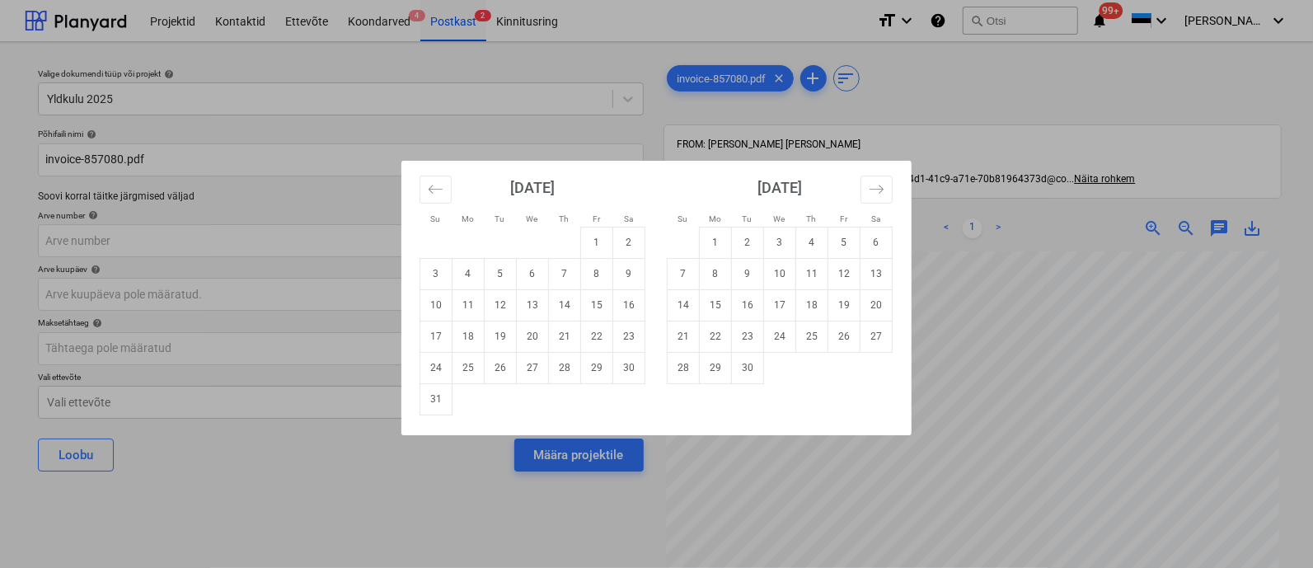
click at [1063, 423] on div "Su Mo Tu We Th Fr Sa Su Mo Tu We Th Fr Sa [DATE] 1 2 3 4 5 6 7 8 9 10 11 12 13 …" at bounding box center [656, 284] width 1313 height 568
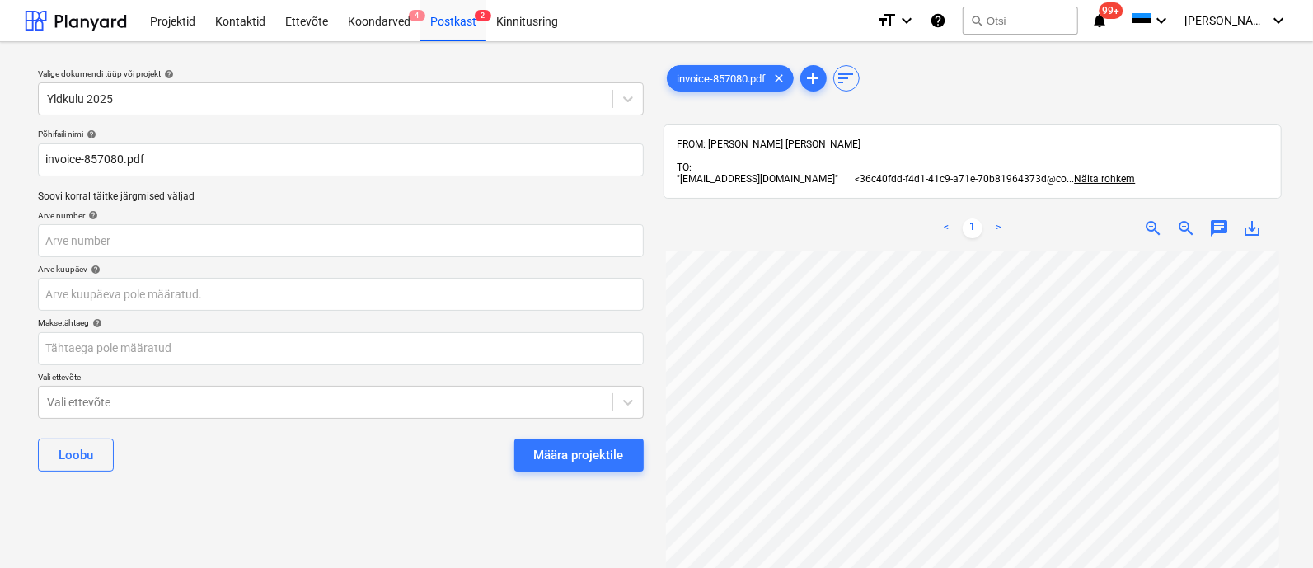
scroll to position [68, 0]
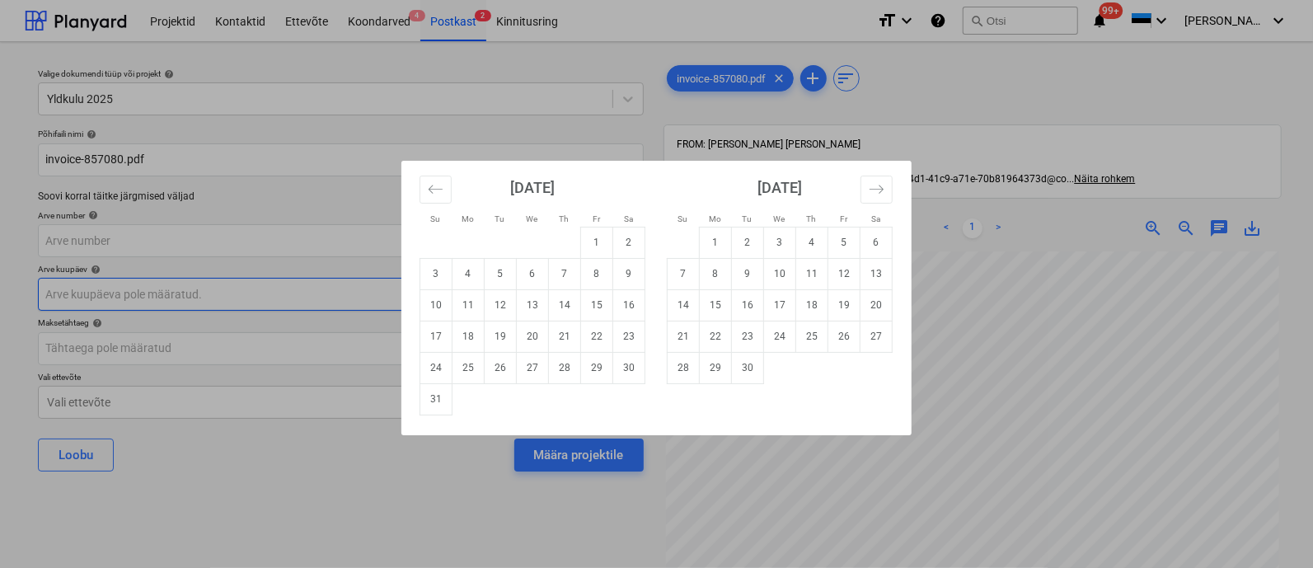
click at [157, 283] on body "Projektid Kontaktid Ettevõte Koondarved 4 Postkast 2 Kinnitusring format_size k…" at bounding box center [656, 284] width 1313 height 568
click at [429, 179] on button "Move backward to switch to the previous month." at bounding box center [436, 190] width 32 height 28
click at [477, 332] on td "21" at bounding box center [469, 336] width 32 height 31
type input "[DATE]"
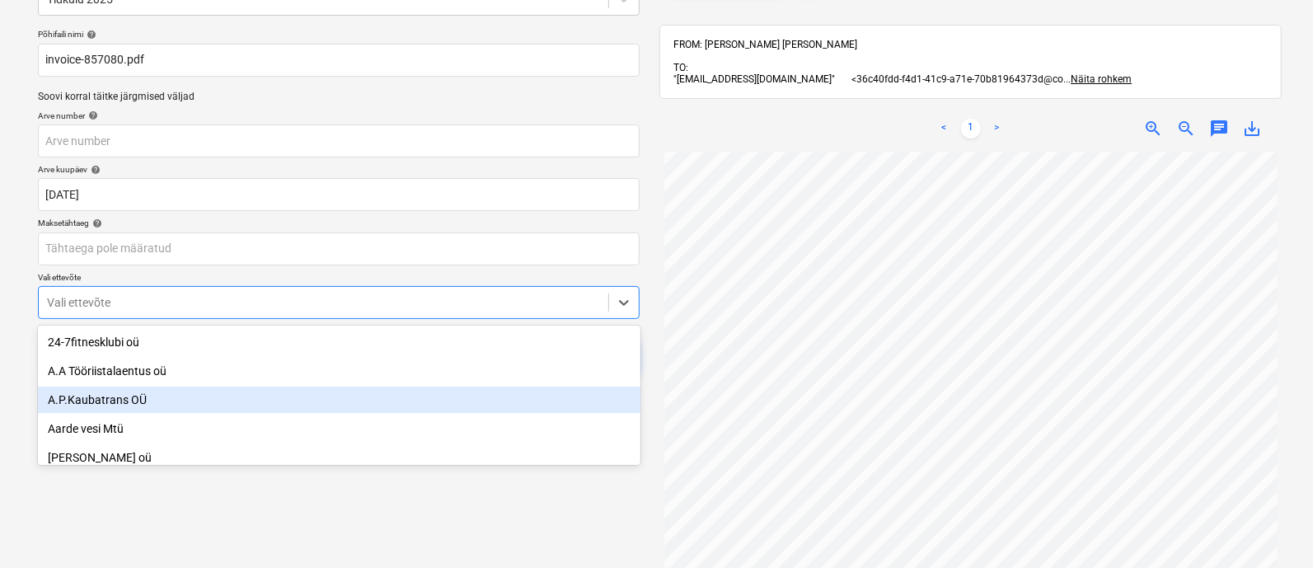
click at [364, 410] on body "Projektid Kontaktid Ettevõte Koondarved 4 Postkast 2 Kinnitusring format_size k…" at bounding box center [656, 184] width 1313 height 568
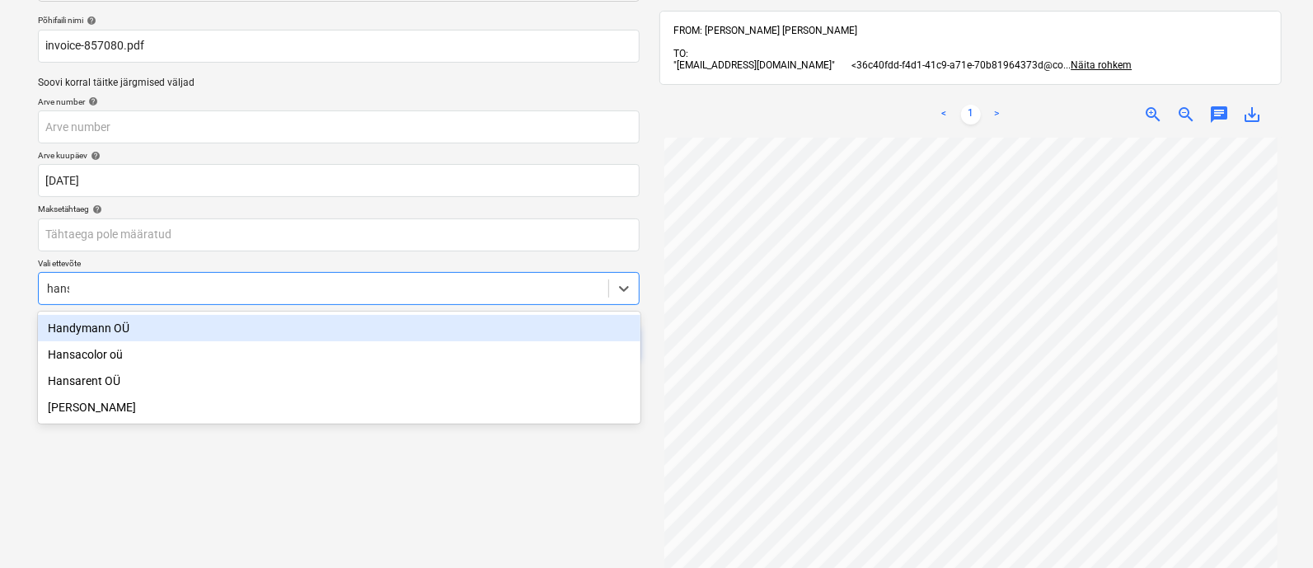
type input "hansa"
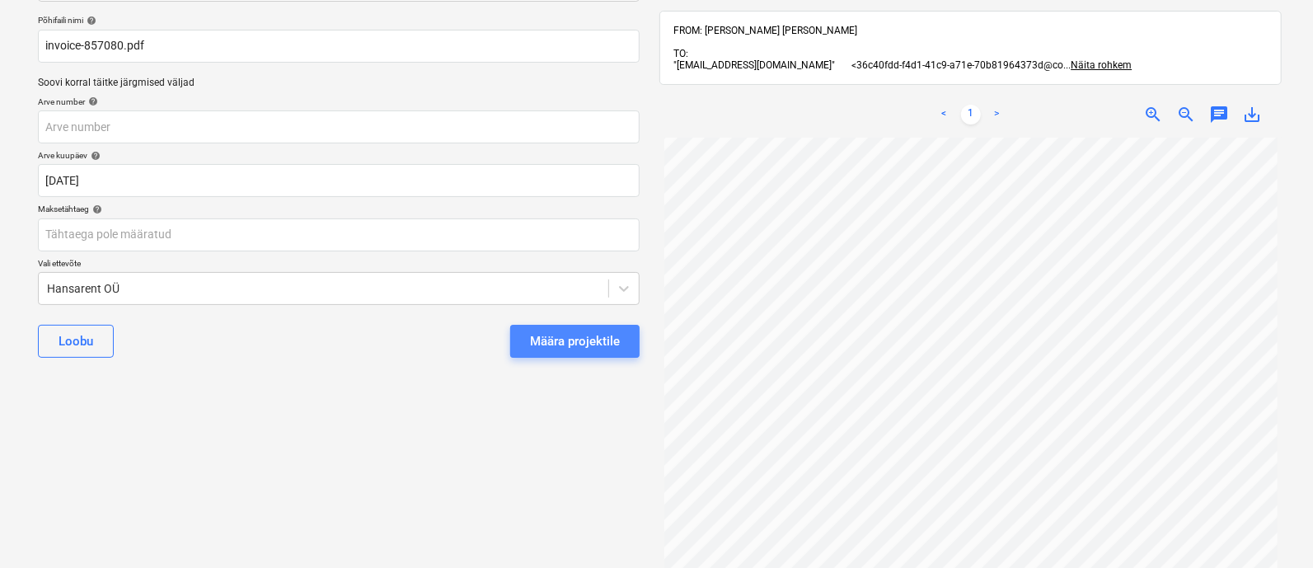
click at [564, 337] on div "Määra projektile" at bounding box center [575, 341] width 90 height 21
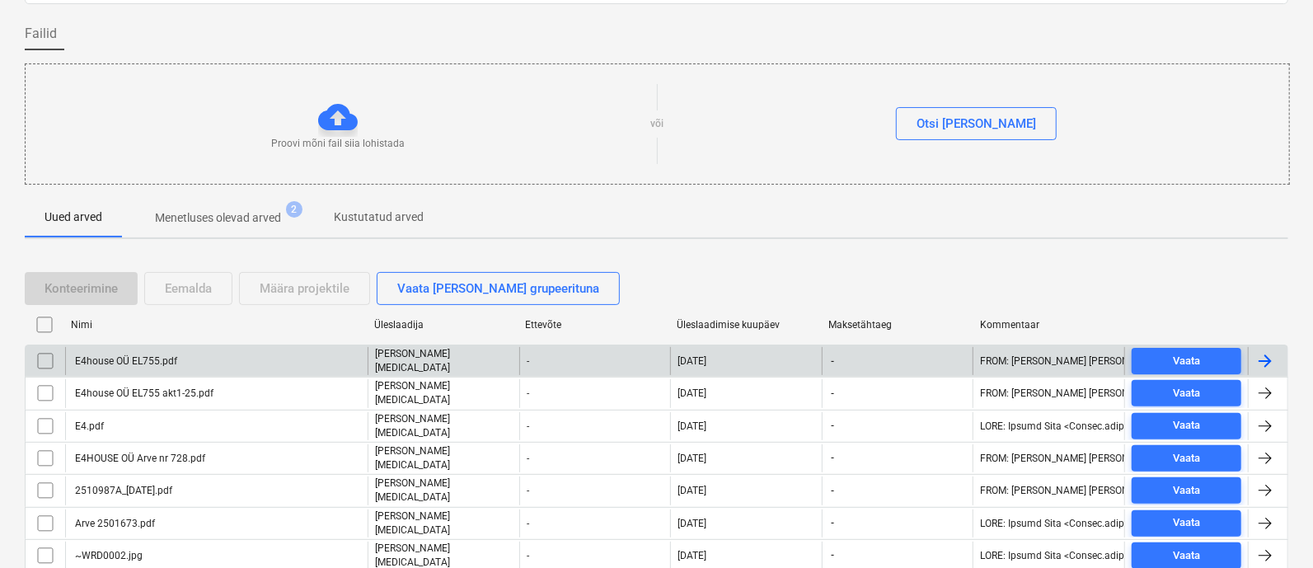
click at [231, 355] on div "E4house OÜ EL755.pdf" at bounding box center [216, 361] width 303 height 28
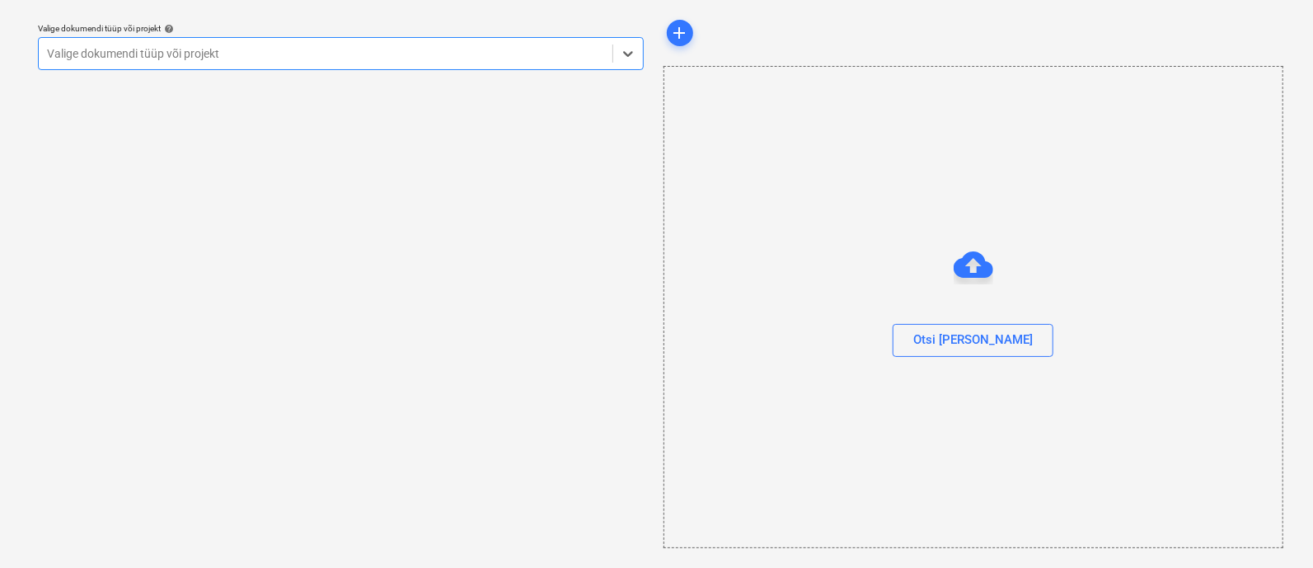
scroll to position [45, 0]
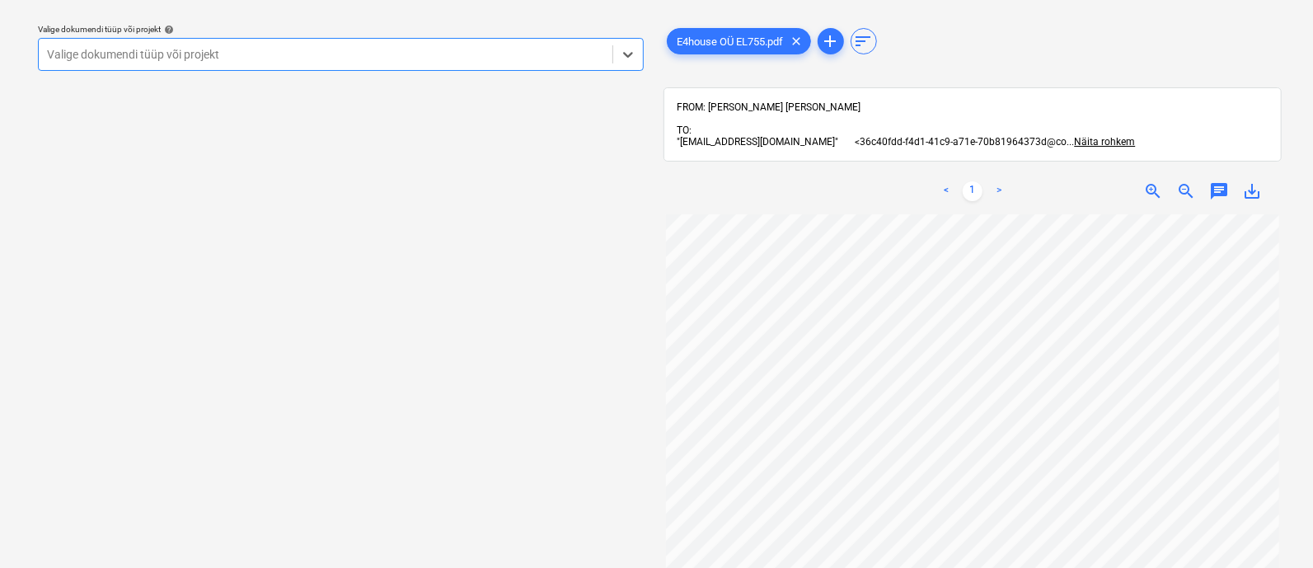
click at [251, 59] on div at bounding box center [325, 54] width 557 height 16
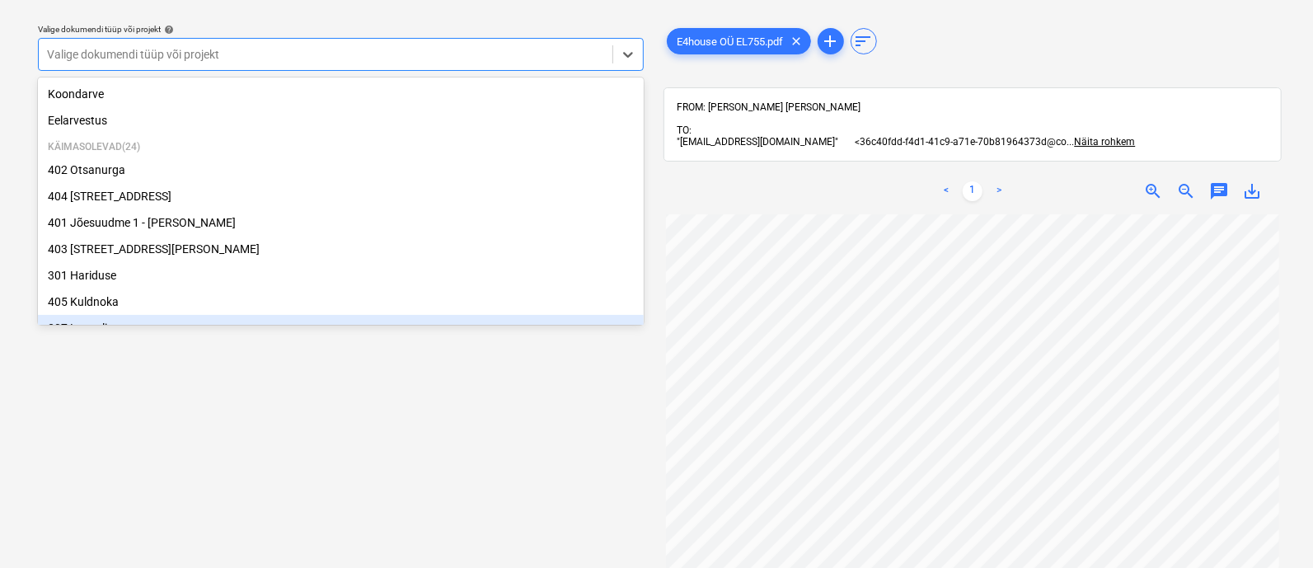
scroll to position [149, 0]
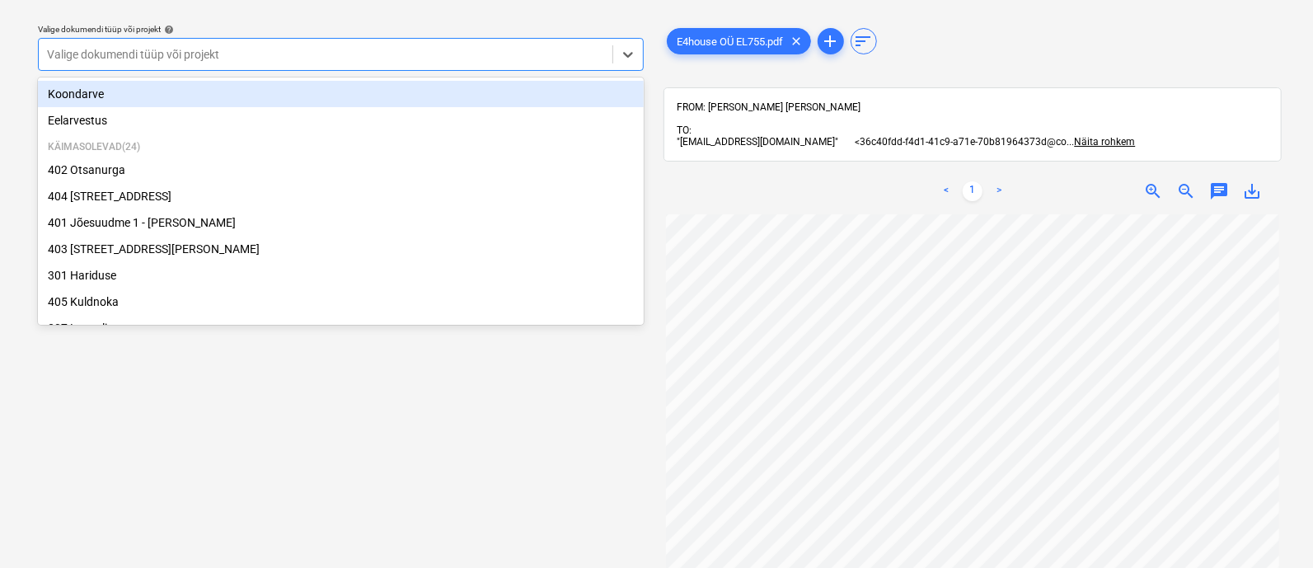
click at [264, 67] on div "Valige dokumendi tüüp või projekt" at bounding box center [341, 54] width 606 height 33
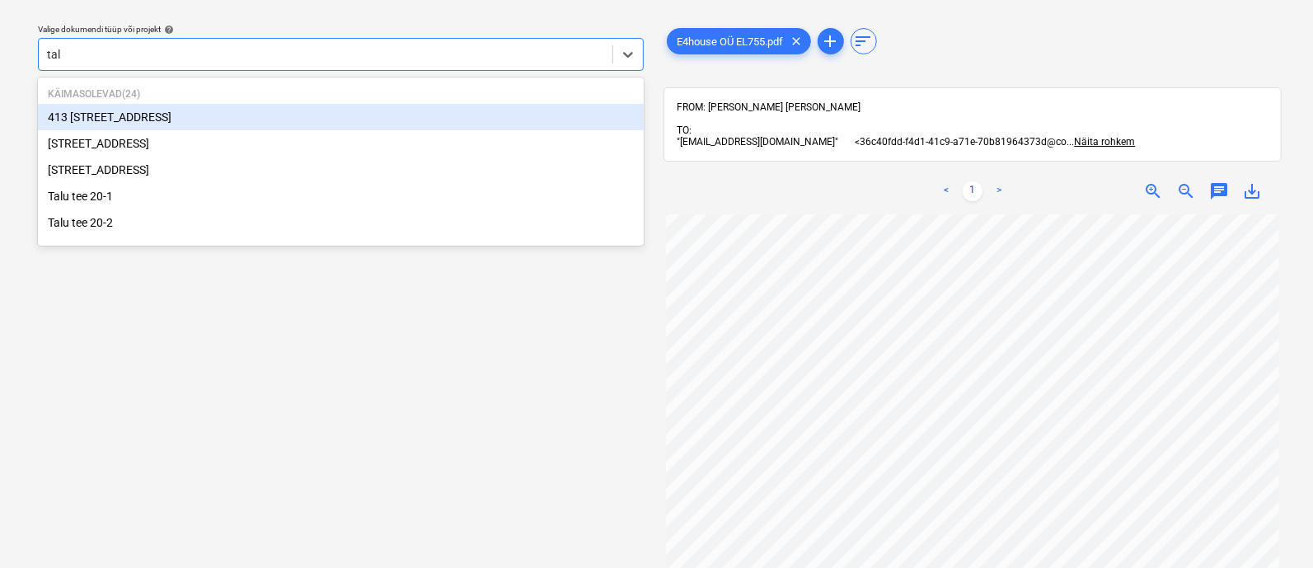
type input "talu"
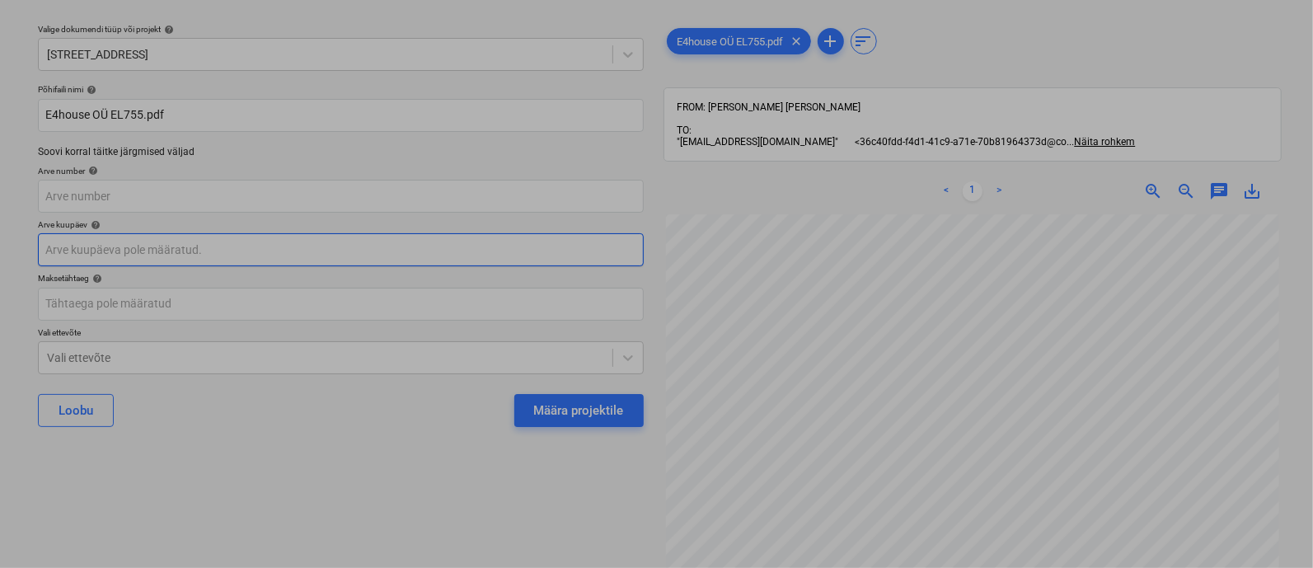
click at [129, 249] on body "Projektid Kontaktid Ettevõte Koondarved 4 Postkast 2 Kinnitusring format_size k…" at bounding box center [656, 239] width 1313 height 568
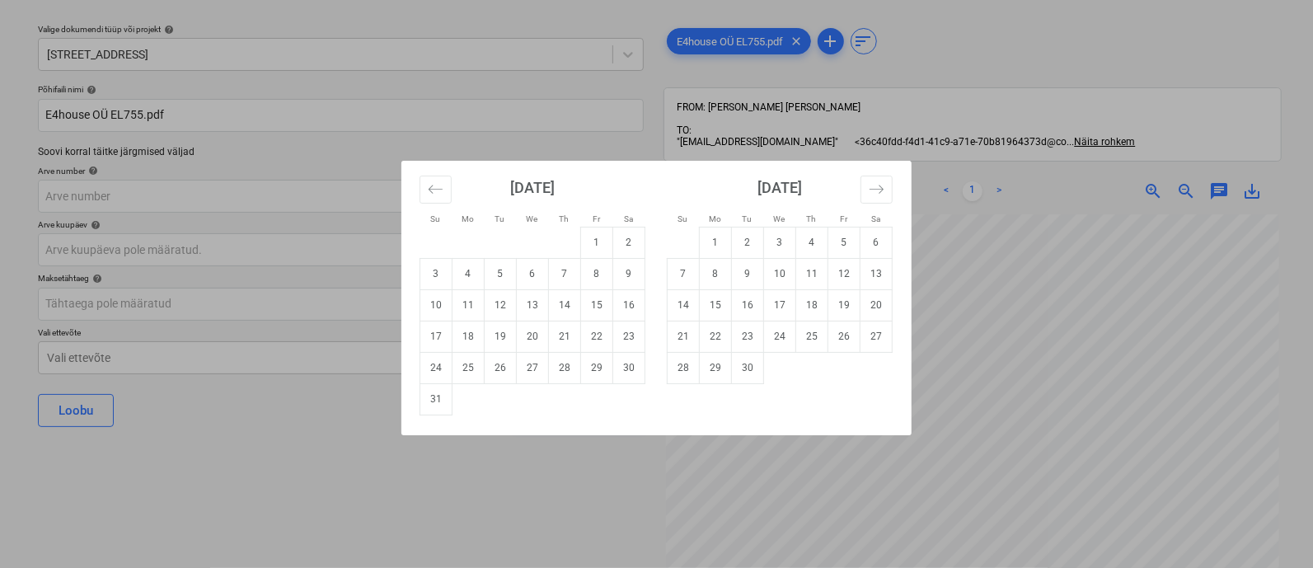
click at [985, 411] on div "Su Mo Tu We Th Fr Sa Su Mo Tu We Th Fr Sa [DATE] 1 2 3 4 5 6 7 8 9 10 11 12 13 …" at bounding box center [656, 284] width 1313 height 568
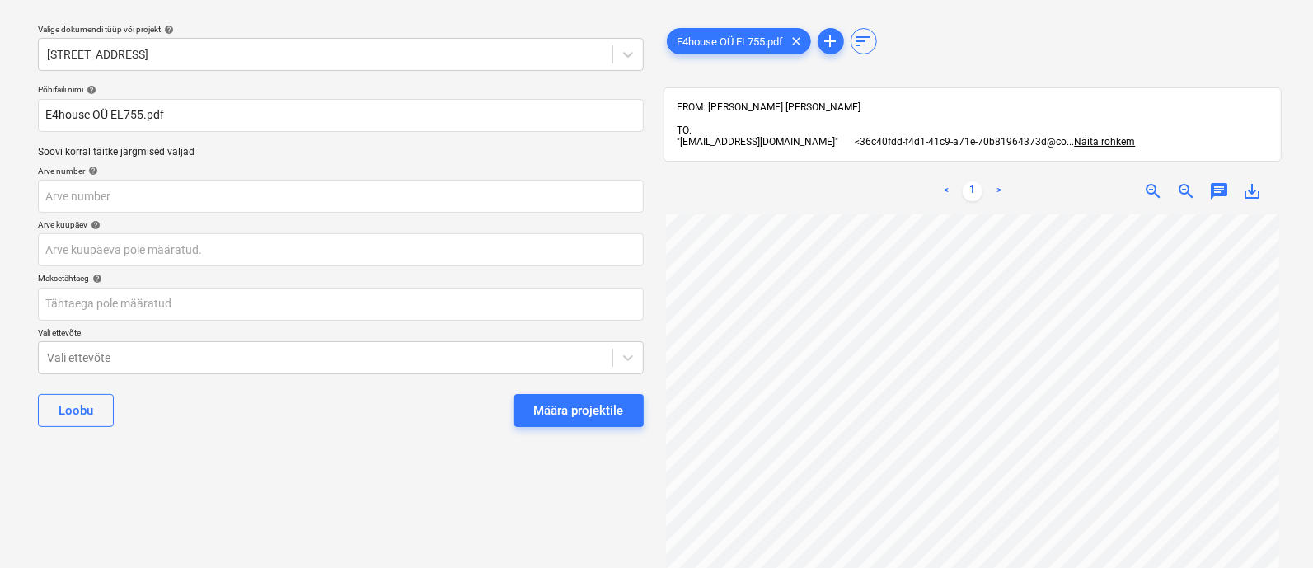
scroll to position [13, 0]
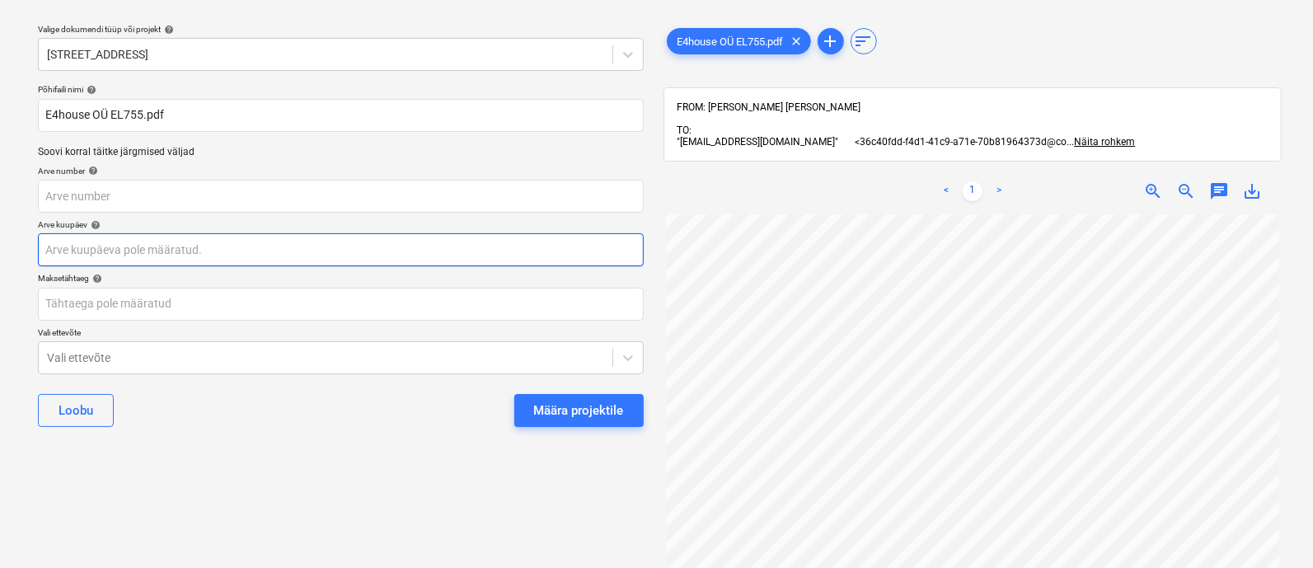
click at [136, 248] on body "Projektid Kontaktid Ettevõte Koondarved 4 Postkast 2 Kinnitusring format_size k…" at bounding box center [656, 239] width 1313 height 568
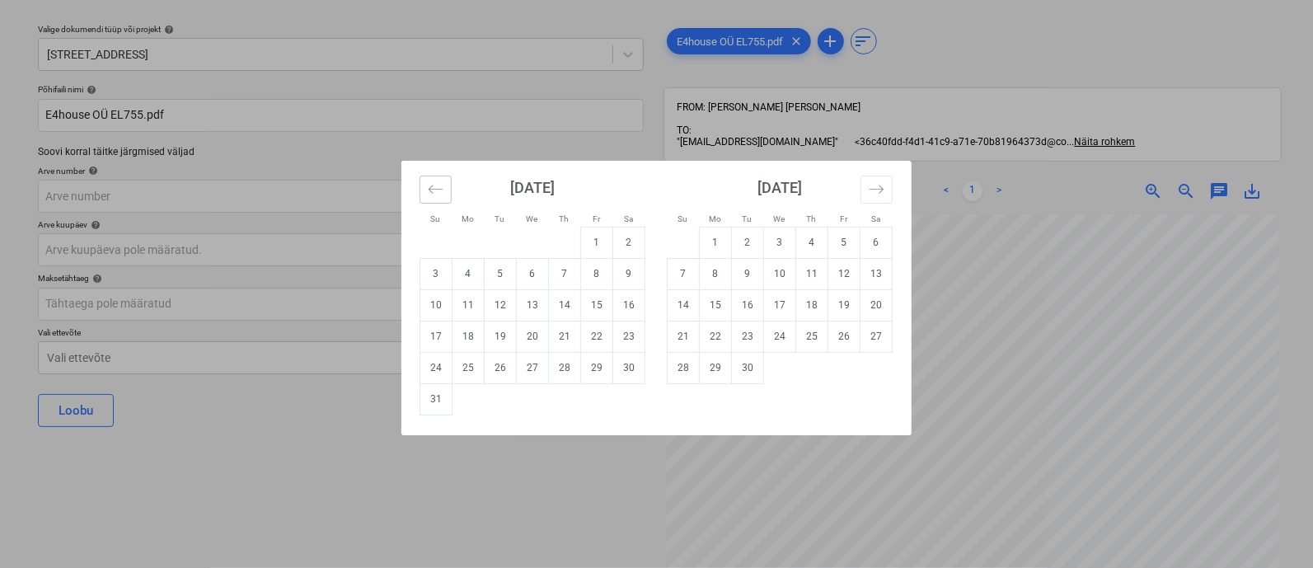
click at [426, 187] on button "Move backward to switch to the previous month." at bounding box center [436, 190] width 32 height 28
click at [464, 330] on td "21" at bounding box center [469, 336] width 32 height 31
type input "[DATE]"
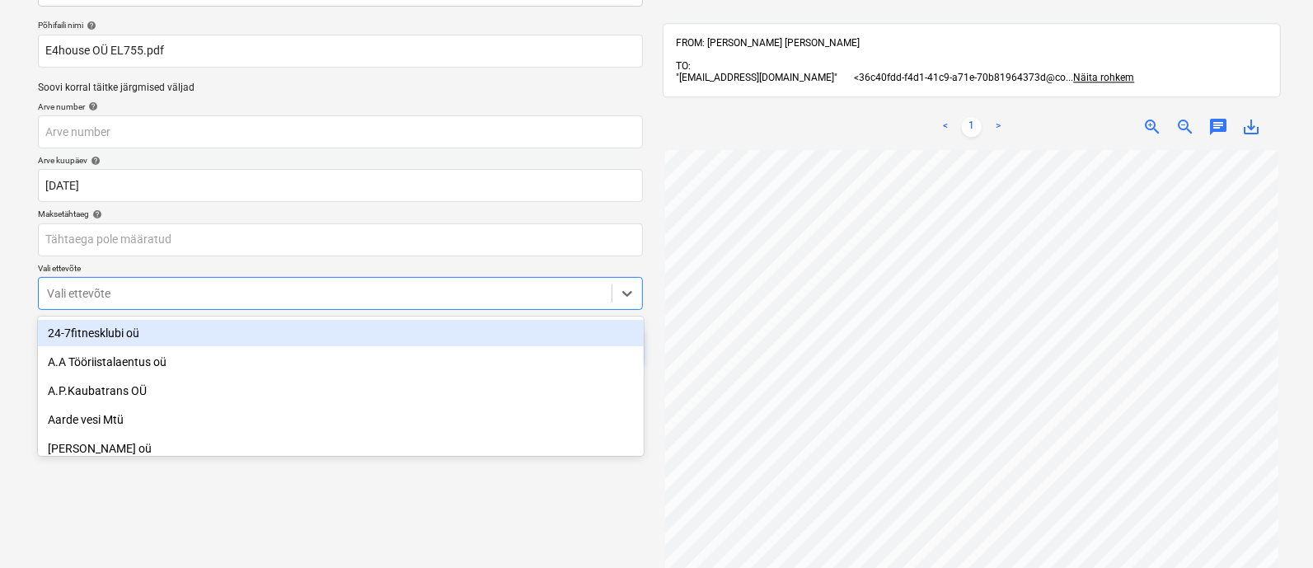
click at [362, 357] on body "Projektid Kontaktid Ettevõte Koondarved 4 Postkast 2 Kinnitusring format_size k…" at bounding box center [656, 175] width 1313 height 568
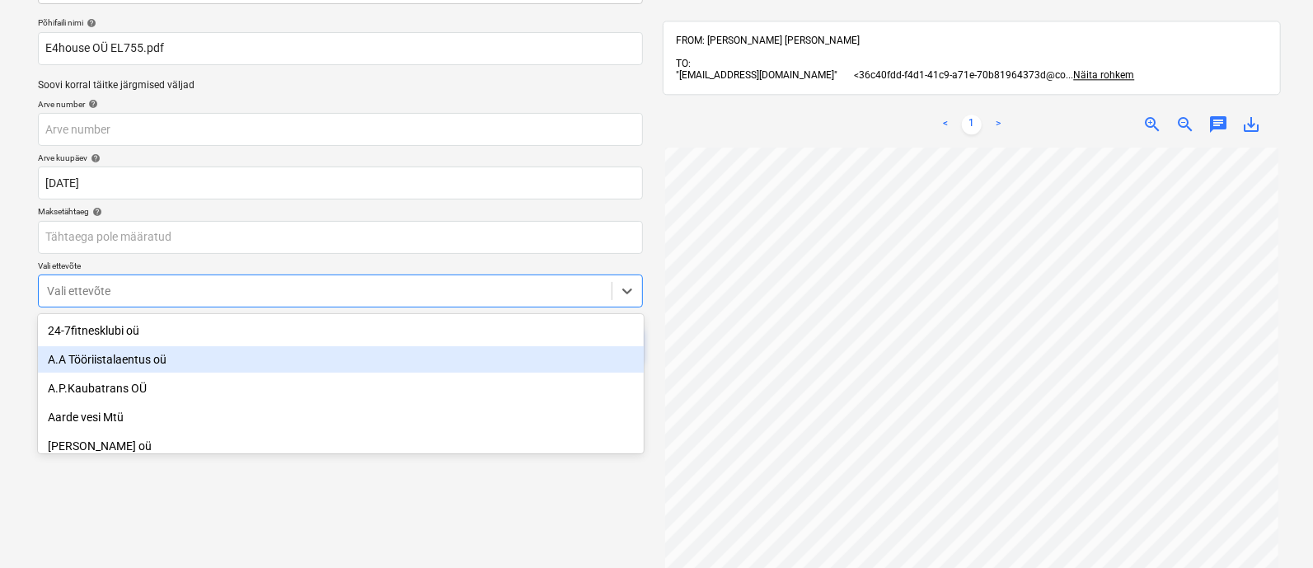
scroll to position [114, 0]
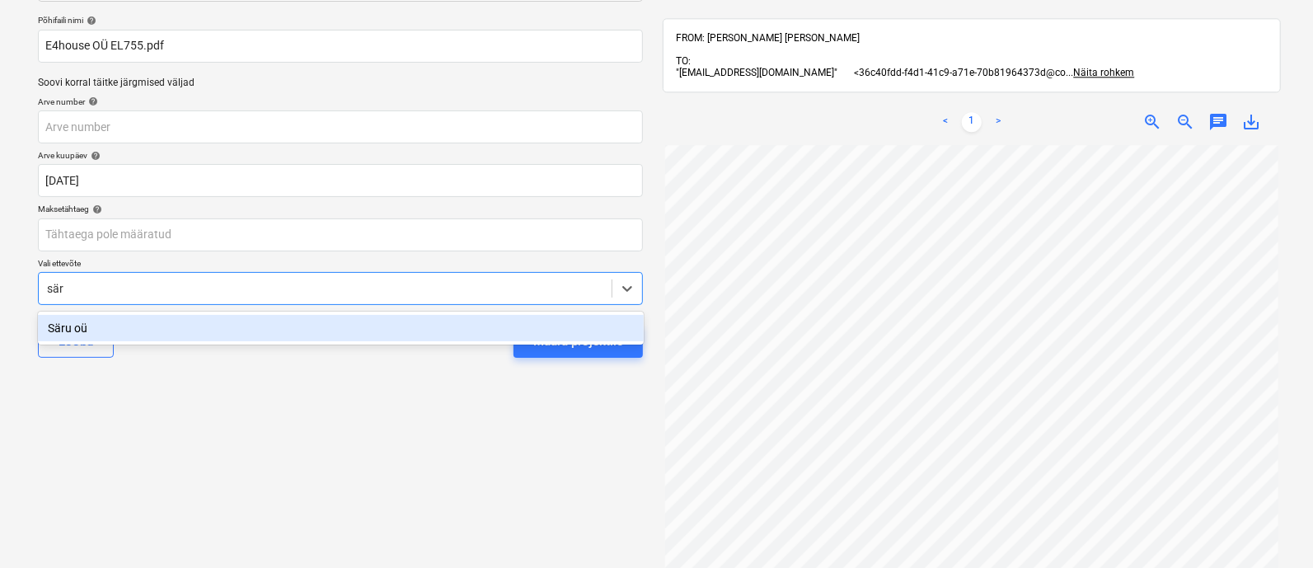
type input "säru"
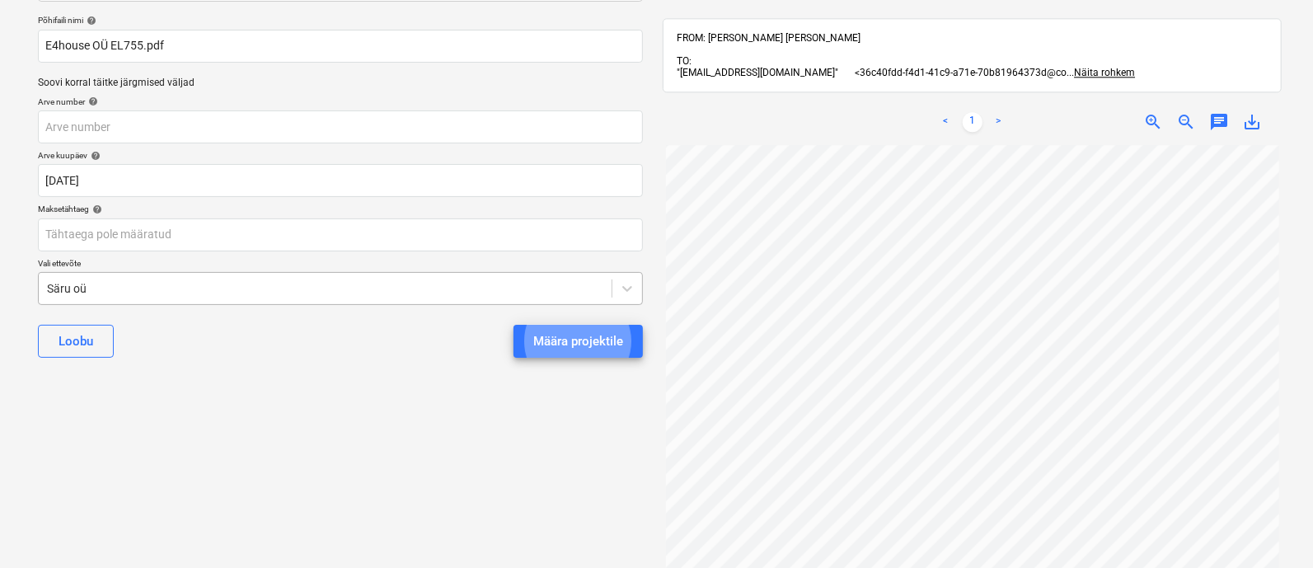
click at [514, 325] on button "Määra projektile" at bounding box center [578, 341] width 129 height 33
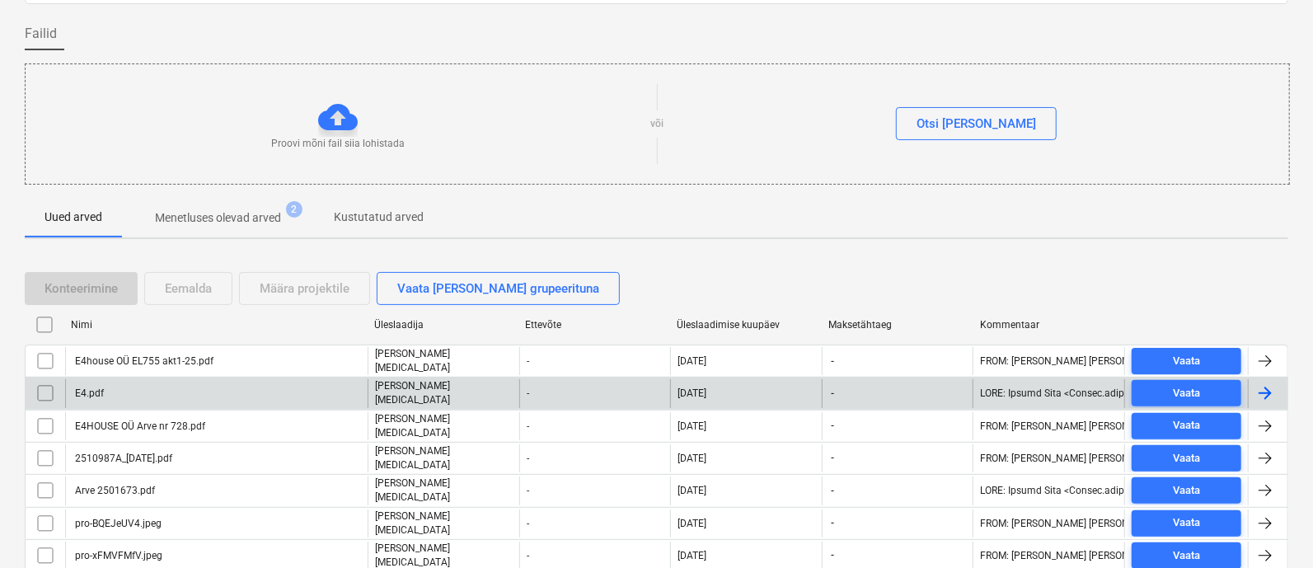
click at [196, 386] on div "E4.pdf" at bounding box center [216, 393] width 303 height 28
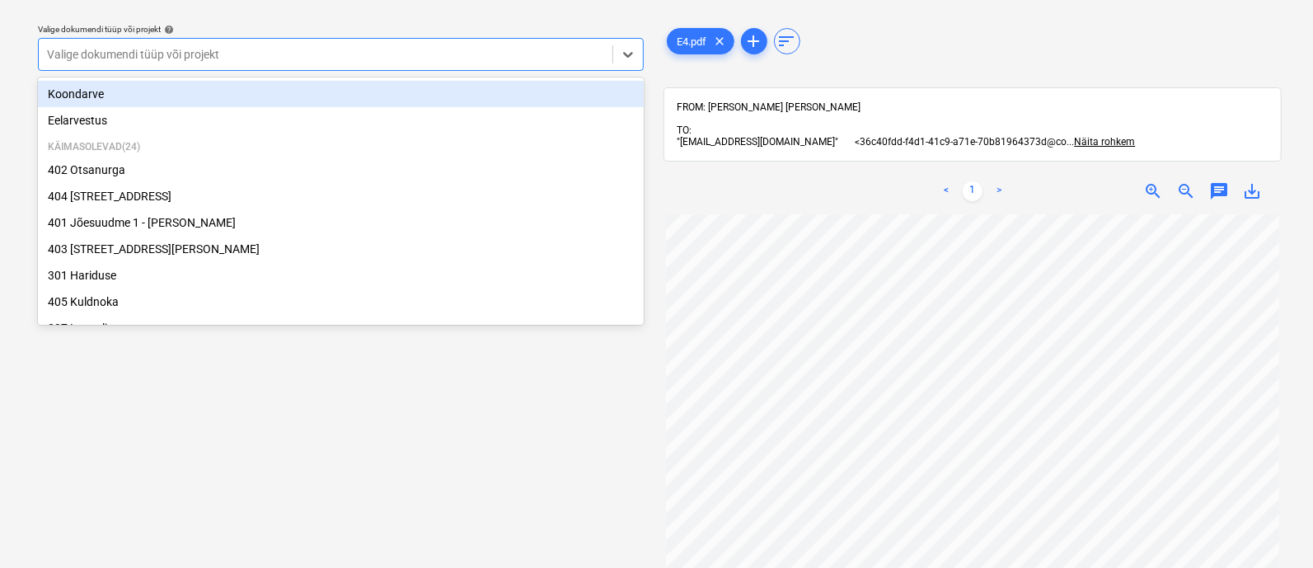
click at [95, 50] on div at bounding box center [325, 54] width 557 height 16
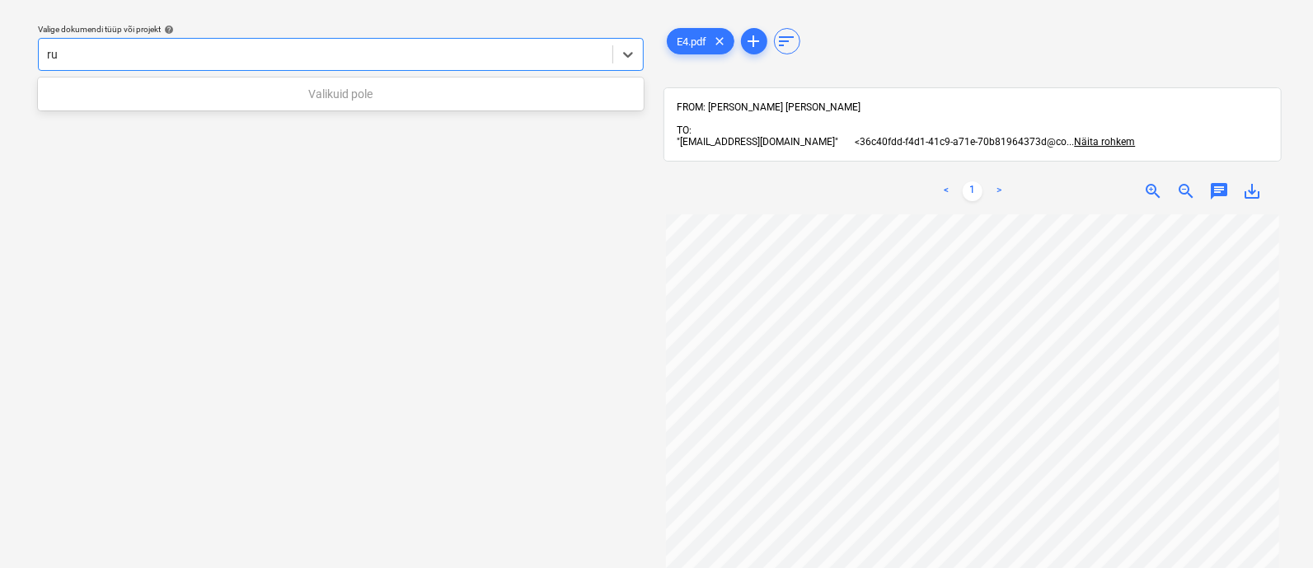
type input "r"
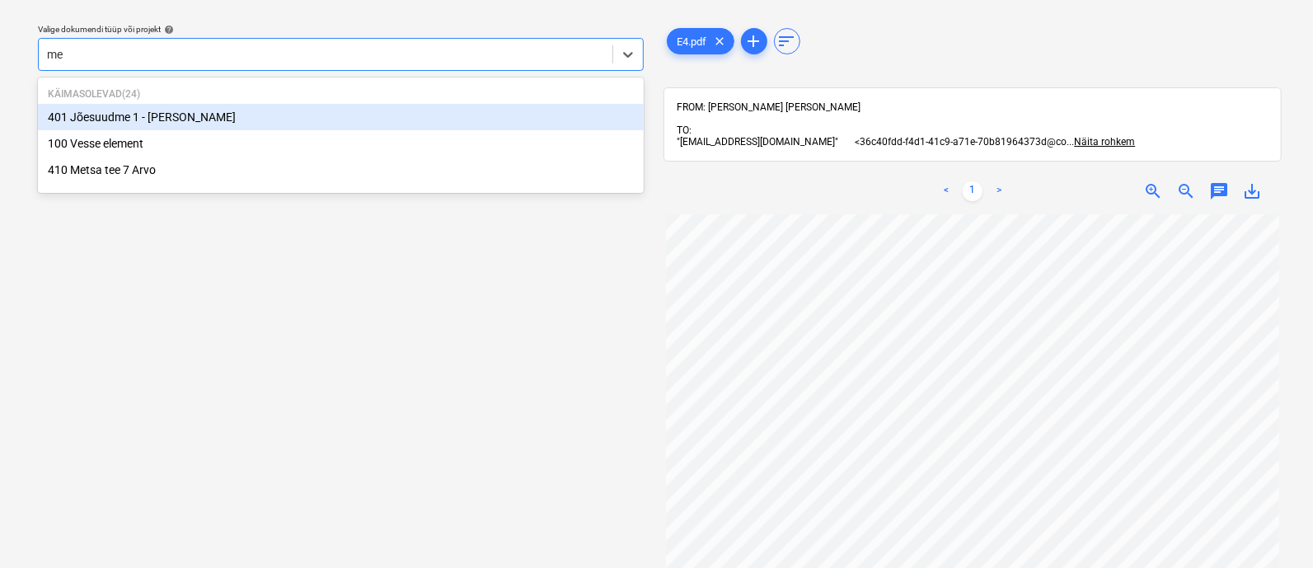
type input "met"
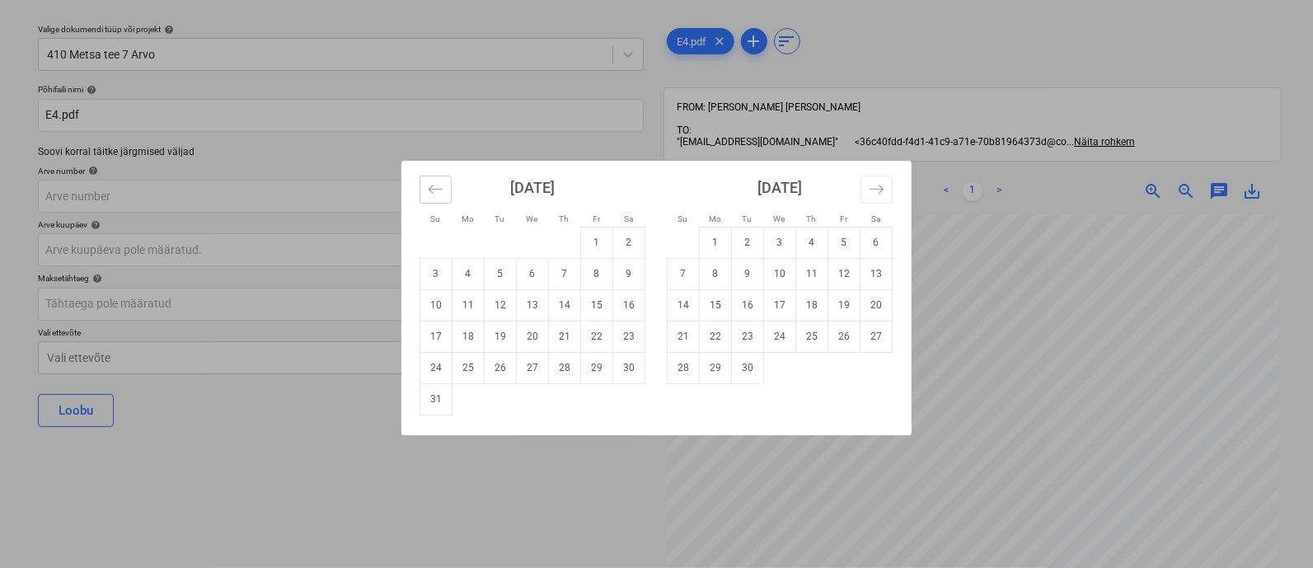
click at [442, 183] on icon "Move backward to switch to the previous month." at bounding box center [436, 189] width 16 height 16
click at [477, 336] on td "21" at bounding box center [469, 336] width 32 height 31
type input "[DATE]"
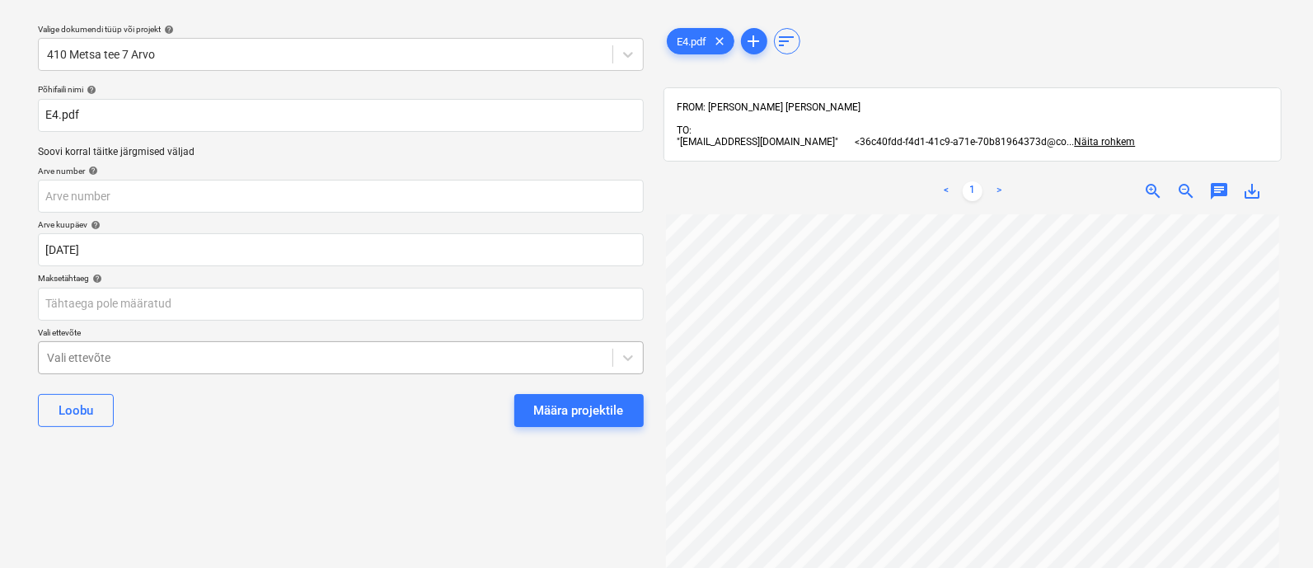
click at [379, 358] on body "Projektid Kontaktid Ettevõte Koondarved 4 Postkast 2 Kinnitusring format_size k…" at bounding box center [656, 239] width 1313 height 568
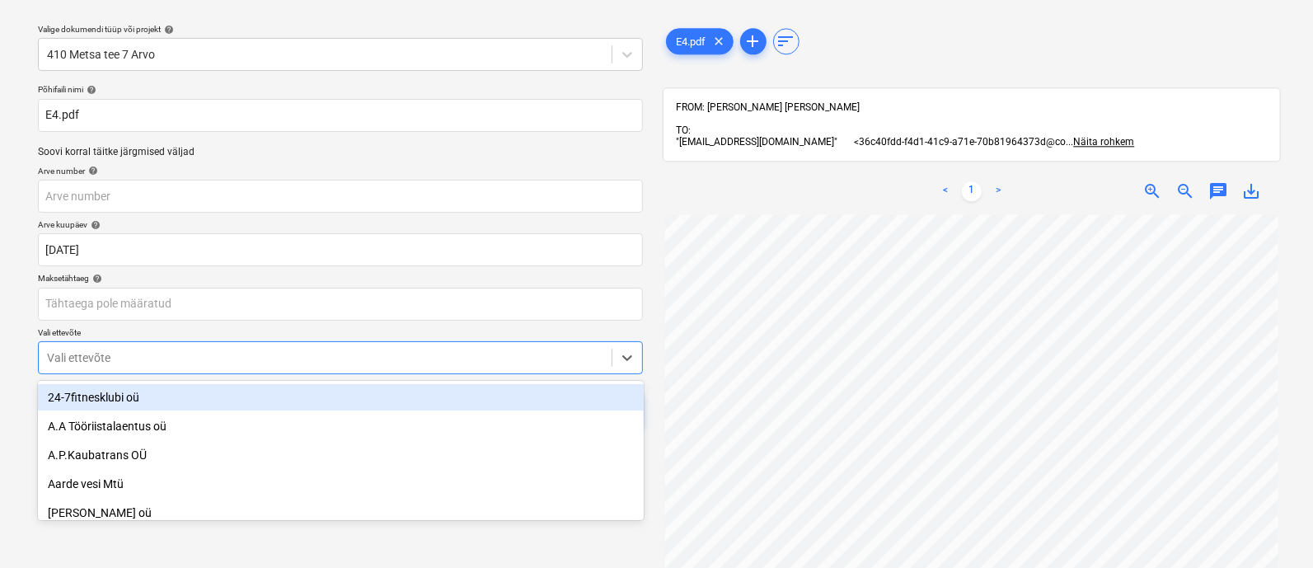
scroll to position [114, 0]
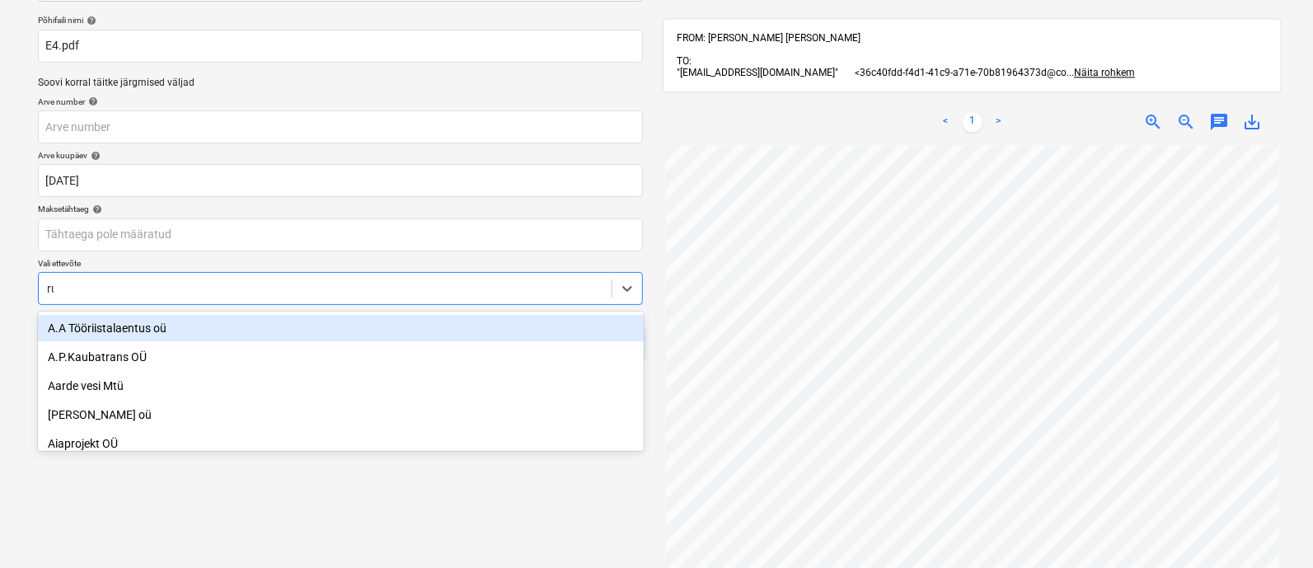
type input "rut"
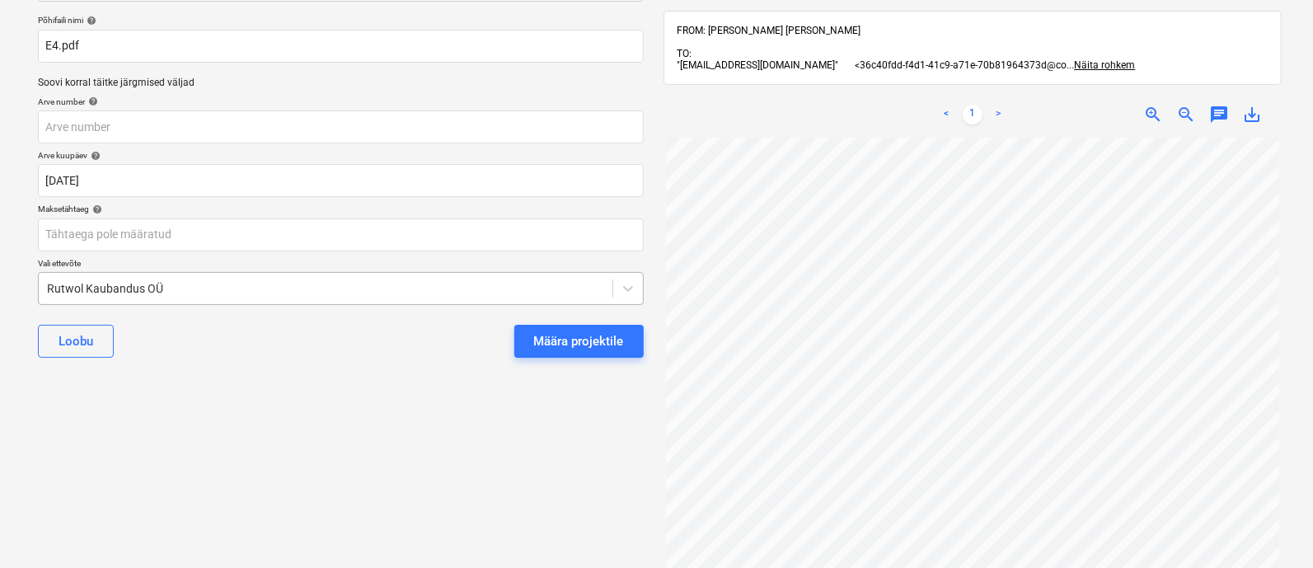
scroll to position [0, 0]
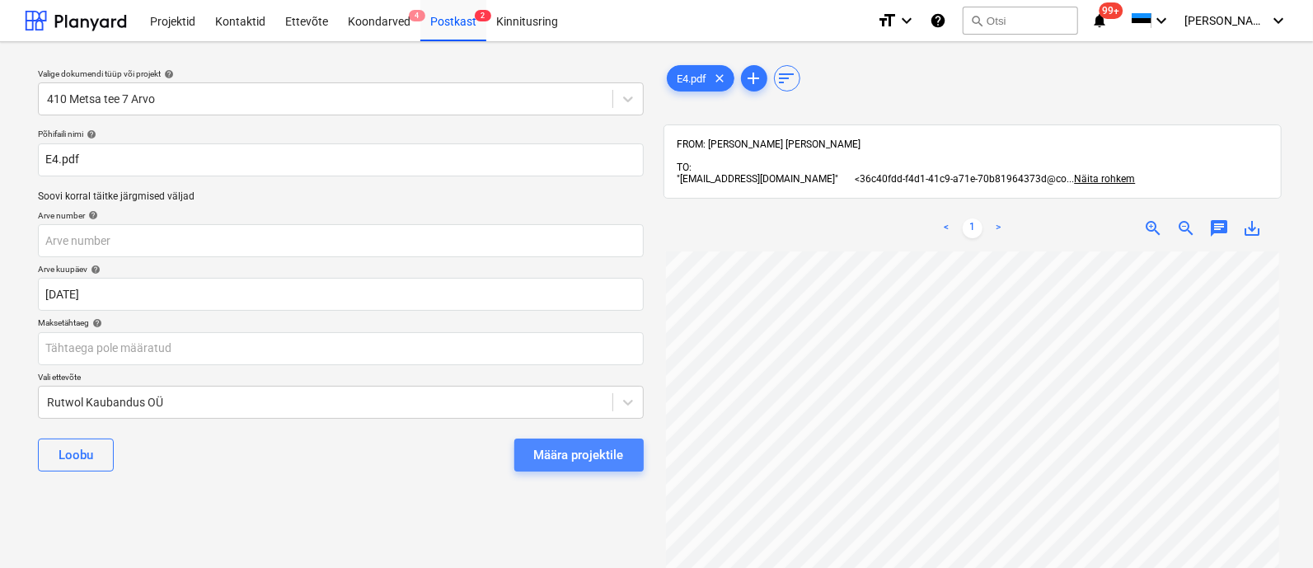
click at [569, 467] on button "Määra projektile" at bounding box center [578, 455] width 129 height 33
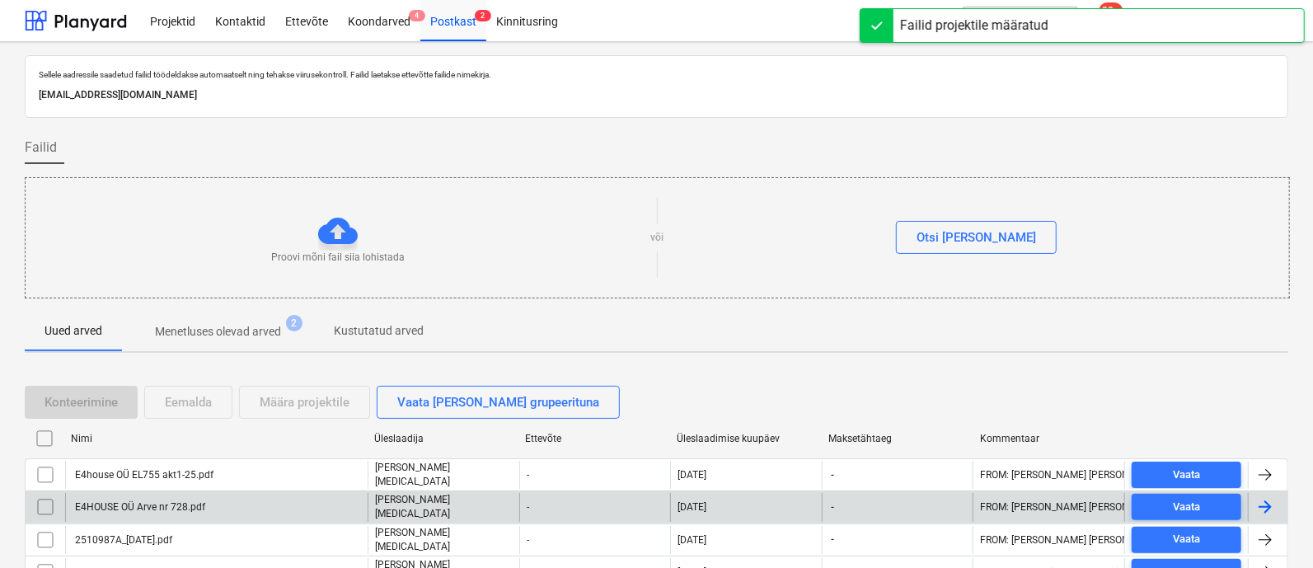
scroll to position [297, 0]
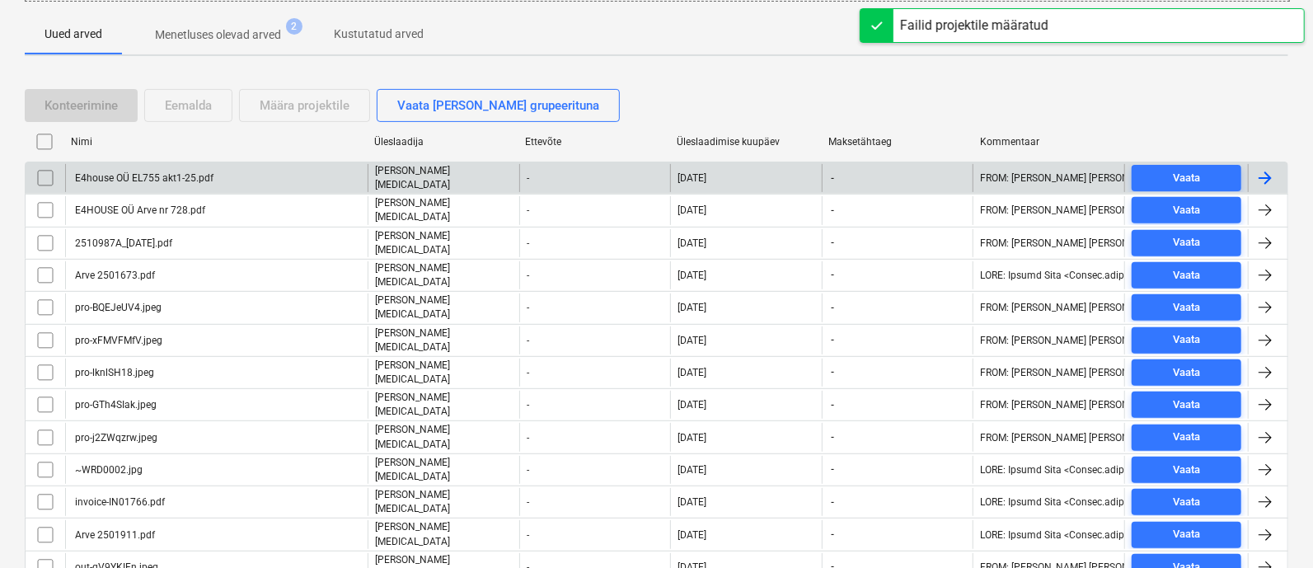
click at [120, 172] on div "E4house OÜ EL755 akt1-25.pdf" at bounding box center [143, 178] width 141 height 12
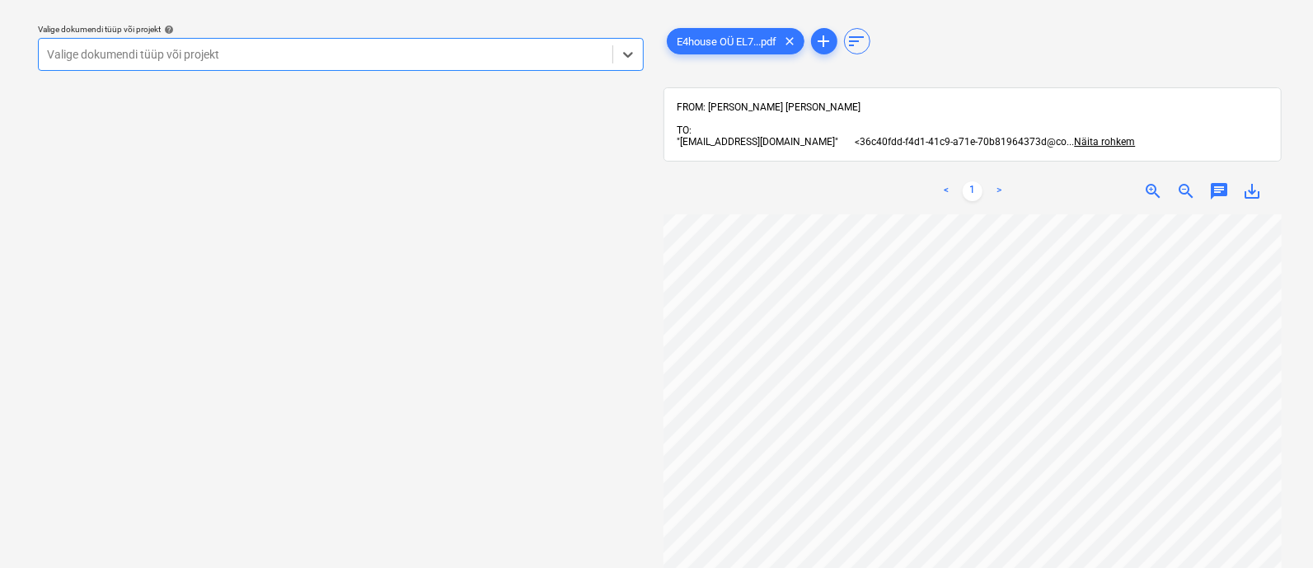
scroll to position [0, 2]
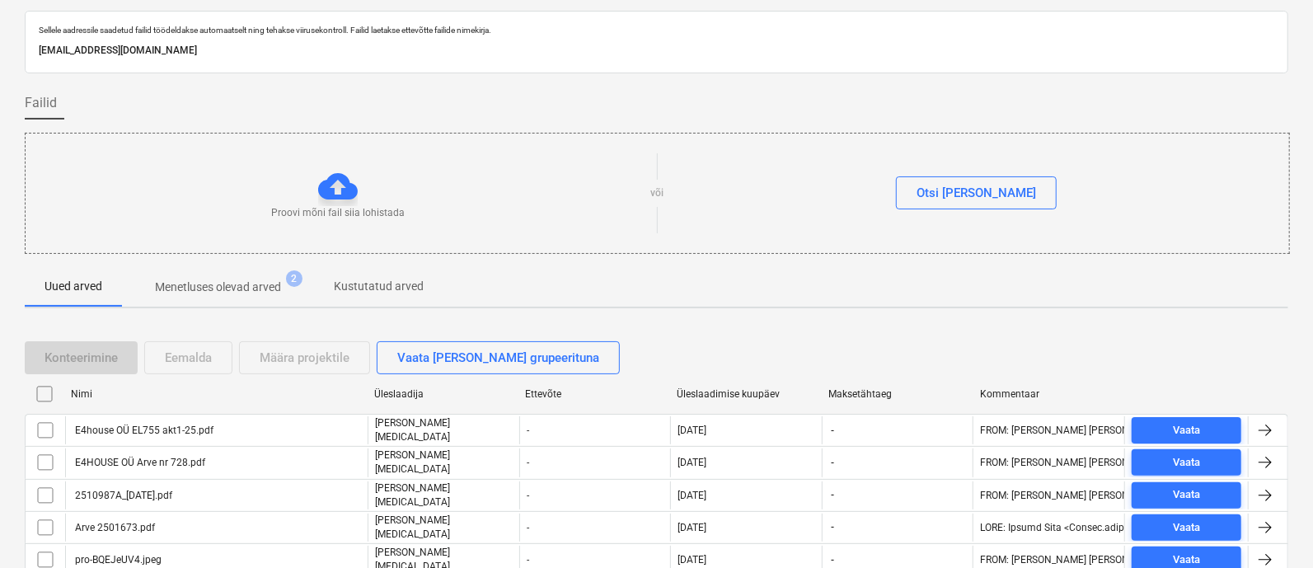
scroll to position [297, 0]
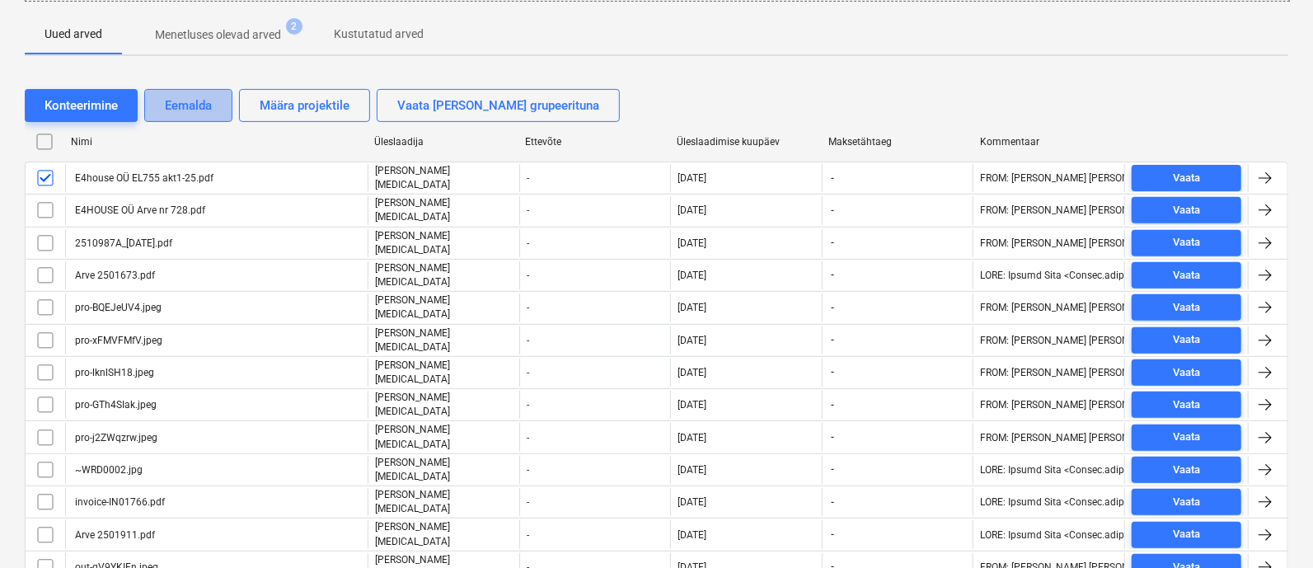
click at [190, 106] on div "Eemalda" at bounding box center [188, 105] width 47 height 21
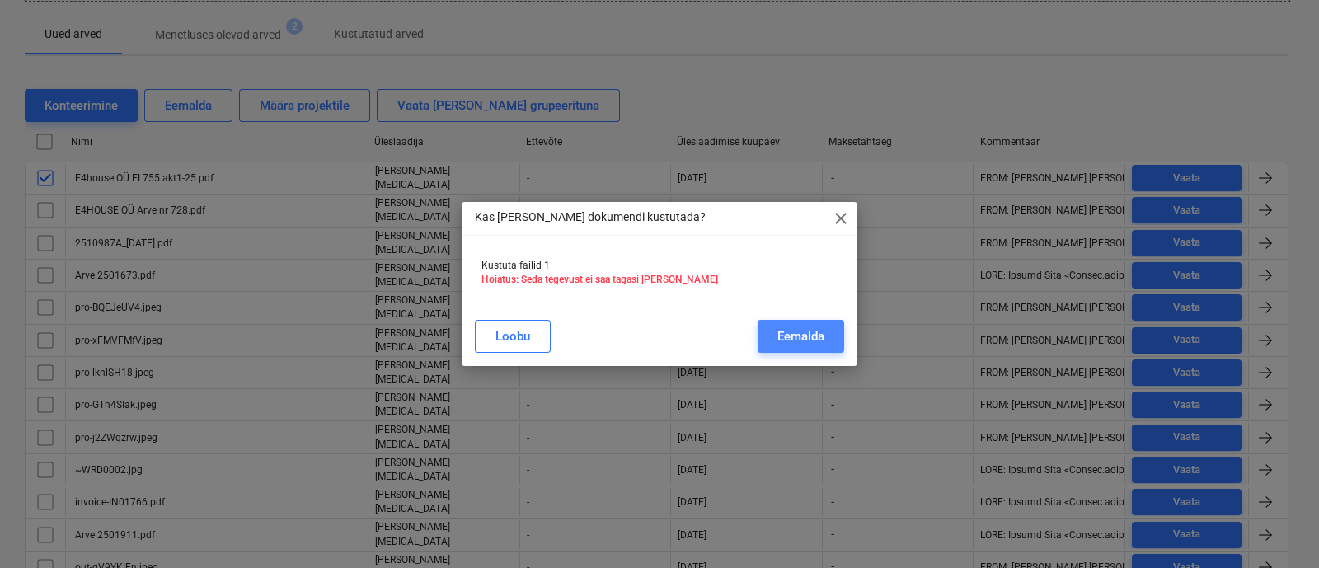
click at [804, 331] on div "Eemalda" at bounding box center [800, 336] width 47 height 21
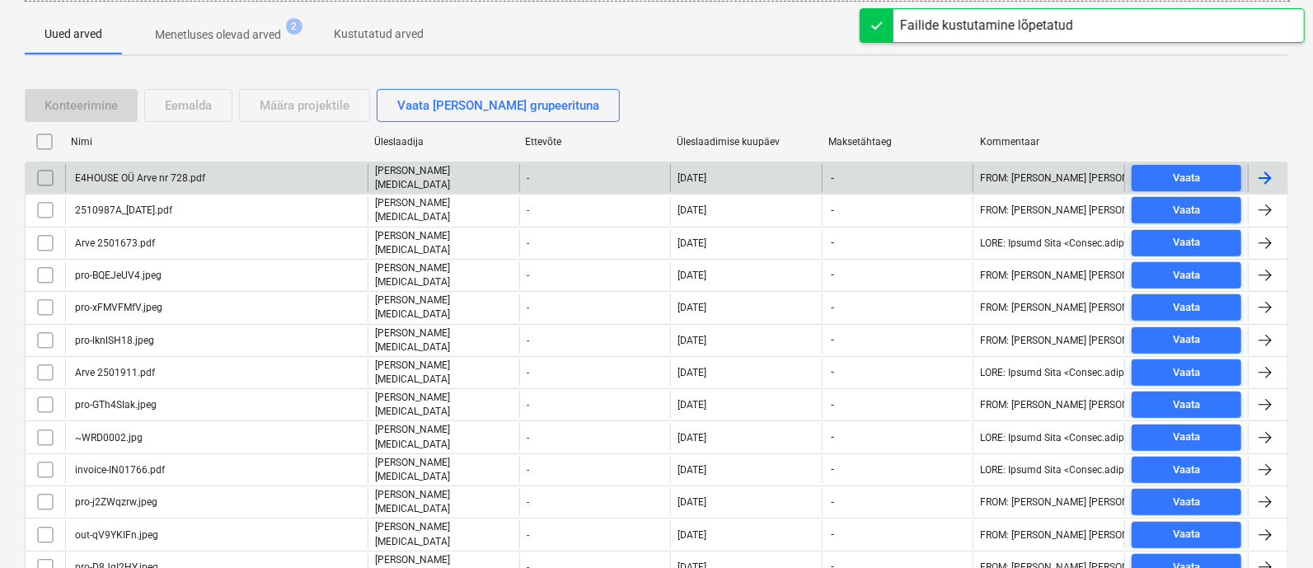
click at [132, 177] on div "E4HOUSE OÜ Arve nr 728.pdf" at bounding box center [139, 178] width 133 height 12
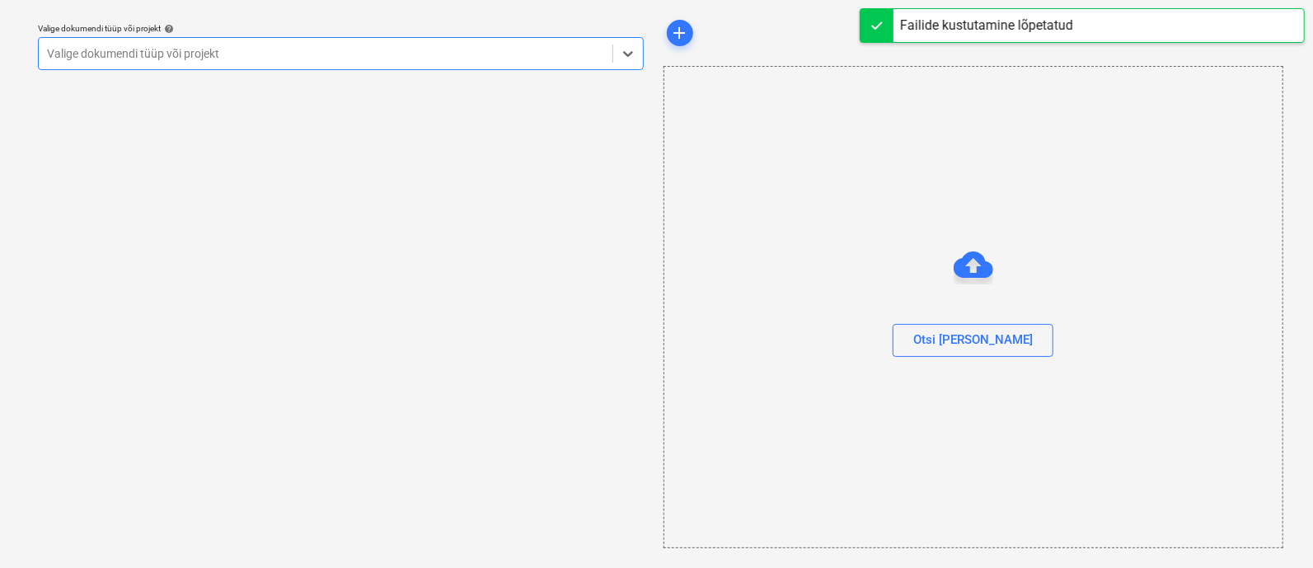
scroll to position [45, 0]
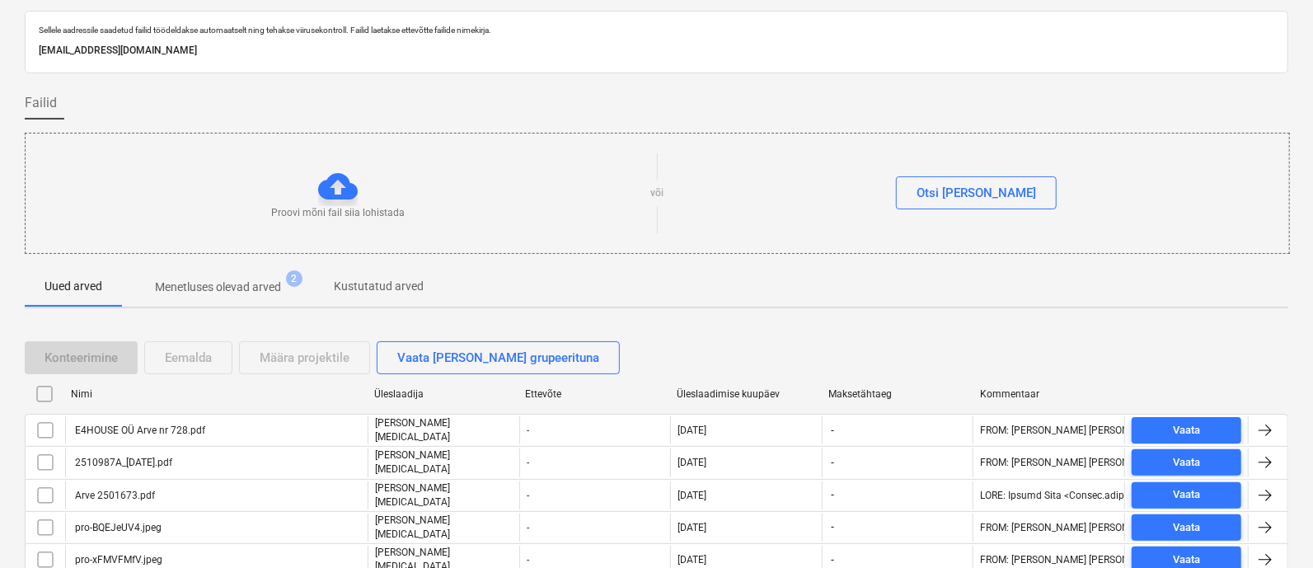
scroll to position [297, 0]
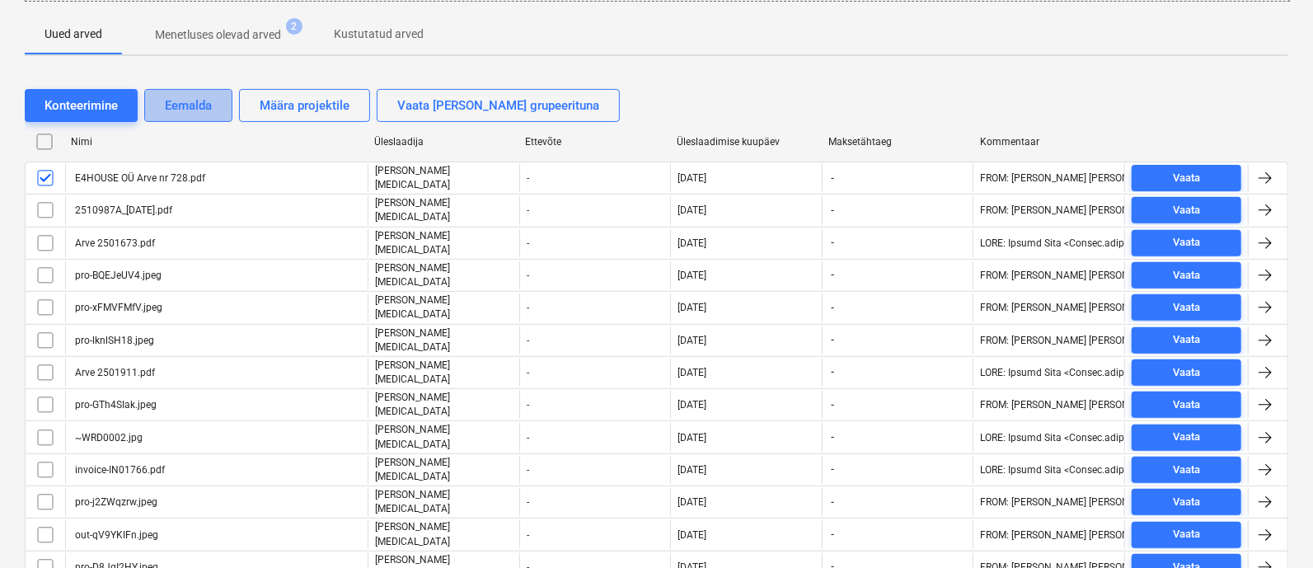
click at [199, 105] on div "Eemalda" at bounding box center [188, 105] width 47 height 21
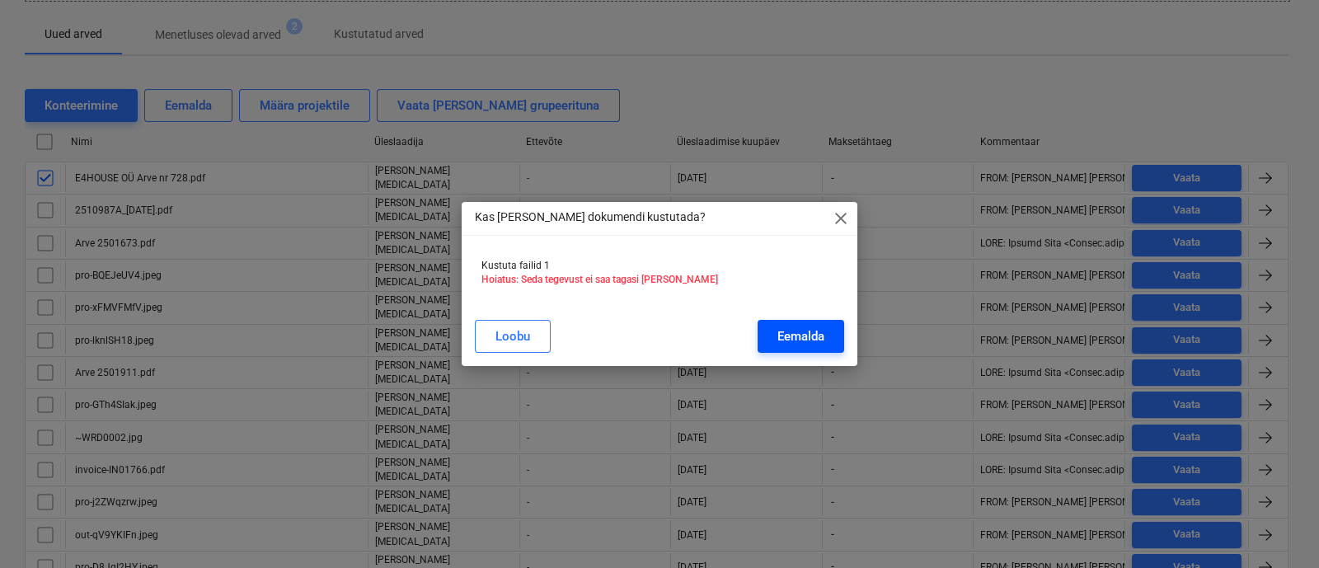
click at [792, 329] on div "Eemalda" at bounding box center [800, 336] width 47 height 21
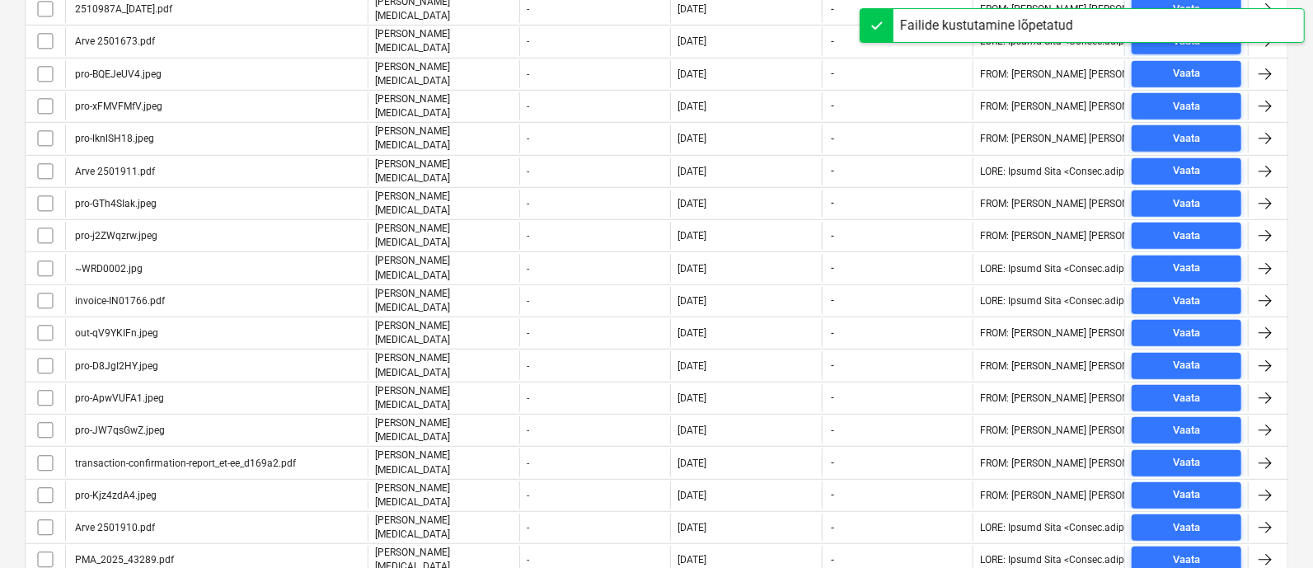
scroll to position [176, 0]
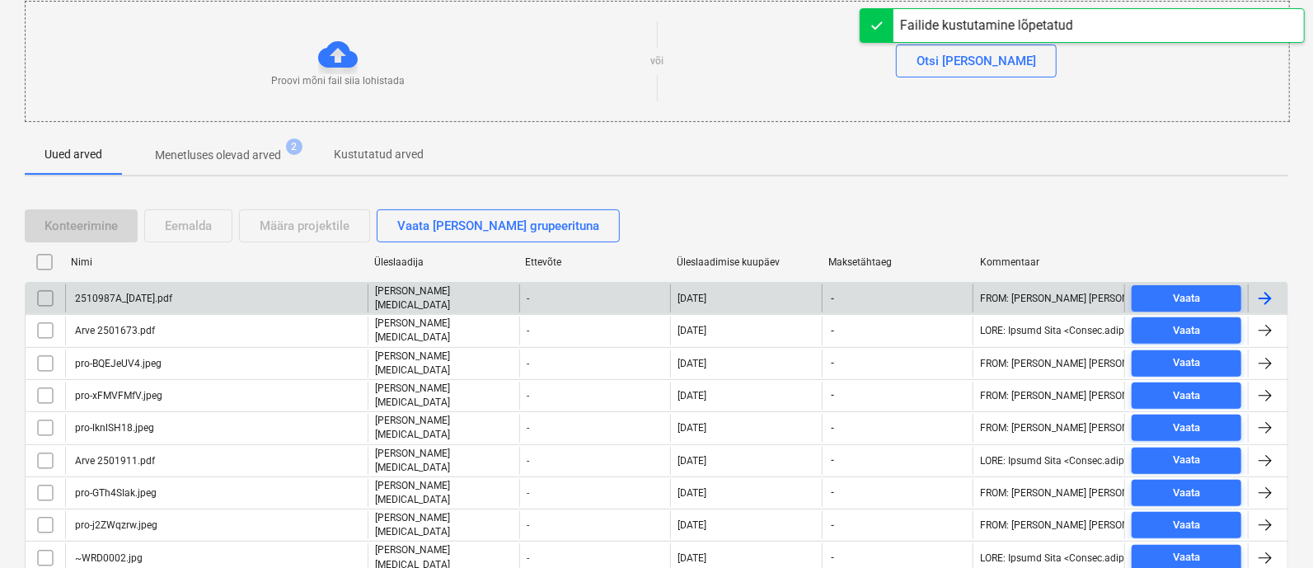
click at [157, 295] on div "2510987A_[DATE].pdf" at bounding box center [123, 299] width 100 height 12
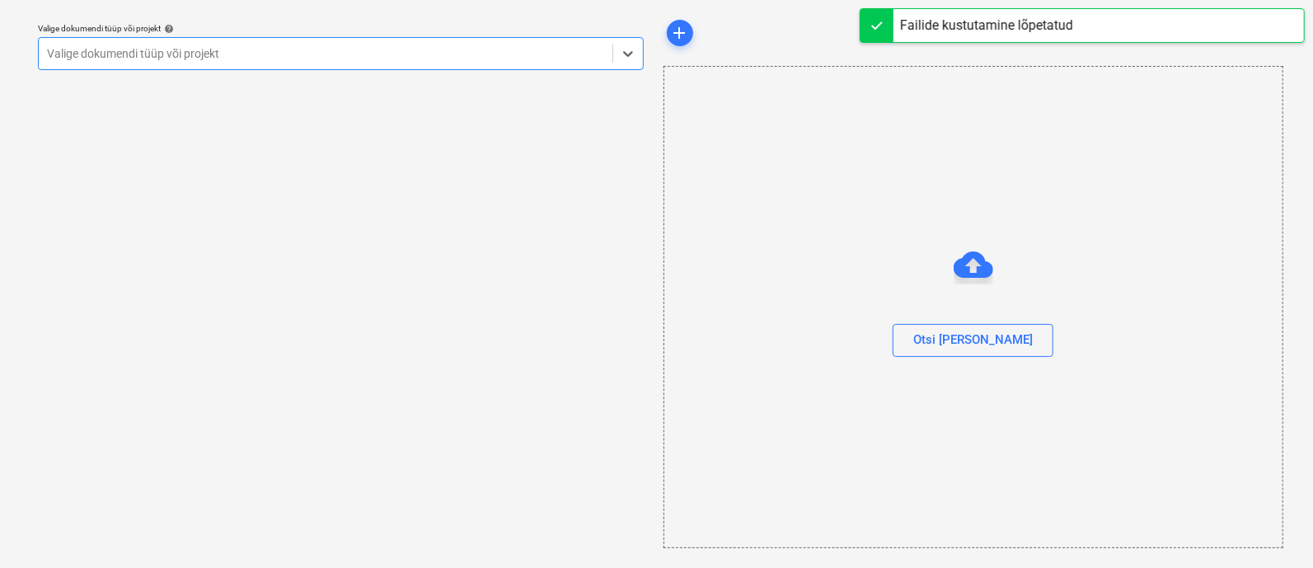
scroll to position [45, 0]
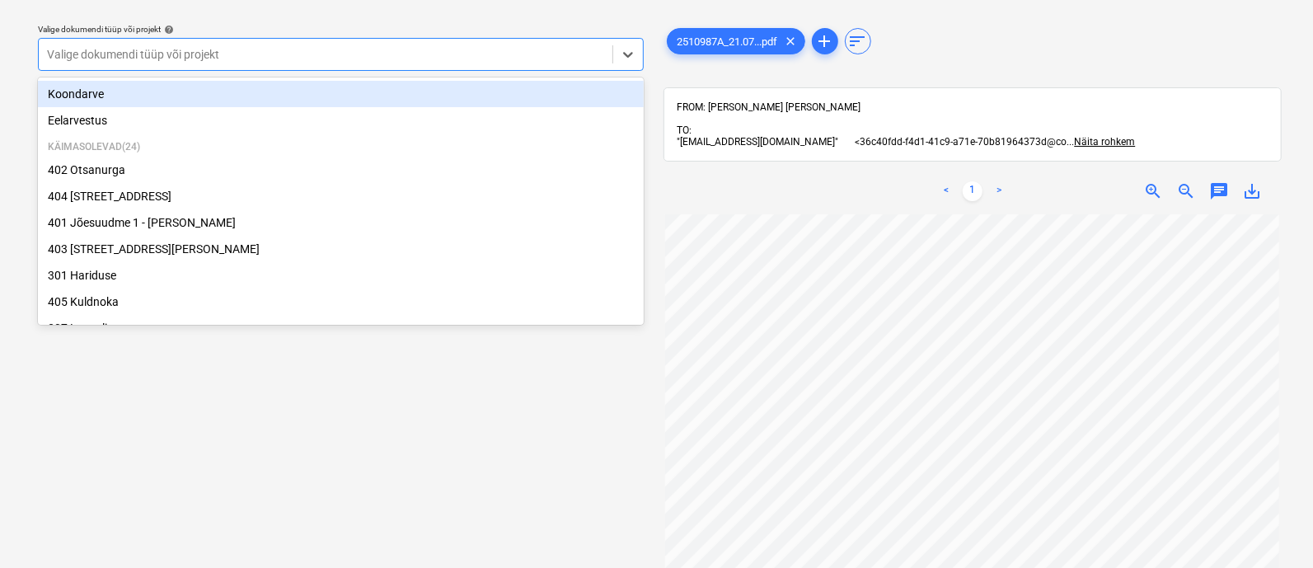
click at [178, 45] on div "Valige dokumendi tüüp või projekt" at bounding box center [326, 54] width 574 height 23
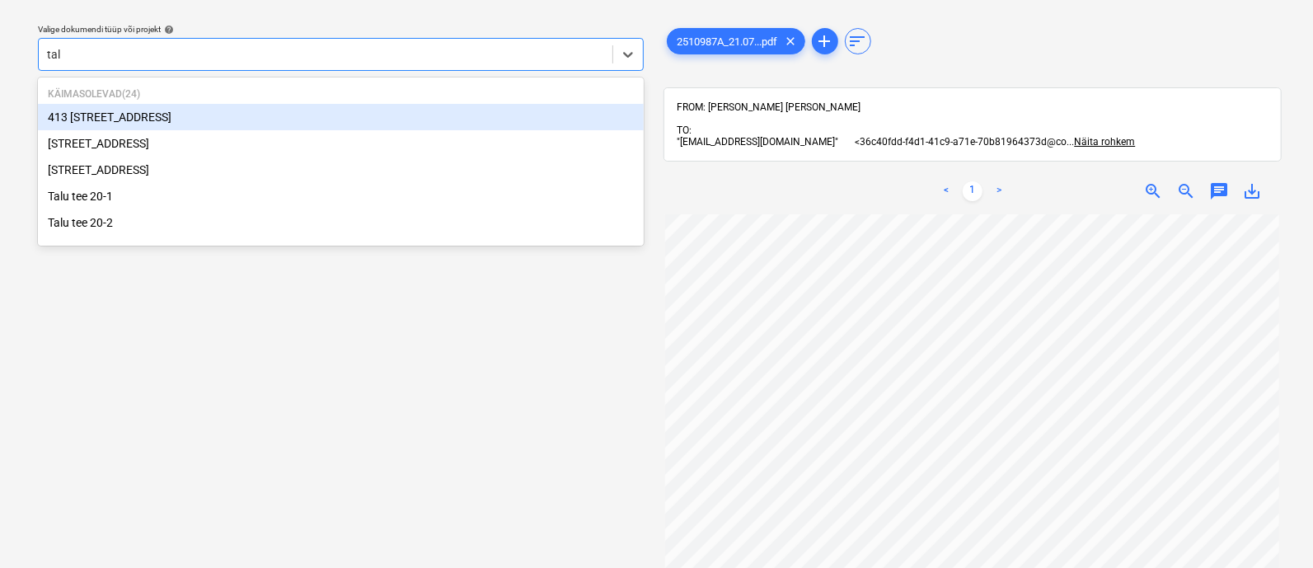
type input "talu"
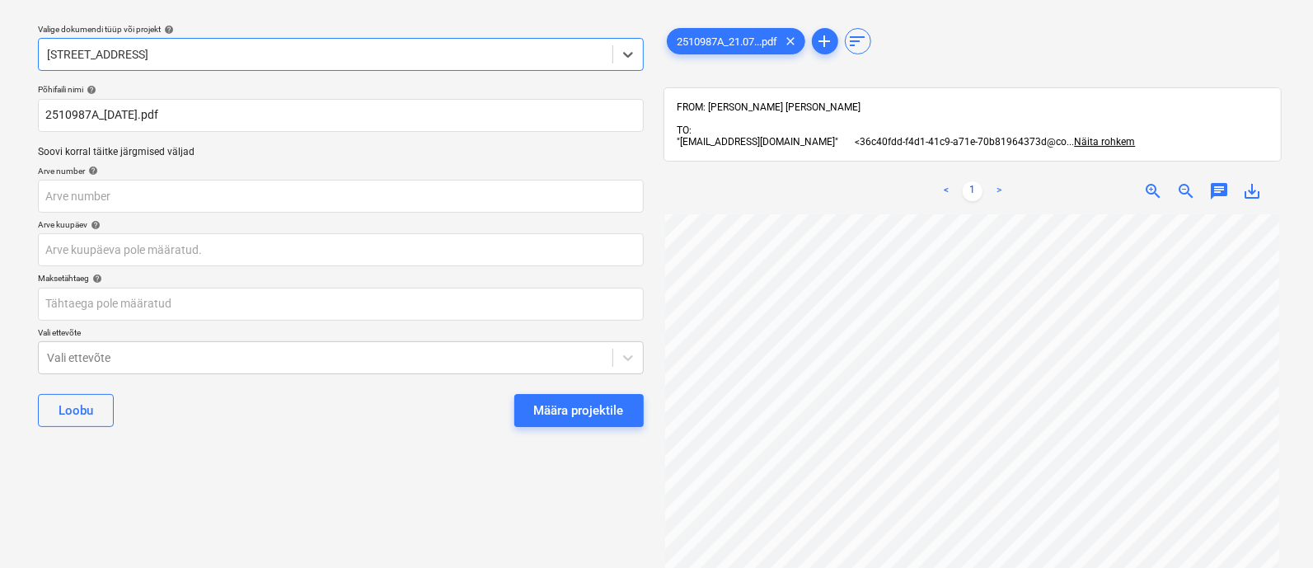
scroll to position [230, 0]
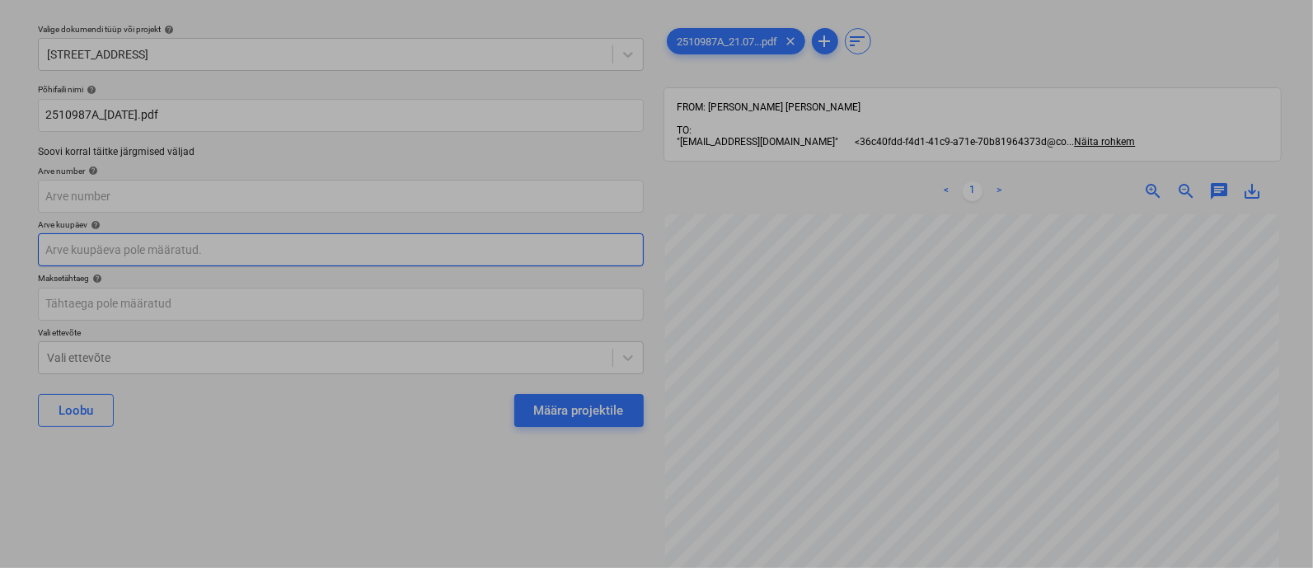
click at [235, 251] on body "Projektid Kontaktid Ettevõte Koondarved 4 Postkast 2 Kinnitusring format_size k…" at bounding box center [656, 239] width 1313 height 568
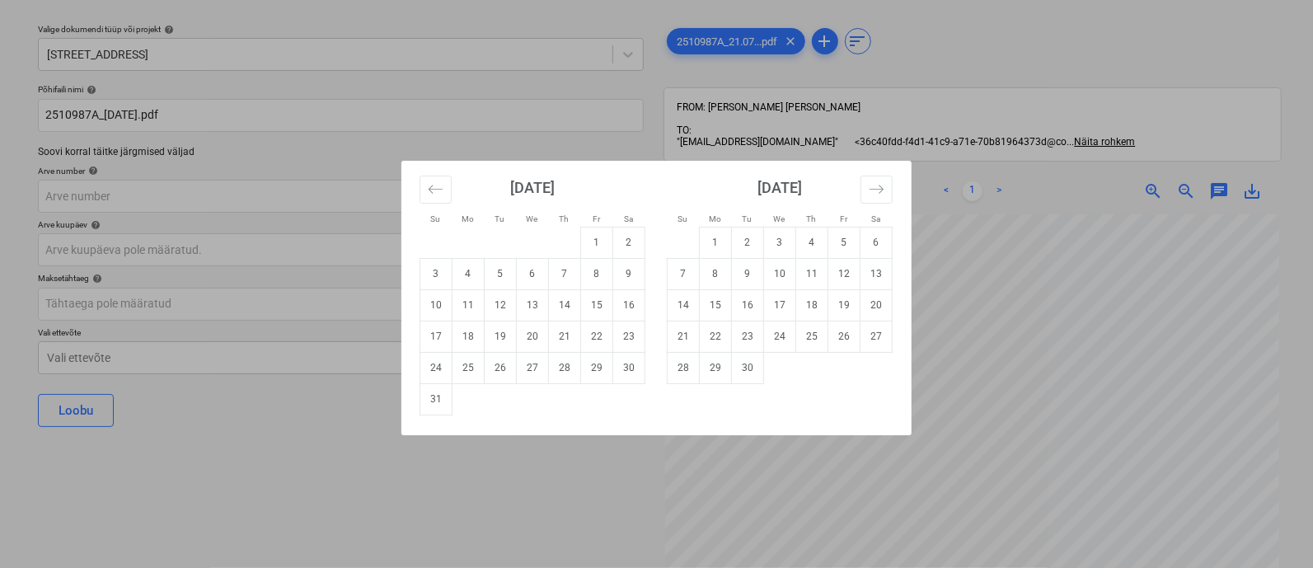
click at [937, 430] on div "Su Mo Tu We Th Fr Sa Su Mo Tu We Th Fr Sa [DATE] 1 2 3 4 5 6 7 8 9 10 11 12 13 …" at bounding box center [656, 284] width 1313 height 568
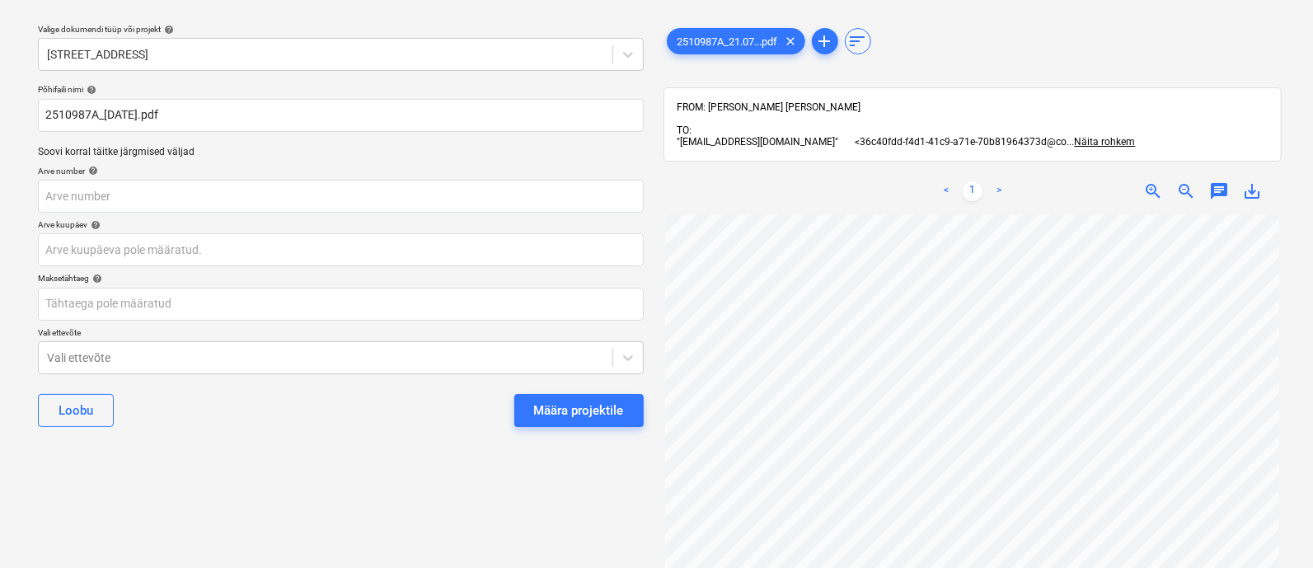
scroll to position [49, 0]
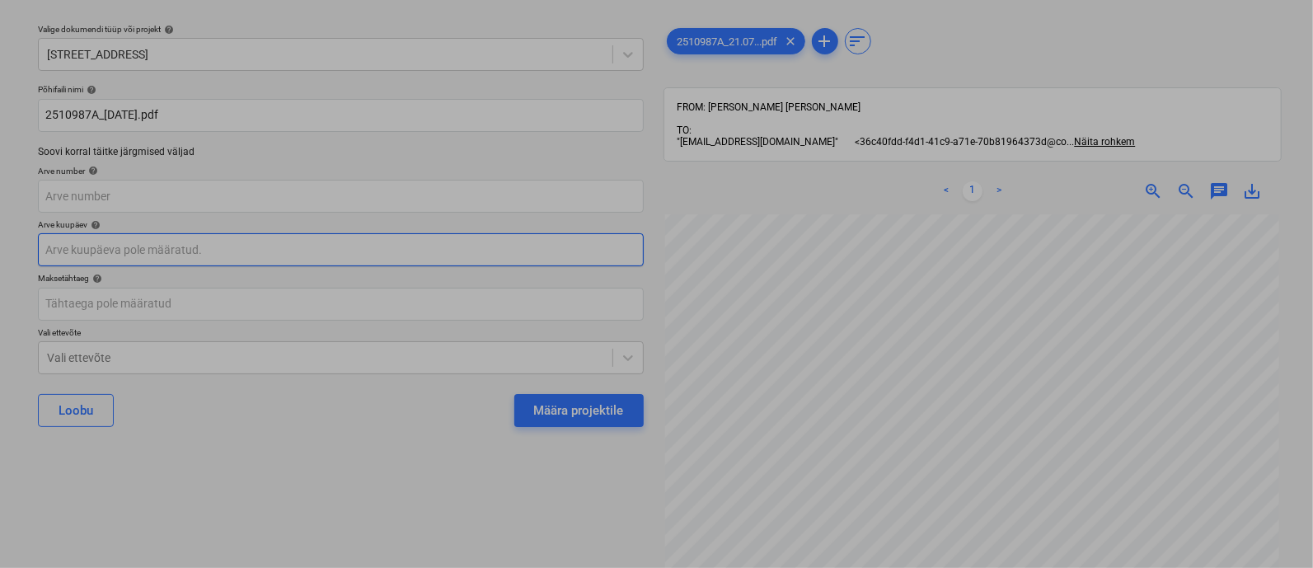
click at [206, 256] on body "Projektid Kontaktid Ettevõte Koondarved 4 Postkast 2 Kinnitusring format_size k…" at bounding box center [656, 239] width 1313 height 568
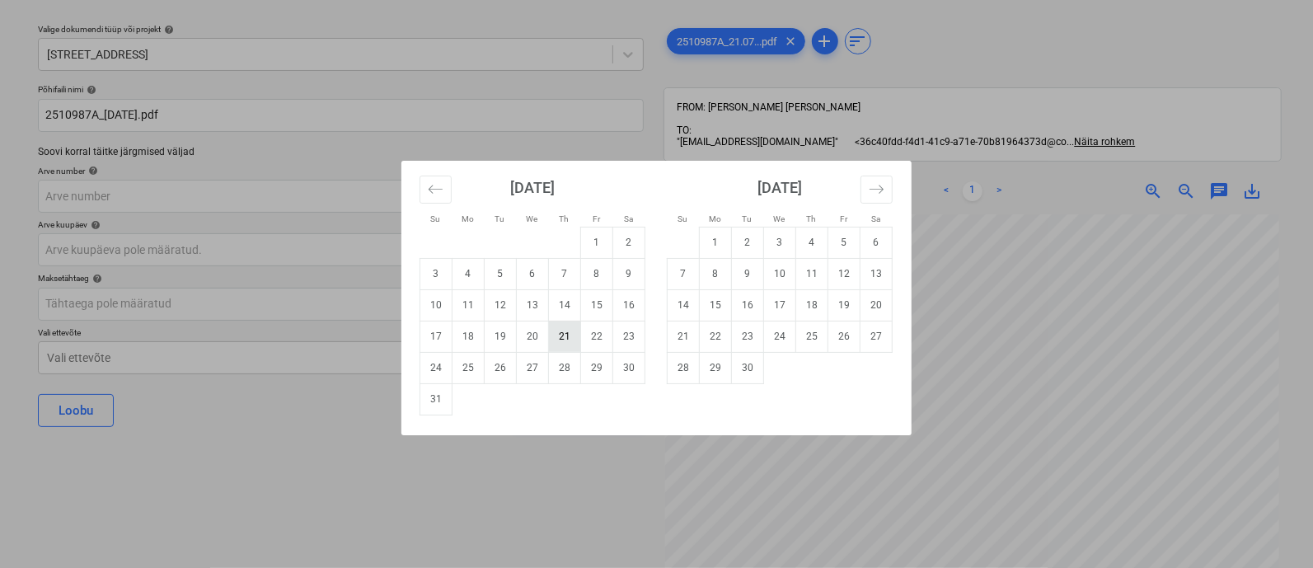
click at [573, 331] on td "21" at bounding box center [565, 336] width 32 height 31
click at [339, 255] on body "Projektid Kontaktid Ettevõte Koondarved 4 Postkast 2 Kinnitusring format_size k…" at bounding box center [656, 239] width 1313 height 568
click at [424, 200] on button "Move backward to switch to the previous month." at bounding box center [436, 190] width 32 height 28
click at [467, 340] on td "21" at bounding box center [469, 336] width 32 height 31
type input "[DATE]"
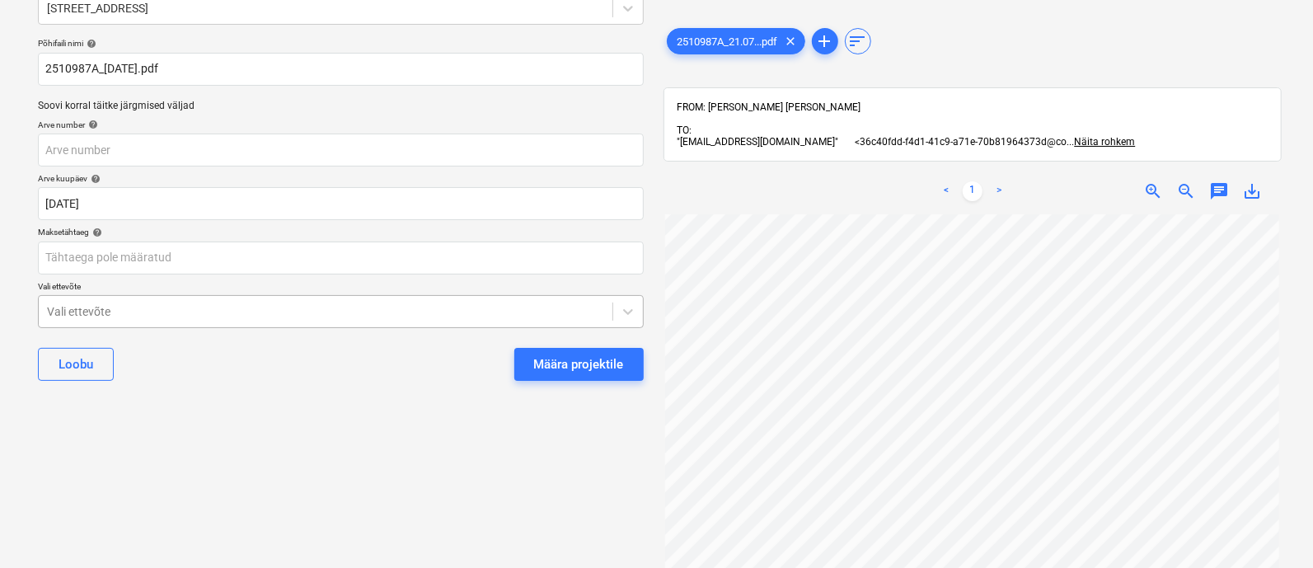
click at [368, 355] on body "Projektid Kontaktid Ettevõte Koondarved 4 Postkast 2 Kinnitusring format_size k…" at bounding box center [656, 193] width 1313 height 568
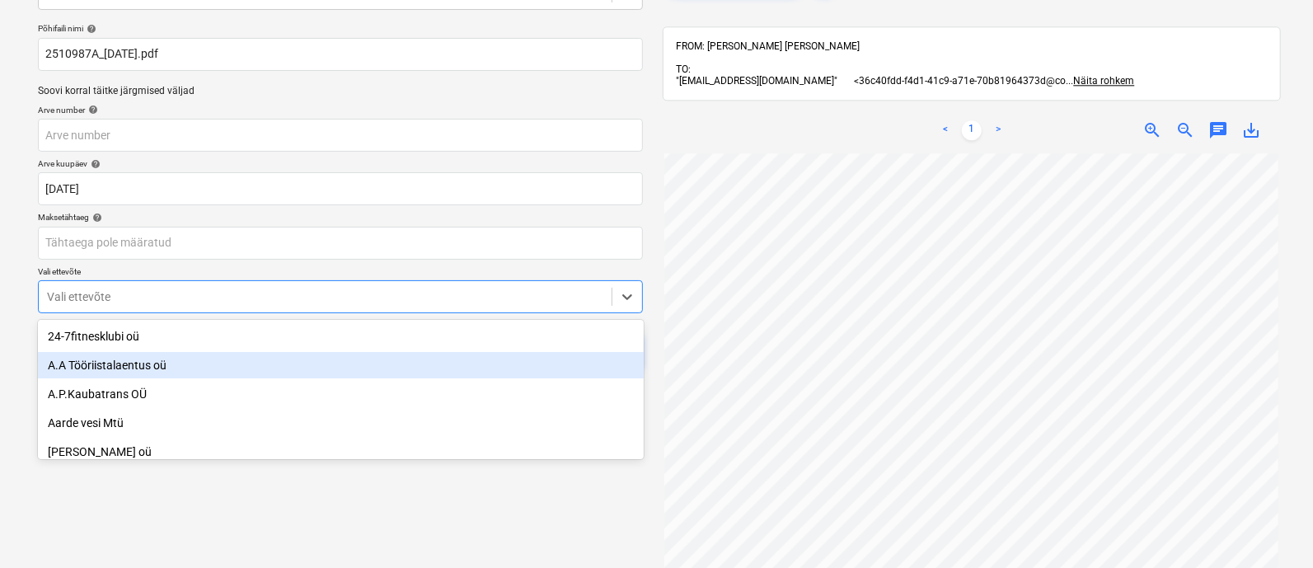
scroll to position [114, 0]
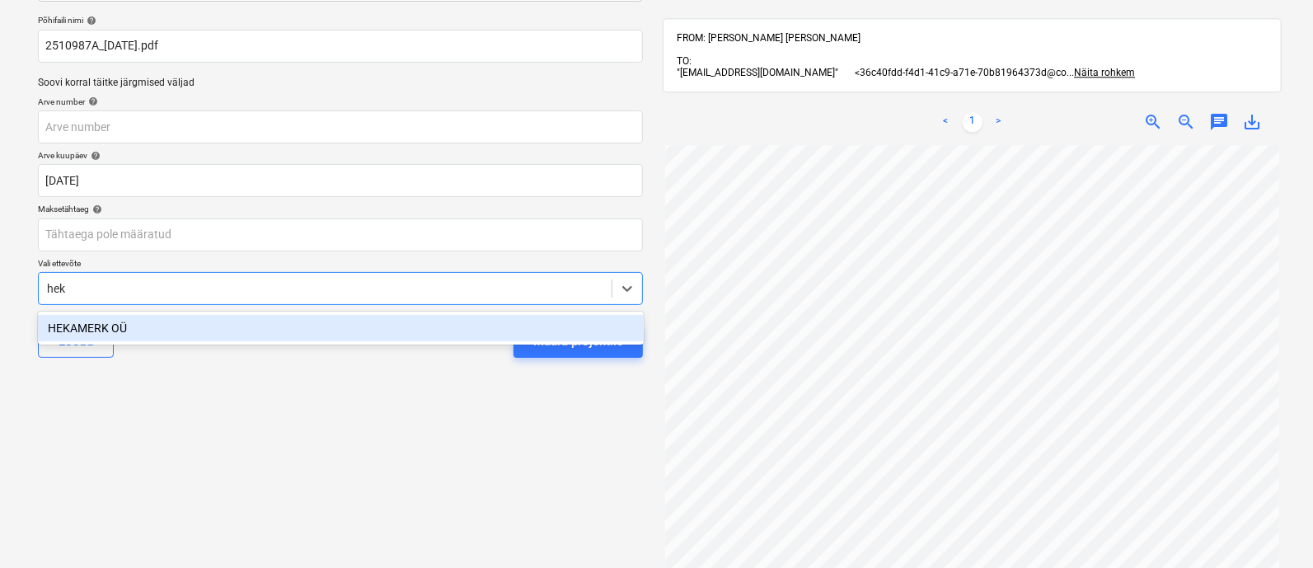
type input "heka"
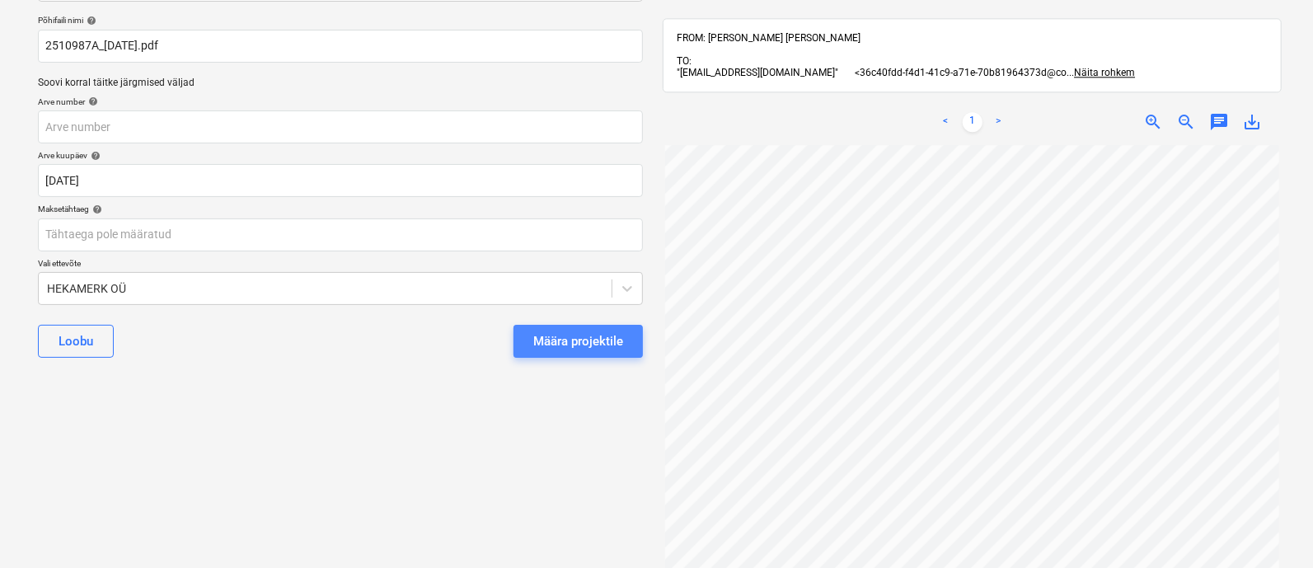
click at [567, 345] on div "Määra projektile" at bounding box center [578, 341] width 90 height 21
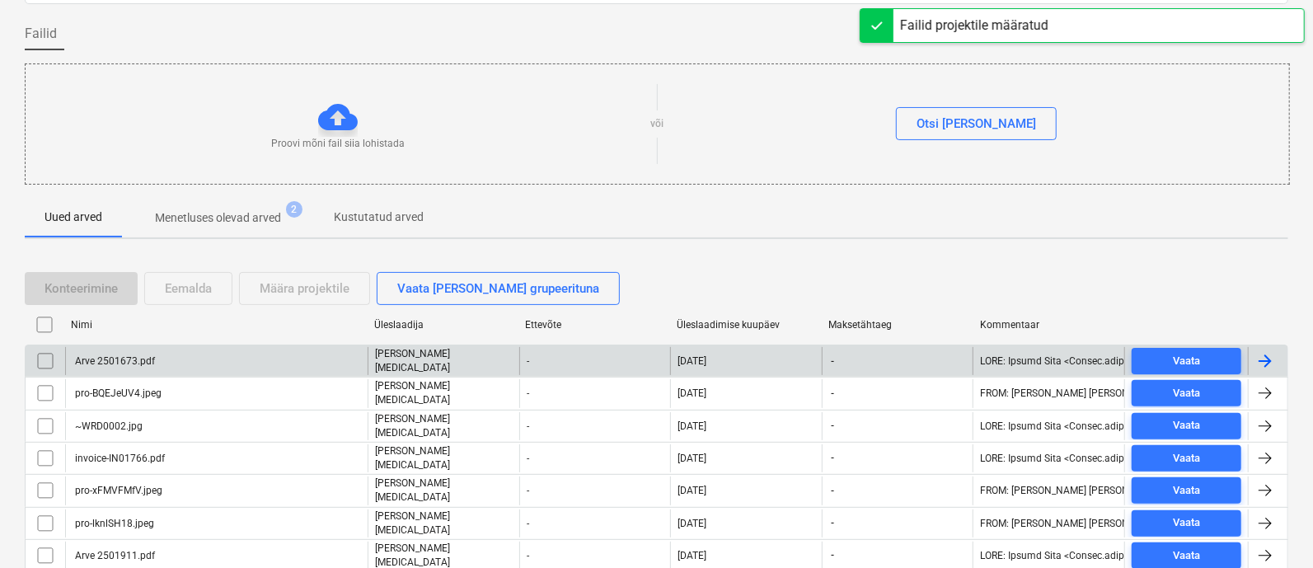
click at [244, 363] on div "Arve 2501673.pdf" at bounding box center [216, 361] width 303 height 28
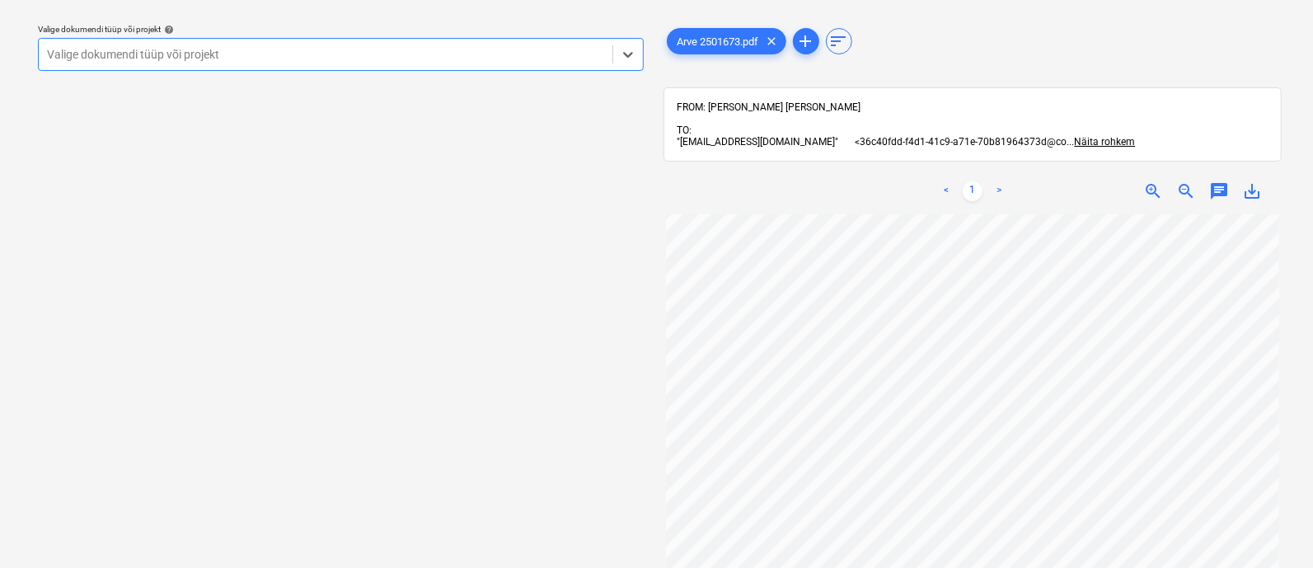
scroll to position [83, 3]
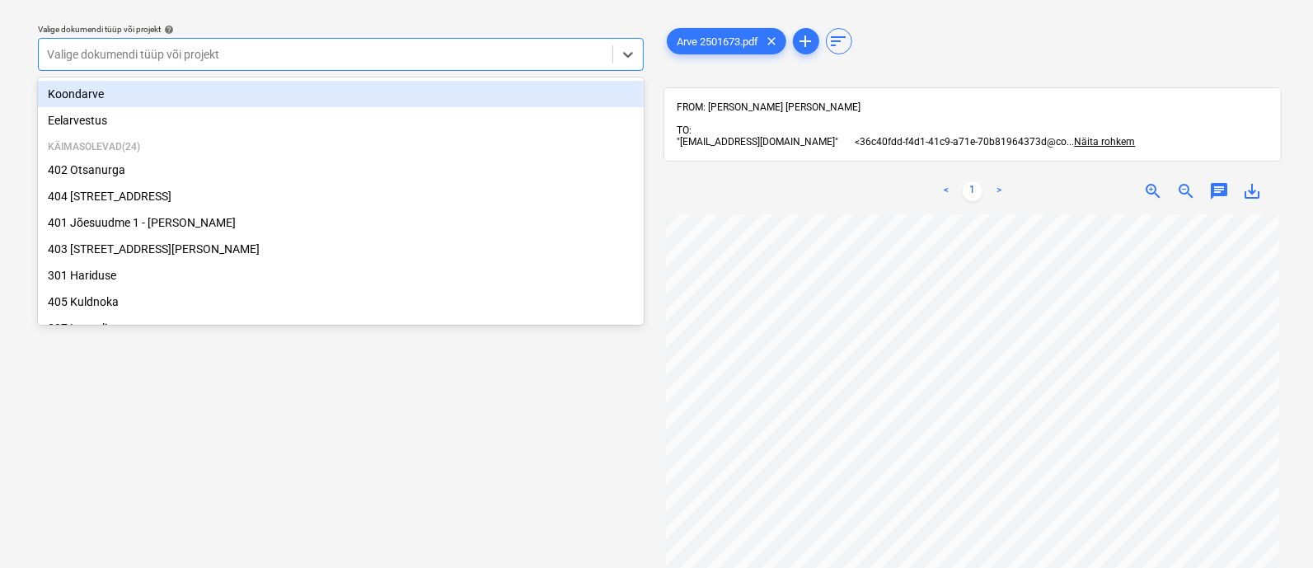
click at [185, 59] on div at bounding box center [325, 54] width 557 height 16
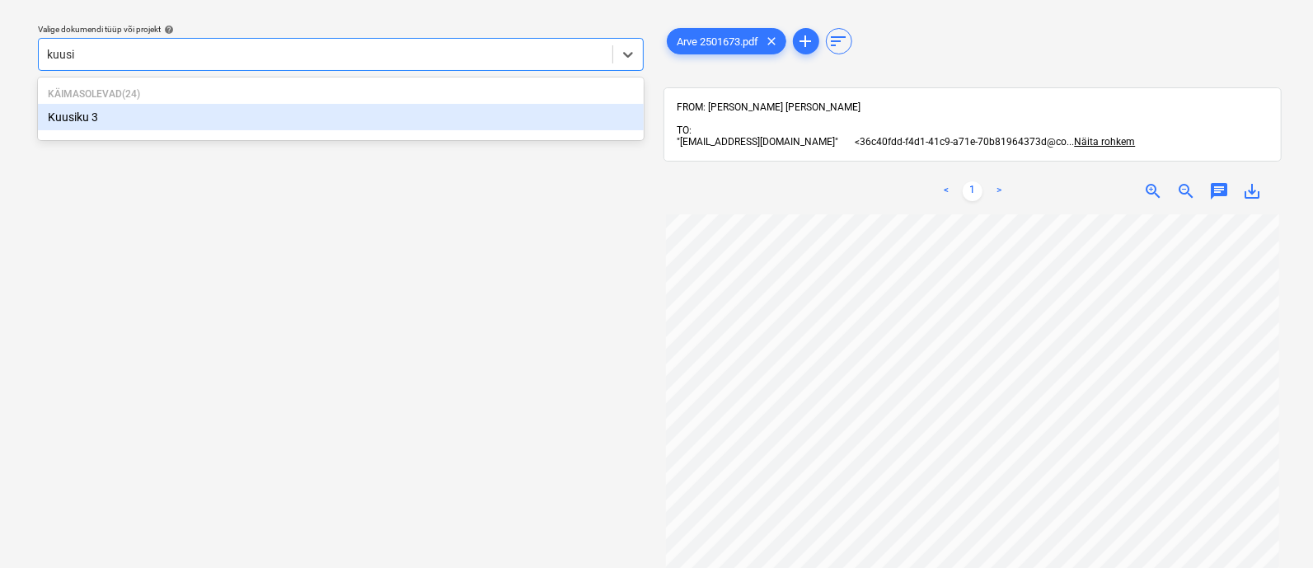
type input "kuusik"
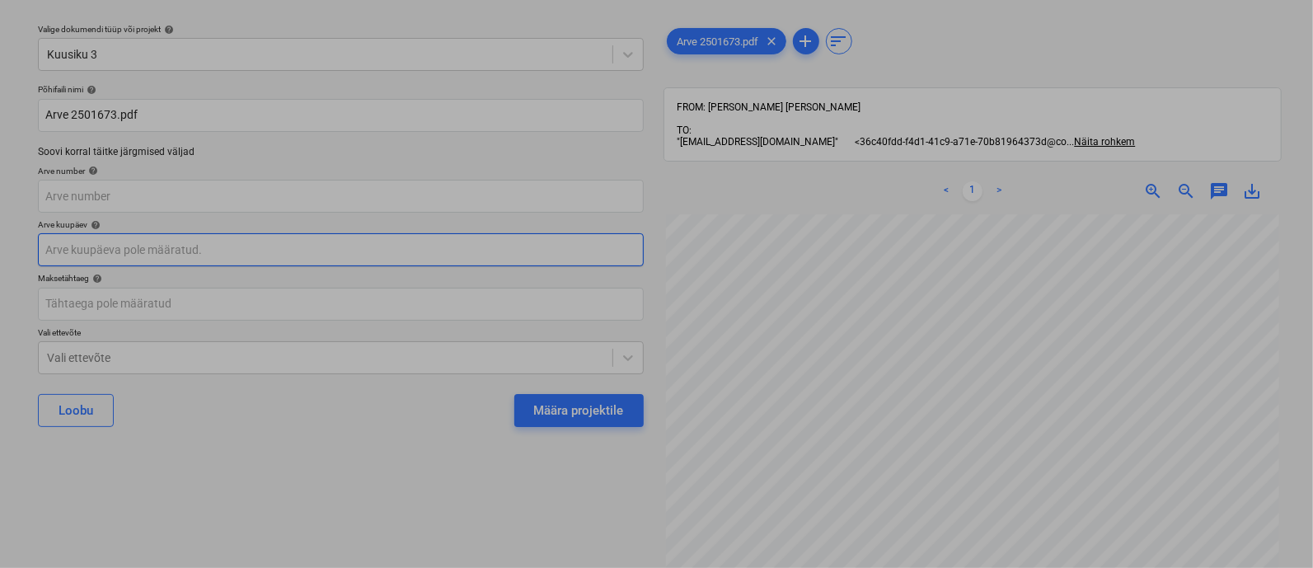
click at [161, 243] on body "Projektid Kontaktid Ettevõte Koondarved 4 Postkast 2 Kinnitusring format_size k…" at bounding box center [656, 239] width 1313 height 568
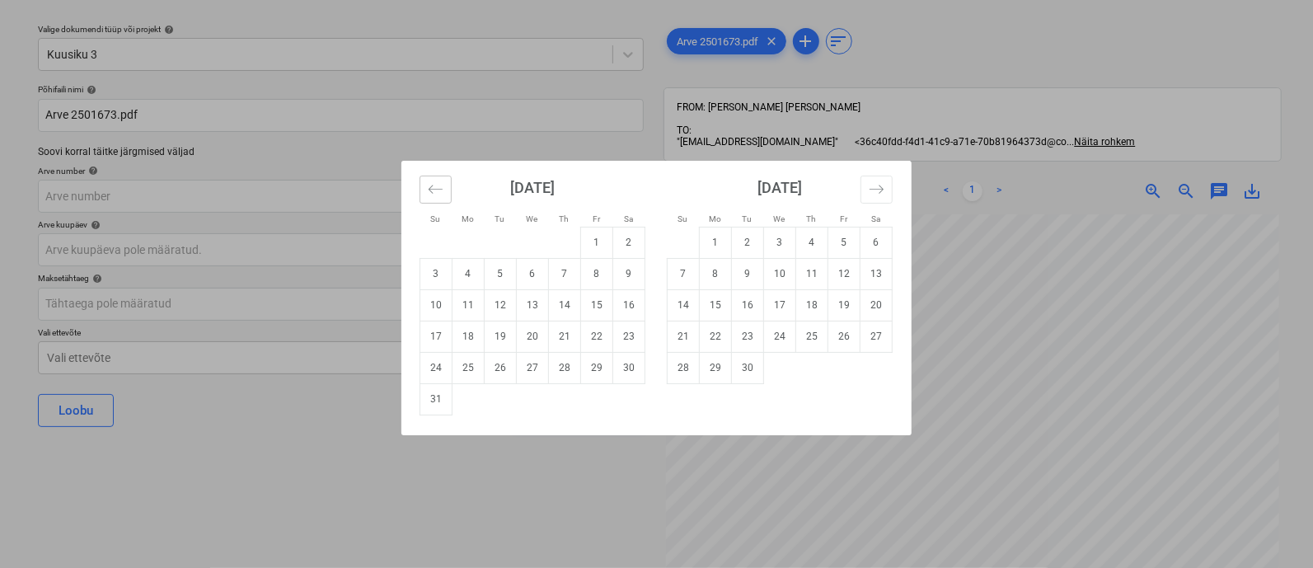
click at [437, 179] on button "Move backward to switch to the previous month." at bounding box center [436, 190] width 32 height 28
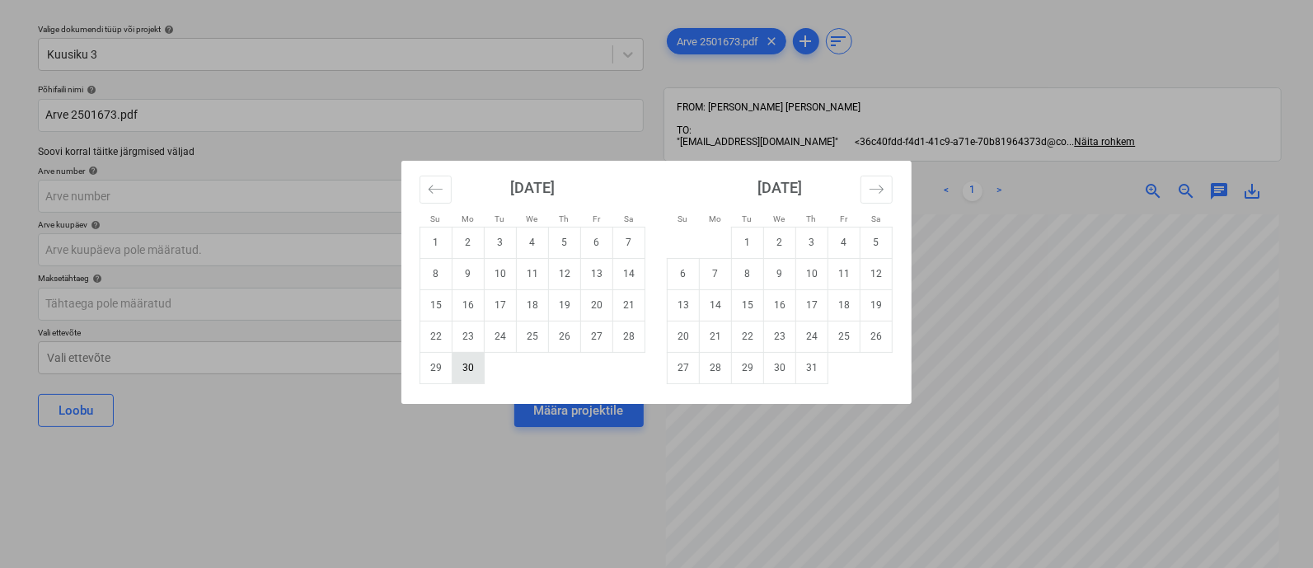
click at [475, 369] on td "30" at bounding box center [469, 367] width 32 height 31
type input "[DATE]"
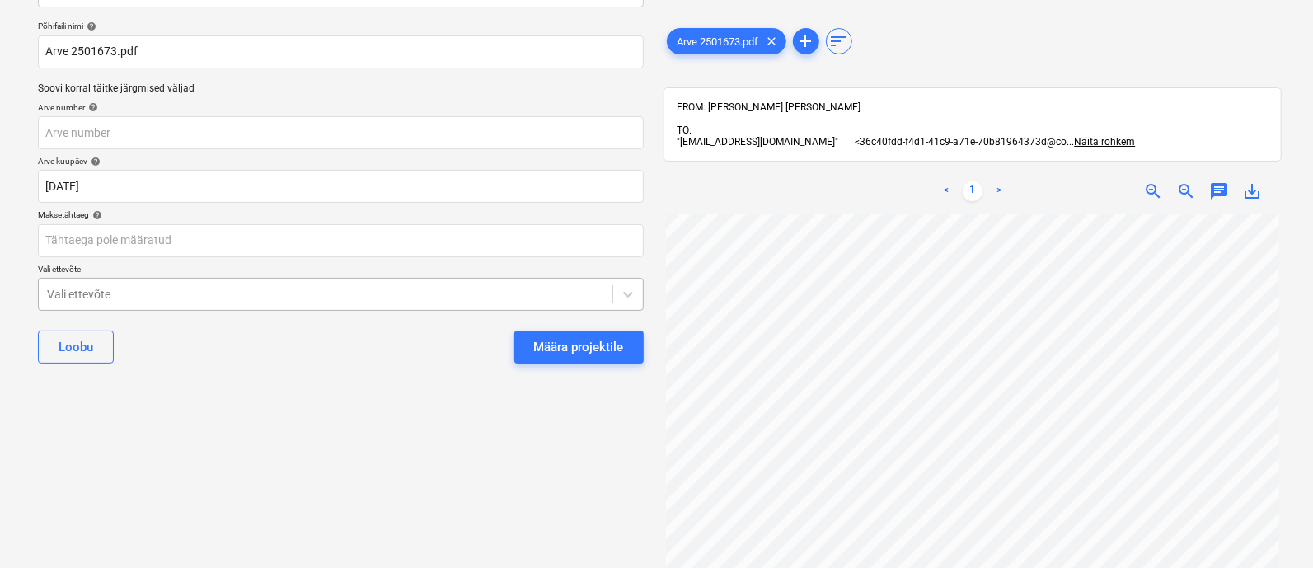
click at [399, 352] on body "Projektid Kontaktid Ettevõte Koondarved 4 Postkast 2 Kinnitusring format_size k…" at bounding box center [656, 176] width 1313 height 568
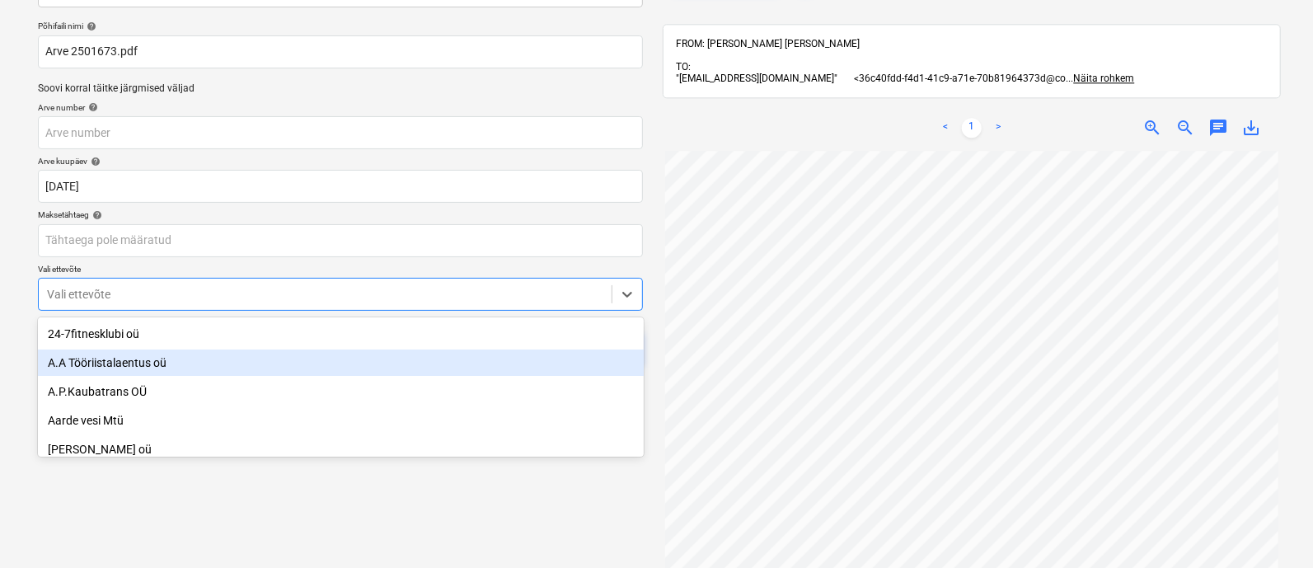
scroll to position [114, 0]
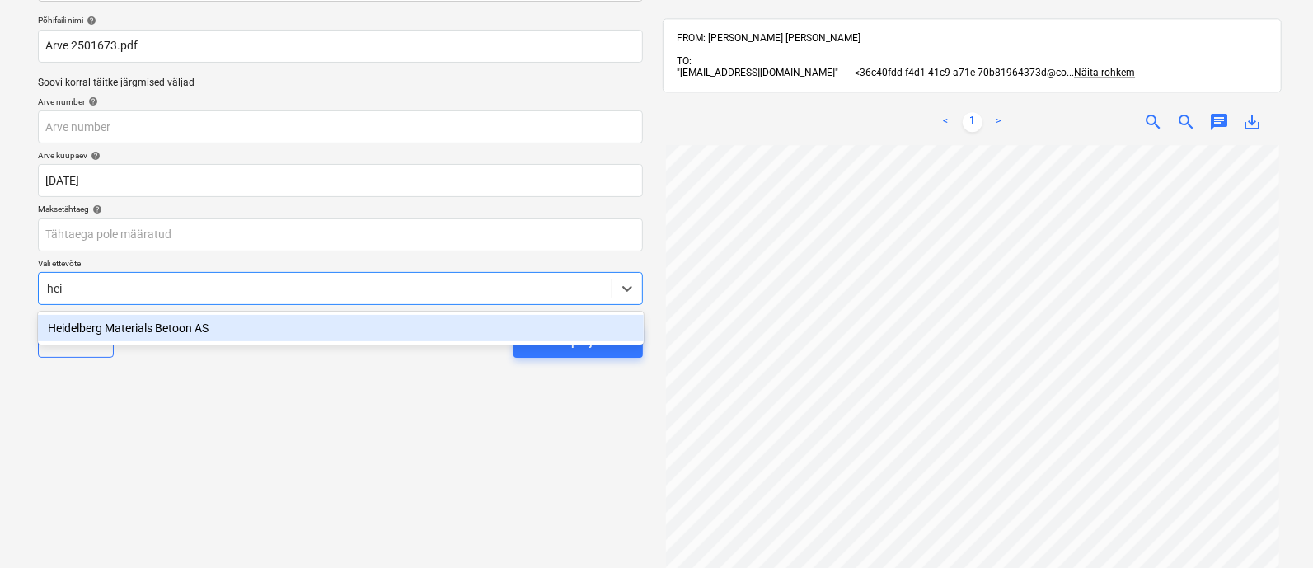
type input "[PERSON_NAME]"
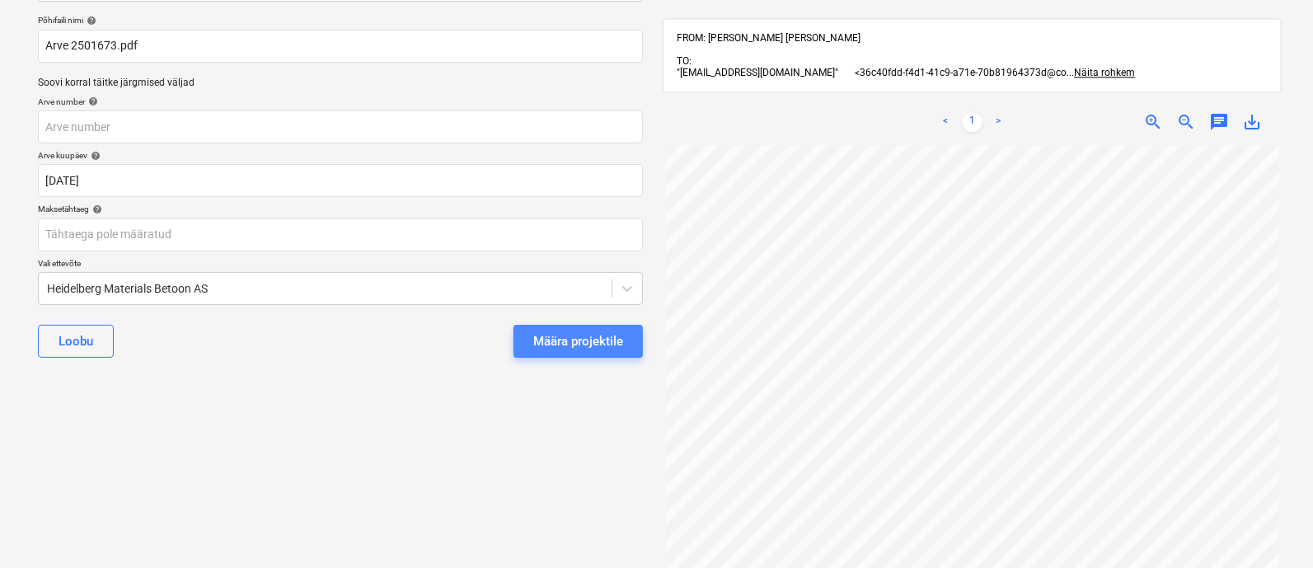
click at [586, 338] on div "Määra projektile" at bounding box center [578, 341] width 90 height 21
